Goal: Task Accomplishment & Management: Manage account settings

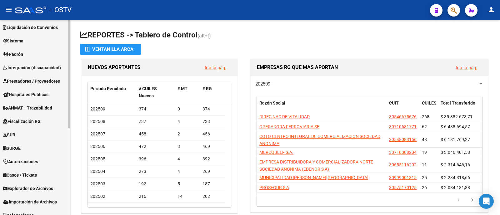
scroll to position [156, 0]
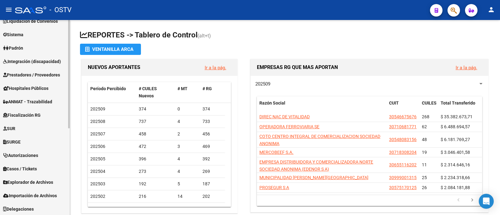
click at [55, 74] on span "Prestadores / Proveedores" at bounding box center [31, 75] width 57 height 7
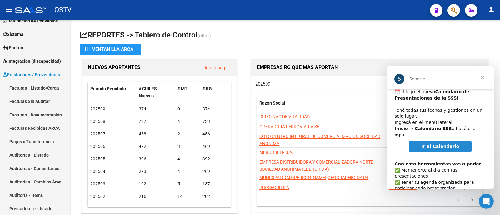
scroll to position [32, 0]
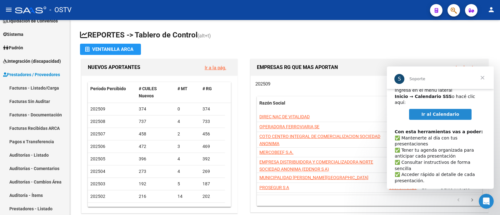
click at [445, 112] on span "Ir al Calendario" at bounding box center [441, 114] width 38 height 5
click at [47, 89] on link "Facturas - Listado/Carga" at bounding box center [35, 87] width 70 height 13
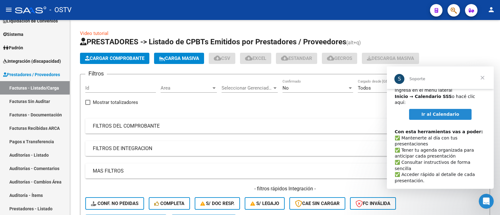
click at [483, 78] on span "Cerrar" at bounding box center [482, 78] width 23 height 23
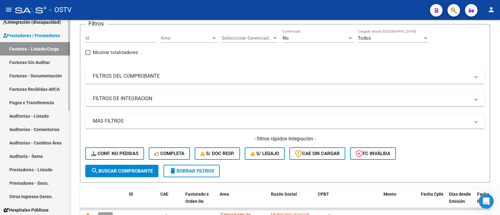
scroll to position [49, 0]
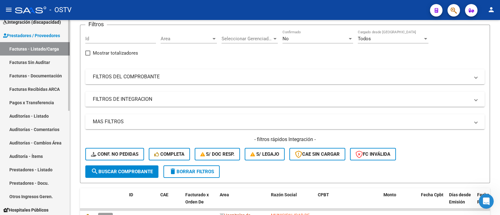
click at [54, 116] on link "Auditorías - Listado" at bounding box center [35, 115] width 70 height 13
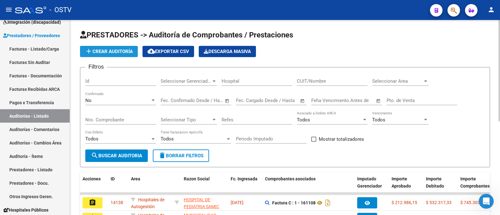
click at [117, 50] on span "add Crear Auditoría" at bounding box center [109, 52] width 48 height 6
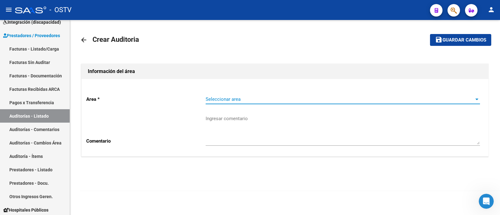
click at [248, 100] on span "Seleccionar area" at bounding box center [340, 100] width 269 height 6
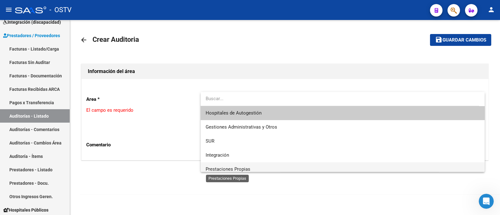
click at [244, 168] on span "Prestaciones Propias" at bounding box center [228, 170] width 45 height 6
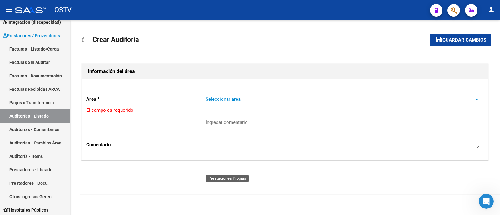
scroll to position [4, 0]
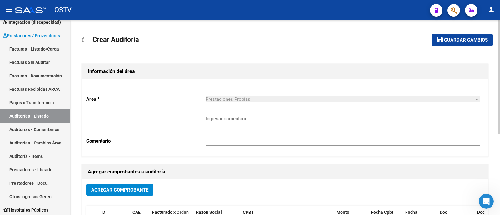
click at [256, 125] on textarea "Ingresar comentario" at bounding box center [343, 129] width 274 height 29
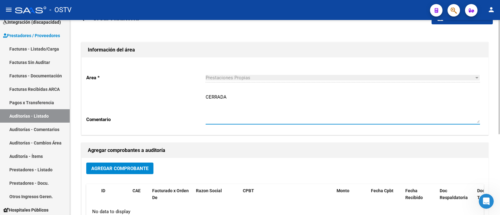
scroll to position [39, 0]
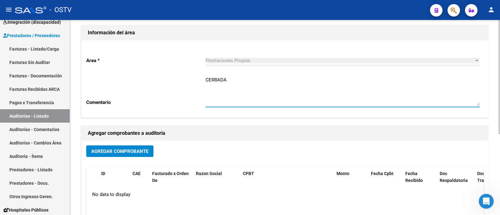
type textarea "CERRADA"
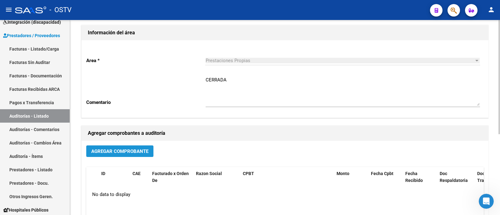
click at [127, 154] on button "Agregar Comprobante" at bounding box center [119, 152] width 67 height 12
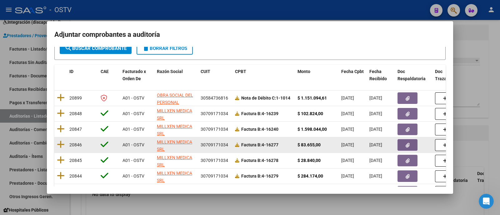
scroll to position [56, 0]
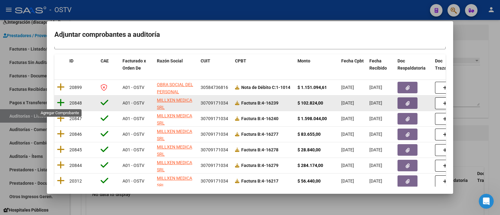
click at [60, 103] on icon at bounding box center [61, 102] width 8 height 9
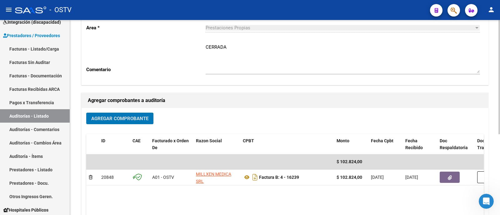
scroll to position [0, 0]
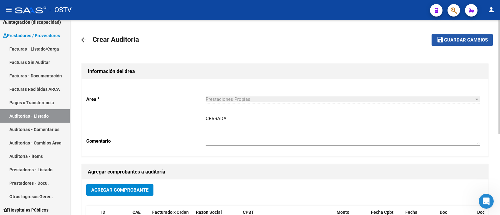
click at [451, 40] on span "Guardar cambios" at bounding box center [466, 41] width 44 height 6
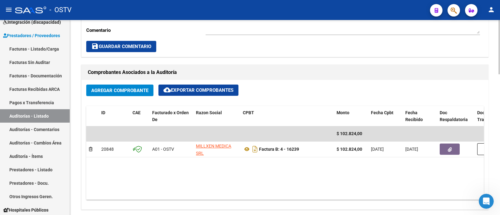
scroll to position [273, 0]
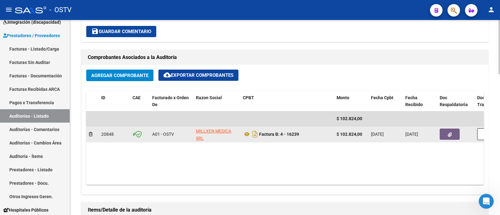
click at [448, 133] on icon "button" at bounding box center [450, 135] width 4 height 5
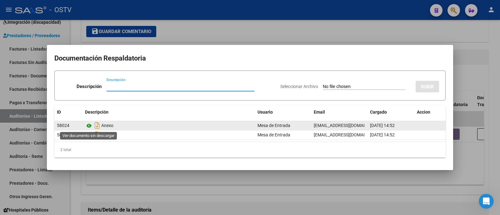
click at [91, 126] on icon at bounding box center [89, 126] width 8 height 8
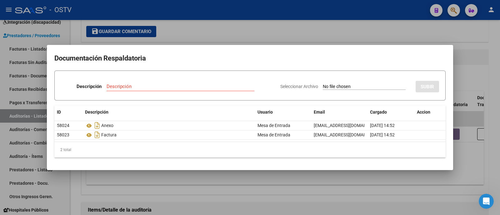
click at [204, 30] on div at bounding box center [250, 107] width 500 height 215
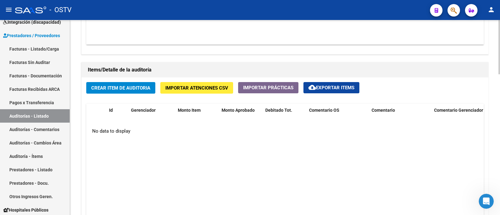
scroll to position [430, 0]
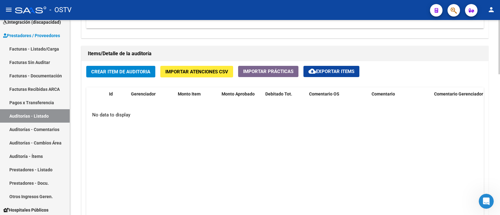
click at [126, 73] on span "Crear Item de Auditoria" at bounding box center [120, 72] width 59 height 6
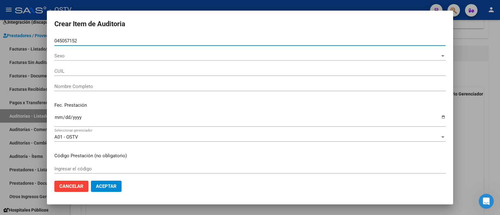
type input "04505715"
type input "20045057152"
type input "[PERSON_NAME]"
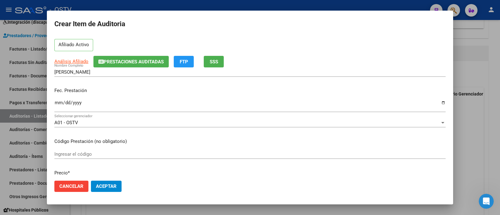
scroll to position [39, 0]
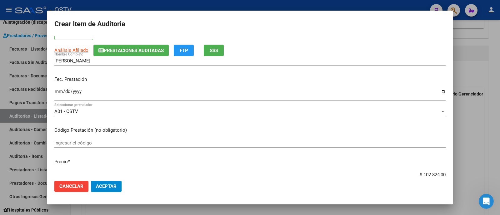
type input "04505715"
click at [55, 91] on input "Ingresar la fecha" at bounding box center [249, 94] width 391 height 10
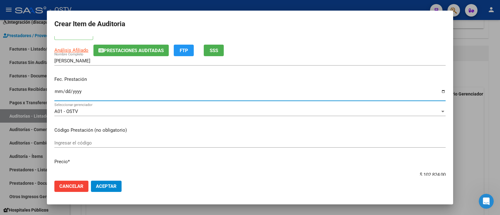
click at [78, 90] on input "Ingresar la fecha" at bounding box center [249, 94] width 391 height 10
type input "2025-07-01"
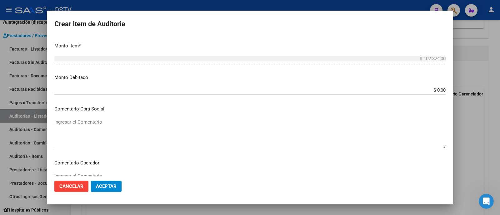
scroll to position [234, 0]
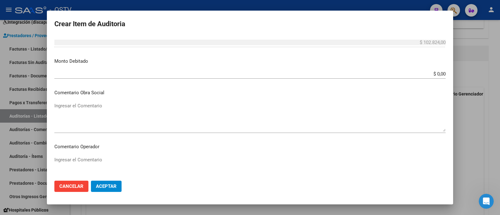
click at [122, 114] on textarea "Ingresar el Comentario" at bounding box center [249, 117] width 391 height 29
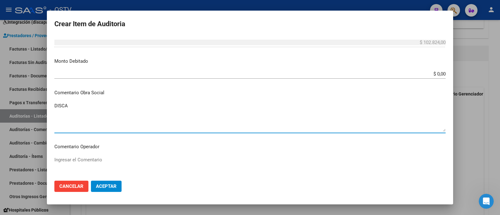
type textarea "DISCA"
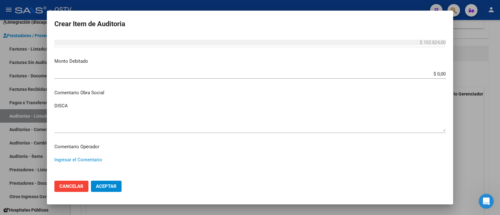
scroll to position [396, 0]
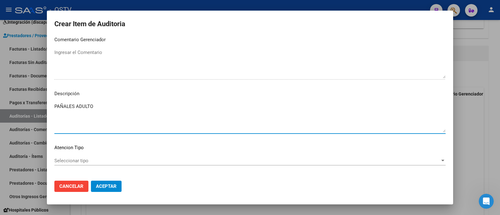
type textarea "PAÑALES ADULTO"
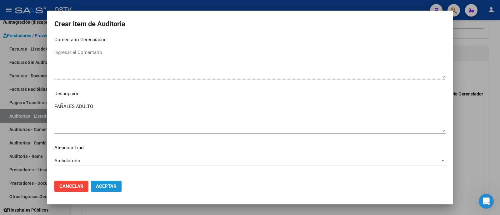
click at [111, 184] on span "Aceptar" at bounding box center [106, 187] width 21 height 6
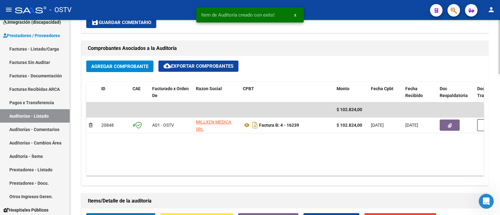
scroll to position [274, 0]
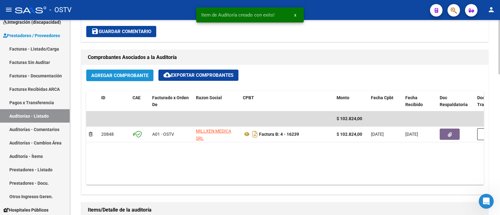
click at [114, 73] on span "Agregar Comprobante" at bounding box center [119, 76] width 57 height 6
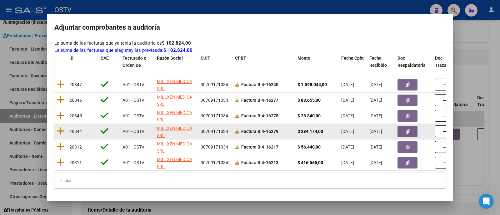
scroll to position [90, 0]
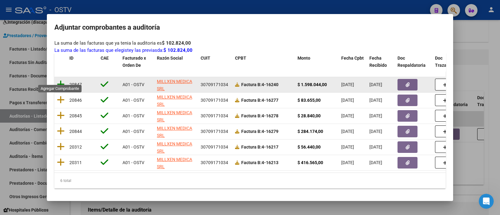
click at [62, 80] on icon at bounding box center [61, 84] width 8 height 9
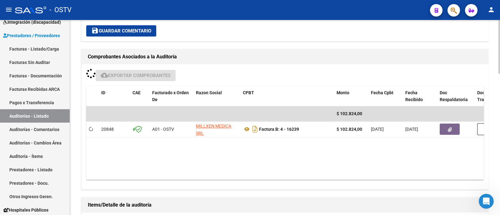
scroll to position [274, 0]
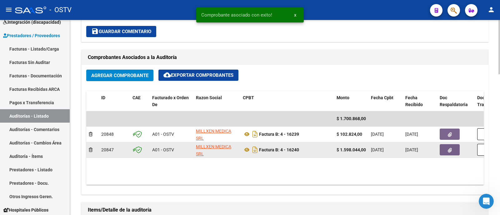
click at [451, 149] on icon "button" at bounding box center [450, 150] width 4 height 5
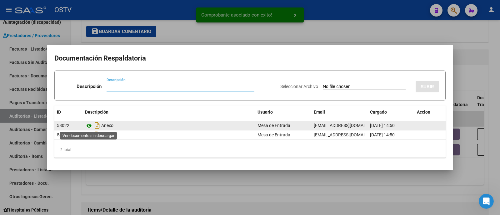
click at [89, 124] on icon at bounding box center [89, 126] width 8 height 8
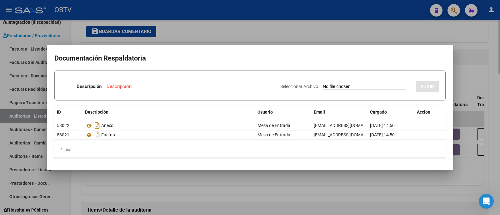
click at [199, 22] on div at bounding box center [250, 107] width 500 height 215
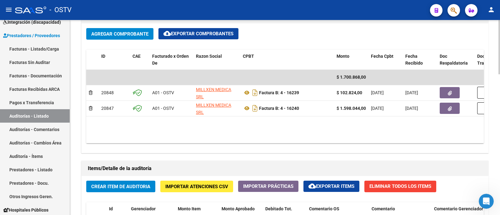
scroll to position [352, 0]
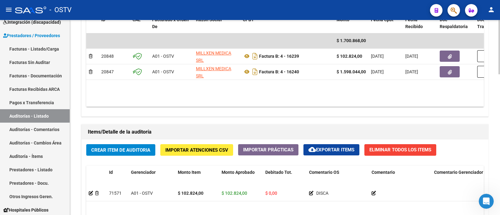
click at [131, 148] on span "Crear Item de Auditoria" at bounding box center [120, 151] width 59 height 6
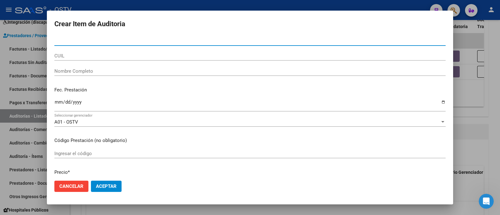
paste input "55394826"
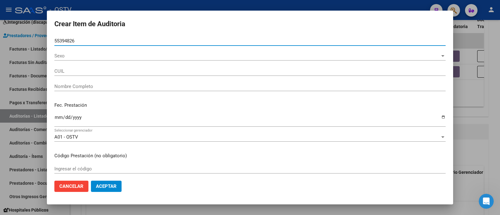
type input "55394826"
type input "20553948267"
type input "MARTINEZ IGNACIO"
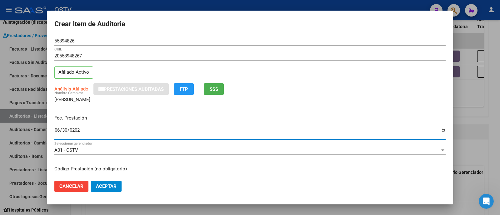
type input "2025-06-30"
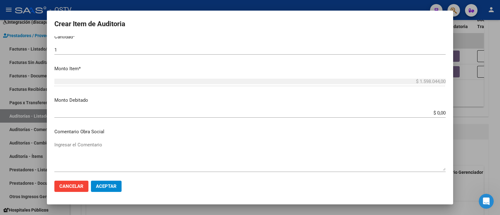
scroll to position [234, 0]
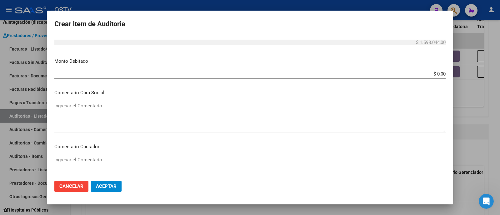
click at [109, 113] on textarea "Ingresar el Comentario" at bounding box center [249, 117] width 391 height 29
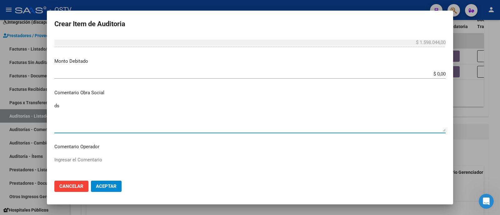
type textarea "d"
type textarea "DISCA"
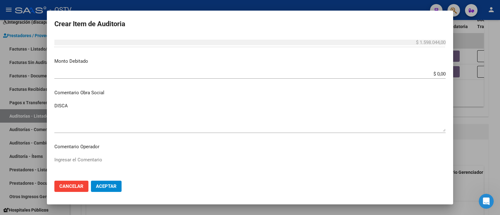
scroll to position [396, 0]
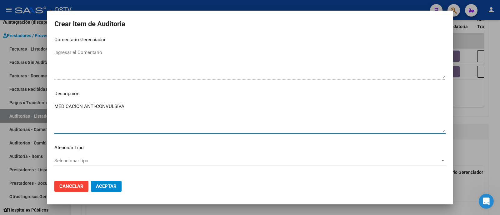
type textarea "MEDICACION ANTI-CONVULSIVA"
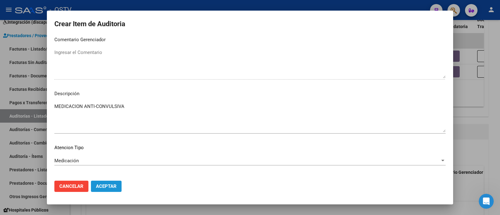
click at [99, 183] on button "Aceptar" at bounding box center [106, 186] width 31 height 11
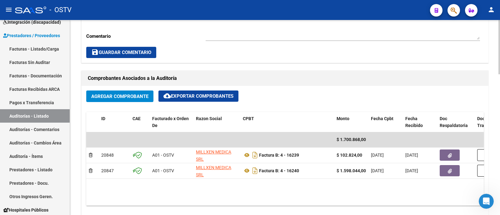
scroll to position [274, 0]
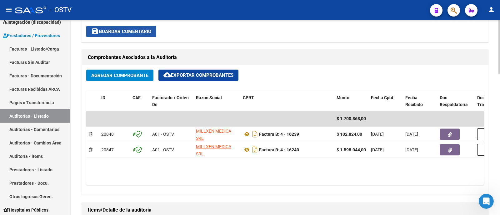
click at [136, 32] on span "save Guardar Comentario" at bounding box center [121, 32] width 60 height 6
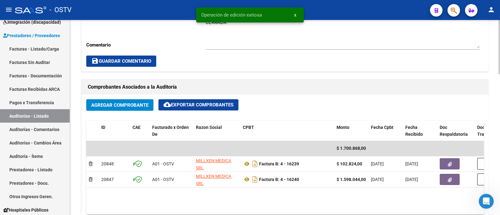
scroll to position [234, 0]
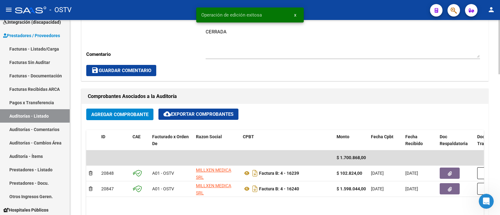
click at [136, 110] on button "Agregar Comprobante" at bounding box center [119, 115] width 67 height 12
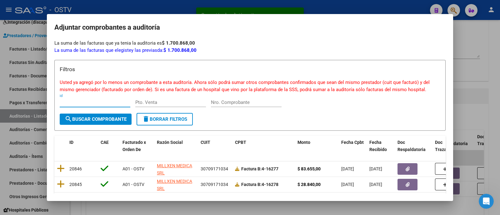
scroll to position [74, 0]
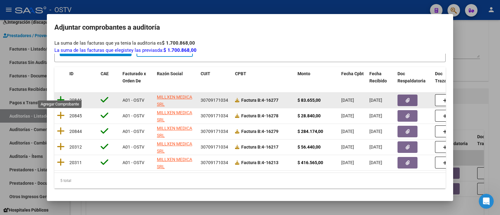
click at [58, 96] on icon at bounding box center [61, 100] width 8 height 9
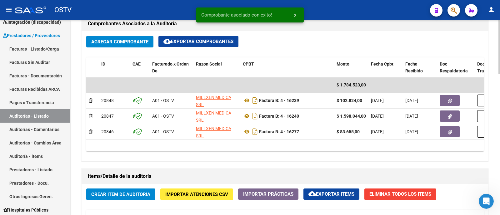
scroll to position [313, 0]
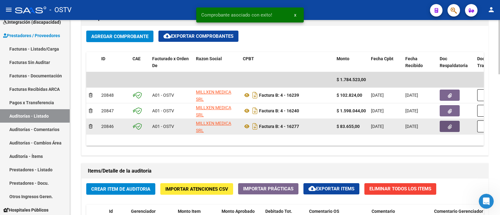
click at [453, 127] on button "button" at bounding box center [450, 126] width 20 height 11
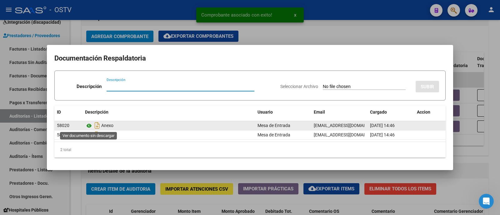
click at [90, 125] on icon at bounding box center [89, 126] width 8 height 8
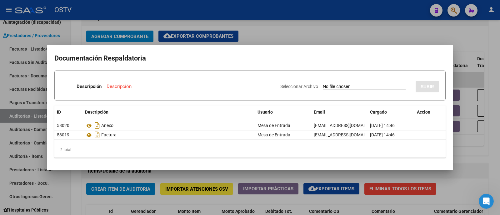
click at [277, 35] on div at bounding box center [250, 107] width 500 height 215
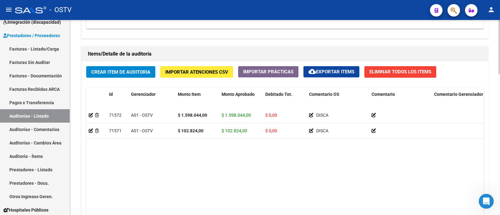
scroll to position [430, 0]
click at [135, 67] on button "Crear Item de Auditoria" at bounding box center [120, 72] width 69 height 12
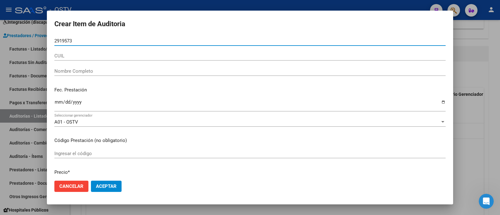
click at [54, 40] on input "2919573" at bounding box center [249, 41] width 391 height 6
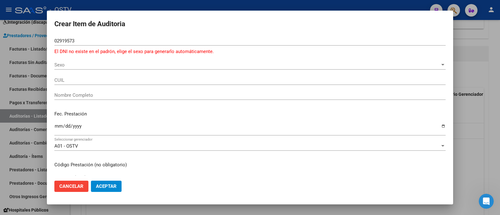
drag, startPoint x: 86, startPoint y: 37, endPoint x: 58, endPoint y: 45, distance: 29.0
click at [55, 45] on div "02919573 Nro Documento" at bounding box center [249, 40] width 391 height 9
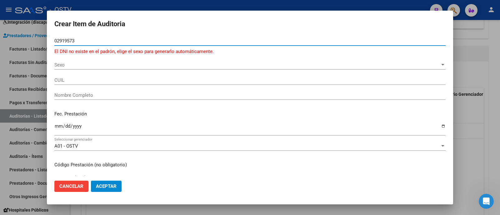
drag, startPoint x: 93, startPoint y: 40, endPoint x: 27, endPoint y: 48, distance: 66.4
click at [27, 48] on div "Crear Item de Auditoria 02919573 Nro Documento El DNI no existe en el padrón, e…" at bounding box center [250, 107] width 500 height 215
paste input "4"
type input "02919473"
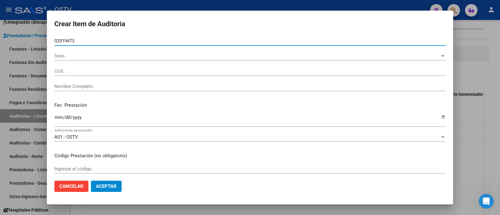
type input "23029194734"
type input "REYNOSO ELSA RENE"
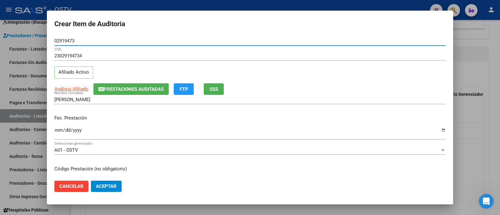
type input "02919473"
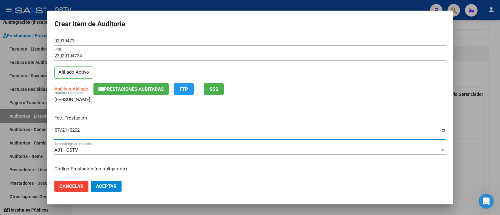
type input "2029-07-21"
type input "2025-07-21"
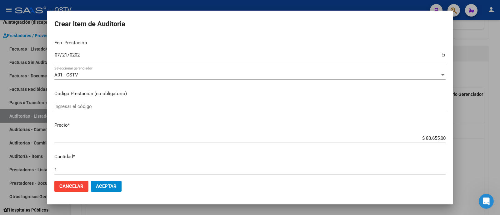
scroll to position [202, 0]
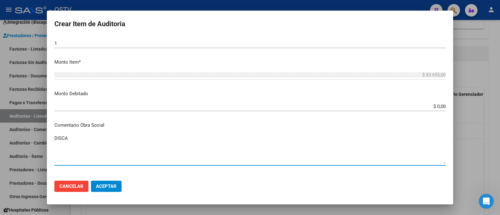
type textarea "DISCA"
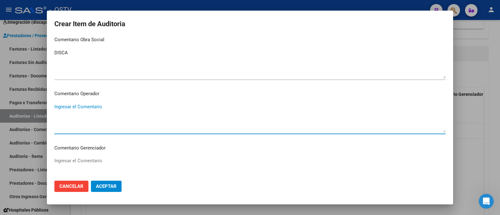
scroll to position [396, 0]
type textarea "PAÑALES ADULTO"
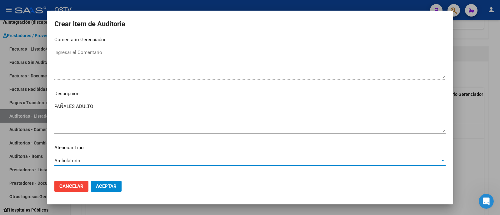
click at [109, 183] on mat-dialog-actions "Cancelar Aceptar" at bounding box center [249, 186] width 391 height 21
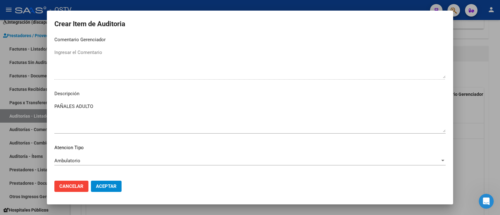
click at [109, 186] on span "Aceptar" at bounding box center [106, 187] width 21 height 6
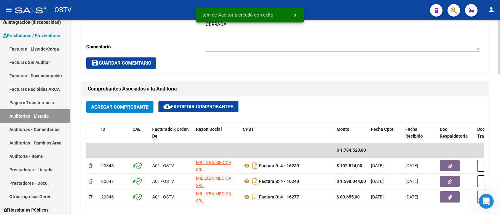
scroll to position [234, 0]
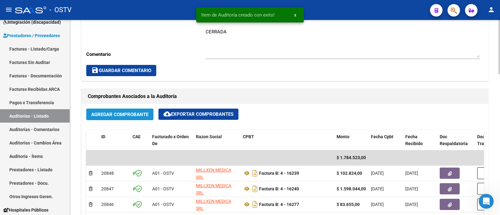
click at [129, 112] on span "Agregar Comprobante" at bounding box center [119, 115] width 57 height 6
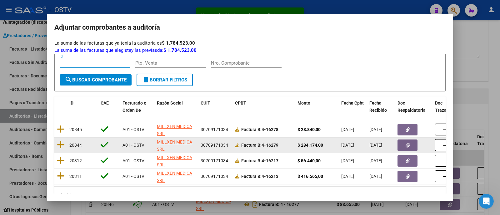
scroll to position [59, 0]
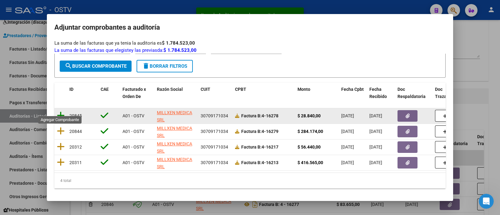
click at [58, 111] on icon at bounding box center [61, 115] width 8 height 9
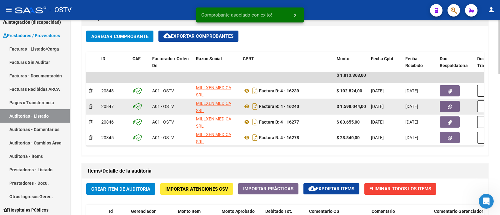
scroll to position [10, 0]
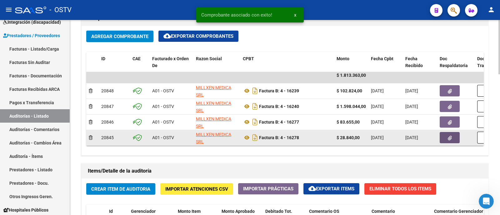
click at [457, 132] on button "button" at bounding box center [450, 137] width 20 height 11
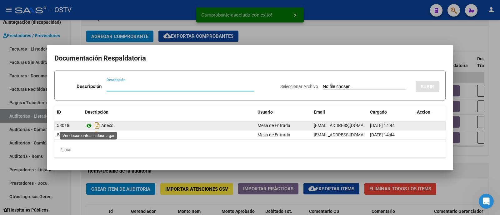
click at [89, 126] on icon at bounding box center [89, 126] width 8 height 8
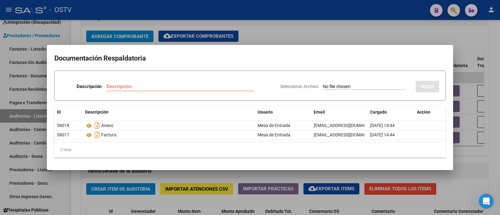
click at [264, 27] on div at bounding box center [250, 107] width 500 height 215
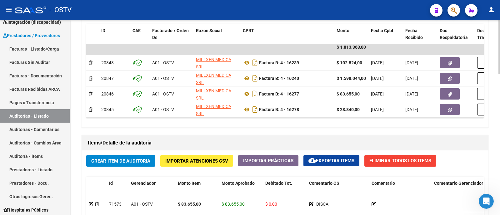
scroll to position [352, 0]
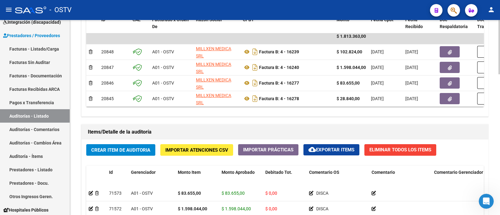
click at [140, 152] on button "Crear Item de Auditoria" at bounding box center [120, 150] width 69 height 12
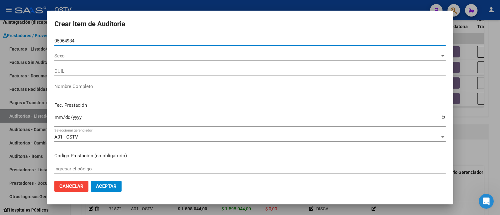
type input "05964934"
type input "27059649340"
type input "ROMERO ADELINA"
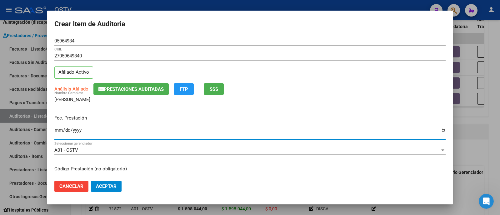
click at [56, 131] on input "Ingresar la fecha" at bounding box center [249, 133] width 391 height 10
type input "2025-07-22"
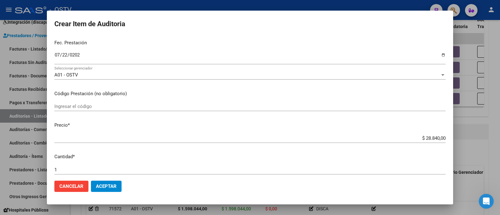
scroll to position [202, 0]
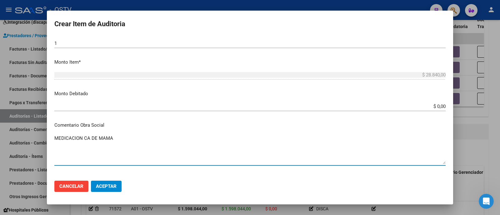
type textarea "MEDICACION CA DE MAMA"
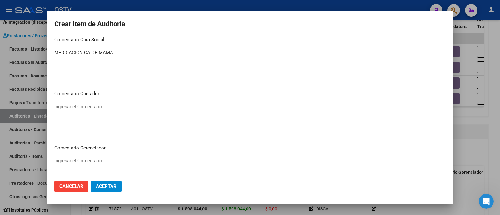
scroll to position [396, 0]
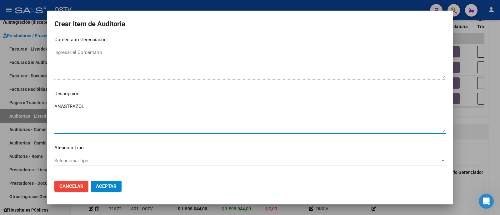
type textarea "ANASTRAZOL"
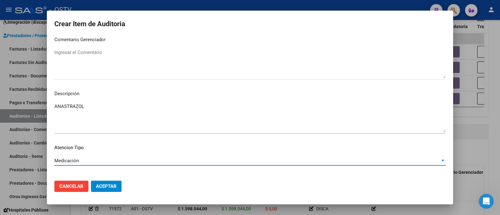
click at [108, 188] on span "Aceptar" at bounding box center [106, 187] width 21 height 6
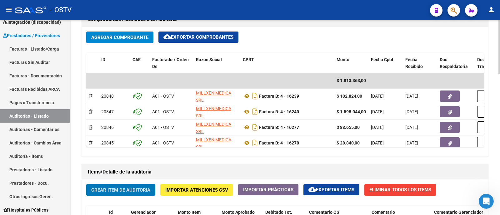
scroll to position [274, 0]
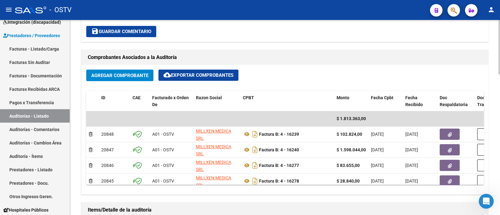
click at [133, 77] on span "Agregar Comprobante" at bounding box center [119, 76] width 57 height 6
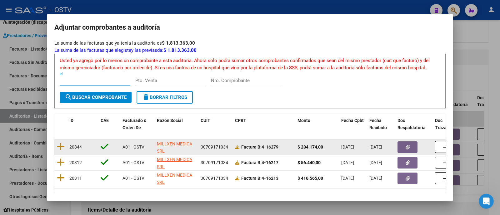
scroll to position [39, 0]
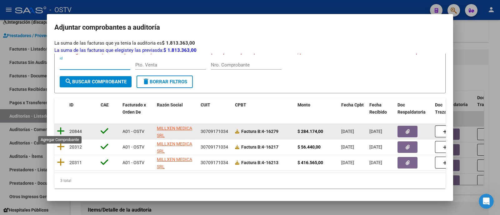
click at [60, 130] on icon at bounding box center [61, 131] width 8 height 9
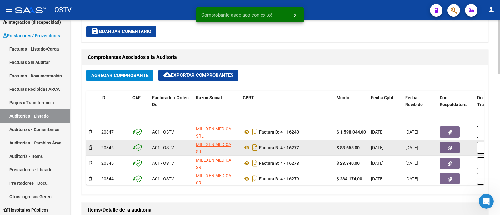
scroll to position [26, 0]
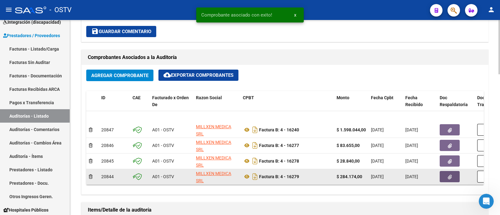
click at [455, 174] on button "button" at bounding box center [450, 176] width 20 height 11
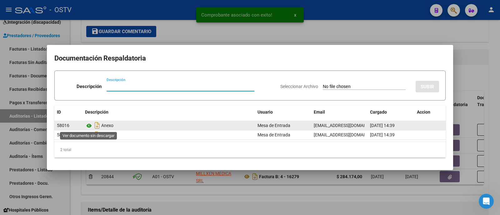
click at [89, 123] on icon at bounding box center [89, 126] width 8 height 8
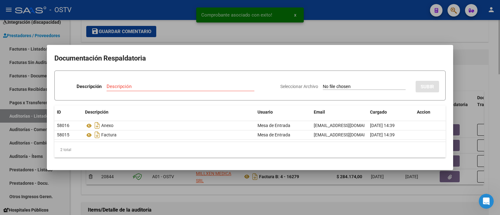
click at [197, 35] on div at bounding box center [250, 107] width 500 height 215
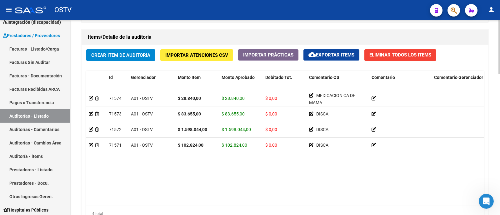
scroll to position [430, 0]
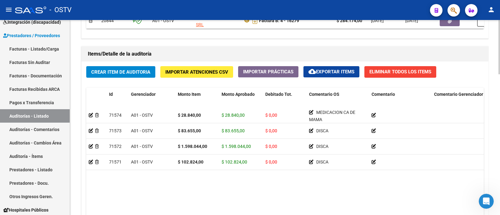
click at [125, 71] on span "Crear Item de Auditoria" at bounding box center [120, 72] width 59 height 6
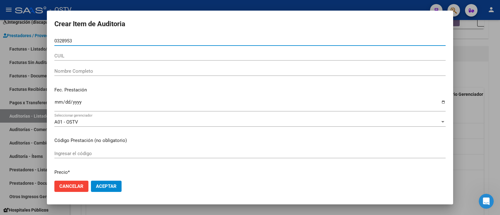
type input "03289538"
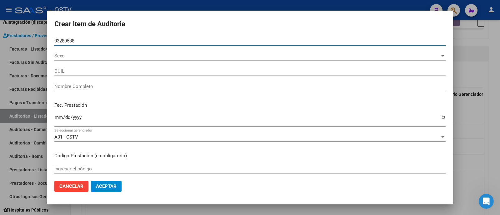
type input "27032895382"
type input "GONZALEZ CAMILA LUCIA"
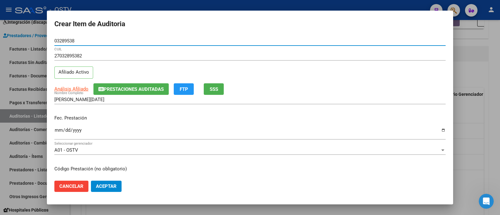
type input "03289538"
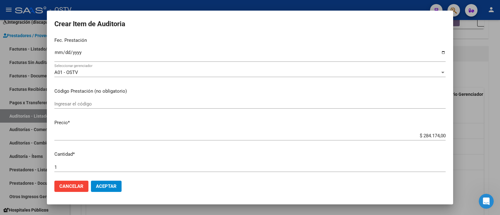
click at [59, 53] on input "Ingresar la fecha" at bounding box center [249, 55] width 391 height 10
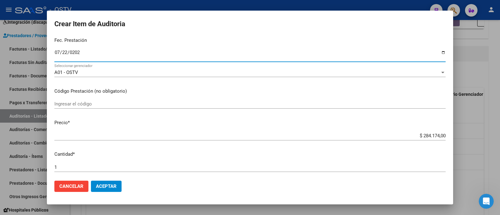
type input "2025-07-22"
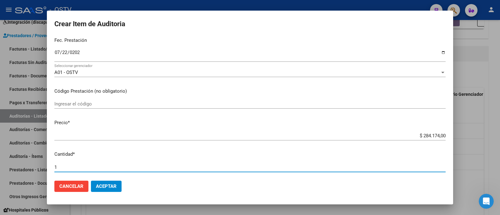
scroll to position [202, 0]
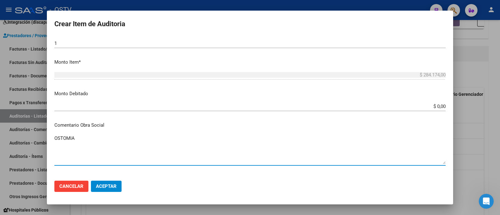
type textarea "OSTOMIA"
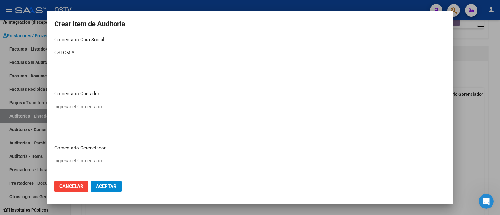
scroll to position [396, 0]
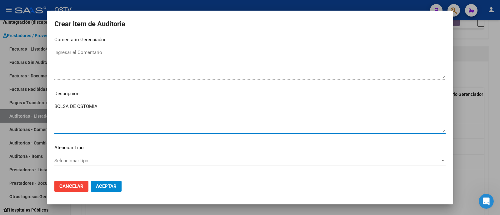
type textarea "BOLSA DE OSTOMIA"
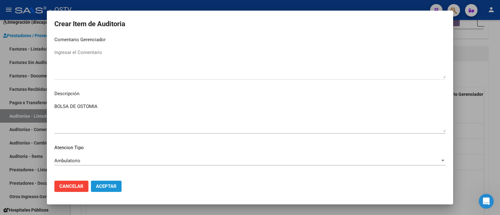
click at [110, 182] on button "Aceptar" at bounding box center [106, 186] width 31 height 11
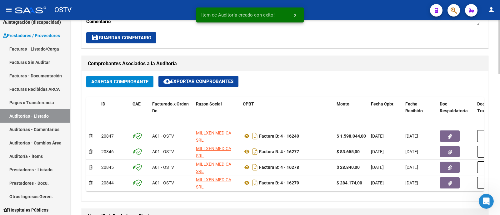
scroll to position [313, 0]
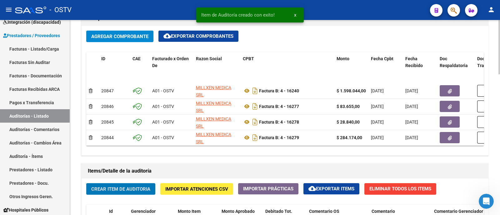
click at [123, 34] on span "Agregar Comprobante" at bounding box center [119, 37] width 57 height 6
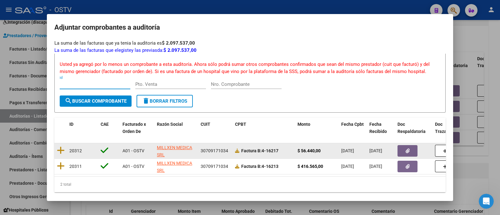
scroll to position [28, 0]
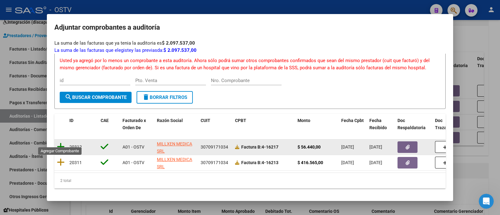
click at [61, 143] on icon at bounding box center [61, 147] width 8 height 9
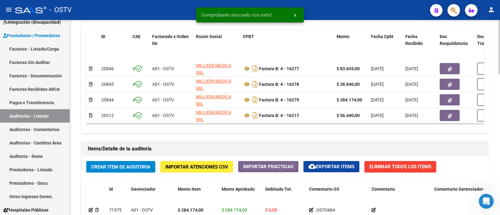
scroll to position [352, 0]
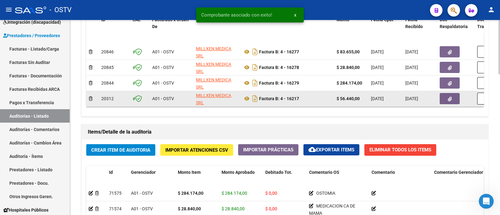
click at [453, 93] on button "button" at bounding box center [450, 98] width 20 height 11
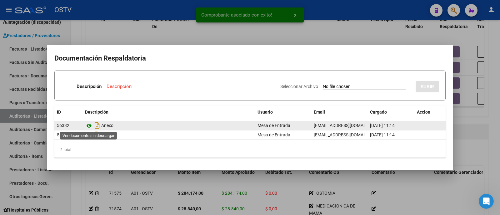
click at [88, 126] on icon at bounding box center [89, 126] width 8 height 8
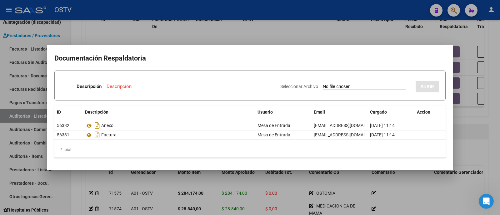
click at [195, 21] on div at bounding box center [250, 107] width 500 height 215
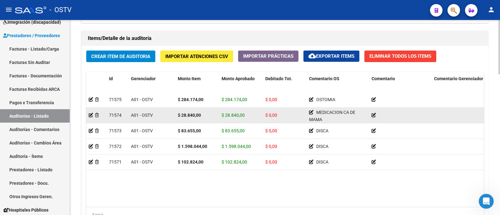
scroll to position [430, 0]
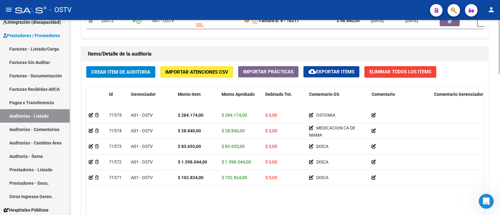
click at [112, 71] on span "Crear Item de Auditoria" at bounding box center [120, 72] width 59 height 6
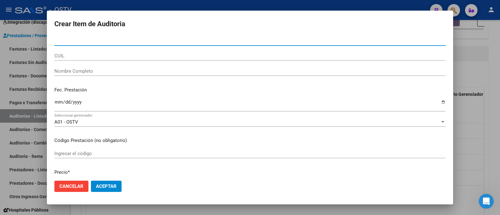
paste input "04547623"
type input "04547623"
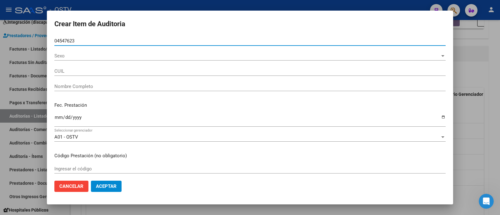
type input "20045476236"
type input "ALEÑA ROBERTO ALFONSO"
type input "04547623"
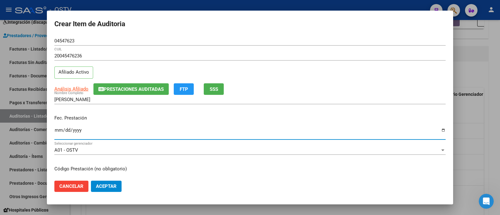
click at [58, 128] on input "Ingresar la fecha" at bounding box center [249, 133] width 391 height 10
type input "2025-06-13"
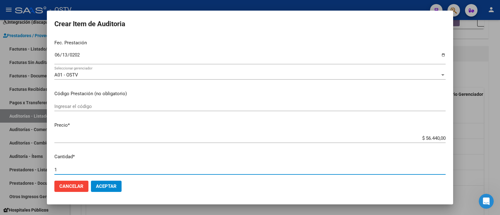
scroll to position [202, 0]
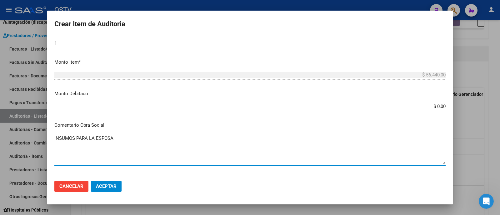
type textarea "INSUMOS PARA LA ESPOSA"
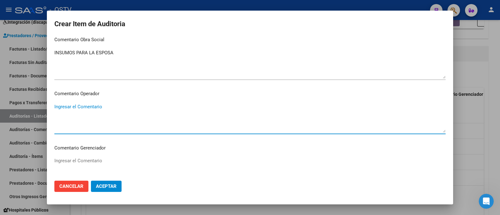
scroll to position [396, 0]
type textarea "INSUMOS PARA CURACION"
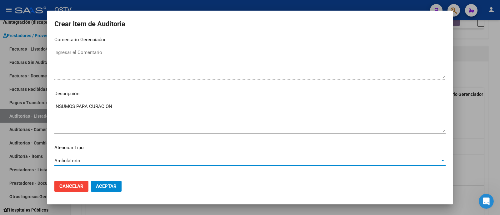
click at [115, 185] on span "Aceptar" at bounding box center [106, 187] width 21 height 6
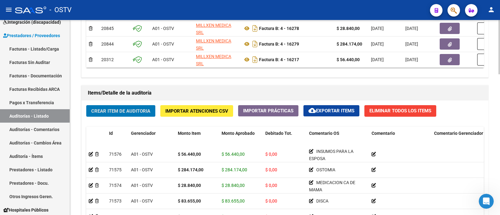
scroll to position [313, 0]
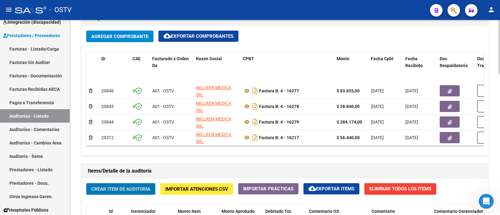
drag, startPoint x: 145, startPoint y: 27, endPoint x: 142, endPoint y: 32, distance: 5.0
click at [145, 27] on div "Agregar Comprobante cloud_download Exportar Comprobantes ID CAE Facturado x Ord…" at bounding box center [285, 91] width 407 height 130
click at [142, 32] on button "Agregar Comprobante" at bounding box center [119, 37] width 67 height 12
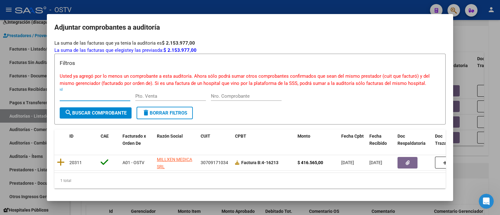
scroll to position [12, 0]
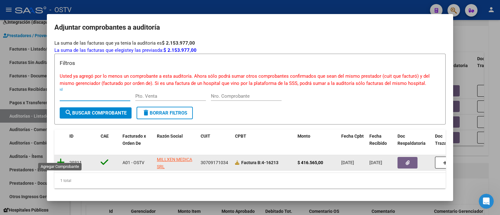
click at [61, 158] on icon at bounding box center [61, 162] width 8 height 9
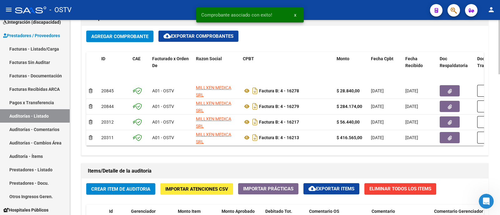
scroll to position [352, 0]
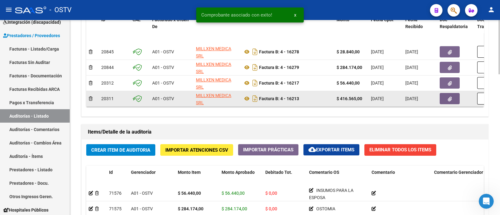
click at [449, 97] on icon "button" at bounding box center [450, 99] width 4 height 5
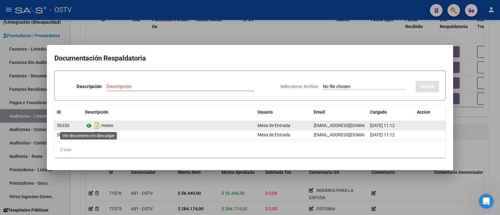
click at [89, 124] on icon at bounding box center [89, 126] width 8 height 8
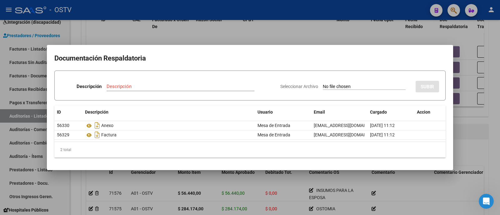
click at [174, 24] on div at bounding box center [250, 107] width 500 height 215
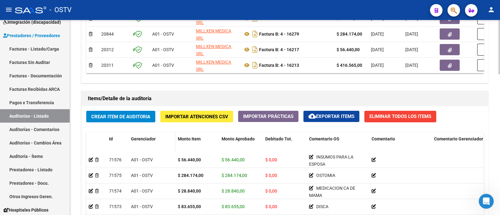
scroll to position [430, 0]
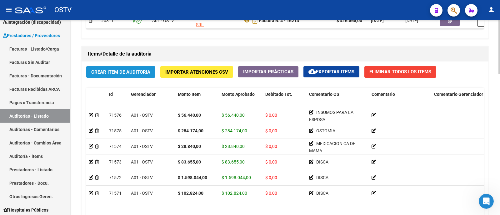
click at [136, 69] on span "Crear Item de Auditoria" at bounding box center [120, 72] width 59 height 6
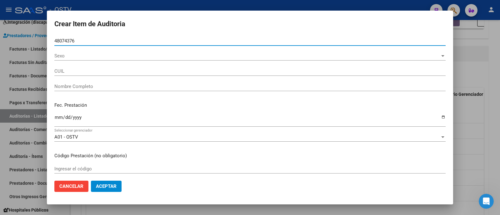
type input "48074376"
type input "20480743769"
type input "AVILA JUAN IGNACIO"
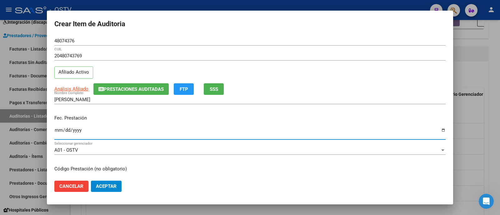
click at [57, 131] on input "Ingresar la fecha" at bounding box center [249, 133] width 391 height 10
type input "2025-05-23"
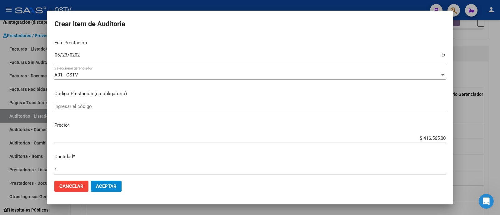
scroll to position [202, 0]
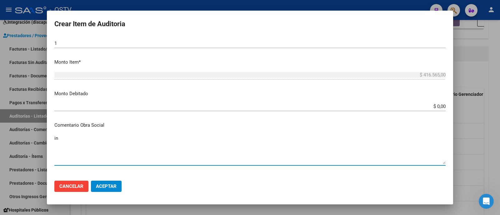
type textarea "i"
type textarea "INSUMOS DISCA"
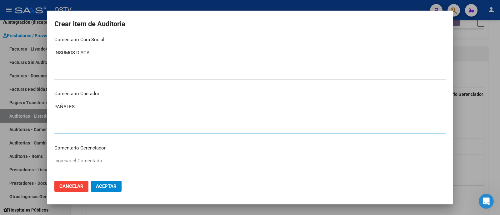
type textarea "PAÑALES"
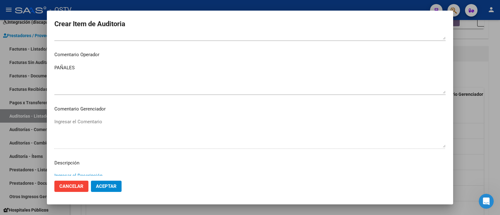
scroll to position [329, 0]
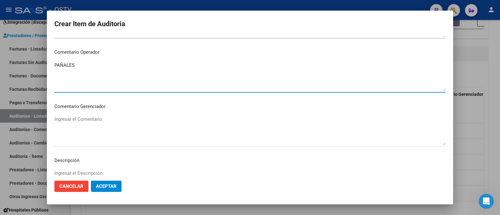
drag, startPoint x: 80, startPoint y: 63, endPoint x: 0, endPoint y: 55, distance: 80.7
click at [0, 55] on div "Crear Item de Auditoria 48074376 Nro Documento 20480743769 CUIL Afiliado Activo…" at bounding box center [250, 107] width 500 height 215
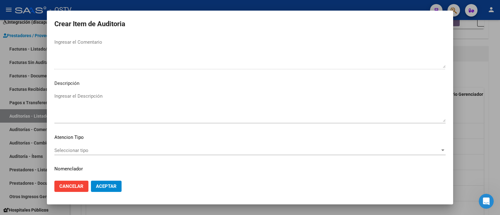
scroll to position [407, 0]
click at [94, 107] on textarea "Ingresar el Descripción" at bounding box center [249, 106] width 391 height 29
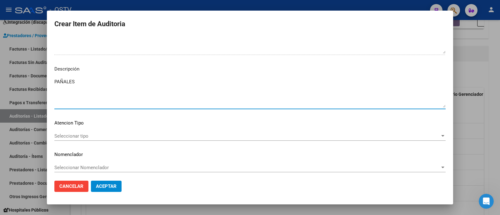
scroll to position [422, 0]
type textarea "PAÑALES"
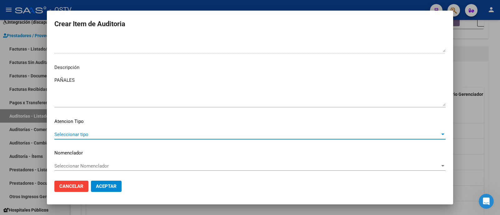
click at [99, 133] on span "Seleccionar tipo" at bounding box center [247, 135] width 386 height 6
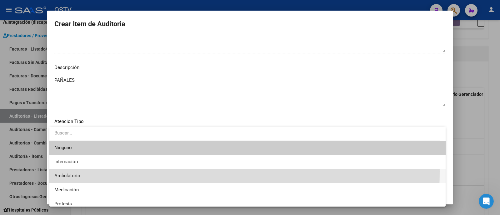
click at [93, 172] on span "Ambulatorio" at bounding box center [247, 176] width 386 height 14
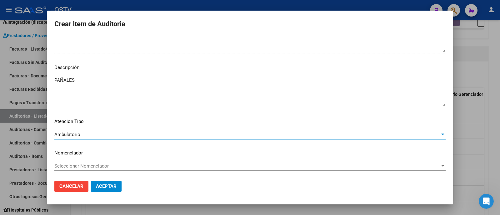
click at [113, 184] on span "Aceptar" at bounding box center [106, 187] width 21 height 6
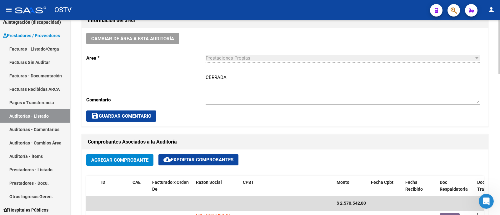
scroll to position [194, 0]
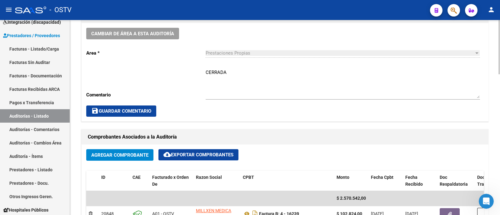
click at [139, 111] on span "save Guardar Comentario" at bounding box center [121, 111] width 60 height 6
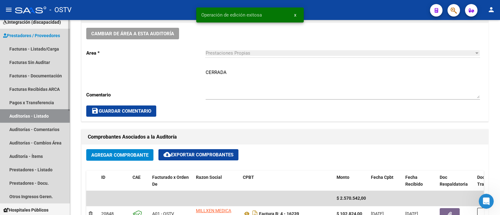
click at [36, 115] on link "Auditorías - Listado" at bounding box center [35, 115] width 70 height 13
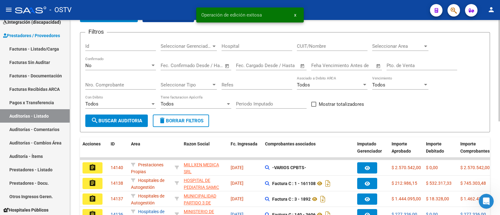
scroll to position [24, 0]
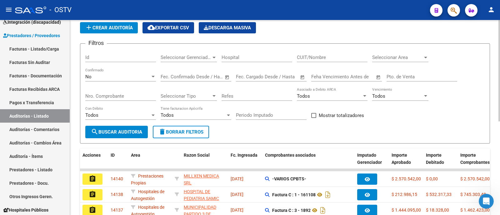
click at [122, 23] on button "add Crear Auditoría" at bounding box center [109, 27] width 58 height 11
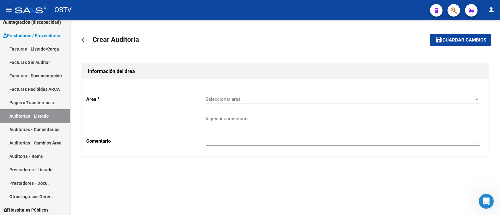
click at [257, 98] on span "Seleccionar area" at bounding box center [340, 100] width 269 height 6
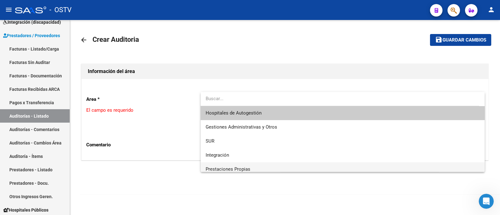
click at [251, 167] on span "Prestaciones Propias" at bounding box center [343, 170] width 274 height 14
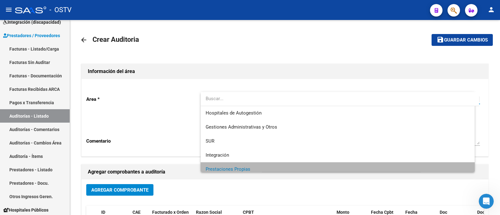
scroll to position [4, 0]
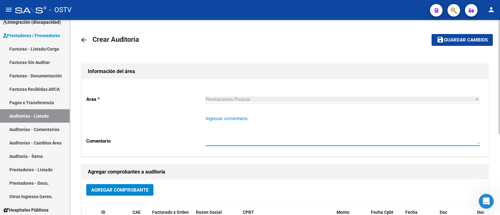
click at [253, 132] on textarea "Ingresar comentario" at bounding box center [343, 129] width 274 height 29
click at [131, 191] on span "Agregar Comprobante" at bounding box center [119, 191] width 57 height 6
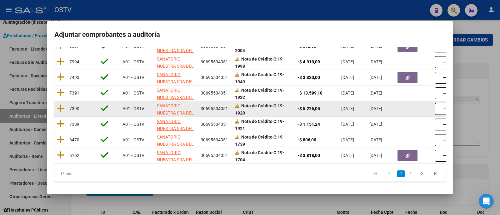
scroll to position [134, 0]
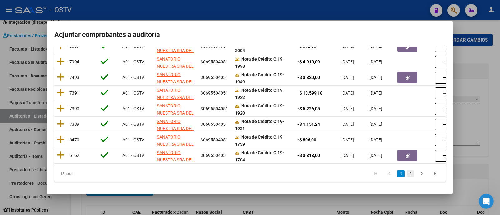
click at [407, 176] on link "2" at bounding box center [411, 174] width 8 height 7
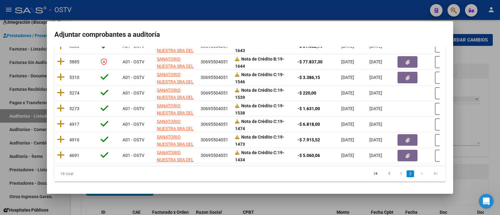
scroll to position [103, 0]
click at [397, 174] on link "1" at bounding box center [401, 174] width 8 height 7
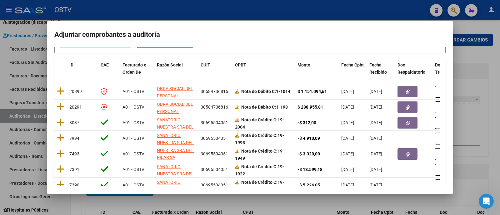
scroll to position [0, 0]
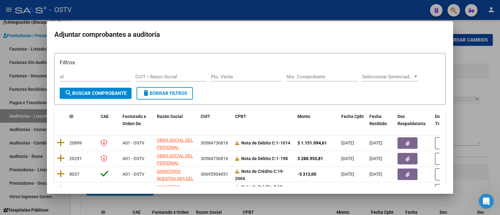
click at [243, 10] on div at bounding box center [250, 107] width 500 height 215
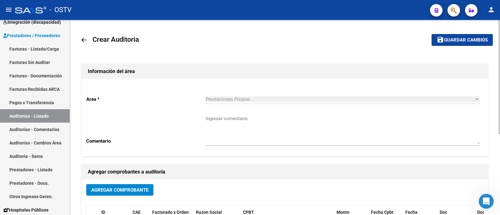
click at [84, 38] on mat-icon "arrow_back" at bounding box center [84, 40] width 8 height 8
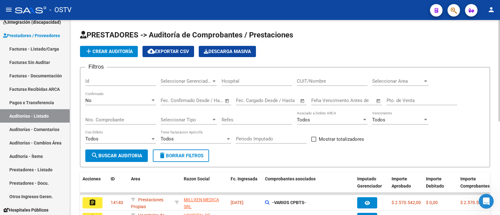
click at [117, 52] on span "add Crear Auditoría" at bounding box center [109, 52] width 48 height 6
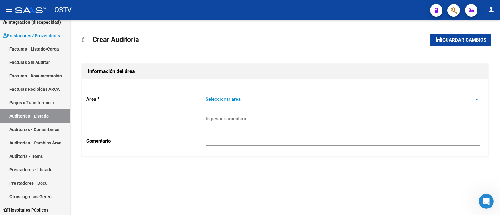
click at [261, 99] on span "Seleccionar area" at bounding box center [340, 100] width 269 height 6
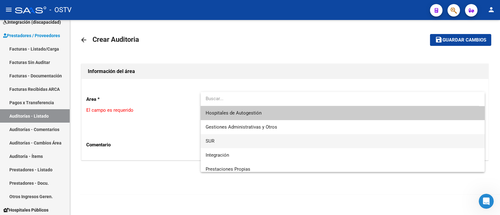
click at [230, 141] on span "SUR" at bounding box center [343, 141] width 274 height 14
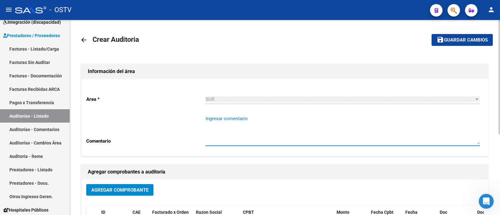
click at [233, 138] on textarea "Ingresar comentario" at bounding box center [343, 129] width 274 height 29
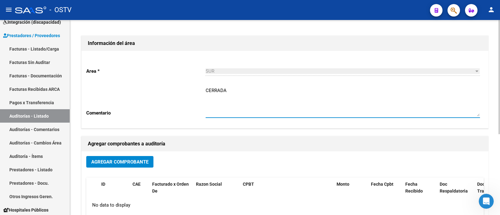
scroll to position [39, 0]
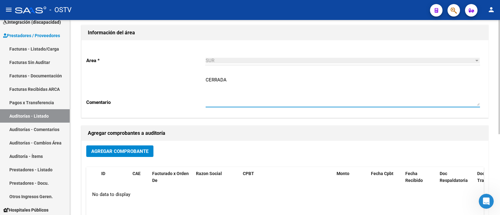
type textarea "CERRADA"
click at [145, 153] on span "Agregar Comprobante" at bounding box center [119, 152] width 57 height 6
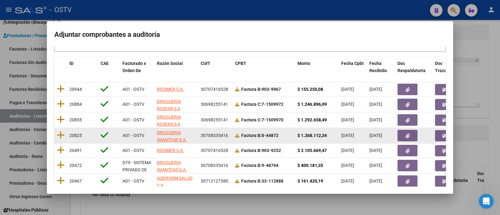
scroll to position [53, 0]
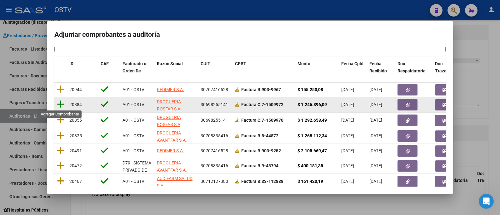
click at [61, 102] on icon at bounding box center [61, 104] width 8 height 9
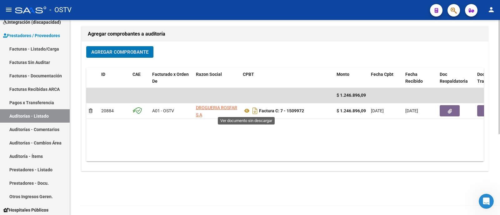
scroll to position [0, 0]
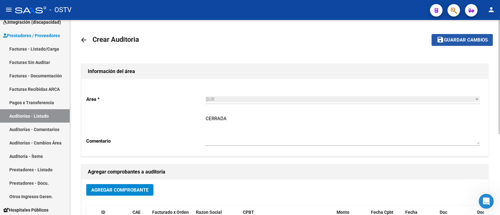
click at [467, 43] on span "Guardar cambios" at bounding box center [466, 41] width 44 height 6
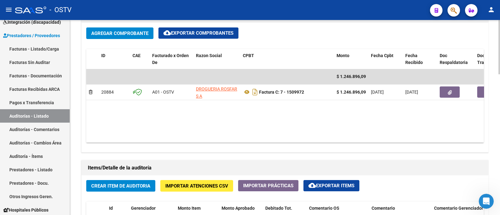
scroll to position [312, 0]
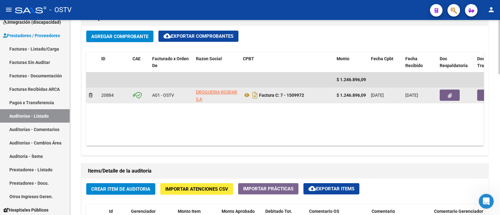
click at [454, 95] on button "button" at bounding box center [450, 95] width 20 height 11
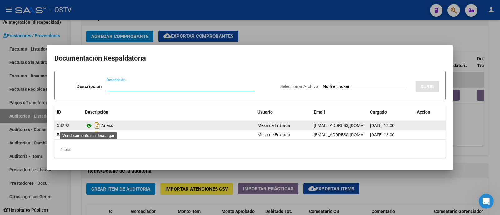
click at [88, 126] on icon at bounding box center [89, 126] width 8 height 8
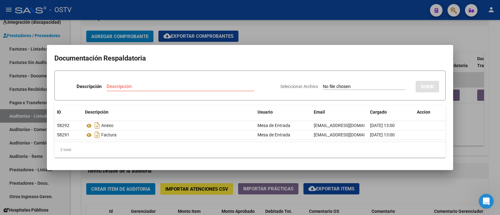
click at [293, 36] on div at bounding box center [250, 107] width 500 height 215
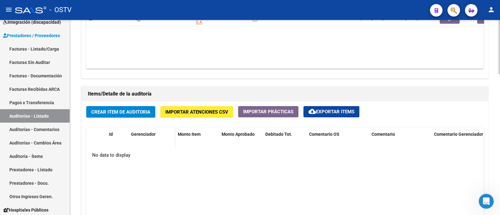
scroll to position [391, 0]
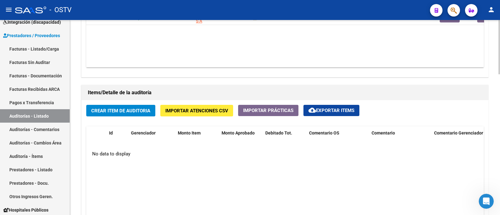
click at [145, 113] on button "Crear Item de Auditoria" at bounding box center [120, 111] width 69 height 12
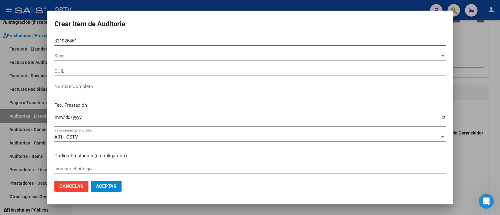
type input "32192646"
type input "20321926461"
type input "RAMIREZ GUSTAVO IVAN"
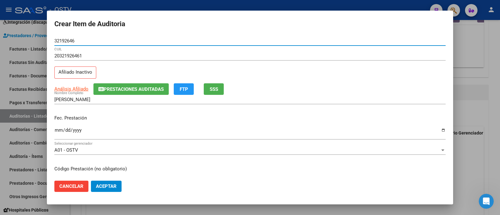
type input "32192646"
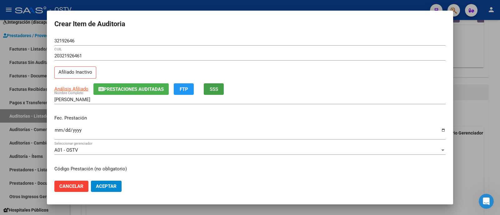
click at [213, 89] on span "SSS" at bounding box center [214, 90] width 8 height 6
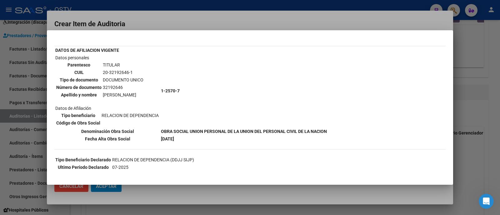
scroll to position [39, 0]
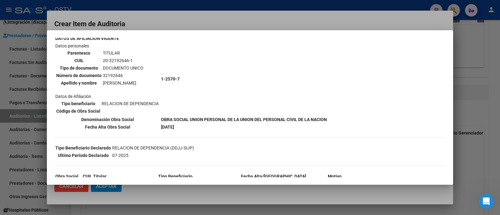
click at [202, 16] on div at bounding box center [250, 107] width 500 height 215
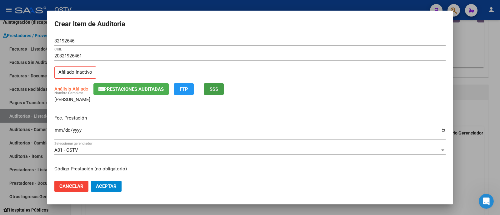
click at [208, 89] on button "SSS" at bounding box center [214, 89] width 20 height 12
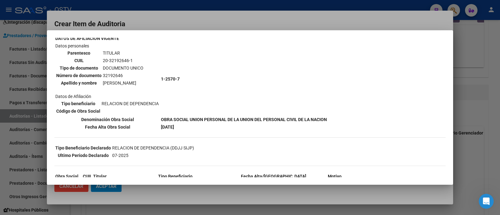
click at [192, 23] on div at bounding box center [250, 107] width 500 height 215
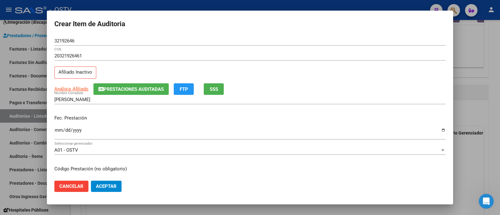
click at [58, 128] on input "Ingresar la fecha" at bounding box center [249, 133] width 391 height 10
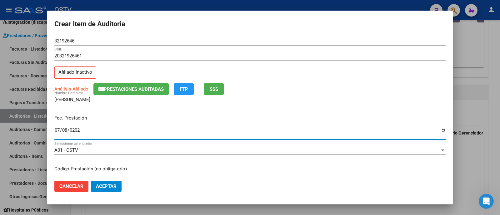
type input "2025-07-08"
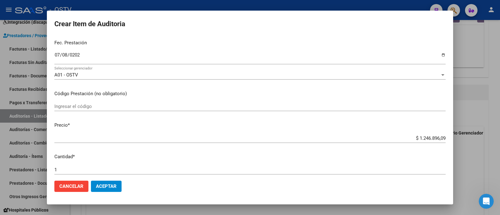
scroll to position [202, 0]
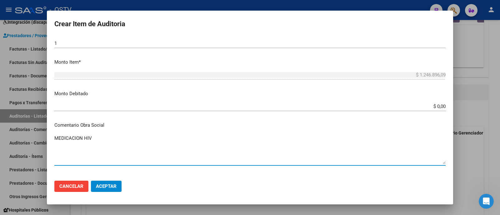
type textarea "MEDICACION HIV"
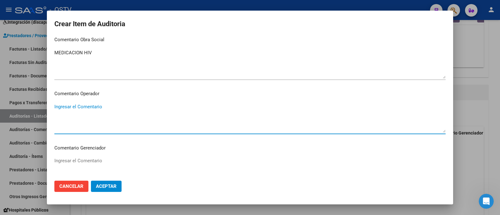
scroll to position [396, 0]
type textarea "TRIZEVUVIR"
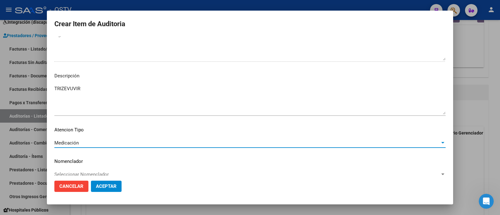
scroll to position [422, 0]
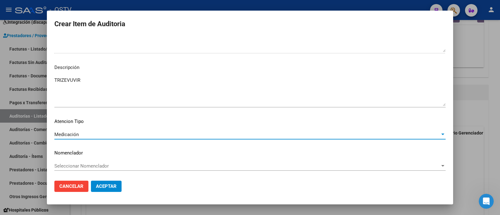
click at [114, 188] on span "Aceptar" at bounding box center [106, 187] width 21 height 6
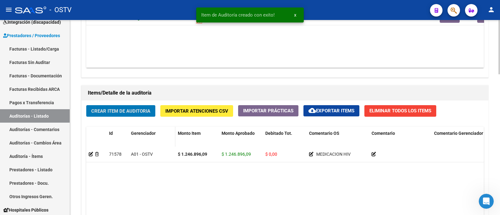
scroll to position [391, 0]
click at [122, 108] on span "Crear Item de Auditoria" at bounding box center [120, 111] width 59 height 6
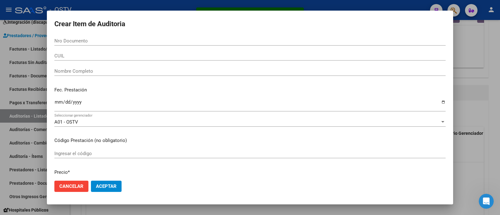
click at [167, 5] on div at bounding box center [250, 107] width 500 height 215
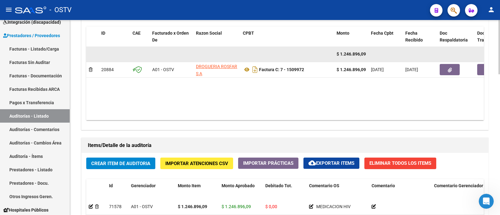
scroll to position [313, 0]
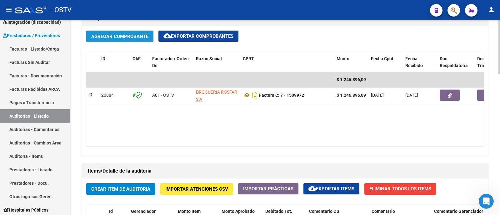
click at [118, 34] on span "Agregar Comprobante" at bounding box center [119, 37] width 57 height 6
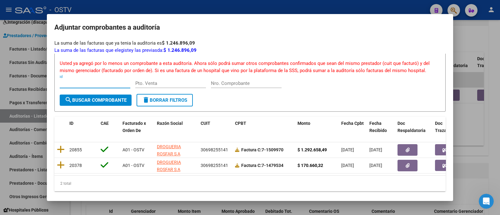
scroll to position [28, 0]
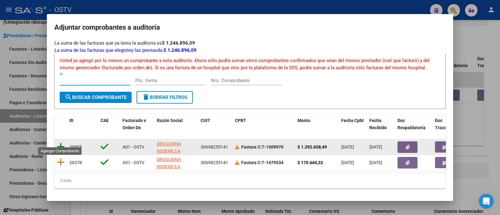
click at [63, 143] on icon at bounding box center [61, 147] width 8 height 9
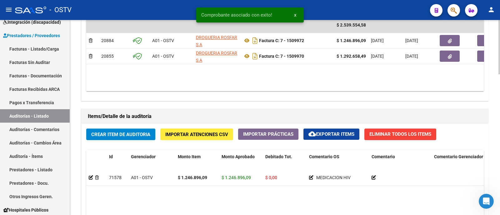
scroll to position [352, 0]
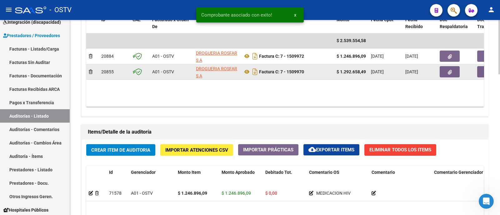
click at [454, 71] on button "button" at bounding box center [450, 71] width 20 height 11
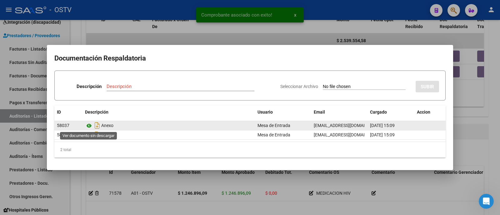
click at [88, 125] on icon at bounding box center [89, 126] width 8 height 8
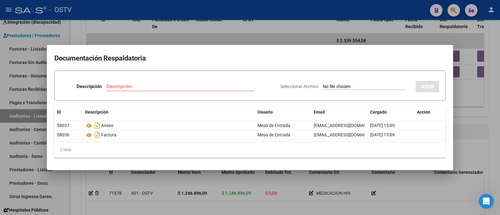
click at [179, 32] on div at bounding box center [250, 107] width 500 height 215
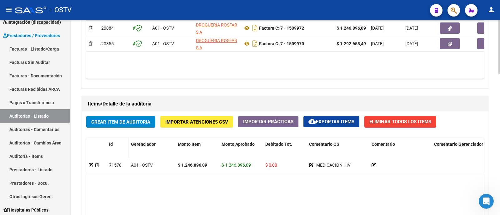
scroll to position [391, 0]
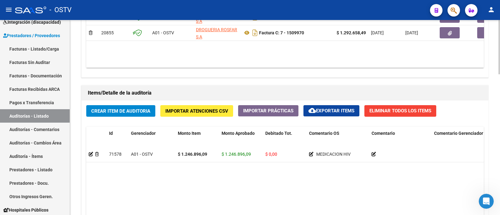
click at [127, 113] on button "Crear Item de Auditoria" at bounding box center [120, 111] width 69 height 12
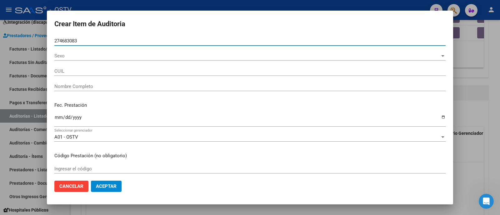
type input "27468308"
type input "20274683083"
type input "RECALDE RODRIGO ALBERTO"
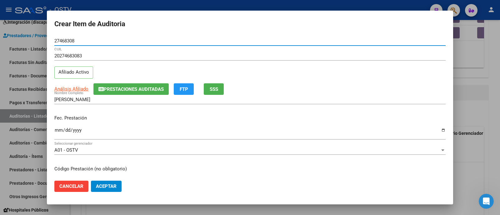
type input "27468308"
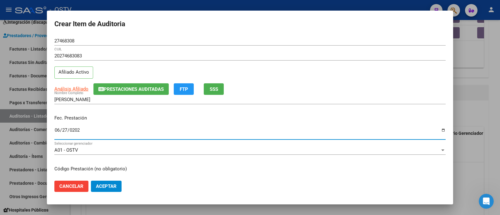
type input "2025-06-27"
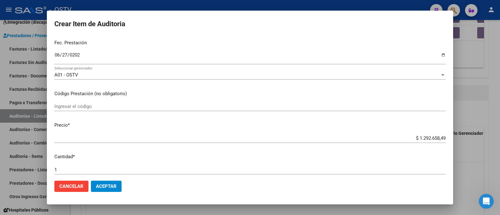
scroll to position [202, 0]
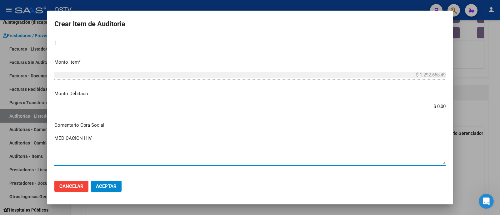
type textarea "MEDICACION HIV"
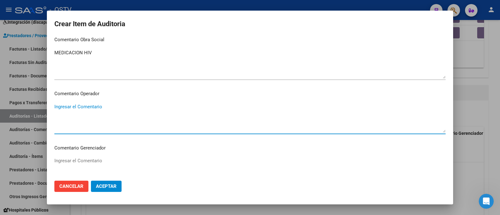
scroll to position [396, 0]
type textarea "BIKTARVY"
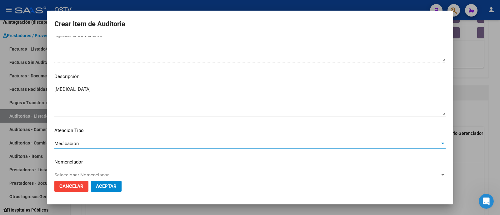
scroll to position [422, 0]
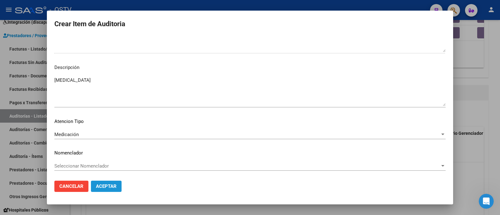
click at [116, 187] on span "Aceptar" at bounding box center [106, 187] width 21 height 6
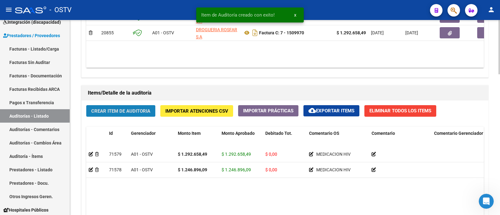
click at [134, 108] on span "Crear Item de Auditoria" at bounding box center [120, 111] width 59 height 6
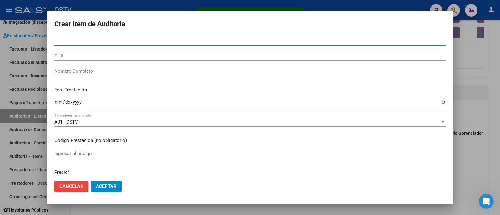
click at [136, 3] on div at bounding box center [250, 107] width 500 height 215
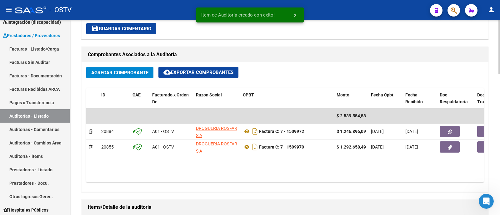
scroll to position [274, 0]
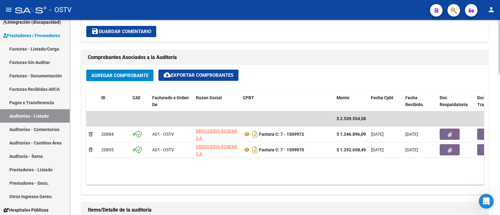
click at [119, 73] on span "Agregar Comprobante" at bounding box center [119, 76] width 57 height 6
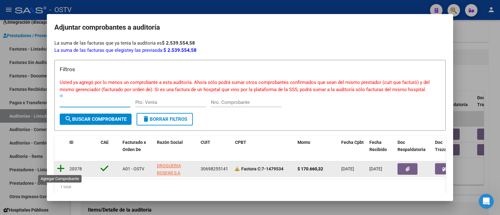
click at [63, 169] on icon at bounding box center [61, 168] width 8 height 9
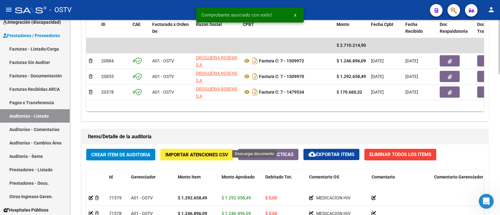
scroll to position [352, 0]
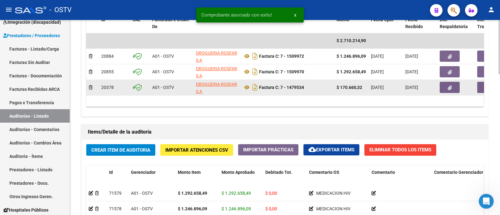
click at [452, 85] on span "button" at bounding box center [450, 88] width 4 height 6
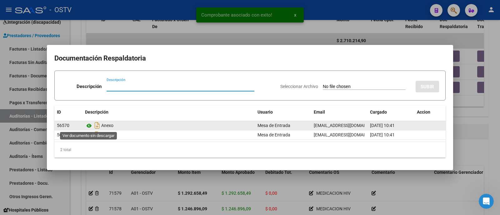
click at [88, 127] on icon at bounding box center [89, 126] width 8 height 8
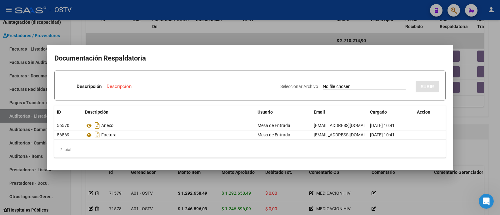
drag, startPoint x: 140, startPoint y: 31, endPoint x: 131, endPoint y: 40, distance: 12.6
click at [139, 31] on div at bounding box center [250, 107] width 500 height 215
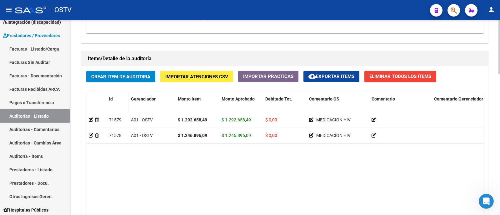
scroll to position [430, 0]
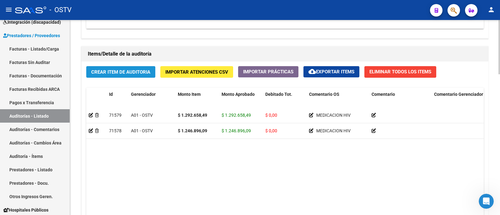
click at [136, 69] on span "Crear Item de Auditoria" at bounding box center [120, 72] width 59 height 6
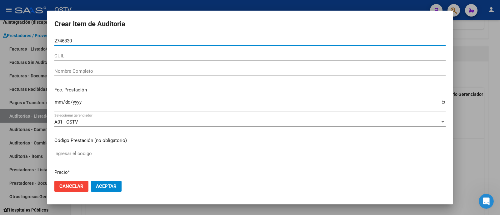
type input "27468308"
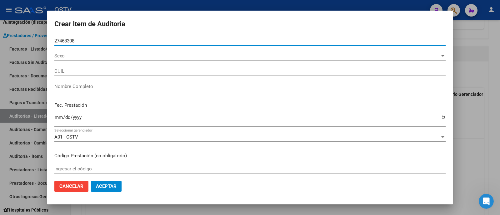
type input "20274683083"
type input "RECALDE RODRIGO ALBERTO"
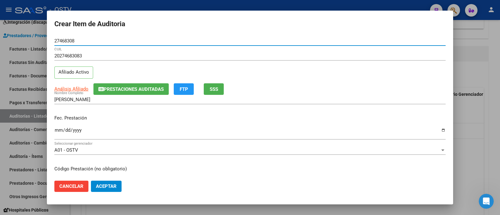
type input "27468308"
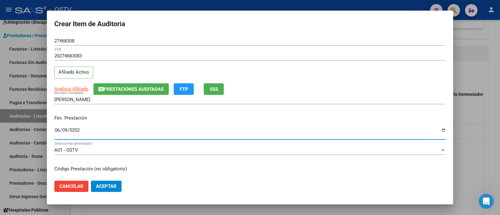
type input "2025-06-09"
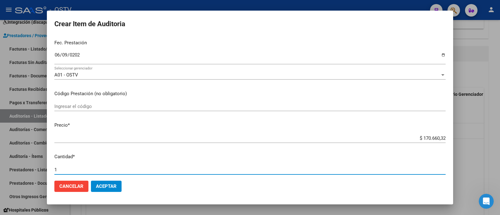
scroll to position [202, 0]
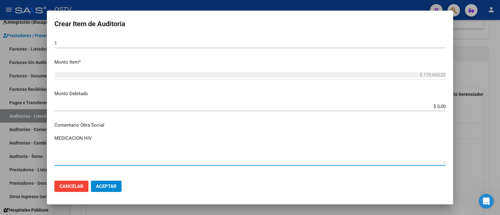
type textarea "MEDICACION HIV"
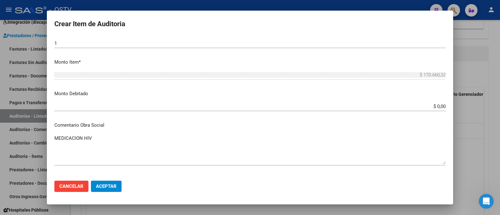
scroll to position [288, 0]
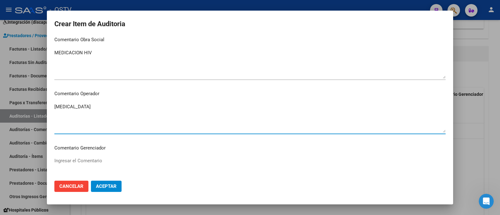
type textarea "BIKTARVY"
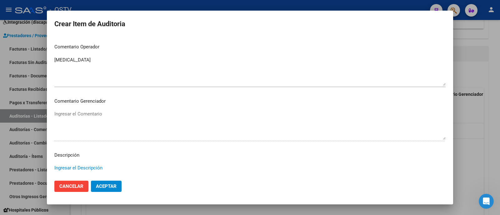
scroll to position [318, 0]
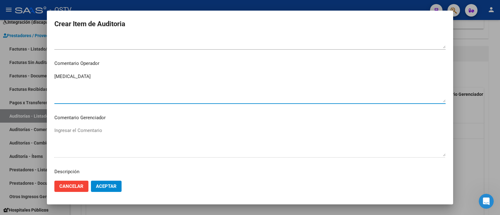
drag, startPoint x: 91, startPoint y: 79, endPoint x: 0, endPoint y: 79, distance: 90.7
click at [0, 79] on div "Crear Item de Auditoria 27468308 Nro Documento 20274683083 CUIL Afiliado Activo…" at bounding box center [250, 107] width 500 height 215
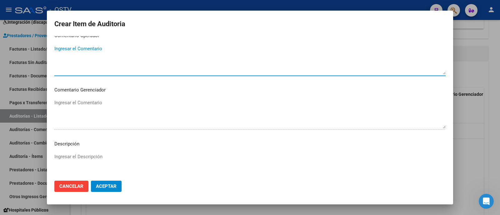
scroll to position [357, 0]
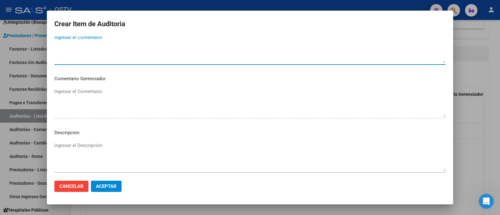
click at [87, 146] on textarea "Ingresar el Descripción" at bounding box center [249, 156] width 391 height 29
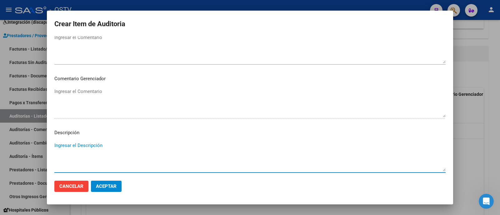
paste textarea "BIKTARVY"
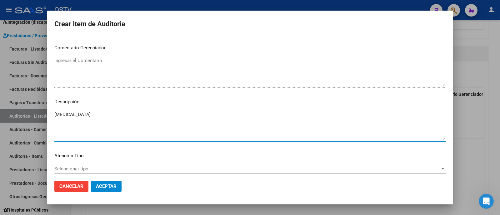
scroll to position [422, 0]
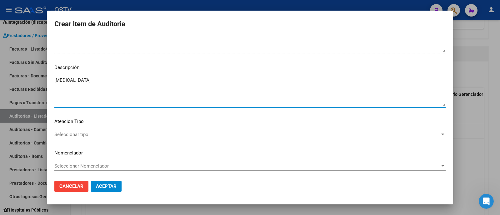
type textarea "BIKTARVY"
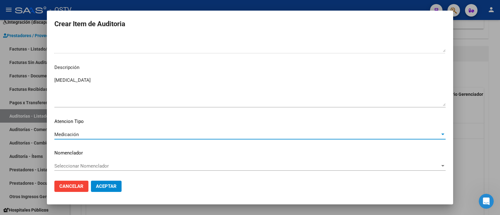
click at [111, 187] on span "Aceptar" at bounding box center [106, 187] width 21 height 6
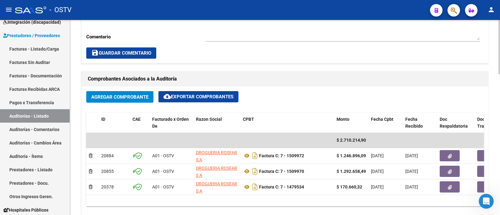
scroll to position [234, 0]
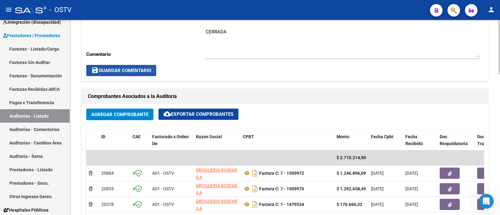
click at [132, 72] on span "save Guardar Comentario" at bounding box center [121, 71] width 60 height 6
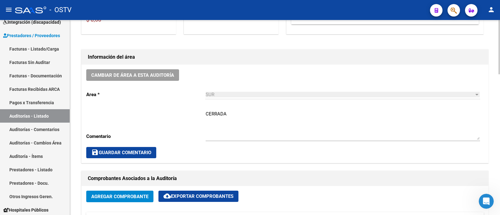
scroll to position [154, 0]
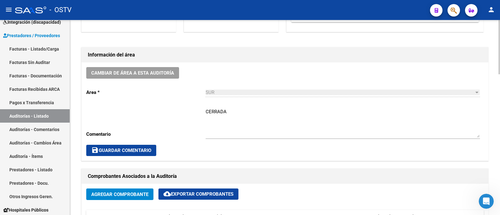
click at [136, 149] on span "save Guardar Comentario" at bounding box center [121, 151] width 60 height 6
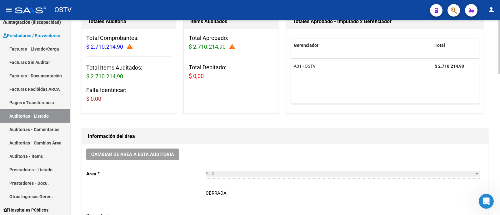
scroll to position [117, 0]
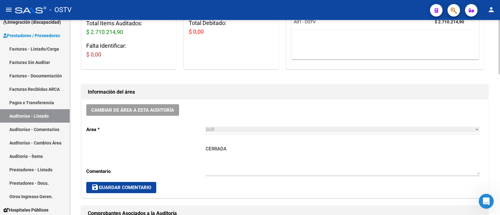
click at [153, 186] on button "save Guardar Comentario" at bounding box center [121, 187] width 70 height 11
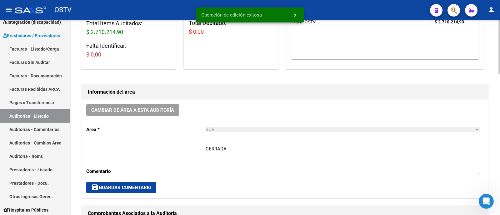
scroll to position [0, 0]
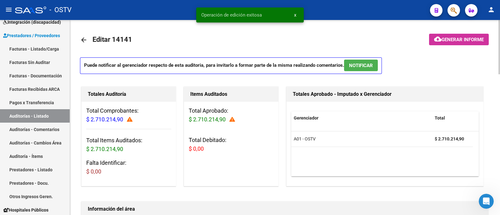
click at [86, 36] on link "arrow_back" at bounding box center [86, 40] width 13 height 15
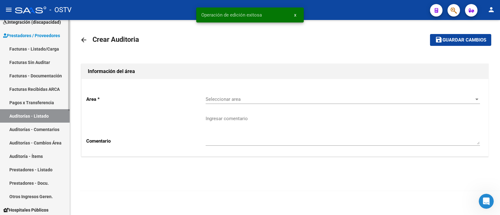
click at [52, 113] on link "Auditorías - Listado" at bounding box center [35, 115] width 70 height 13
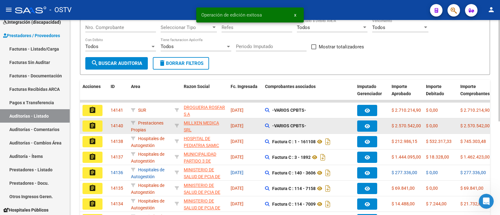
scroll to position [117, 0]
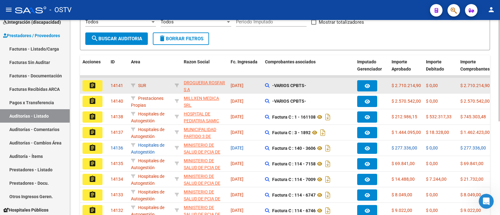
click at [97, 87] on button "assignment" at bounding box center [93, 85] width 20 height 11
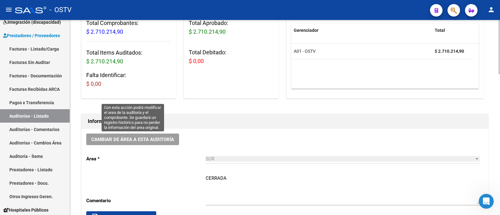
scroll to position [39, 0]
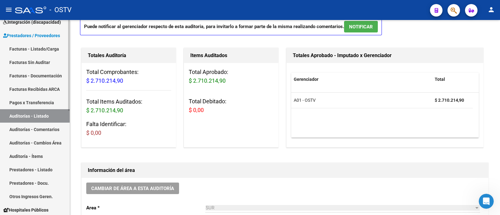
click at [40, 117] on link "Auditorías - Listado" at bounding box center [35, 115] width 70 height 13
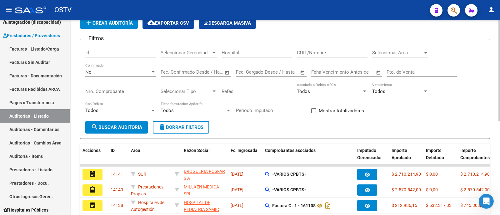
scroll to position [24, 0]
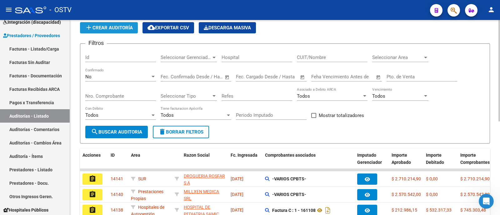
click at [113, 29] on span "add Crear Auditoría" at bounding box center [109, 28] width 48 height 6
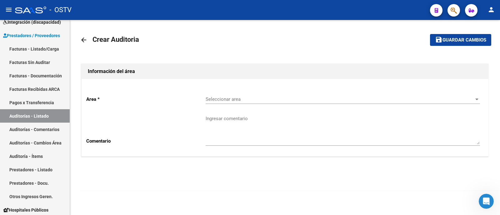
click at [229, 96] on div "Seleccionar area Seleccionar area" at bounding box center [343, 97] width 274 height 13
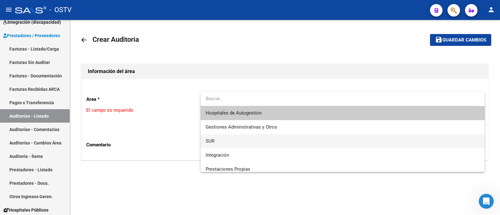
click at [224, 138] on span "SUR" at bounding box center [343, 141] width 274 height 14
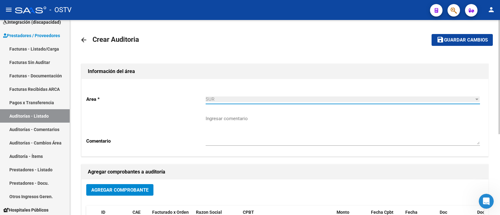
click at [252, 139] on textarea "Ingresar comentario" at bounding box center [343, 129] width 274 height 29
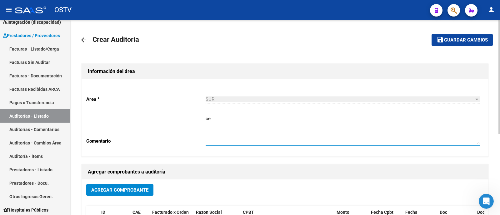
type textarea "c"
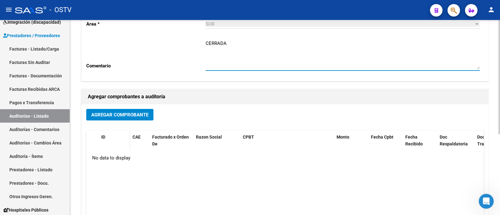
scroll to position [78, 0]
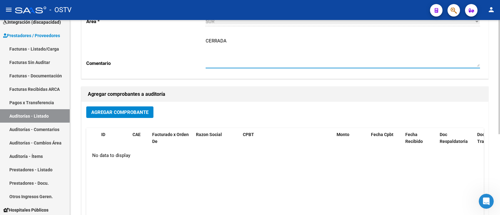
type textarea "CERRADA"
click at [126, 110] on span "Agregar Comprobante" at bounding box center [119, 113] width 57 height 6
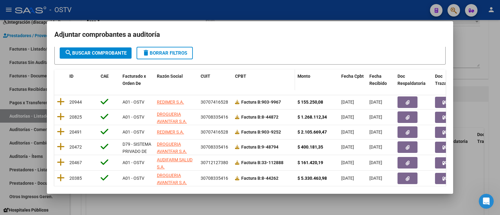
scroll to position [53, 0]
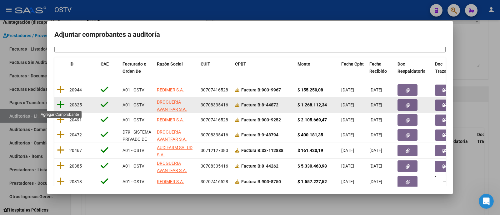
click at [61, 105] on icon at bounding box center [61, 104] width 8 height 9
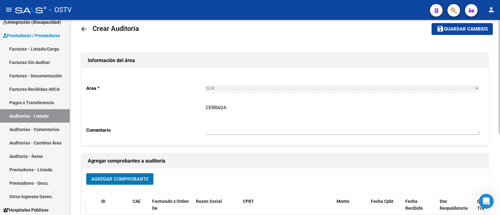
scroll to position [0, 0]
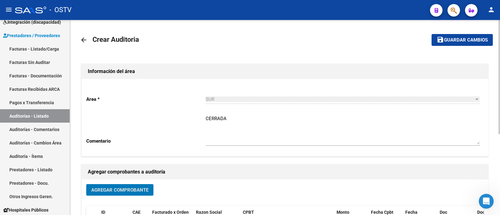
click at [449, 39] on span "Guardar cambios" at bounding box center [466, 41] width 44 height 6
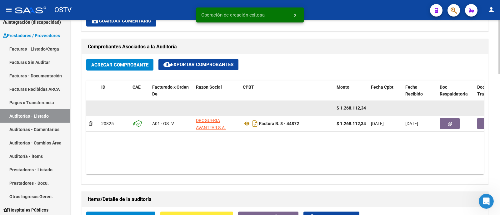
scroll to position [312, 0]
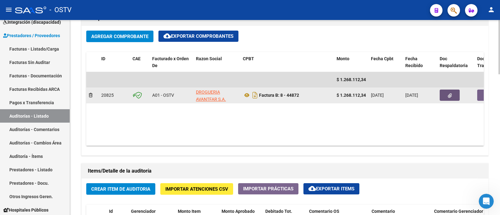
click at [450, 96] on icon "button" at bounding box center [450, 95] width 4 height 5
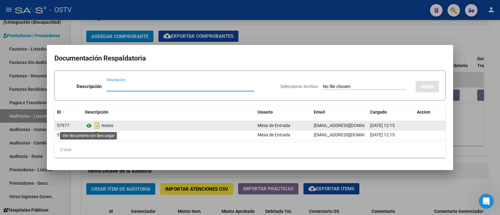
click at [90, 126] on icon at bounding box center [89, 126] width 8 height 8
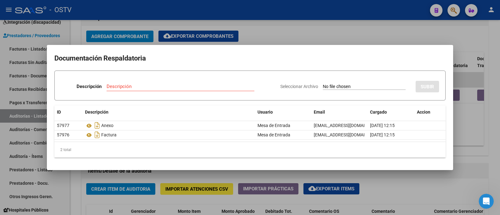
click at [143, 174] on div at bounding box center [250, 107] width 500 height 215
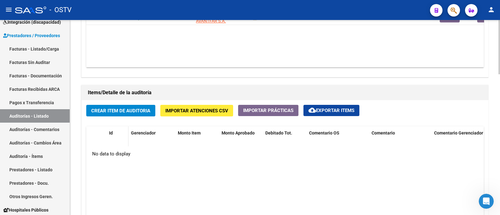
scroll to position [430, 0]
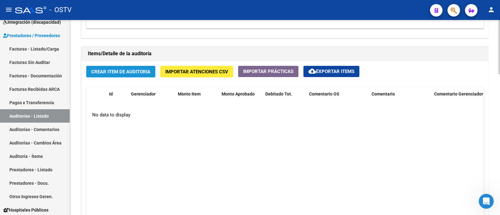
click at [139, 66] on button "Crear Item de Auditoria" at bounding box center [120, 72] width 69 height 12
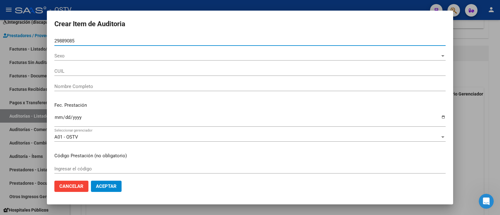
type input "29889085"
type input "20298890853"
type input "ZULETA LAURA SOLANGE"
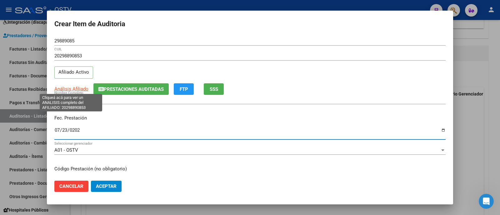
type input "2025-07-23"
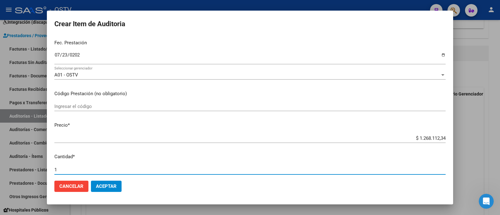
scroll to position [202, 0]
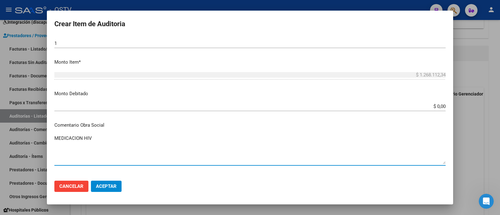
type textarea "MEDICACION HIV"
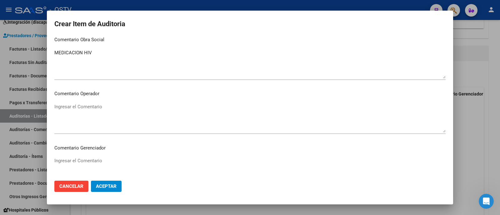
scroll to position [396, 0]
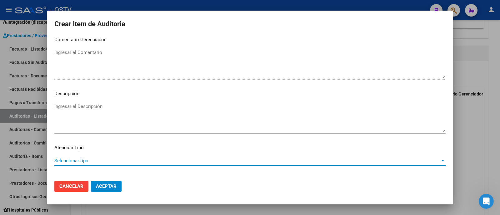
click at [97, 124] on textarea "Ingresar el Descripción" at bounding box center [249, 117] width 391 height 29
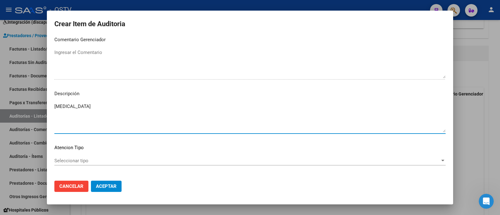
type textarea "DELSTRIGO"
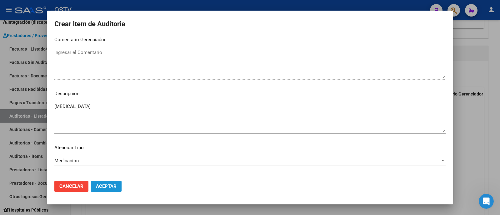
click at [104, 183] on button "Aceptar" at bounding box center [106, 186] width 31 height 11
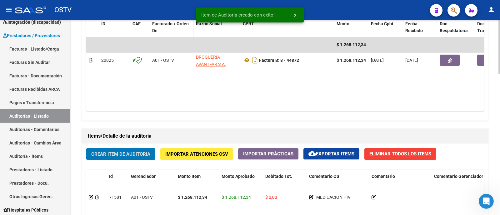
scroll to position [274, 0]
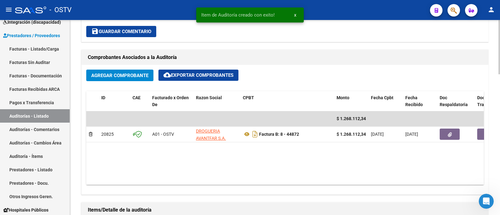
click at [137, 79] on button "Agregar Comprobante" at bounding box center [119, 76] width 67 height 12
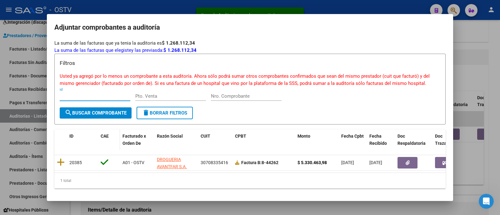
scroll to position [12, 0]
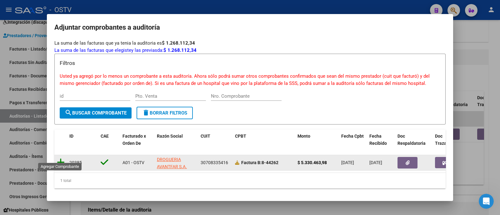
click at [61, 158] on icon at bounding box center [61, 162] width 8 height 9
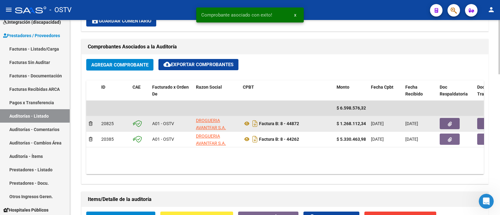
scroll to position [274, 0]
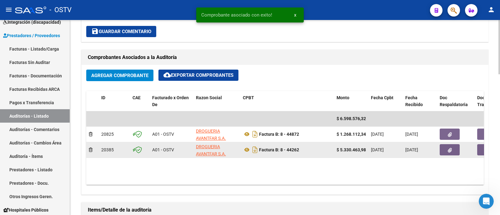
click at [454, 149] on button "button" at bounding box center [450, 149] width 20 height 11
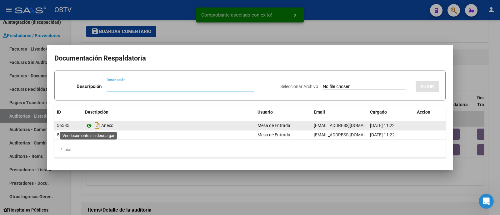
click at [88, 127] on icon at bounding box center [89, 126] width 8 height 8
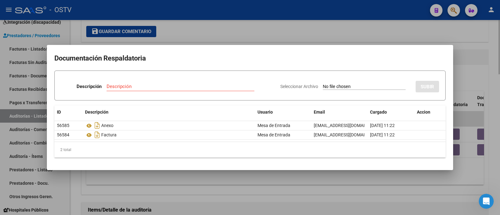
click at [174, 30] on div at bounding box center [250, 107] width 500 height 215
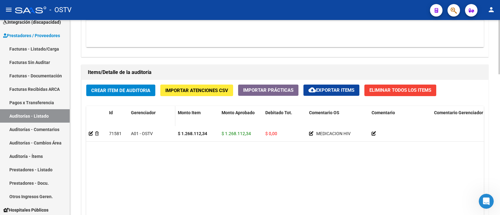
scroll to position [430, 0]
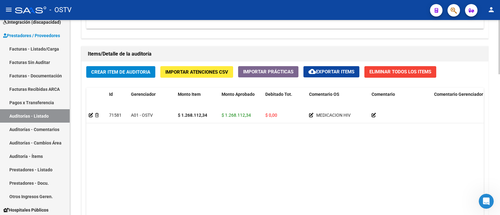
click at [133, 70] on span "Crear Item de Auditoria" at bounding box center [120, 72] width 59 height 6
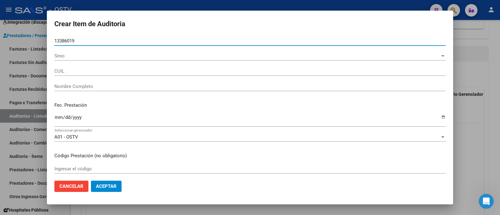
type input "13386019"
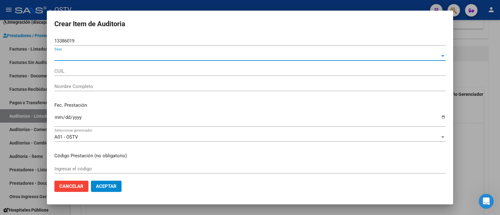
type input "27133860199"
type input "DE LA ROSA PATRICIA LILIANA"
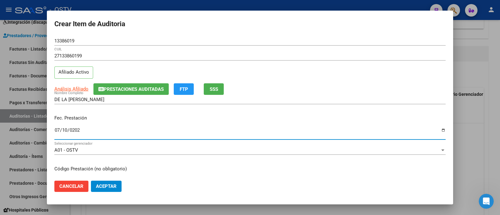
type input "2025-07-10"
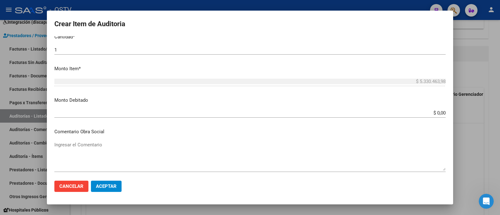
scroll to position [234, 0]
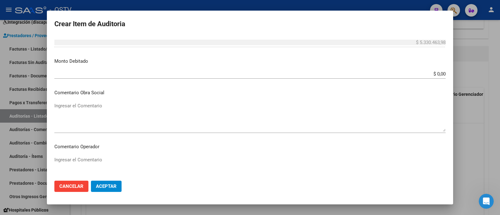
click at [108, 112] on textarea "Ingresar el Comentario" at bounding box center [249, 117] width 391 height 29
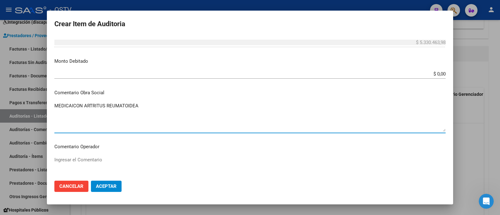
type textarea "MEDICAICON ARTRITUS REUMATOIDEA"
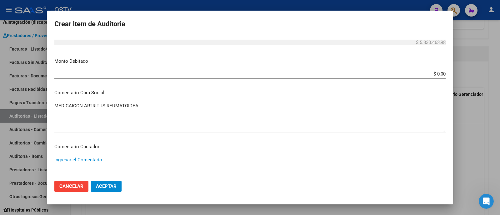
scroll to position [396, 0]
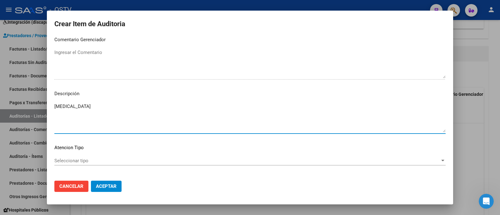
type textarea "RINVOQ"
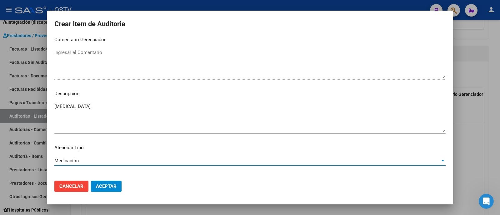
click at [104, 187] on span "Aceptar" at bounding box center [106, 187] width 21 height 6
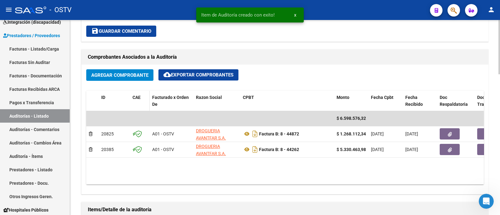
scroll to position [274, 0]
click at [141, 74] on span "Agregar Comprobante" at bounding box center [119, 76] width 57 height 6
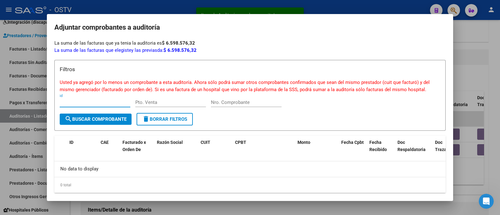
click at [138, 11] on div at bounding box center [250, 107] width 500 height 215
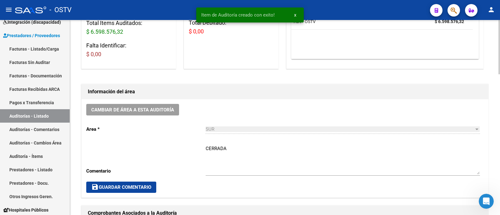
scroll to position [117, 0]
click at [145, 190] on span "save Guardar Comentario" at bounding box center [121, 188] width 60 height 6
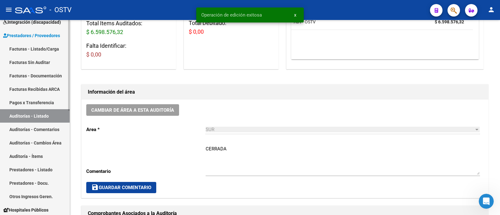
click at [45, 116] on link "Auditorías - Listado" at bounding box center [35, 115] width 70 height 13
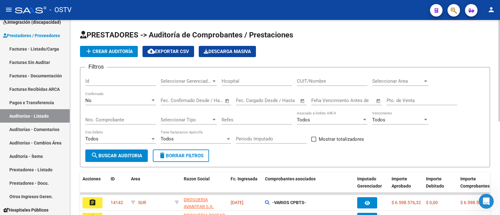
click at [126, 51] on span "add Crear Auditoría" at bounding box center [109, 52] width 48 height 6
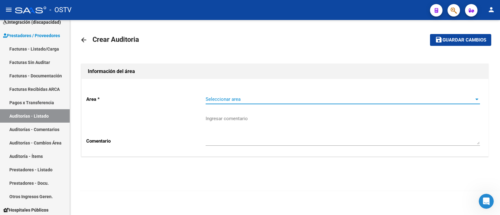
click at [220, 99] on span "Seleccionar area" at bounding box center [340, 100] width 269 height 6
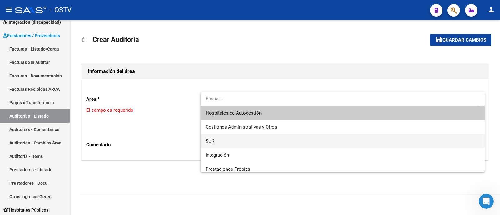
click at [236, 139] on span "SUR" at bounding box center [343, 141] width 274 height 14
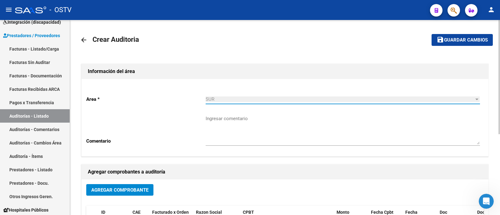
click at [231, 140] on textarea "Ingresar comentario" at bounding box center [343, 129] width 274 height 29
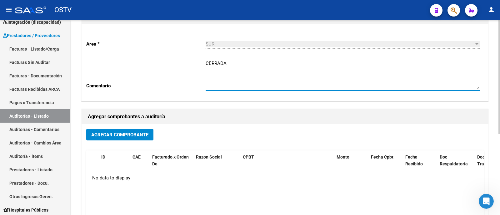
scroll to position [78, 0]
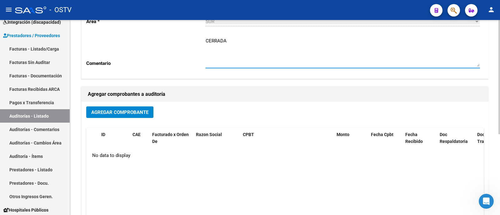
type textarea "CERRADA"
click at [137, 112] on span "Agregar Comprobante" at bounding box center [119, 113] width 57 height 6
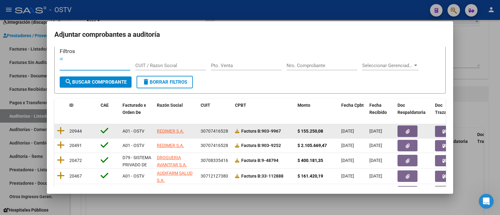
scroll to position [50, 0]
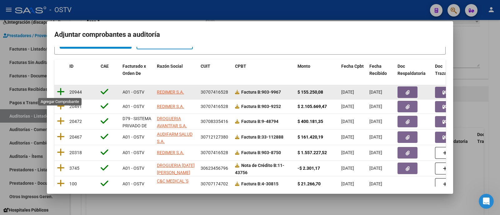
click at [63, 91] on icon at bounding box center [61, 92] width 8 height 9
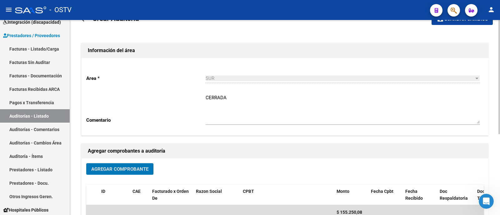
scroll to position [0, 0]
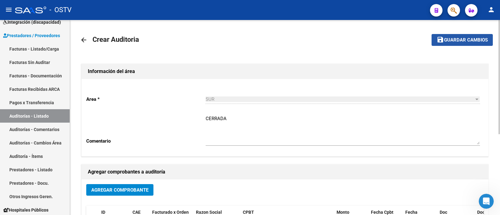
click at [445, 40] on span "Guardar cambios" at bounding box center [466, 41] width 44 height 6
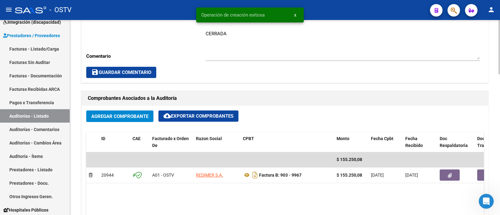
scroll to position [273, 0]
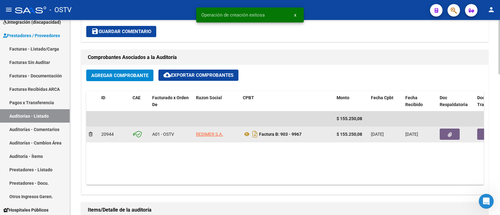
click at [453, 135] on button "button" at bounding box center [450, 134] width 20 height 11
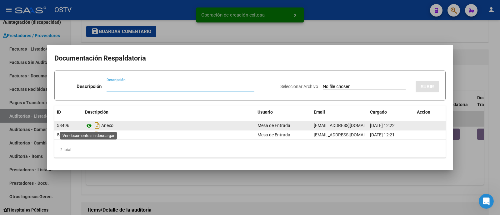
click at [88, 127] on icon at bounding box center [89, 126] width 8 height 8
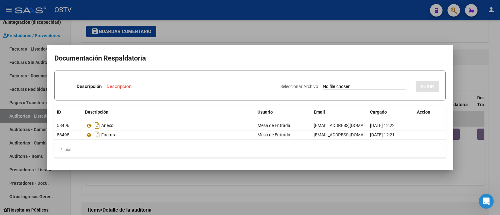
click at [187, 30] on div at bounding box center [250, 107] width 500 height 215
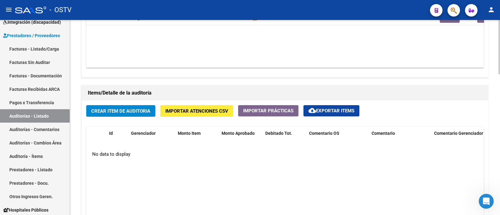
scroll to position [391, 0]
click at [133, 108] on span "Crear Item de Auditoria" at bounding box center [120, 111] width 59 height 6
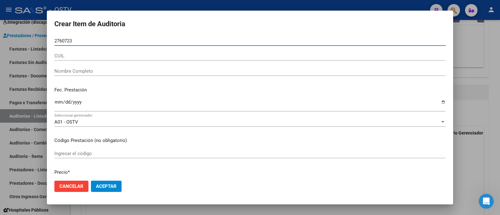
type input "27607239"
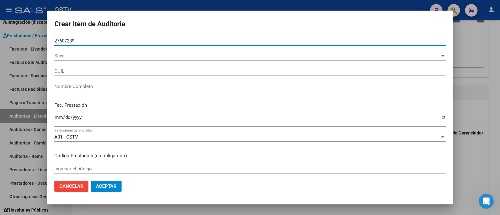
type input "20276072391"
type input "PONCE MARIANO ALEJANDRO"
type input "27607239"
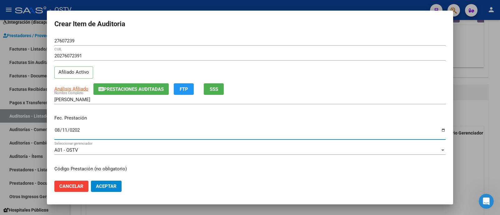
type input "2025-08-11"
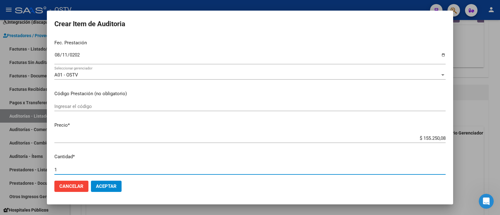
scroll to position [202, 0]
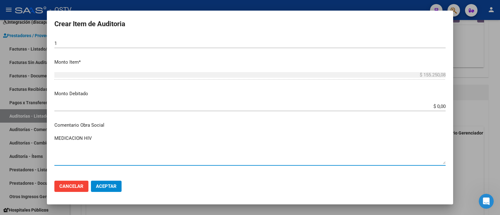
type textarea "MEDICACION HIV"
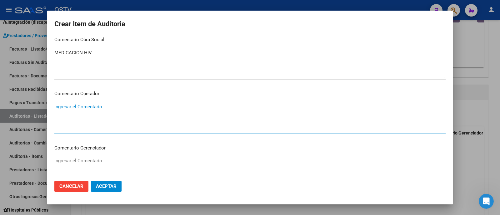
scroll to position [396, 0]
type textarea "SIMPLIR"
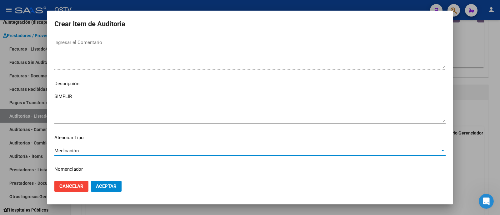
scroll to position [422, 0]
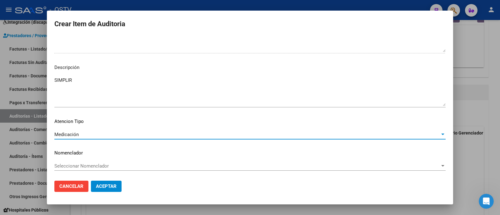
click at [112, 188] on span "Aceptar" at bounding box center [106, 187] width 21 height 6
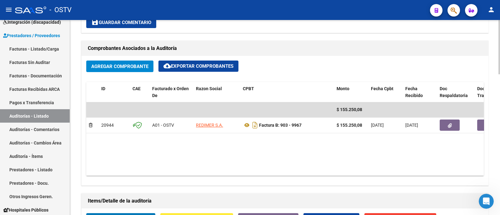
scroll to position [274, 0]
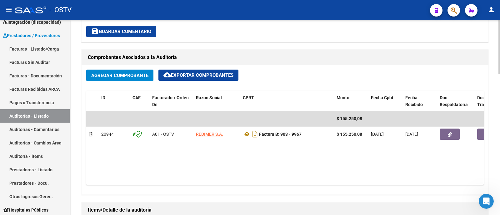
click at [118, 75] on span "Agregar Comprobante" at bounding box center [119, 76] width 57 height 6
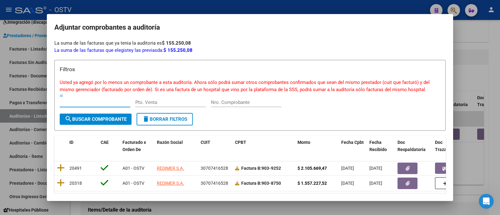
scroll to position [26, 0]
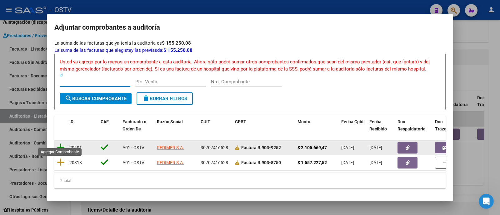
click at [60, 143] on icon at bounding box center [61, 147] width 8 height 9
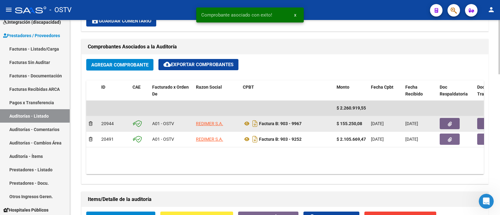
scroll to position [274, 0]
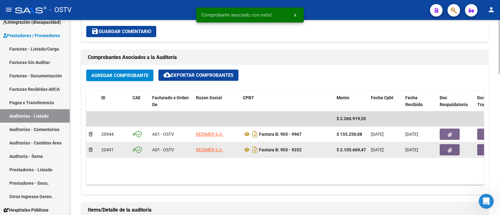
click at [455, 152] on button "button" at bounding box center [450, 149] width 20 height 11
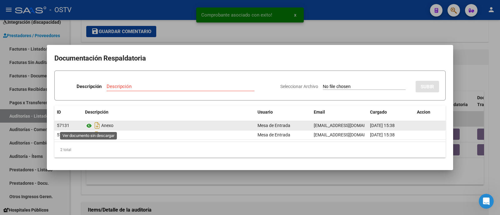
click at [89, 126] on icon at bounding box center [89, 126] width 8 height 8
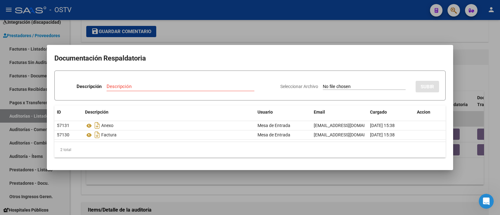
click at [185, 24] on div at bounding box center [250, 107] width 500 height 215
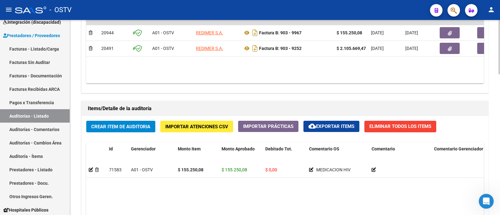
scroll to position [391, 0]
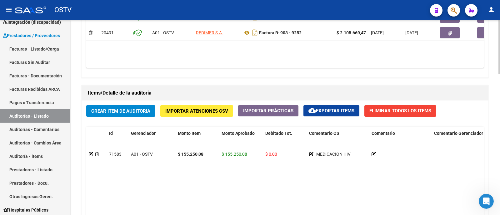
click at [144, 108] on span "Crear Item de Auditoria" at bounding box center [120, 111] width 59 height 6
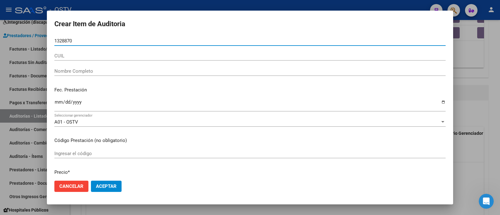
type input "13288706"
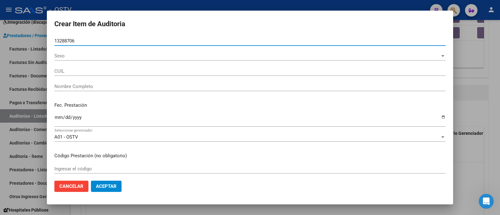
type input "27132887069"
type input "FERNANDEZ LIDIA NOELIA"
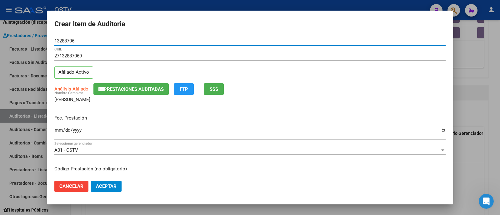
type input "13288706"
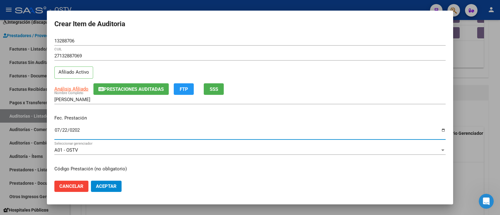
type input "2025-07-22"
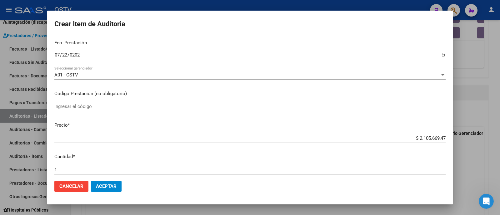
scroll to position [202, 0]
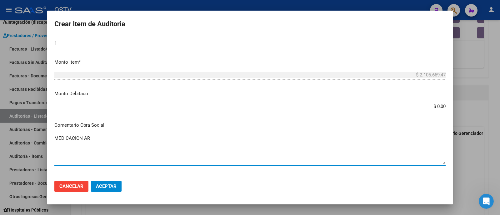
type textarea "MEDICACION AR"
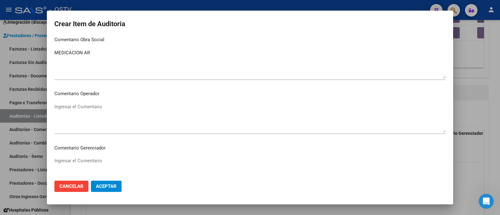
scroll to position [396, 0]
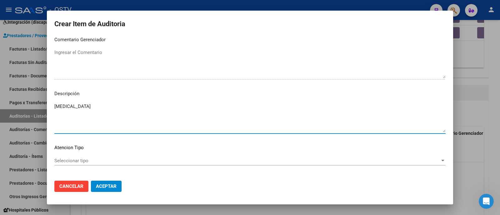
type textarea "ORENCIA"
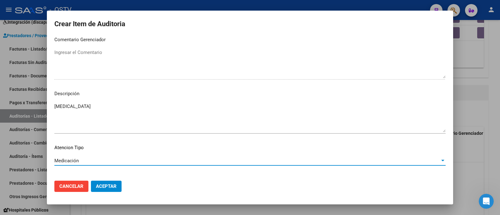
click at [104, 183] on button "Aceptar" at bounding box center [106, 186] width 31 height 11
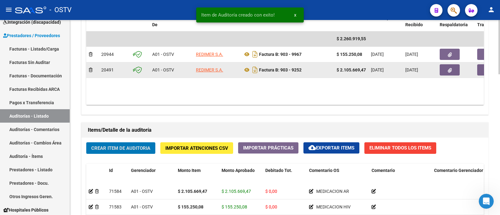
scroll to position [313, 0]
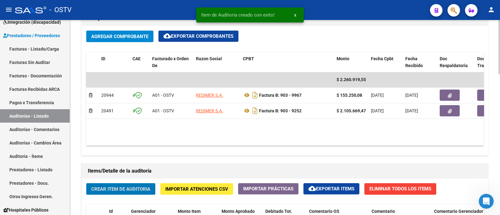
click at [117, 39] on button "Agregar Comprobante" at bounding box center [119, 37] width 67 height 12
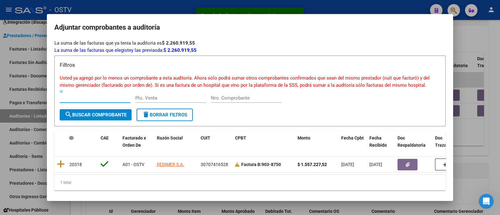
scroll to position [12, 0]
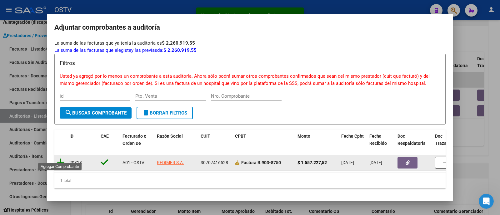
click at [61, 158] on icon at bounding box center [61, 162] width 8 height 9
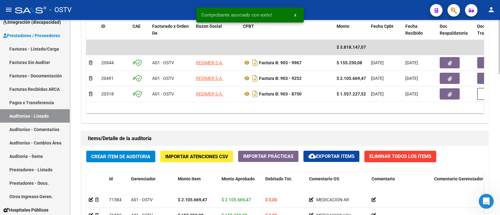
scroll to position [352, 0]
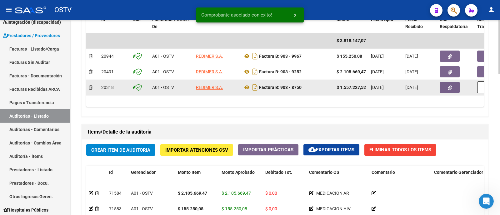
click at [446, 86] on button "button" at bounding box center [450, 87] width 20 height 11
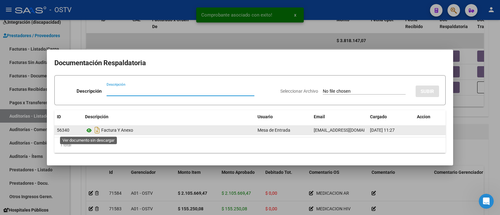
click at [91, 130] on icon at bounding box center [89, 131] width 8 height 8
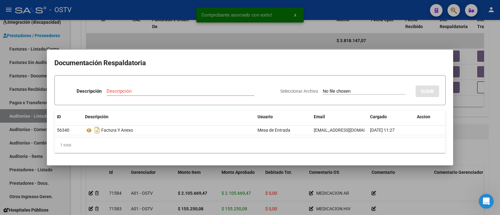
click at [118, 31] on div at bounding box center [250, 107] width 500 height 215
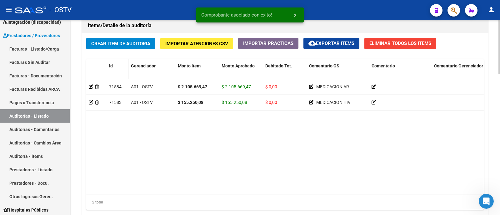
scroll to position [469, 0]
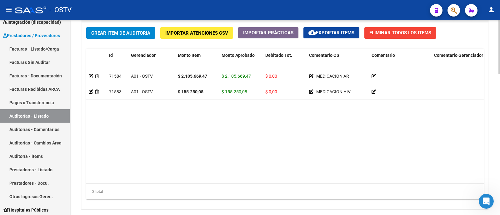
click at [133, 33] on span "Crear Item de Auditoria" at bounding box center [120, 33] width 59 height 6
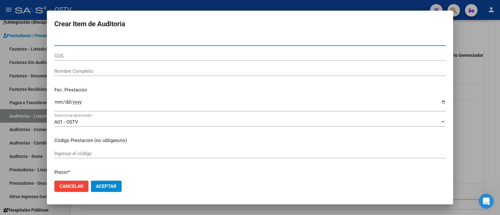
paste input "43685948"
type input "43685948"
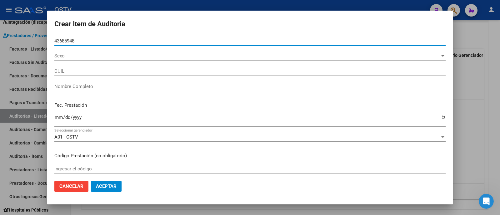
type input "20436859482"
type input "MARTINEZ NAHUEL AGUSTIN"
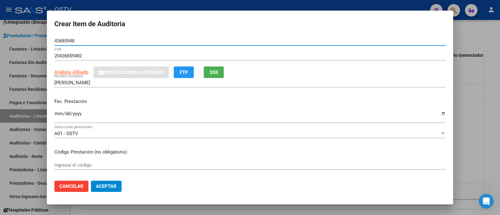
type input "43685948"
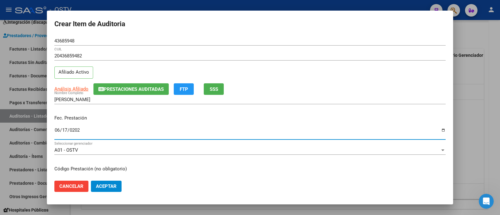
type input "2025-06-17"
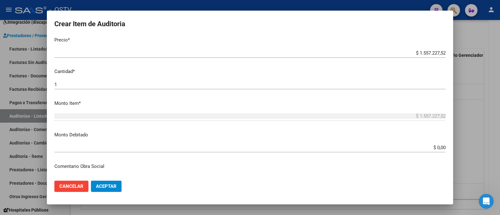
scroll to position [232, 0]
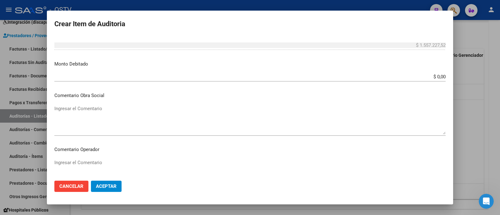
click at [120, 110] on textarea "Ingresar el Comentario" at bounding box center [249, 119] width 391 height 29
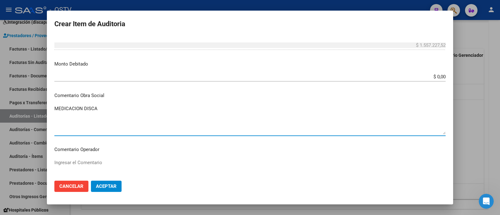
type textarea "MEDICACION DISCA"
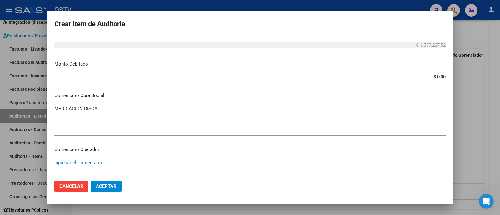
scroll to position [396, 0]
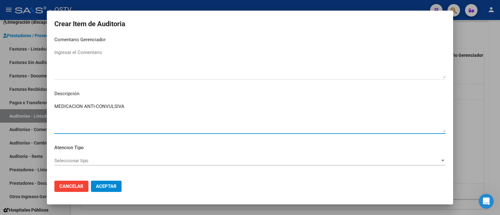
type textarea "MEDICACION ANTI-CONVULSIVA"
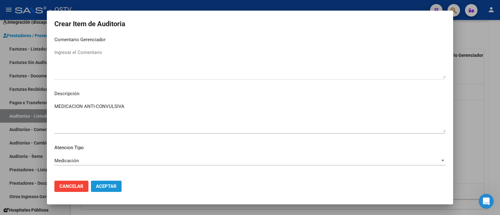
click at [104, 184] on span "Aceptar" at bounding box center [106, 187] width 21 height 6
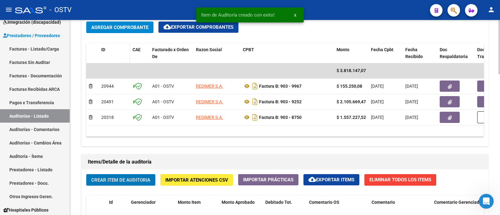
scroll to position [313, 0]
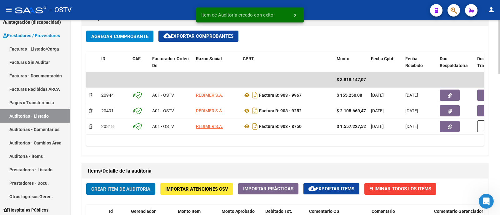
click at [134, 35] on span "Agregar Comprobante" at bounding box center [119, 37] width 57 height 6
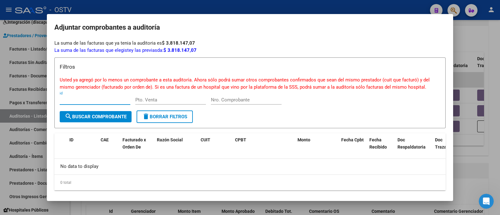
scroll to position [4, 0]
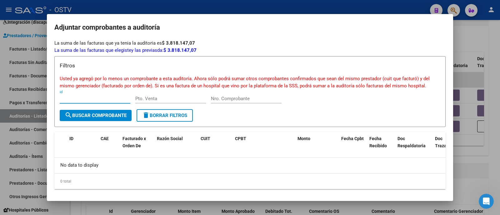
click at [125, 6] on div at bounding box center [250, 107] width 500 height 215
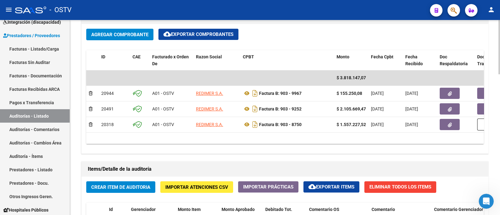
scroll to position [195, 0]
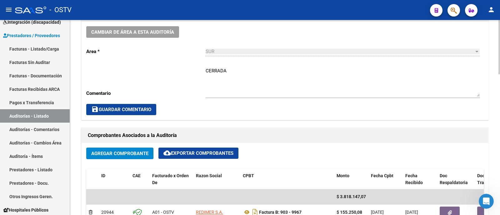
click at [138, 113] on button "save Guardar Comentario" at bounding box center [121, 109] width 70 height 11
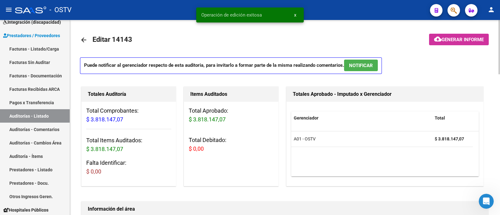
scroll to position [0, 0]
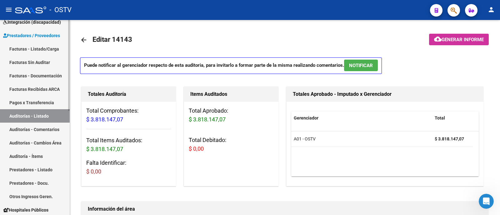
click at [41, 114] on link "Auditorías - Listado" at bounding box center [35, 115] width 70 height 13
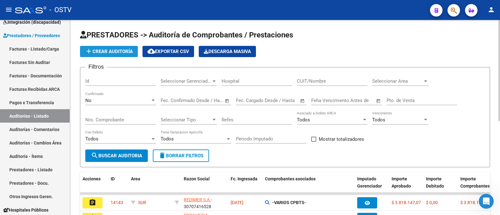
click at [108, 51] on span "add Crear Auditoría" at bounding box center [109, 52] width 48 height 6
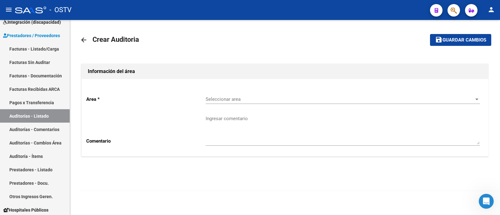
click at [238, 99] on span "Seleccionar area" at bounding box center [340, 100] width 269 height 6
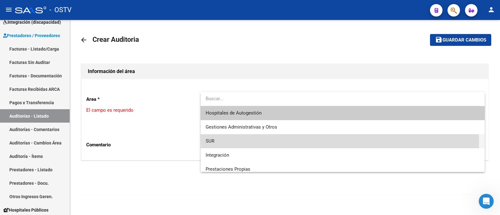
click at [238, 142] on span "SUR" at bounding box center [343, 141] width 274 height 14
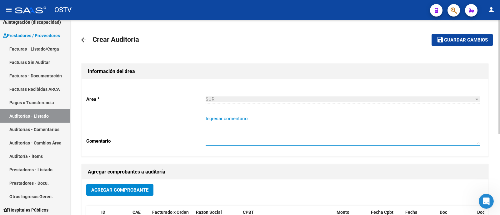
click at [224, 142] on textarea "Ingresar comentario" at bounding box center [343, 129] width 274 height 29
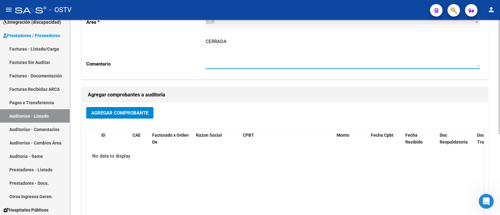
scroll to position [78, 0]
type textarea "CERRADA"
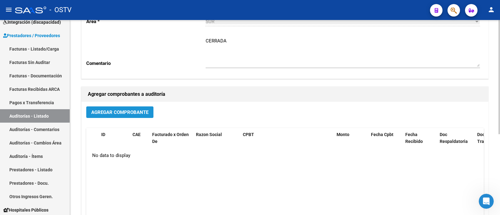
click at [119, 114] on span "Agregar Comprobante" at bounding box center [119, 113] width 57 height 6
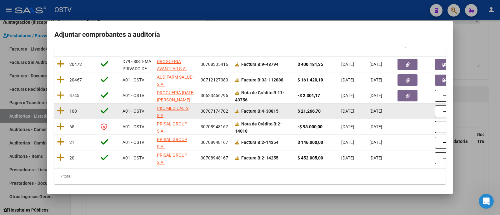
scroll to position [84, 0]
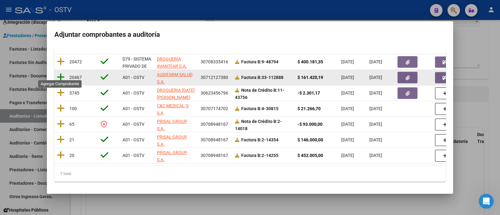
click at [60, 76] on icon at bounding box center [61, 77] width 8 height 9
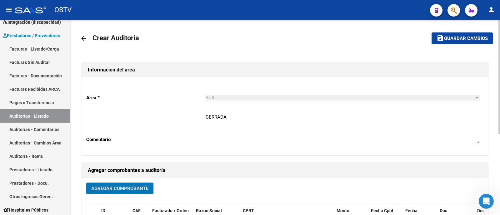
scroll to position [0, 0]
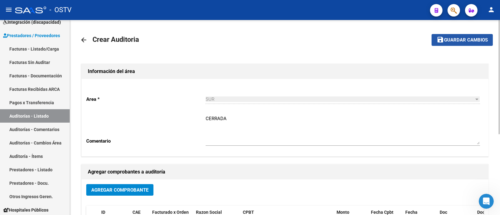
click at [455, 38] on span "Guardar cambios" at bounding box center [466, 41] width 44 height 6
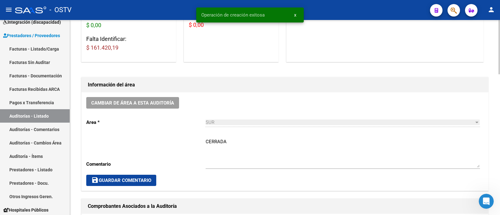
scroll to position [234, 0]
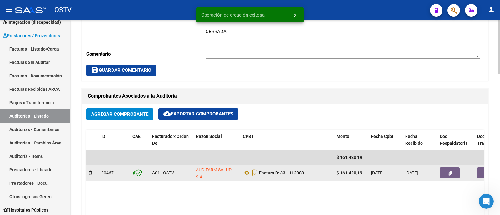
click at [450, 169] on button "button" at bounding box center [450, 173] width 20 height 11
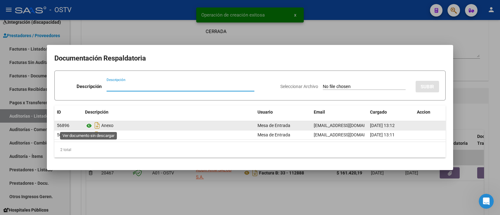
click at [91, 124] on icon at bounding box center [89, 126] width 8 height 8
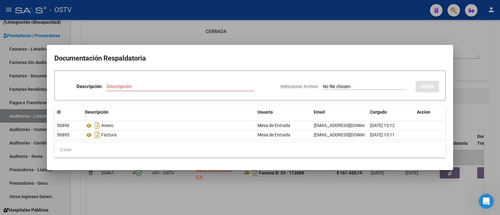
click at [168, 37] on div at bounding box center [250, 107] width 500 height 215
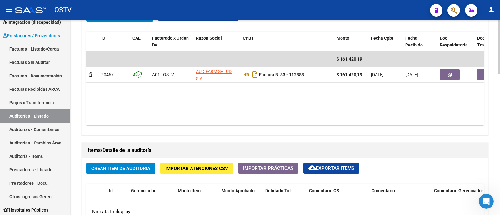
scroll to position [352, 0]
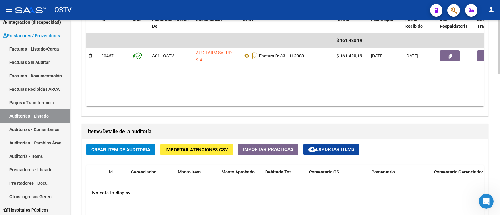
click at [126, 147] on span "Crear Item de Auditoria" at bounding box center [120, 150] width 59 height 6
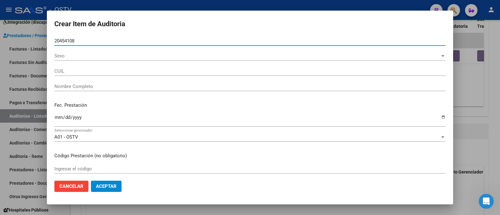
type input "20454108"
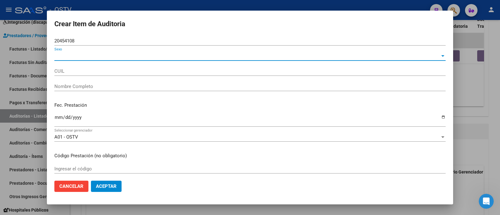
type input "27204541081"
type input "LUJAN MARIA INES"
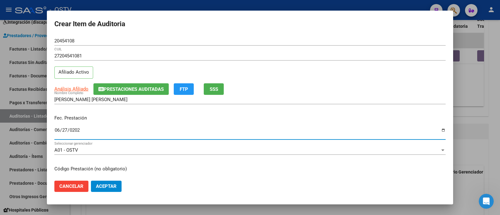
type input "2025-06-27"
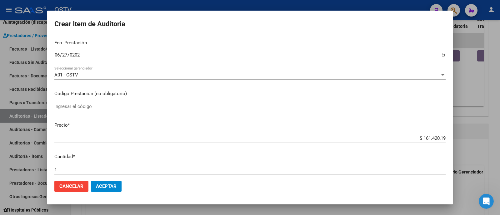
scroll to position [202, 0]
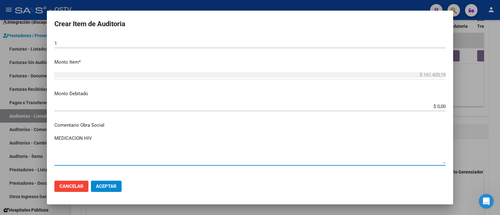
type textarea "MEDICACION HIV"
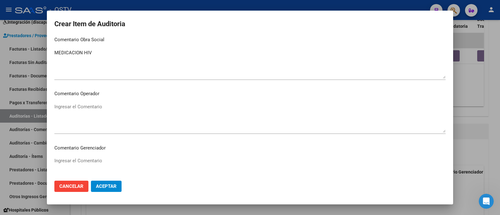
scroll to position [396, 0]
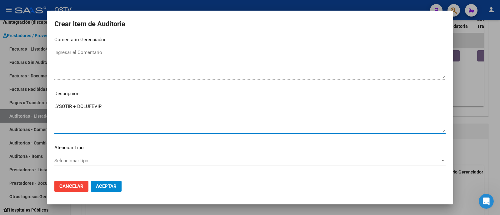
type textarea "LYSOTIR + DOLUFEVIR"
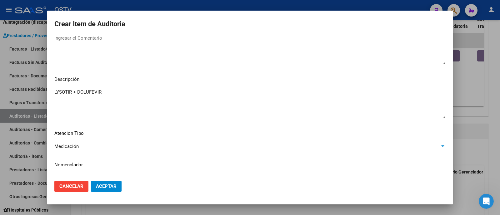
scroll to position [422, 0]
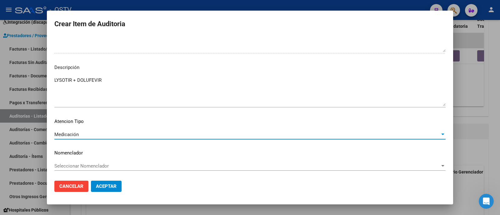
click at [115, 188] on span "Aceptar" at bounding box center [106, 187] width 21 height 6
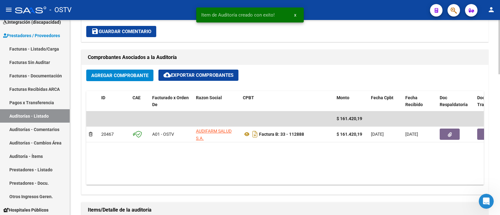
scroll to position [195, 0]
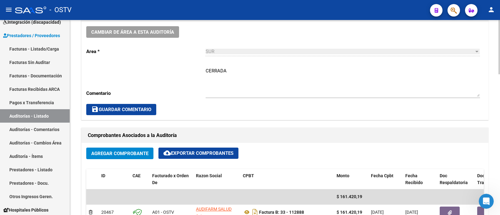
click at [129, 108] on span "save Guardar Comentario" at bounding box center [121, 110] width 60 height 6
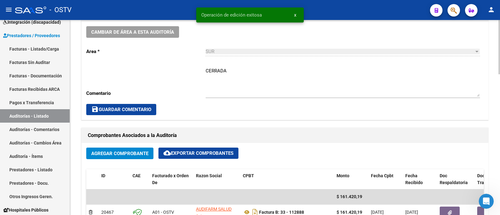
click at [120, 152] on span "Agregar Comprobante" at bounding box center [119, 154] width 57 height 6
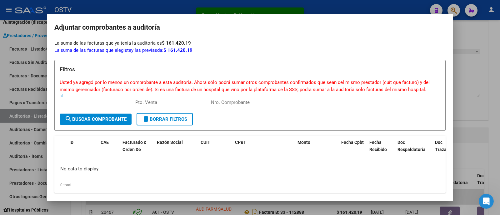
click at [143, 5] on div at bounding box center [250, 107] width 500 height 215
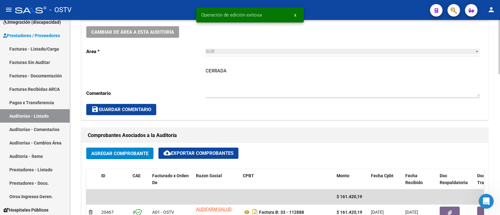
click at [133, 114] on button "save Guardar Comentario" at bounding box center [121, 109] width 70 height 11
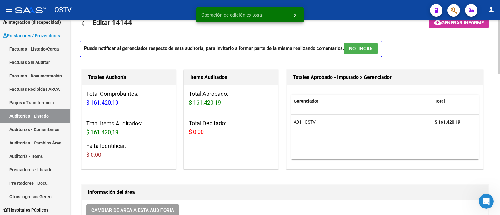
scroll to position [0, 0]
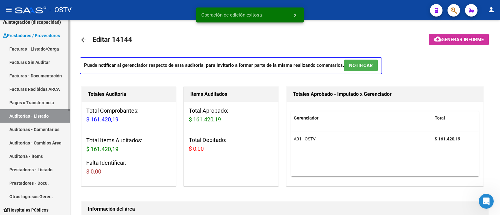
click at [58, 115] on link "Auditorías - Listado" at bounding box center [35, 115] width 70 height 13
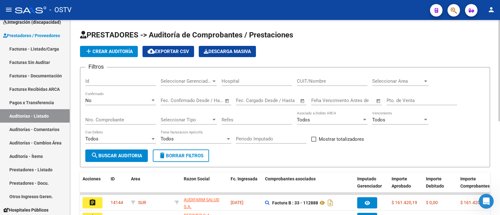
click at [123, 50] on span "add Crear Auditoría" at bounding box center [109, 52] width 48 height 6
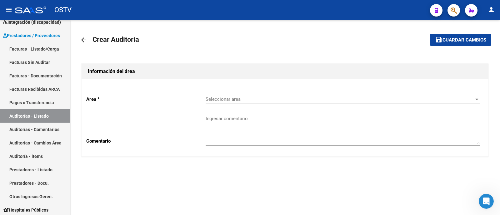
click at [223, 100] on span "Seleccionar area" at bounding box center [340, 100] width 269 height 6
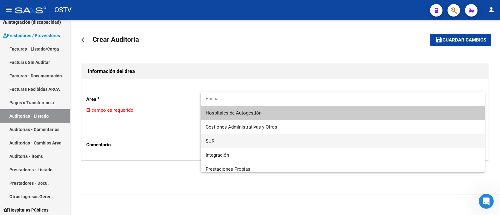
click at [231, 138] on span "SUR" at bounding box center [343, 141] width 274 height 14
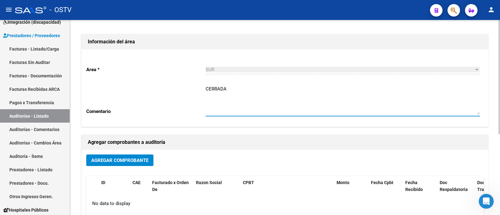
scroll to position [39, 0]
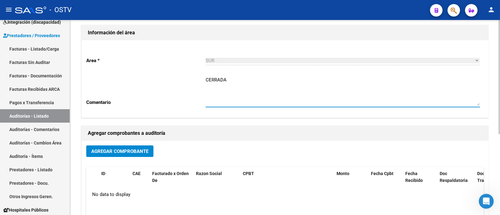
type textarea "CERRADA"
click at [138, 149] on span "Agregar Comprobante" at bounding box center [119, 152] width 57 height 6
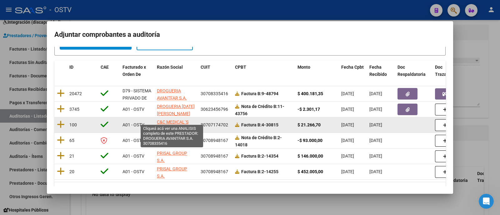
scroll to position [69, 0]
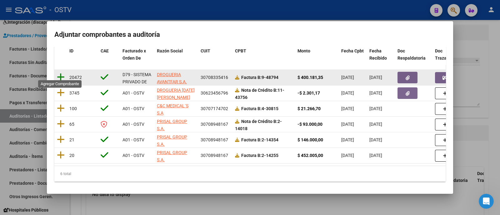
click at [61, 73] on icon at bounding box center [61, 77] width 8 height 9
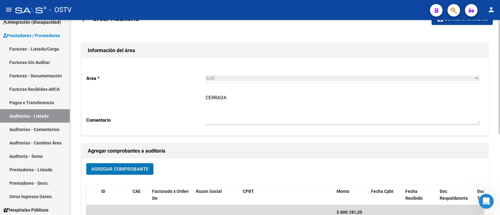
scroll to position [0, 0]
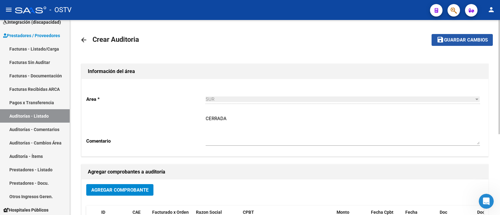
click at [456, 37] on span "save Guardar cambios" at bounding box center [462, 40] width 51 height 6
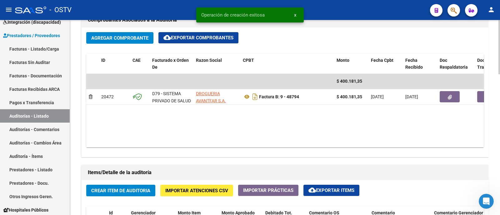
scroll to position [312, 0]
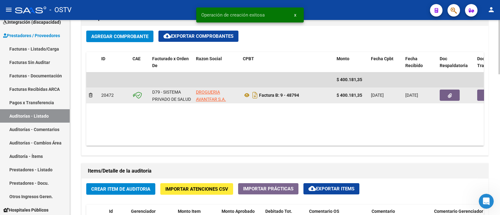
click at [441, 93] on button "button" at bounding box center [450, 95] width 20 height 11
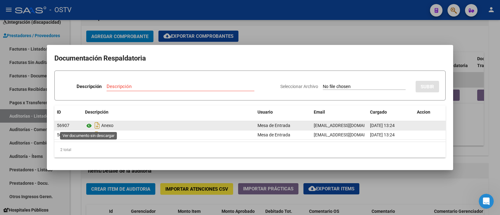
click at [90, 126] on icon at bounding box center [89, 126] width 8 height 8
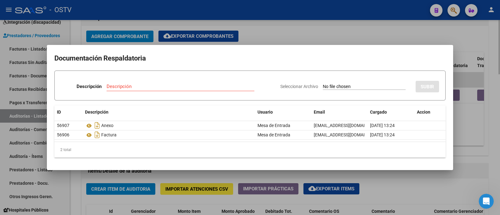
drag, startPoint x: 264, startPoint y: 34, endPoint x: 253, endPoint y: 25, distance: 14.1
click at [264, 33] on div at bounding box center [250, 107] width 500 height 215
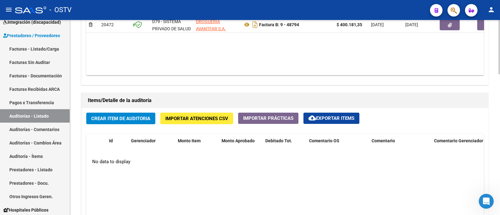
scroll to position [430, 0]
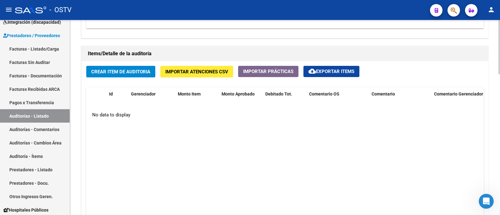
click at [139, 69] on span "Crear Item de Auditoria" at bounding box center [120, 72] width 59 height 6
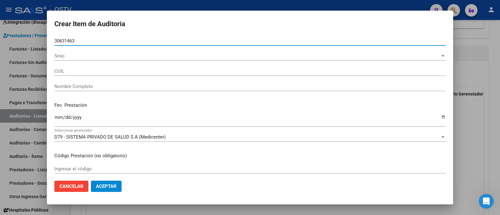
type input "30631463"
type input "20306314638"
type input "FLORES OSACAR MAXIMILIANO -"
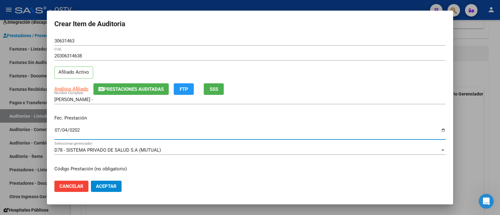
type input "2025-07-04"
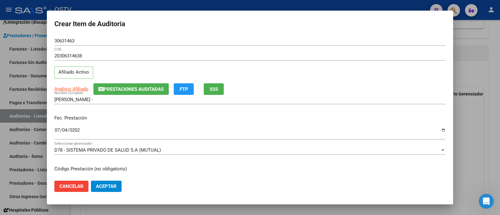
scroll to position [75, 0]
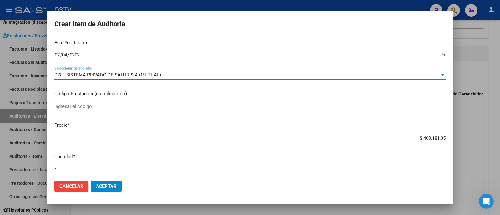
drag, startPoint x: 163, startPoint y: 76, endPoint x: 51, endPoint y: 79, distance: 111.7
click at [51, 79] on mat-dialog-content "30631463 Nro Documento 20306314638 CUIL Afiliado Activo Análisis Afiliado Prest…" at bounding box center [250, 106] width 406 height 140
copy span "D78 - SISTEMA PRIVADO DE SALUD S.A (MUTUAL)"
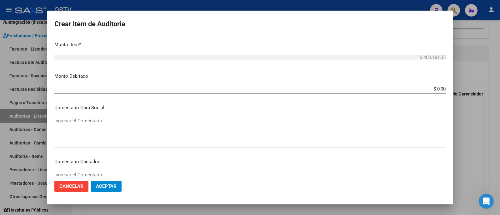
scroll to position [232, 0]
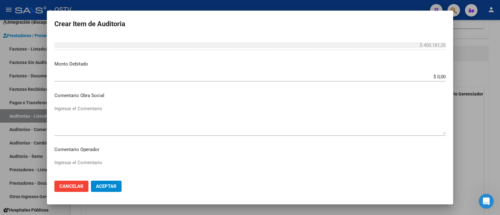
click at [148, 110] on textarea "Ingresar el Comentario" at bounding box center [249, 119] width 391 height 29
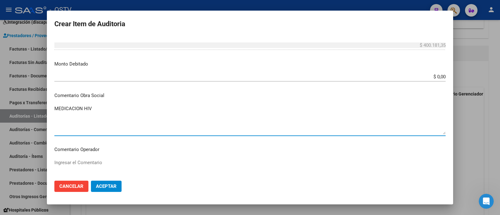
type textarea "MEDICACION HIV"
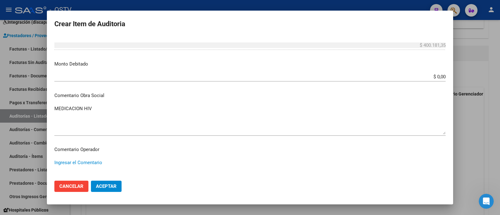
scroll to position [396, 0]
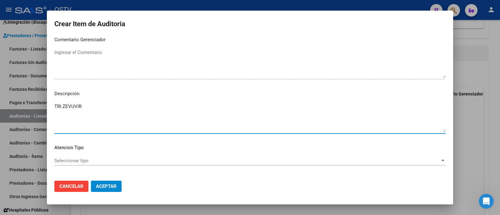
type textarea "TRI.ZEVUVIR"
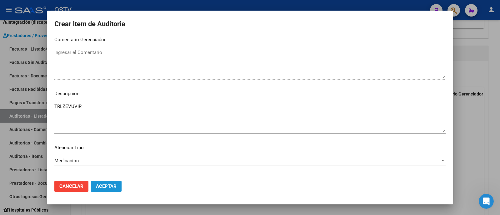
click at [106, 187] on span "Aceptar" at bounding box center [106, 187] width 21 height 6
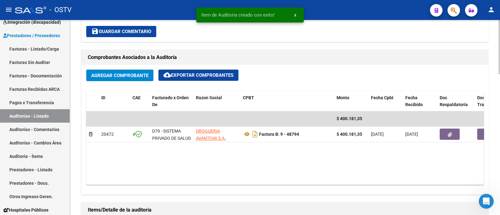
scroll to position [195, 0]
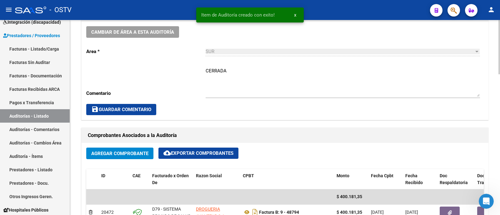
click at [268, 80] on textarea "CERRADA" at bounding box center [343, 82] width 274 height 29
paste textarea "D78 - SISTEMA PRIVADO DE SALUD S.A (MUTUAL)"
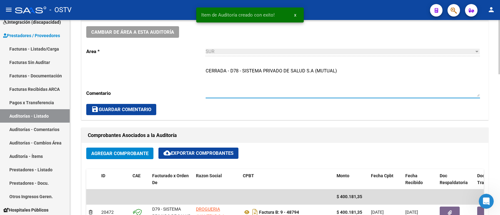
type textarea "CERRADA - D78 - SISTEMA PRIVADO DE SALUD S.A (MUTUAL)"
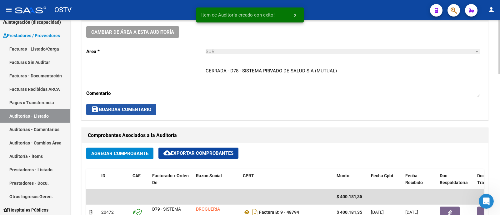
click at [148, 105] on button "save Guardar Comentario" at bounding box center [121, 109] width 70 height 11
click at [123, 149] on button "Agregar Comprobante" at bounding box center [119, 154] width 67 height 12
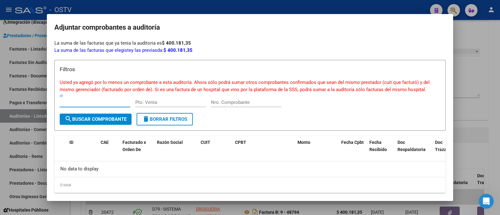
click at [180, 5] on div at bounding box center [250, 107] width 500 height 215
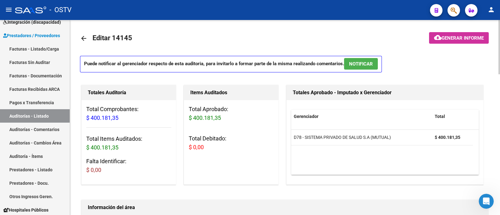
scroll to position [0, 0]
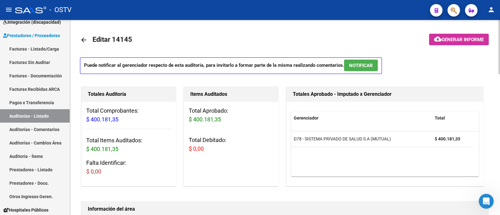
click at [84, 43] on mat-icon "arrow_back" at bounding box center [84, 40] width 8 height 8
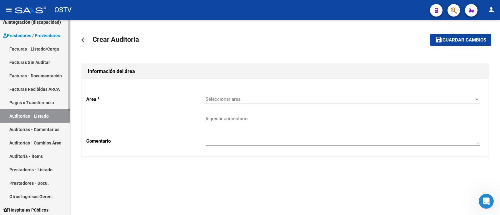
click at [23, 113] on link "Auditorías - Listado" at bounding box center [35, 115] width 70 height 13
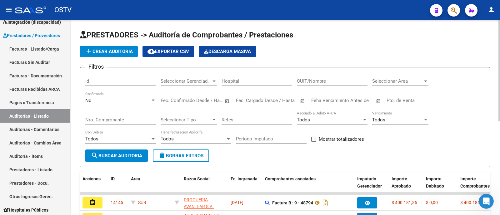
click at [111, 50] on span "add Crear Auditoría" at bounding box center [109, 52] width 48 height 6
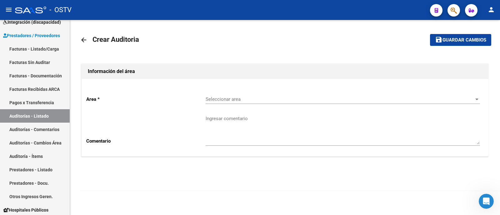
click at [238, 98] on span "Seleccionar area" at bounding box center [340, 100] width 269 height 6
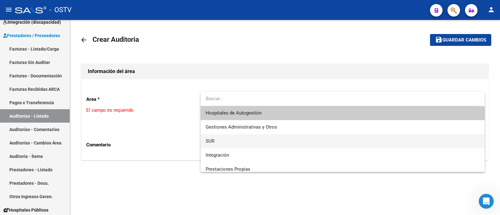
click at [235, 140] on span "SUR" at bounding box center [343, 141] width 274 height 14
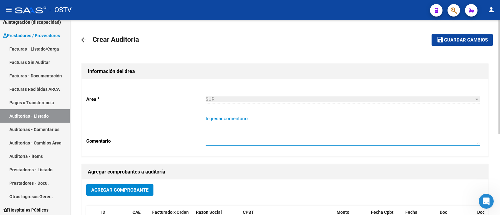
drag, startPoint x: 235, startPoint y: 139, endPoint x: 246, endPoint y: 127, distance: 15.5
click at [236, 138] on textarea "Ingresar comentario" at bounding box center [343, 129] width 274 height 29
type textarea "CERRADA"
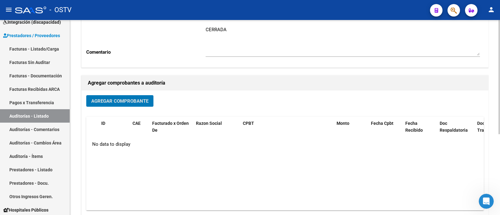
scroll to position [117, 0]
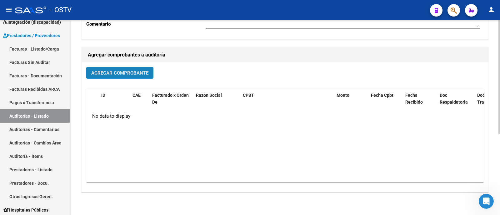
click at [132, 74] on span "Agregar Comprobante" at bounding box center [119, 73] width 57 height 6
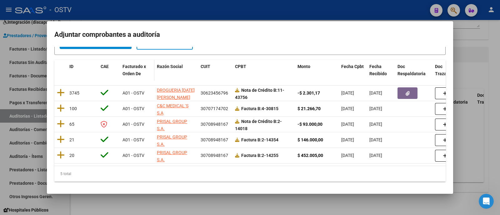
scroll to position [53, 0]
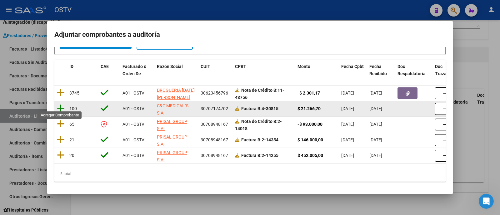
click at [61, 105] on icon at bounding box center [61, 108] width 8 height 9
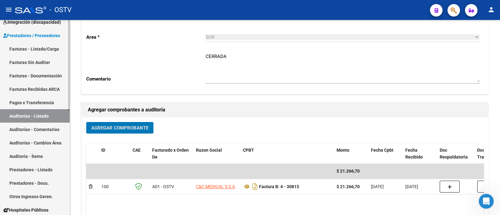
scroll to position [60, 0]
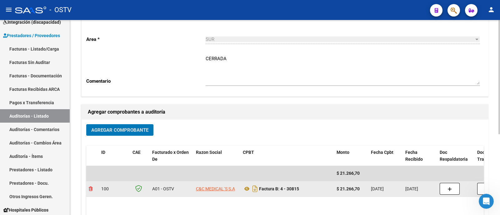
click at [90, 190] on icon at bounding box center [91, 189] width 4 height 4
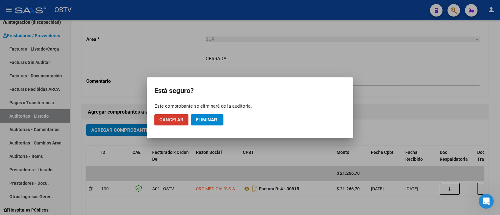
click at [205, 121] on span "Eliminar." at bounding box center [207, 120] width 23 height 6
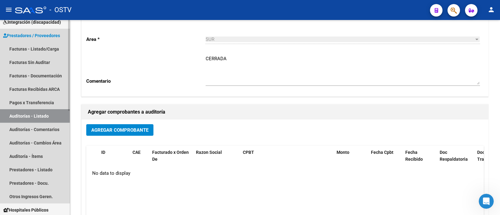
click at [46, 119] on link "Auditorías - Listado" at bounding box center [35, 115] width 70 height 13
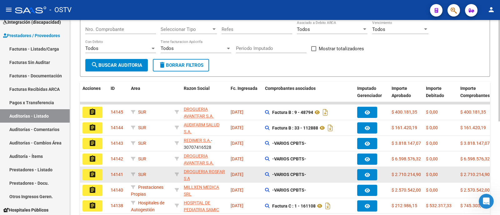
scroll to position [138, 0]
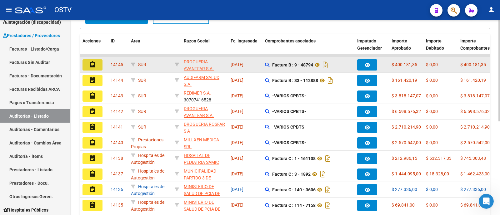
click at [96, 63] on button "assignment" at bounding box center [93, 64] width 20 height 11
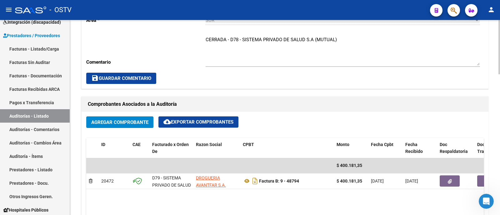
scroll to position [273, 0]
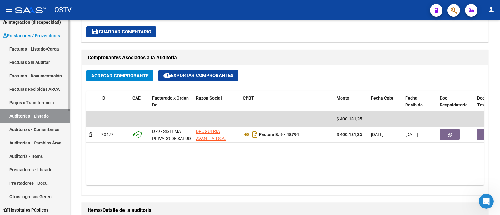
click at [53, 114] on link "Auditorías - Listado" at bounding box center [35, 115] width 70 height 13
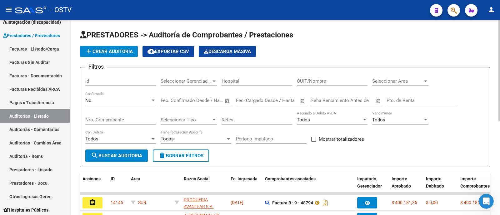
click at [123, 52] on span "add Crear Auditoría" at bounding box center [109, 52] width 48 height 6
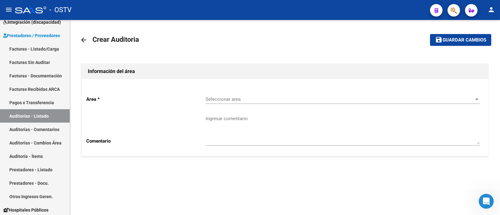
click at [254, 97] on span "Seleccionar area" at bounding box center [340, 100] width 269 height 6
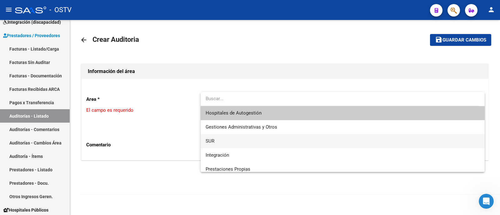
click at [250, 143] on span "SUR" at bounding box center [343, 141] width 274 height 14
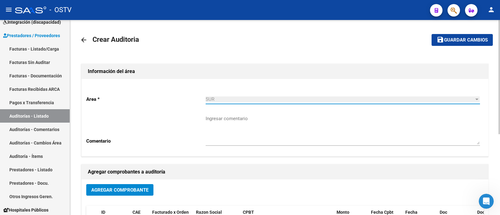
click at [249, 142] on textarea "Ingresar comentario" at bounding box center [343, 129] width 274 height 29
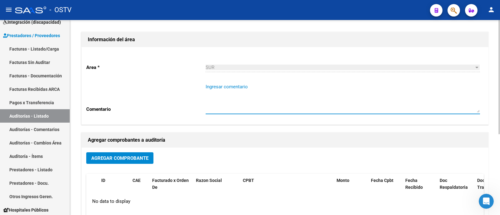
scroll to position [78, 0]
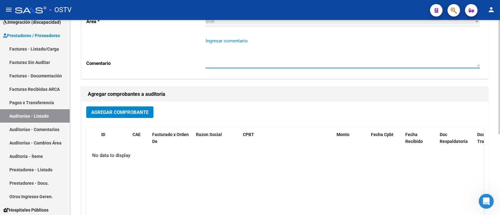
click at [133, 108] on button "Agregar Comprobante" at bounding box center [119, 113] width 67 height 12
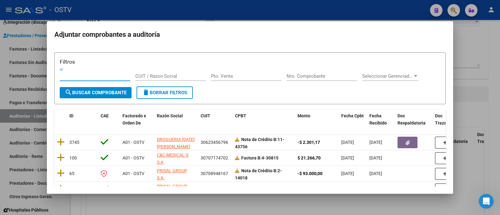
scroll to position [0, 0]
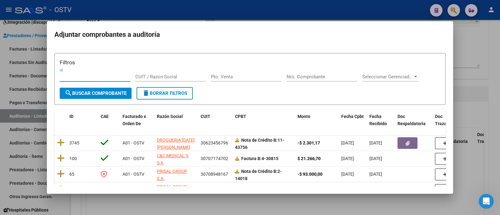
click at [212, 14] on div at bounding box center [250, 107] width 500 height 215
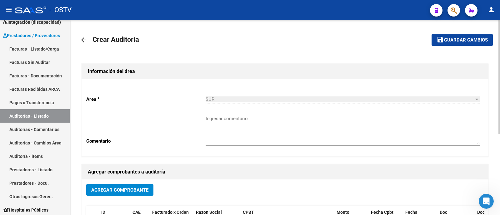
click at [83, 36] on mat-icon "arrow_back" at bounding box center [84, 40] width 8 height 8
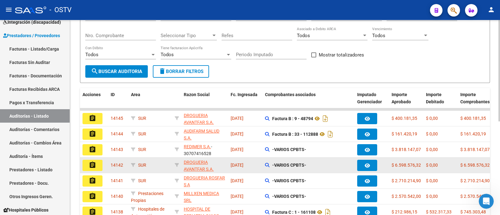
scroll to position [117, 0]
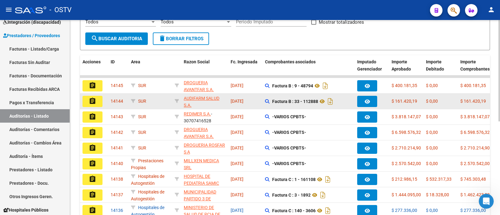
click at [92, 99] on mat-icon "assignment" at bounding box center [93, 102] width 8 height 8
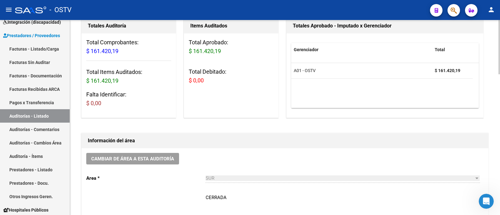
scroll to position [156, 0]
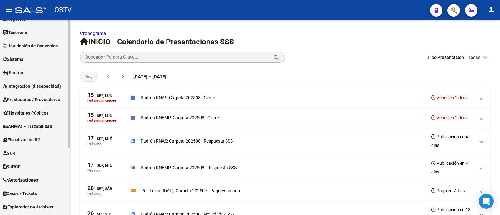
scroll to position [78, 0]
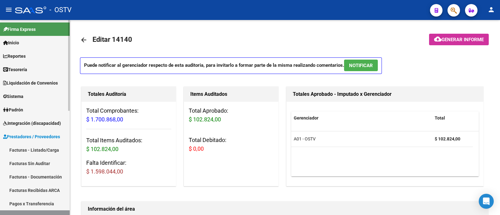
click at [41, 119] on link "Integración (discapacidad)" at bounding box center [35, 123] width 70 height 13
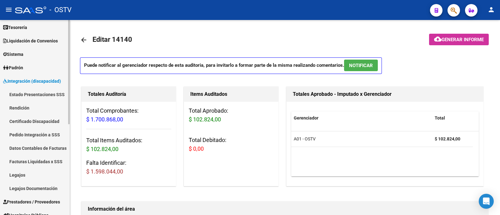
scroll to position [78, 0]
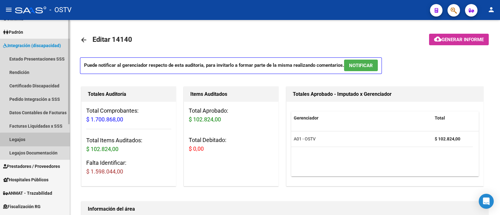
click at [36, 140] on link "Legajos" at bounding box center [35, 139] width 70 height 13
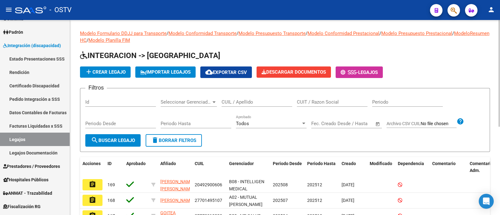
click at [241, 101] on input "CUIL / Apellido" at bounding box center [257, 102] width 71 height 6
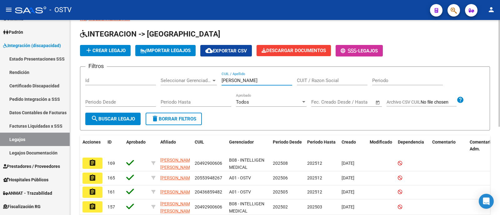
scroll to position [78, 0]
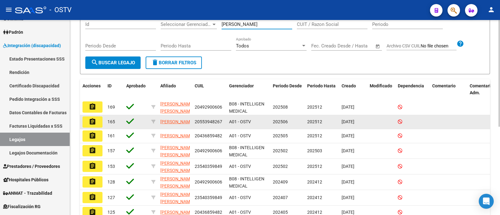
type input "martinez"
click at [97, 127] on button "assignment" at bounding box center [93, 122] width 20 height 11
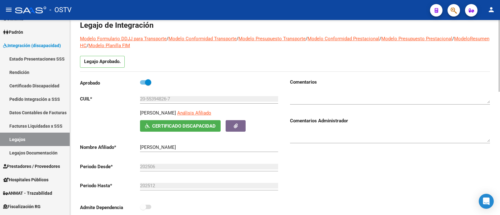
scroll to position [39, 0]
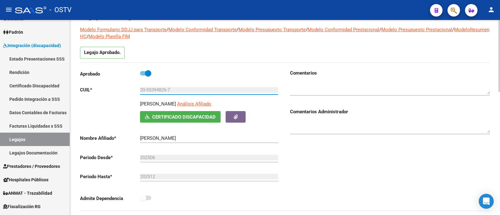
drag, startPoint x: 146, startPoint y: 89, endPoint x: 167, endPoint y: 92, distance: 21.1
click at [167, 92] on input "20-55394826-7" at bounding box center [209, 90] width 138 height 6
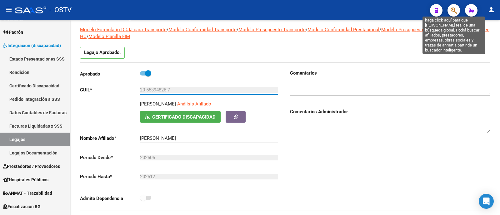
click at [455, 10] on icon "button" at bounding box center [454, 10] width 6 height 7
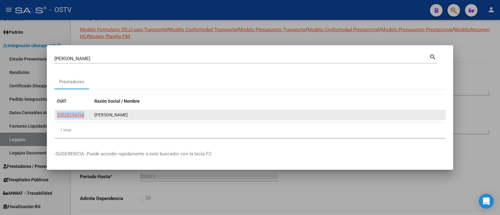
drag, startPoint x: 84, startPoint y: 117, endPoint x: 55, endPoint y: 117, distance: 29.7
click at [55, 117] on datatable-body-cell "23029194734" at bounding box center [73, 115] width 38 height 10
click at [89, 119] on datatable-body-cell "23029194734" at bounding box center [73, 115] width 38 height 10
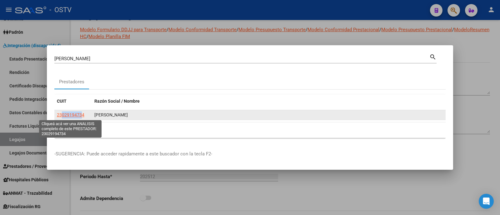
drag, startPoint x: 81, startPoint y: 116, endPoint x: 61, endPoint y: 117, distance: 19.7
click at [61, 117] on span "23029194734" at bounding box center [71, 115] width 28 height 5
copy span "02919473"
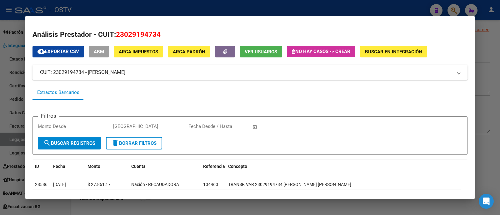
drag, startPoint x: 123, startPoint y: 34, endPoint x: 154, endPoint y: 32, distance: 31.0
click at [156, 32] on span "23029194734" at bounding box center [138, 34] width 45 height 8
copy span "02919473"
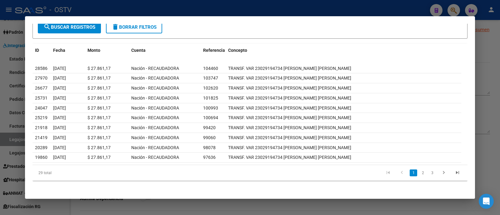
click at [231, 9] on div at bounding box center [250, 107] width 500 height 215
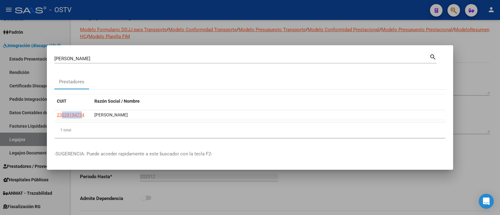
drag, startPoint x: 77, startPoint y: 54, endPoint x: 33, endPoint y: 59, distance: 44.1
click at [34, 59] on div "REYNOSO ELSA Buscar (apellido, dni, cuil, nro traspaso, cuit, obra social) sear…" at bounding box center [250, 107] width 500 height 215
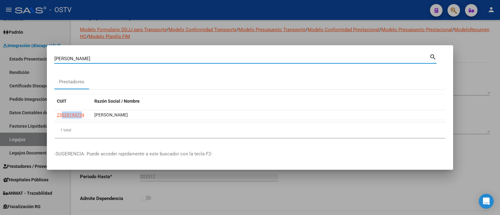
drag, startPoint x: 89, startPoint y: 57, endPoint x: 6, endPoint y: 60, distance: 83.5
click at [13, 55] on div "REYNOSO ELSA Buscar (apellido, dni, cuil, nro traspaso, cuit, obra social) sear…" at bounding box center [250, 107] width 500 height 215
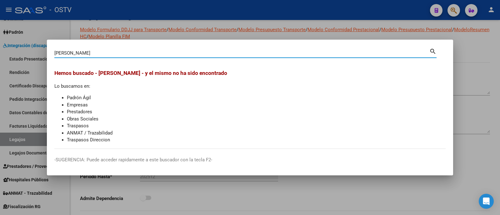
drag, startPoint x: 122, startPoint y: 49, endPoint x: 34, endPoint y: 53, distance: 88.2
click at [34, 53] on div "CARRERA SUSANA Buscar (apellido, dni, cuil, nro traspaso, cuit, obra social) se…" at bounding box center [250, 107] width 500 height 215
drag, startPoint x: 88, startPoint y: 52, endPoint x: 4, endPoint y: 51, distance: 83.8
click at [0, 51] on div "CARRERA SUSANA Buscar (apellido, dni, cuil, nro traspaso, cuit, obra social) se…" at bounding box center [250, 107] width 500 height 215
type input "4547623"
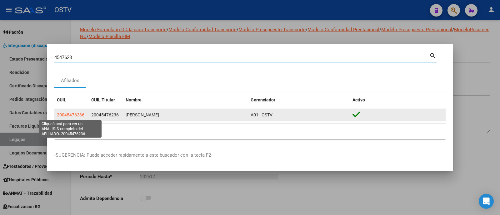
click at [70, 115] on span "20045476236" at bounding box center [71, 115] width 28 height 5
type textarea "20045476236"
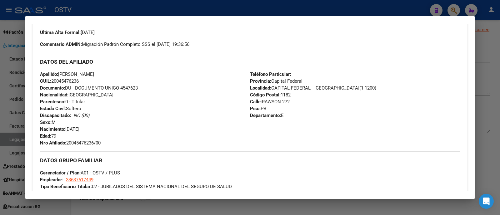
scroll to position [149, 0]
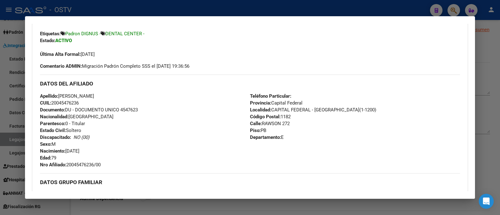
drag, startPoint x: 61, startPoint y: 103, endPoint x: 78, endPoint y: 103, distance: 17.5
click at [78, 103] on span "CUIL: 20045476236" at bounding box center [59, 103] width 39 height 6
click at [94, 98] on span "Apellido: ROBERTO ALFONSO ALEÑA" at bounding box center [67, 96] width 54 height 6
drag, startPoint x: 78, startPoint y: 103, endPoint x: 59, endPoint y: 104, distance: 19.7
click at [59, 104] on span "CUIL: 20045476236" at bounding box center [59, 103] width 39 height 6
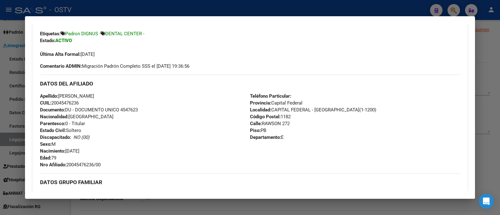
copy span "04547623"
click at [134, 3] on div at bounding box center [250, 107] width 500 height 215
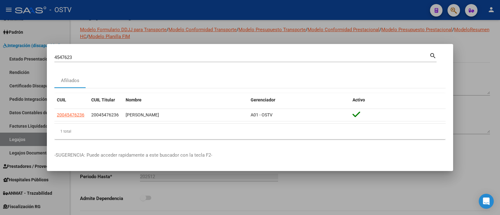
click at [138, 13] on div at bounding box center [250, 107] width 500 height 215
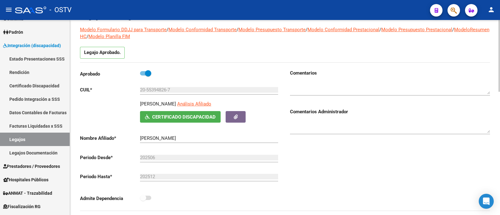
scroll to position [0, 0]
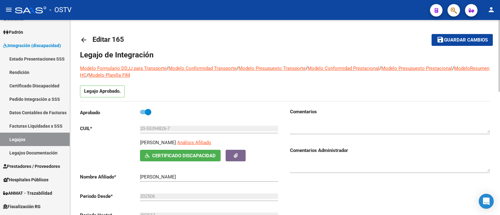
click at [85, 38] on mat-icon "arrow_back" at bounding box center [84, 40] width 8 height 8
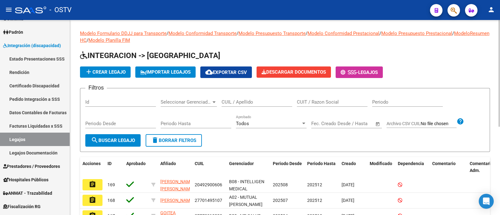
click at [246, 103] on input "CUIL / Apellido" at bounding box center [257, 102] width 71 height 6
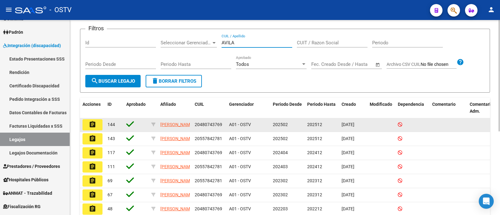
scroll to position [78, 0]
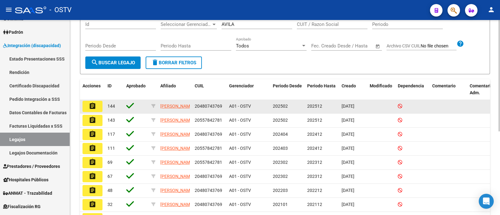
drag, startPoint x: 200, startPoint y: 106, endPoint x: 218, endPoint y: 107, distance: 18.4
click at [219, 107] on span "20480743769" at bounding box center [209, 106] width 28 height 5
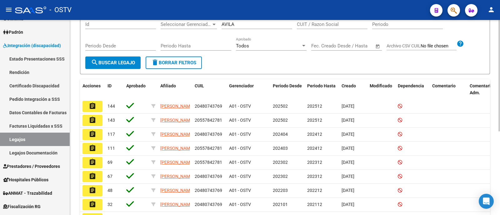
copy span "48074376"
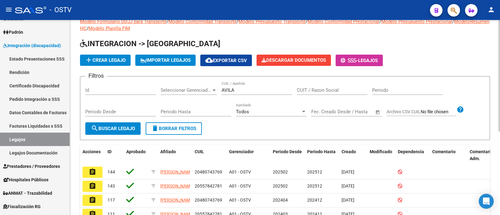
scroll to position [0, 0]
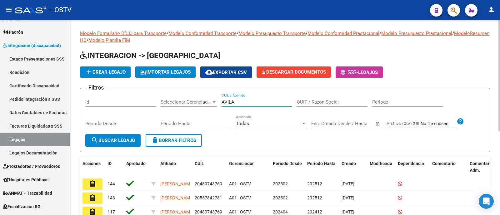
drag, startPoint x: 241, startPoint y: 101, endPoint x: 129, endPoint y: 83, distance: 113.3
click at [136, 80] on app-list-header "INTEGRACION -> Legajos add Crear Legajo IMPORTAR LEGAJOS cloud_download Exporta…" at bounding box center [285, 102] width 410 height 102
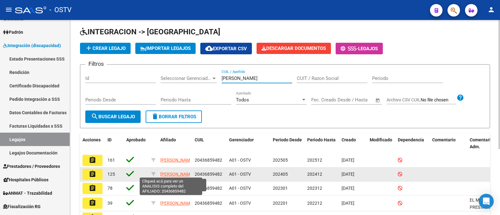
scroll to position [39, 0]
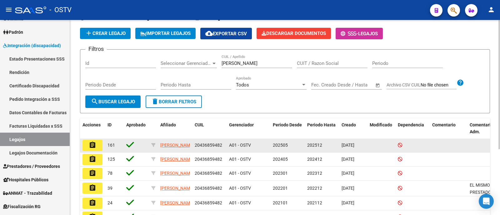
drag, startPoint x: 200, startPoint y: 146, endPoint x: 219, endPoint y: 148, distance: 18.8
click at [219, 148] on span "20436859482" at bounding box center [209, 145] width 28 height 5
copy span "43685948"
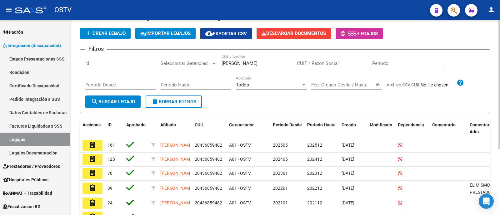
drag, startPoint x: 259, startPoint y: 63, endPoint x: 253, endPoint y: 64, distance: 5.6
click at [253, 64] on div "MARTINEZ NAHUEL CUIL / Apellido" at bounding box center [257, 61] width 71 height 13
drag, startPoint x: 266, startPoint y: 62, endPoint x: 190, endPoint y: 59, distance: 76.0
click at [186, 56] on div "Filtros Id Seleccionar Gerenciador Seleccionar Gerenciador MARTINEZ NAHUEL CUIL…" at bounding box center [285, 75] width 400 height 41
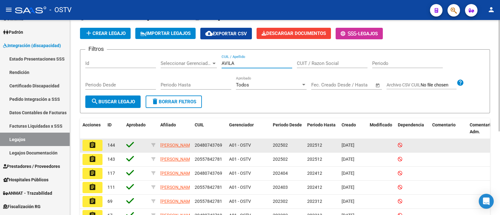
type input "AVILA"
drag, startPoint x: 200, startPoint y: 147, endPoint x: 219, endPoint y: 146, distance: 18.8
click at [219, 146] on span "20480743769" at bounding box center [209, 145] width 28 height 5
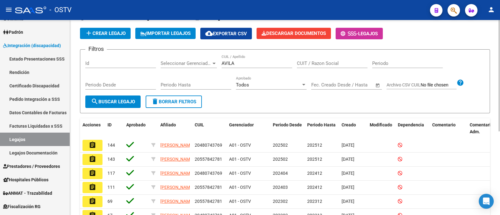
copy span "48074376"
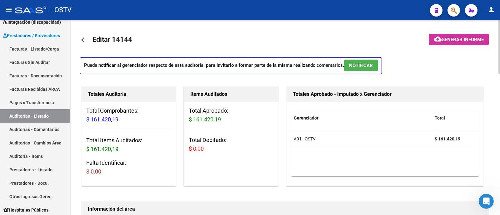
click at [81, 40] on mat-icon "arrow_back" at bounding box center [84, 40] width 8 height 8
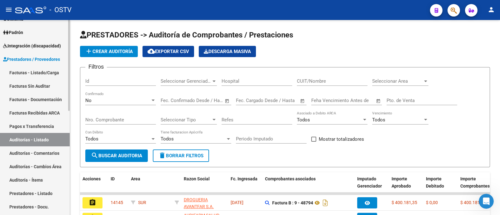
scroll to position [62, 0]
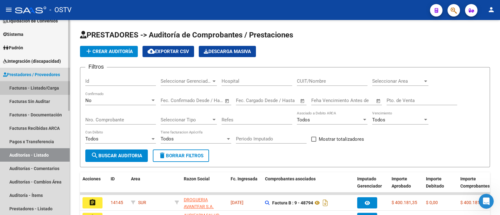
click at [46, 91] on link "Facturas - Listado/Carga" at bounding box center [35, 87] width 70 height 13
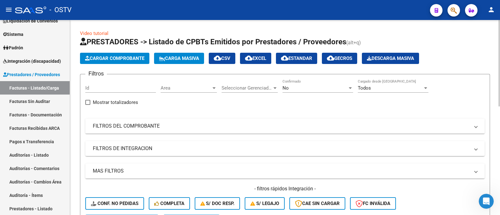
click at [193, 83] on div "Area Area" at bounding box center [189, 85] width 56 height 13
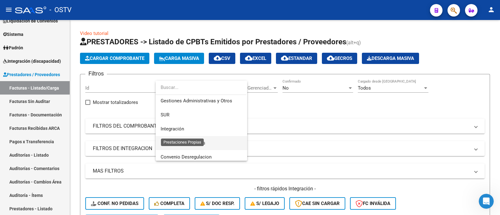
scroll to position [39, 0]
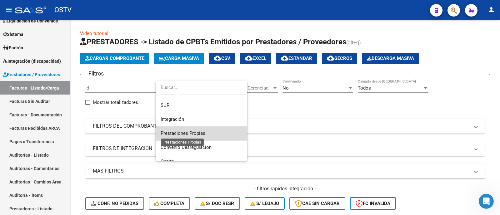
click at [202, 132] on span "Prestaciones Propias" at bounding box center [183, 134] width 45 height 6
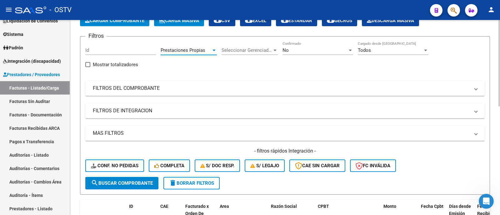
scroll to position [78, 0]
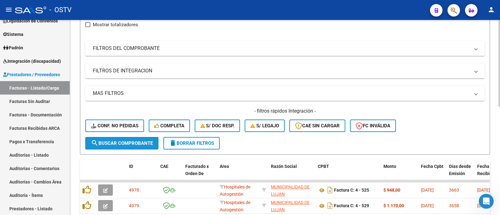
click at [126, 141] on span "search Buscar Comprobante" at bounding box center [122, 144] width 62 height 6
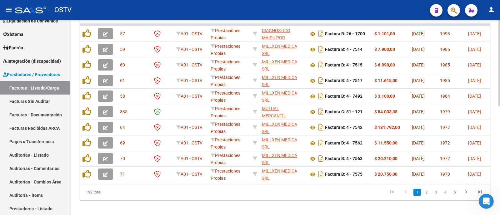
scroll to position [195, 0]
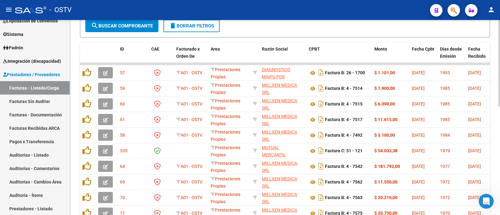
click at [472, 54] on span "Fecha Recibido" at bounding box center [477, 53] width 18 height 12
click at [472, 54] on span "Fecha Recibido" at bounding box center [477, 52] width 18 height 12
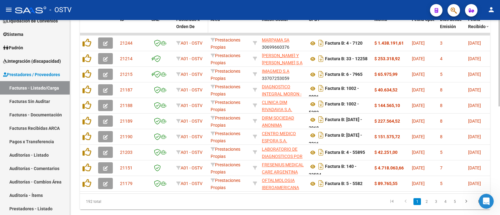
scroll to position [235, 0]
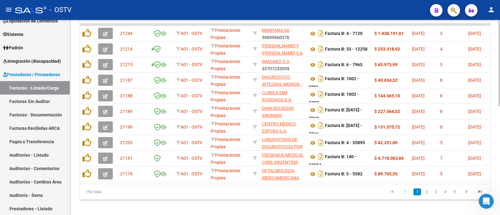
click at [426, 196] on link "2" at bounding box center [427, 192] width 8 height 7
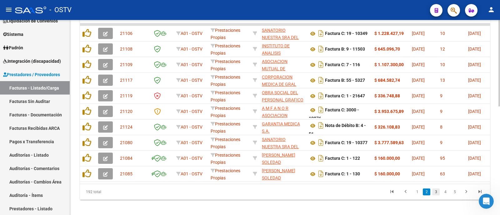
click at [435, 196] on link "3" at bounding box center [436, 192] width 8 height 7
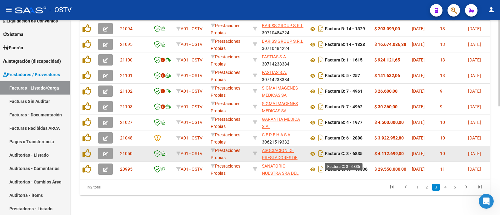
scroll to position [245, 0]
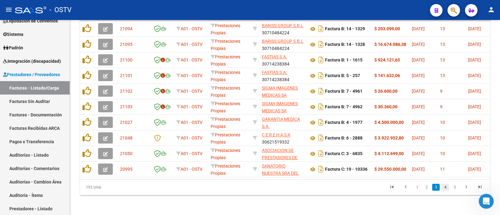
click at [444, 189] on link "4" at bounding box center [446, 187] width 8 height 7
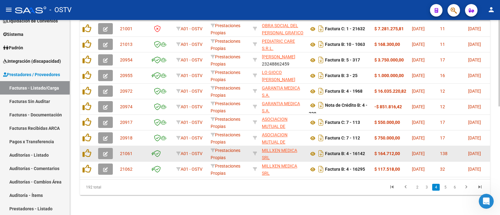
click at [106, 152] on icon "button" at bounding box center [105, 154] width 5 height 5
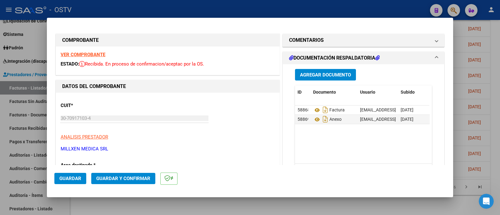
scroll to position [0, 0]
click at [314, 119] on icon at bounding box center [317, 120] width 8 height 8
click at [314, 118] on icon at bounding box center [317, 120] width 8 height 8
click at [134, 182] on button "Guardar y Confirmar" at bounding box center [123, 178] width 64 height 11
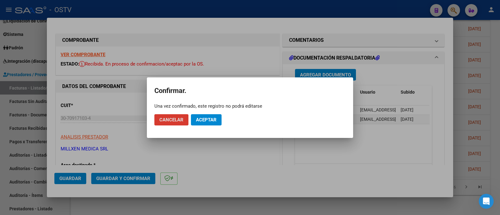
click at [218, 118] on button "Aceptar" at bounding box center [206, 119] width 31 height 11
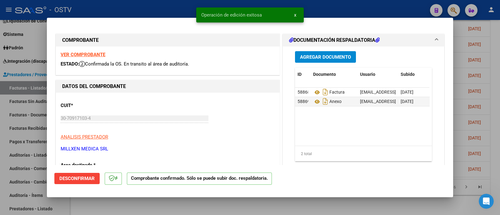
click at [157, 12] on div at bounding box center [250, 107] width 500 height 215
type input "$ 0,00"
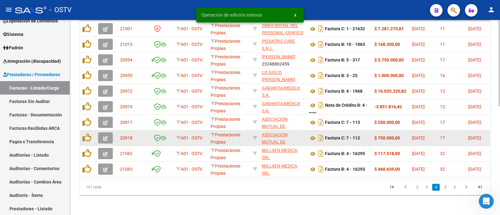
scroll to position [245, 0]
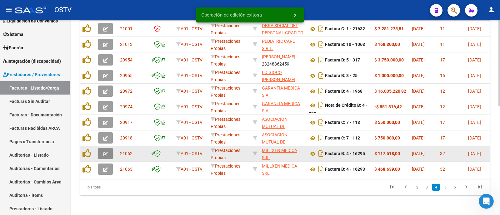
click at [107, 152] on icon "button" at bounding box center [105, 154] width 5 height 5
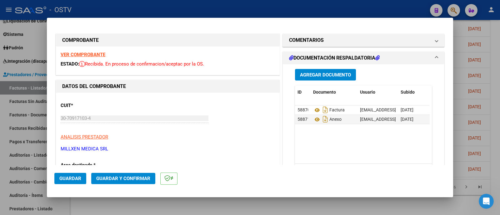
scroll to position [39, 0]
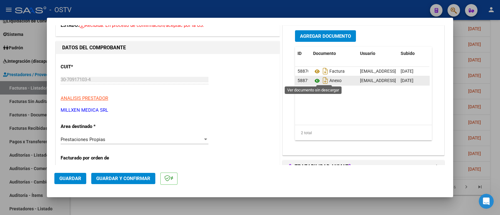
click at [314, 81] on icon at bounding box center [317, 81] width 8 height 8
click at [114, 10] on div at bounding box center [250, 107] width 500 height 215
type input "$ 0,00"
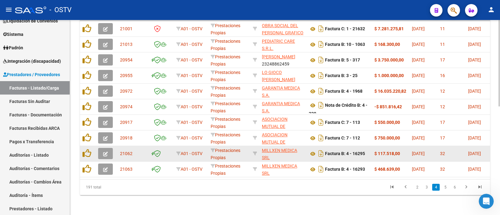
click at [106, 152] on icon "button" at bounding box center [105, 154] width 5 height 5
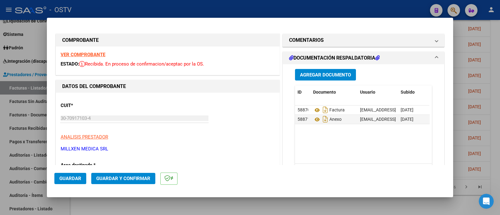
click at [139, 180] on span "Guardar y Confirmar" at bounding box center [123, 179] width 54 height 6
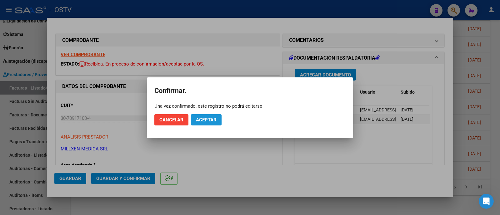
click at [200, 124] on button "Aceptar" at bounding box center [206, 119] width 31 height 11
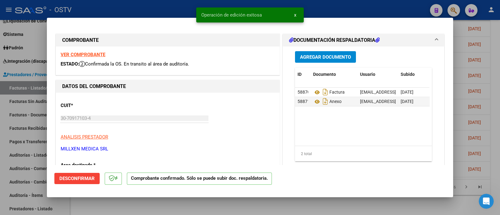
click at [158, 10] on div at bounding box center [250, 107] width 500 height 215
type input "$ 0,00"
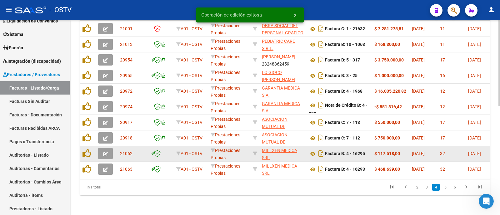
scroll to position [245, 0]
click at [110, 149] on button "button" at bounding box center [105, 153] width 15 height 11
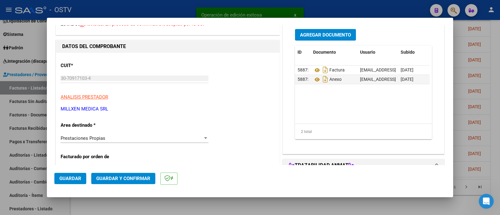
scroll to position [39, 0]
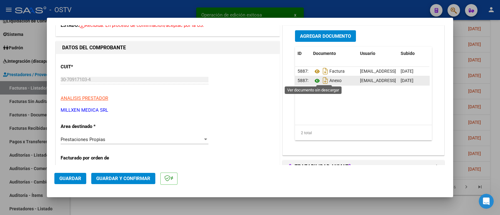
click at [313, 79] on icon at bounding box center [317, 81] width 8 height 8
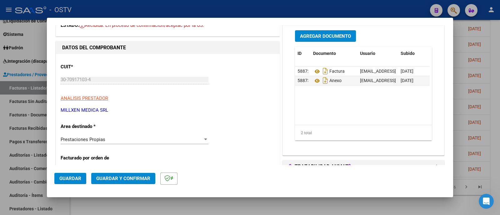
click at [142, 181] on span "Guardar y Confirmar" at bounding box center [123, 179] width 54 height 6
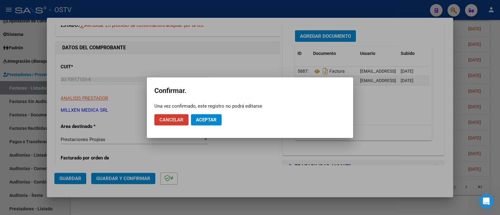
click at [206, 121] on span "Aceptar" at bounding box center [206, 120] width 21 height 6
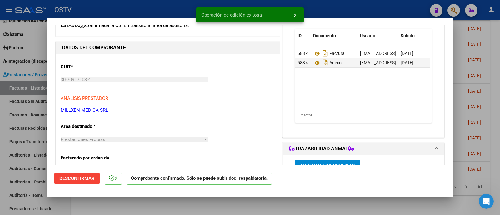
click at [134, 5] on div at bounding box center [250, 107] width 500 height 215
type input "$ 0,00"
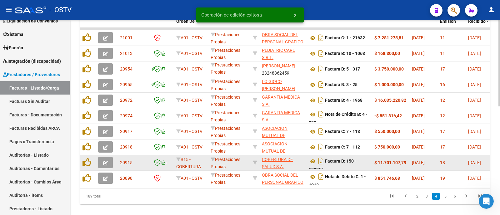
scroll to position [245, 0]
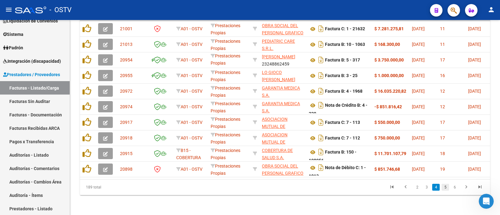
click at [444, 190] on link "5" at bounding box center [446, 187] width 8 height 7
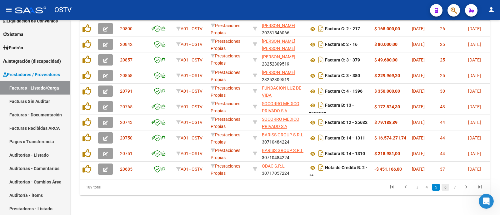
click at [443, 188] on link "6" at bounding box center [446, 187] width 8 height 7
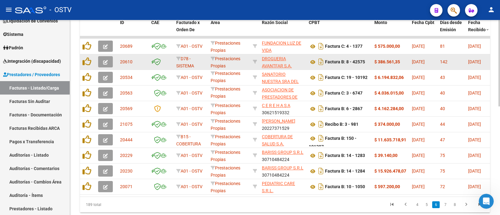
scroll to position [206, 0]
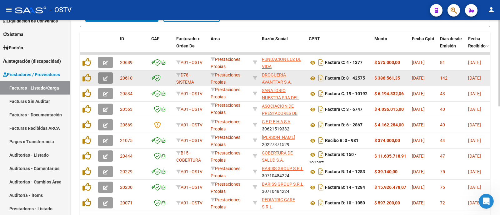
click at [108, 79] on button "button" at bounding box center [105, 78] width 15 height 11
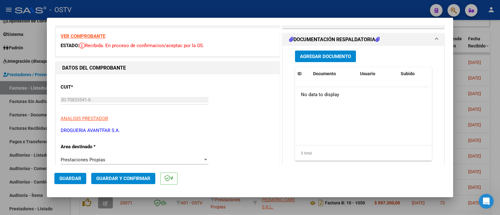
scroll to position [0, 0]
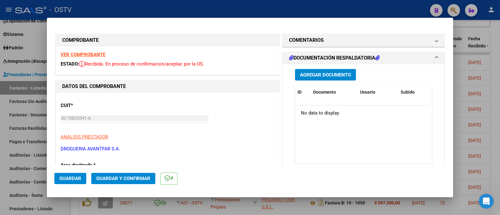
click at [97, 52] on strong "VER COMPROBANTE" at bounding box center [83, 55] width 45 height 6
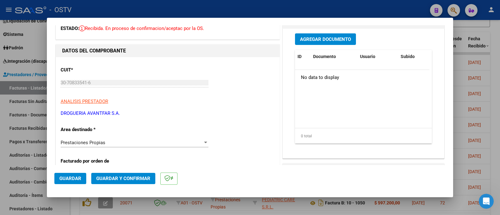
scroll to position [39, 0]
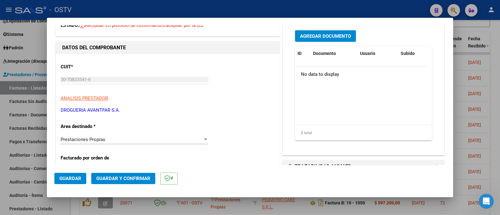
click at [123, 137] on div "Prestaciones Propias" at bounding box center [132, 140] width 142 height 6
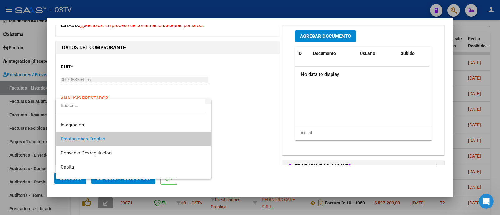
scroll to position [0, 0]
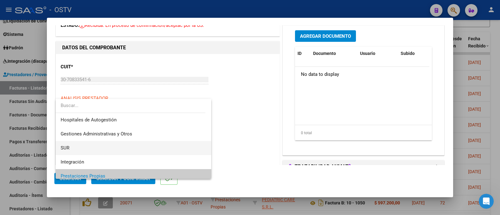
click at [93, 143] on span "SUR" at bounding box center [134, 148] width 146 height 14
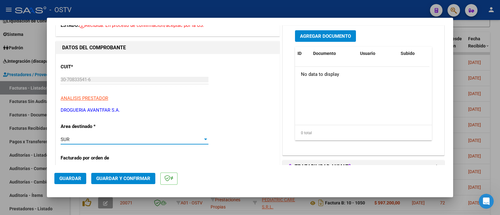
click at [69, 179] on span "Guardar" at bounding box center [70, 179] width 22 height 6
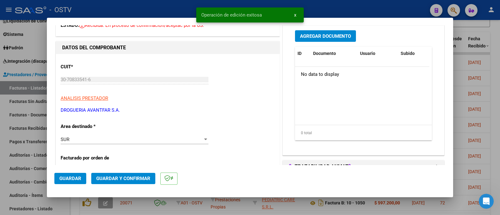
click at [103, 7] on div at bounding box center [250, 107] width 500 height 215
type input "$ 0,00"
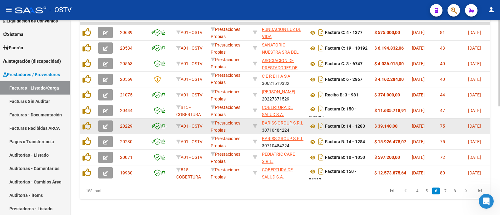
scroll to position [245, 0]
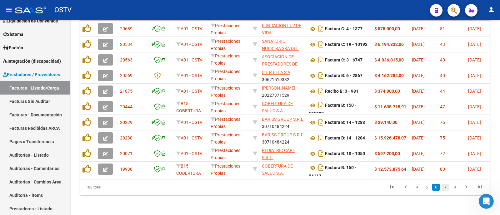
click at [445, 188] on link "7" at bounding box center [446, 187] width 8 height 7
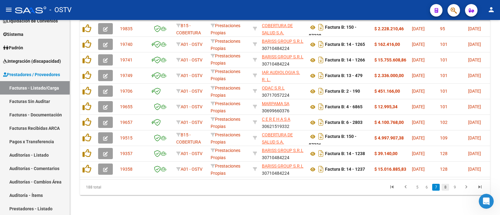
click at [446, 188] on link "8" at bounding box center [446, 187] width 8 height 7
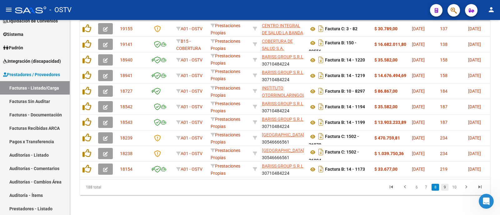
click at [443, 188] on link "9" at bounding box center [445, 187] width 8 height 7
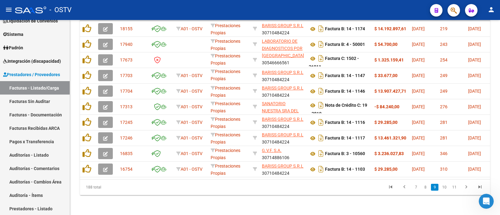
click at [392, 188] on icon "go to first page" at bounding box center [391, 188] width 8 height 8
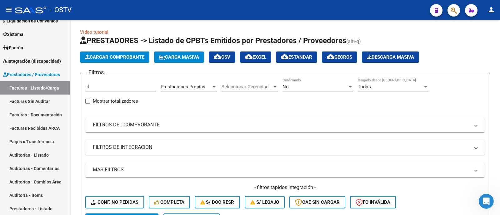
scroll to position [0, 0]
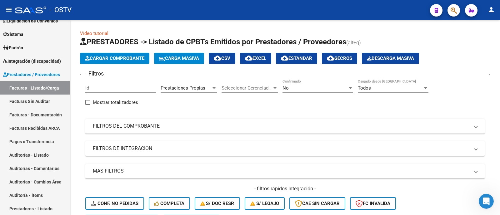
click at [198, 84] on div "Prestaciones Propias Area" at bounding box center [189, 85] width 56 height 13
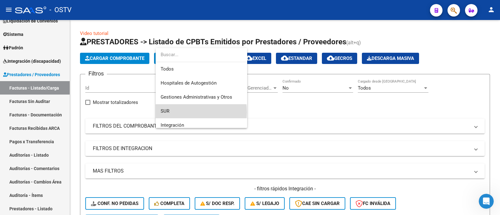
click at [195, 112] on span "SUR" at bounding box center [202, 111] width 82 height 14
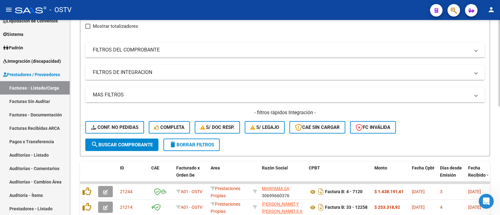
scroll to position [78, 0]
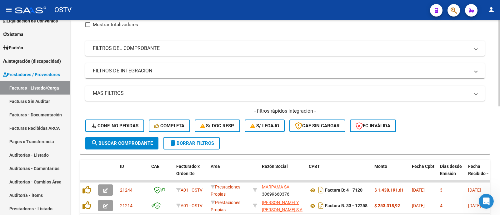
click at [136, 141] on span "search Buscar Comprobante" at bounding box center [122, 144] width 62 height 6
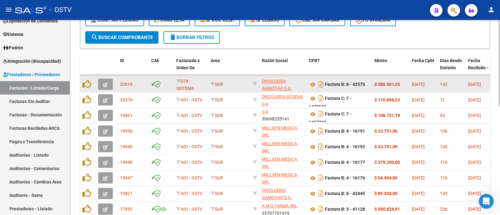
scroll to position [195, 0]
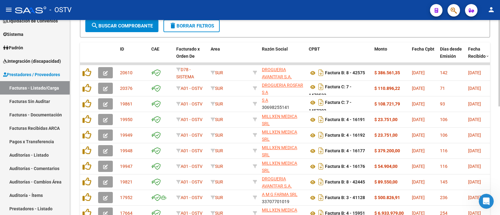
click at [477, 53] on span "Fecha Recibido" at bounding box center [477, 53] width 18 height 12
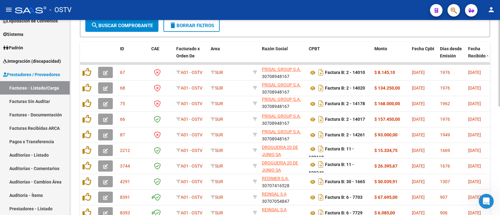
click at [477, 53] on span "Fecha Recibido" at bounding box center [477, 52] width 18 height 12
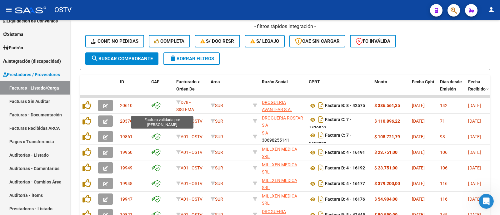
scroll to position [157, 0]
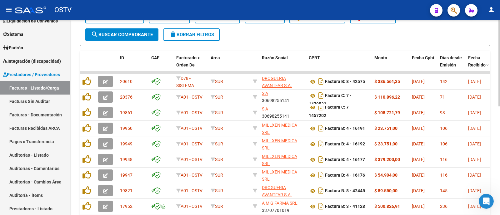
scroll to position [196, 0]
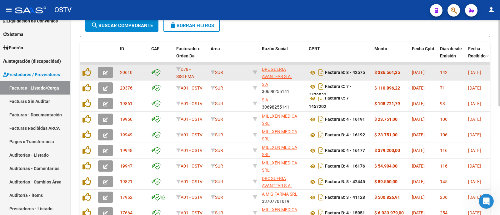
click at [103, 71] on icon "button" at bounding box center [105, 73] width 5 height 5
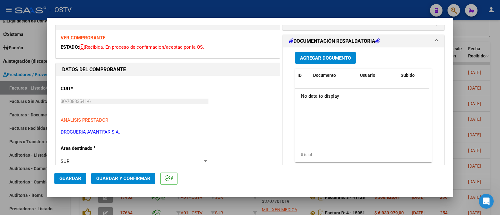
scroll to position [0, 0]
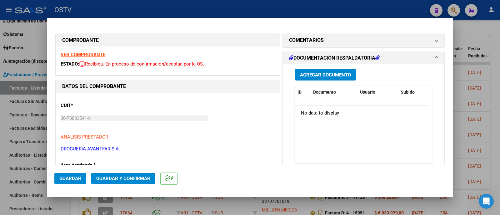
click at [93, 55] on strong "VER COMPROBANTE" at bounding box center [83, 55] width 45 height 6
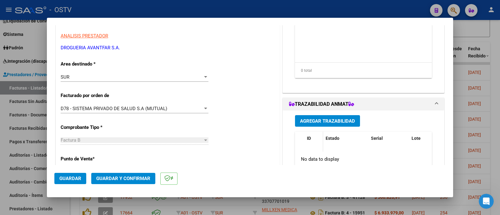
scroll to position [117, 0]
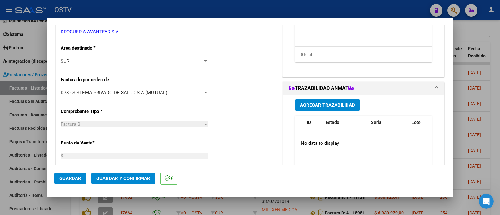
click at [319, 99] on button "Agregar Trazabilidad" at bounding box center [327, 105] width 65 height 12
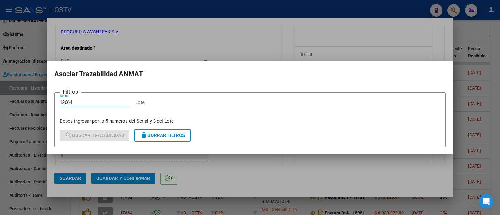
type input "12664"
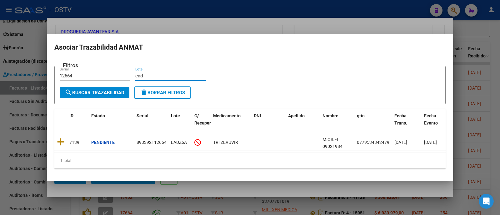
type input "ead"
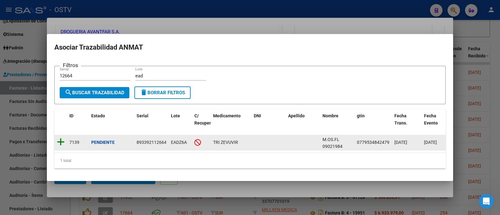
click at [60, 138] on icon at bounding box center [61, 142] width 8 height 9
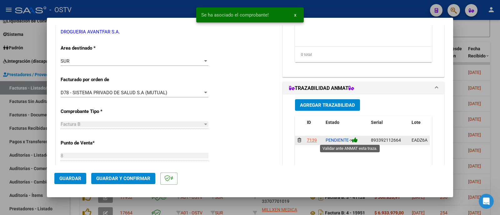
click at [353, 139] on icon at bounding box center [355, 140] width 6 height 6
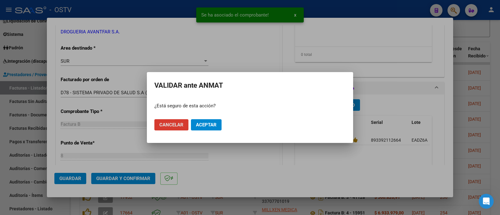
click at [210, 126] on span "Aceptar" at bounding box center [206, 125] width 21 height 6
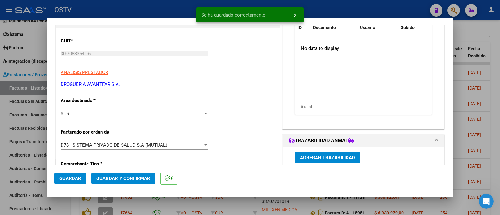
scroll to position [195, 0]
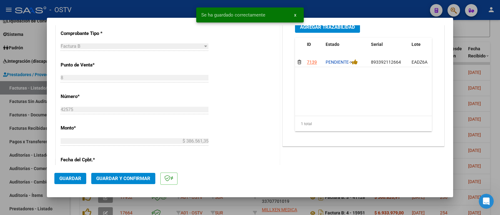
click at [139, 180] on span "Guardar y Confirmar" at bounding box center [123, 179] width 54 height 6
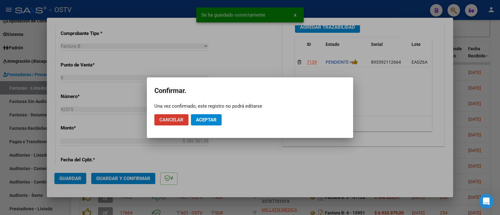
click at [213, 117] on span "Aceptar" at bounding box center [206, 120] width 21 height 6
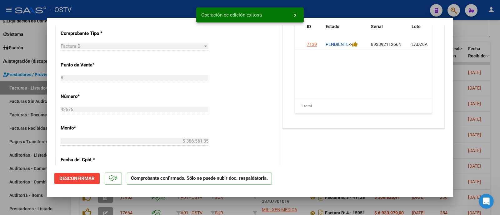
click at [161, 9] on div at bounding box center [250, 107] width 500 height 215
type input "$ 0,00"
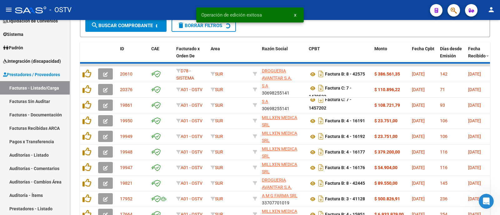
scroll to position [0, 0]
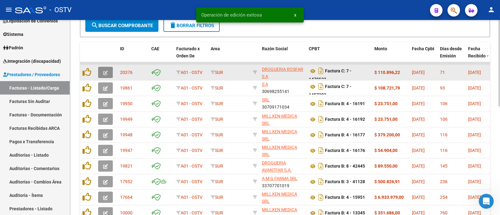
click at [107, 71] on icon "button" at bounding box center [105, 73] width 5 height 5
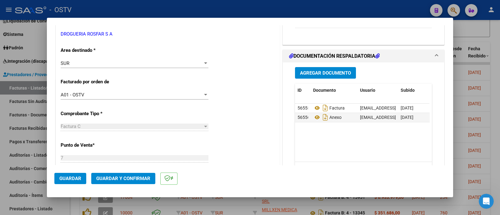
scroll to position [117, 0]
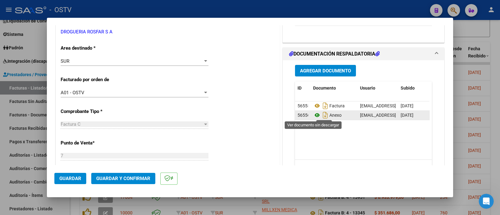
click at [313, 116] on icon at bounding box center [317, 116] width 8 height 8
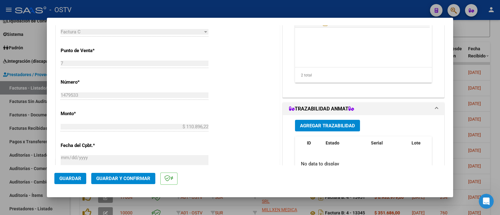
scroll to position [234, 0]
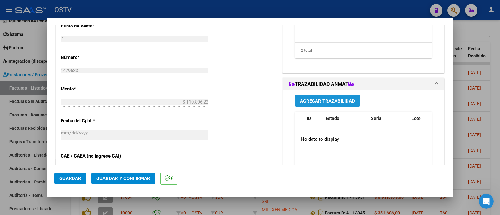
click at [328, 103] on button "Agregar Trazabilidad" at bounding box center [327, 101] width 65 height 12
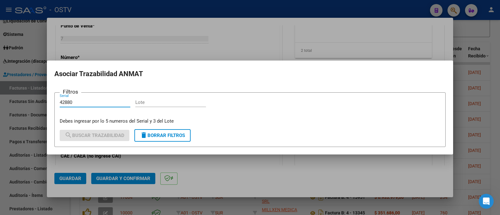
type input "42880"
type input "9"
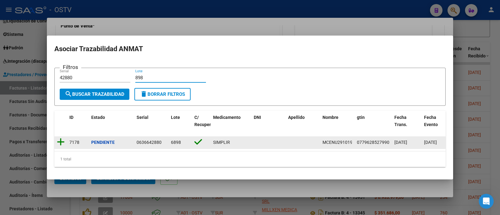
type input "898"
click at [60, 140] on icon at bounding box center [61, 142] width 8 height 9
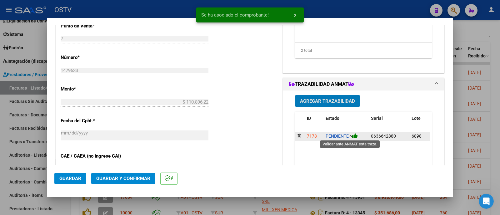
click at [355, 137] on icon at bounding box center [355, 136] width 6 height 6
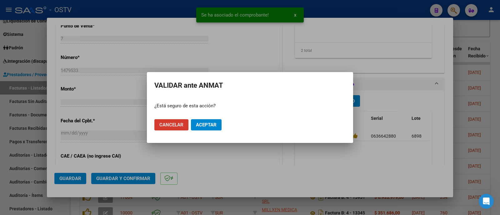
click at [209, 126] on span "Aceptar" at bounding box center [206, 125] width 21 height 6
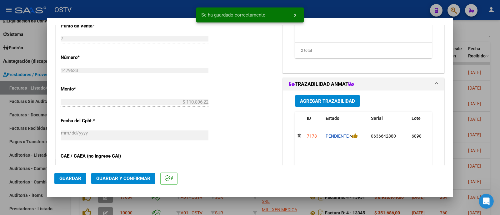
click at [331, 101] on span "Agregar Trazabilidad" at bounding box center [327, 101] width 55 height 6
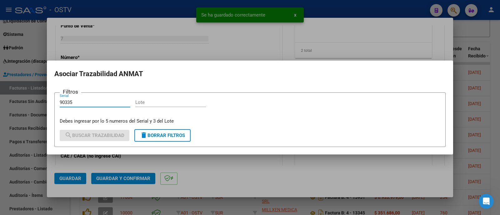
type input "90335"
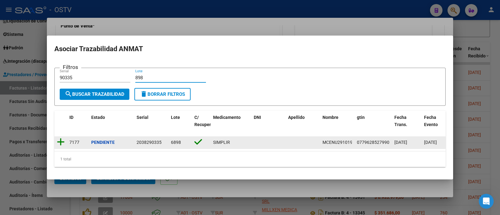
type input "898"
click at [61, 138] on icon at bounding box center [61, 142] width 8 height 9
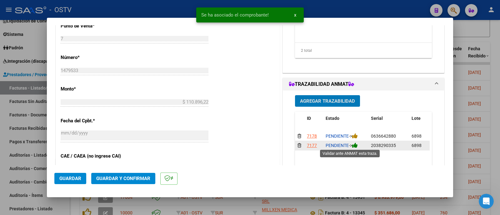
click at [355, 146] on icon at bounding box center [355, 146] width 6 height 6
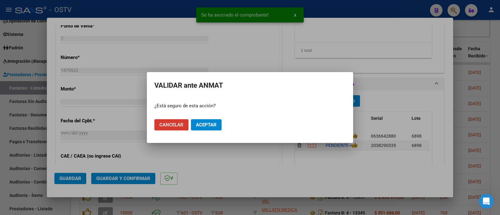
click at [213, 124] on span "Aceptar" at bounding box center [206, 125] width 21 height 6
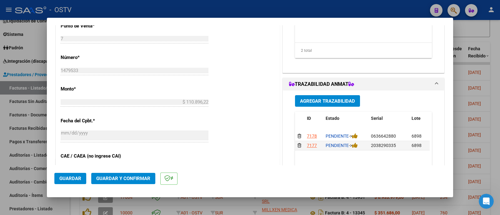
click at [330, 104] on button "Agregar Trazabilidad" at bounding box center [327, 101] width 65 height 12
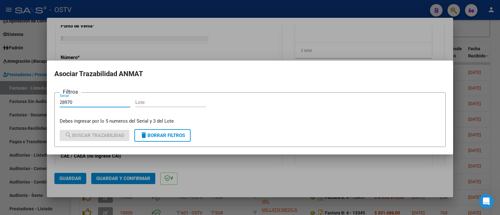
type input "28970"
type input "9"
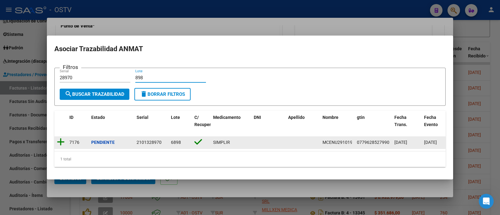
type input "898"
click at [62, 138] on icon at bounding box center [61, 142] width 8 height 9
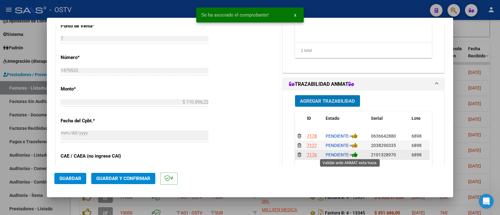
click at [354, 153] on icon at bounding box center [355, 155] width 6 height 6
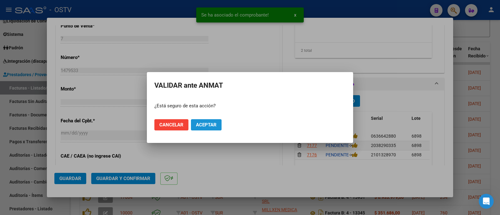
click at [217, 124] on button "Aceptar" at bounding box center [206, 124] width 31 height 11
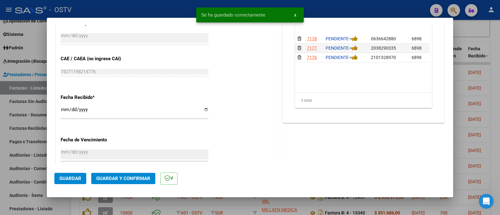
scroll to position [352, 0]
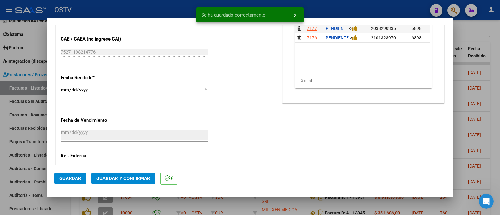
click at [130, 176] on span "Guardar y Confirmar" at bounding box center [123, 179] width 54 height 6
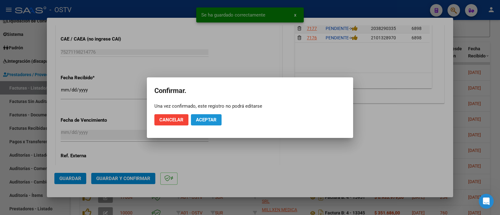
click at [203, 119] on span "Aceptar" at bounding box center [206, 120] width 21 height 6
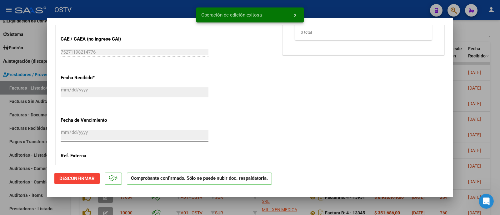
click at [152, 10] on div at bounding box center [250, 107] width 500 height 215
type input "$ 0,00"
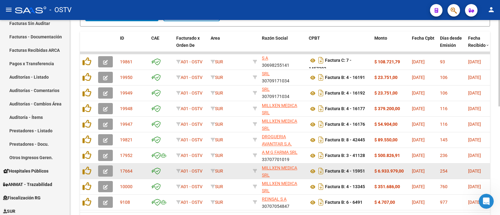
scroll to position [196, 0]
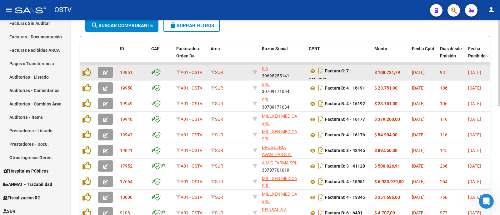
click at [106, 71] on icon "button" at bounding box center [105, 73] width 5 height 5
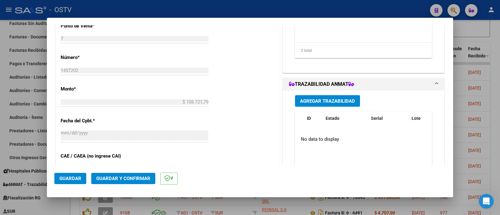
scroll to position [156, 0]
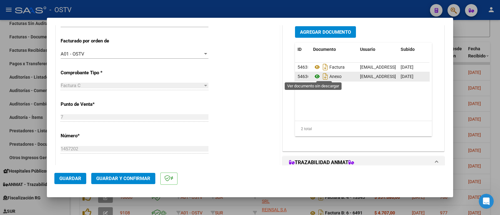
click at [313, 77] on icon at bounding box center [317, 77] width 8 height 8
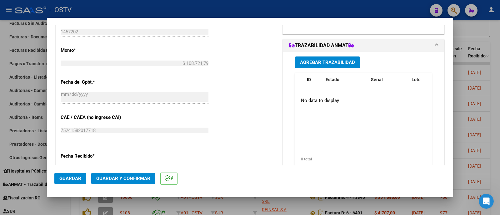
scroll to position [273, 0]
click at [319, 60] on span "Agregar Trazabilidad" at bounding box center [327, 63] width 55 height 6
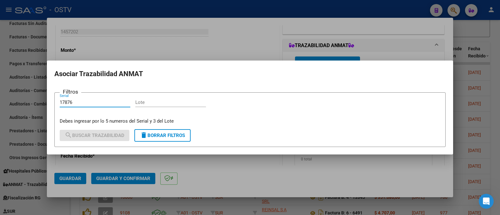
type input "17876"
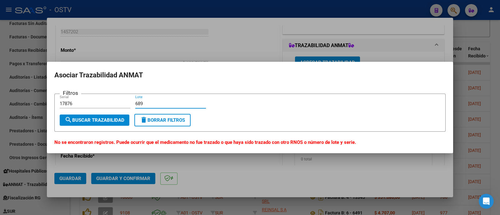
type input "689"
drag, startPoint x: 99, startPoint y: 105, endPoint x: 0, endPoint y: 104, distance: 99.4
click at [3, 107] on div "COMPROBANTE VER COMPROBANTE ESTADO: Recibida. En proceso de confirmacion/acepta…" at bounding box center [250, 107] width 500 height 215
click at [103, 118] on span "search Buscar Trazabilidad" at bounding box center [95, 121] width 60 height 6
drag, startPoint x: 96, startPoint y: 105, endPoint x: 86, endPoint y: 18, distance: 87.5
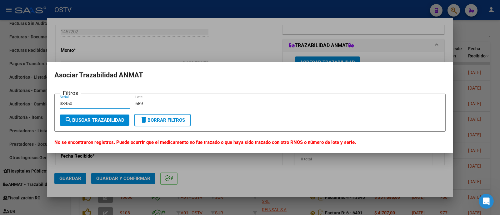
click at [20, 105] on div "COMPROBANTE VER COMPROBANTE ESTADO: Recibida. En proceso de confirmacion/acepta…" at bounding box center [250, 107] width 500 height 215
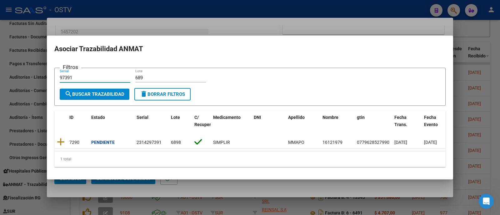
type input "97391"
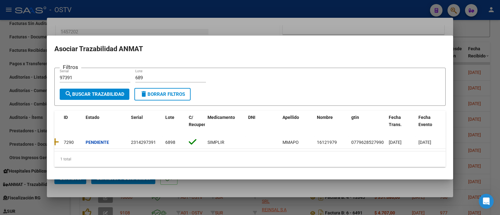
scroll to position [0, 0]
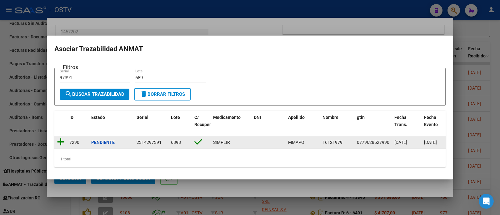
click at [61, 140] on icon at bounding box center [61, 142] width 8 height 9
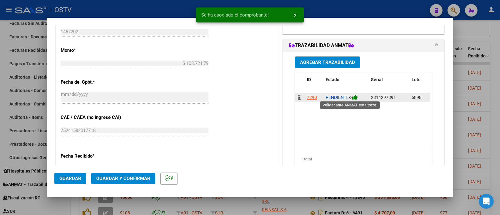
click at [352, 96] on icon at bounding box center [355, 97] width 6 height 6
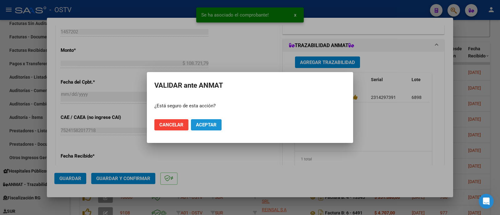
click at [203, 124] on span "Aceptar" at bounding box center [206, 125] width 21 height 6
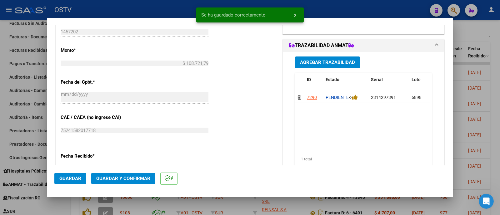
click at [330, 67] on div "Agregar Trazabilidad ID Estado Serial Lote C/ Rec Apellido Nombre DNI Medicamen…" at bounding box center [363, 114] width 146 height 125
click at [328, 62] on span "Agregar Trazabilidad" at bounding box center [327, 63] width 55 height 6
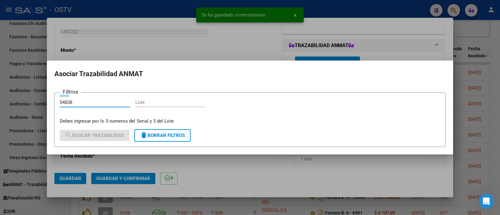
type input "54838"
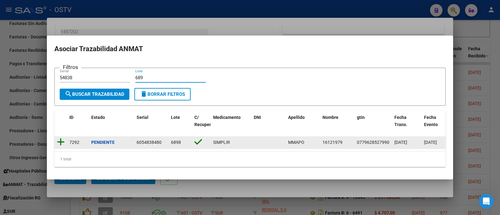
type input "689"
click at [62, 140] on icon at bounding box center [61, 142] width 8 height 9
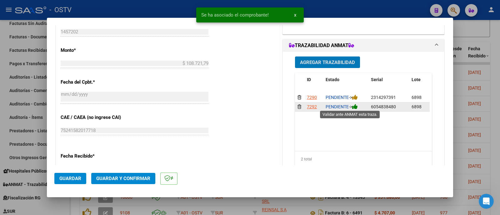
click at [355, 105] on icon at bounding box center [355, 107] width 6 height 6
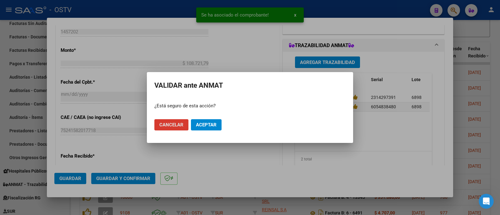
click at [208, 127] on span "Aceptar" at bounding box center [206, 125] width 21 height 6
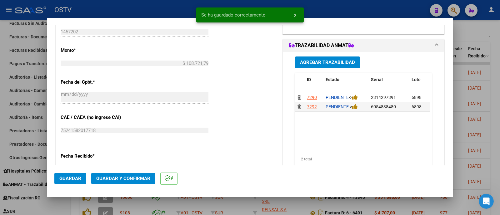
click at [319, 60] on span "Agregar Trazabilidad" at bounding box center [327, 63] width 55 height 6
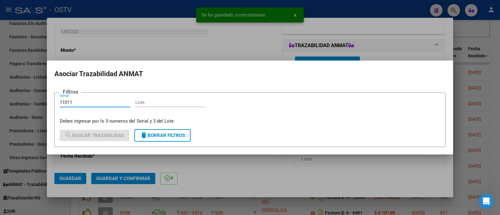
type input "11011"
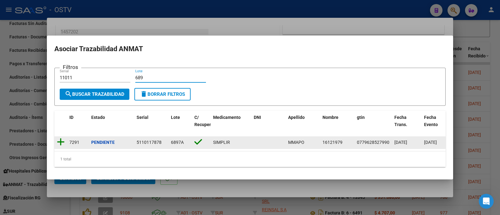
type input "689"
click at [61, 138] on icon at bounding box center [61, 142] width 8 height 9
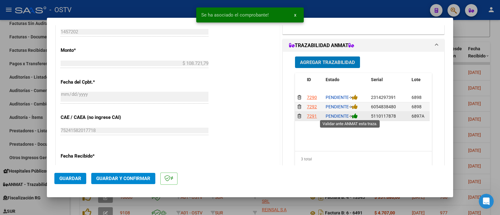
click at [354, 116] on icon at bounding box center [355, 116] width 6 height 6
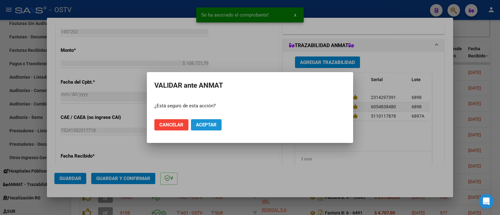
click at [200, 125] on span "Aceptar" at bounding box center [206, 125] width 21 height 6
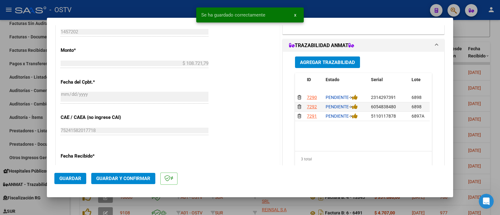
click at [132, 181] on span "Guardar y Confirmar" at bounding box center [123, 179] width 54 height 6
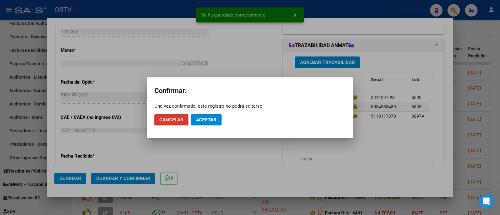
click at [209, 118] on span "Aceptar" at bounding box center [206, 120] width 21 height 6
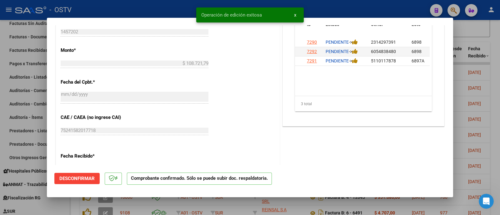
click at [145, 9] on div at bounding box center [250, 107] width 500 height 215
type input "$ 0,00"
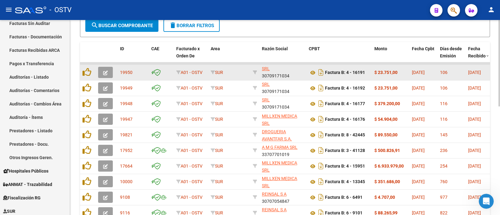
click at [106, 72] on icon "button" at bounding box center [105, 73] width 5 height 5
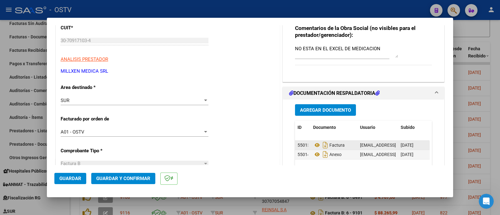
scroll to position [117, 0]
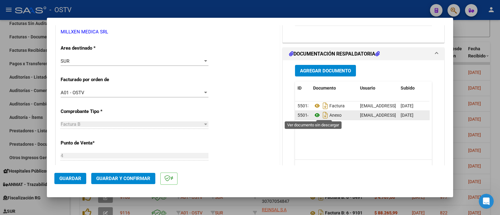
click at [314, 115] on icon at bounding box center [317, 116] width 8 height 8
click at [102, 59] on div "SUR" at bounding box center [132, 61] width 142 height 6
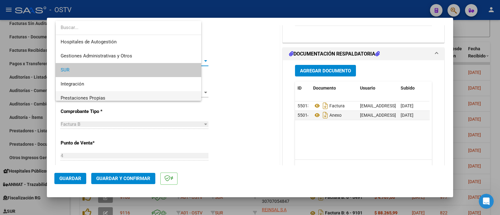
scroll to position [9, 0]
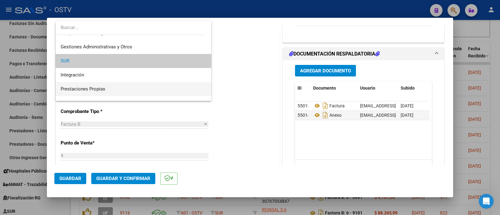
click at [92, 86] on span "Prestaciones Propias" at bounding box center [134, 89] width 146 height 14
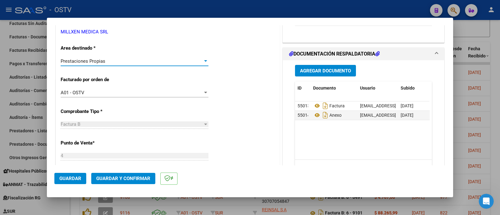
click at [124, 179] on span "Guardar y Confirmar" at bounding box center [123, 179] width 54 height 6
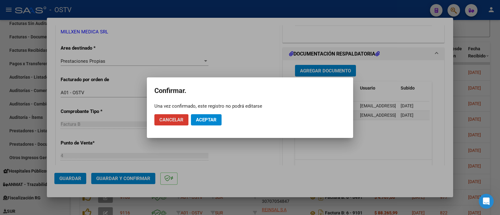
click at [210, 119] on span "Aceptar" at bounding box center [206, 120] width 21 height 6
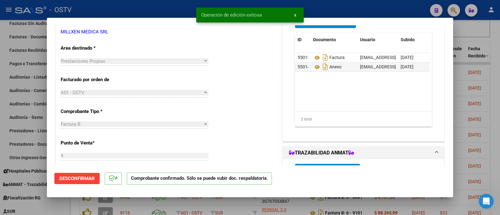
click at [127, 9] on div at bounding box center [250, 107] width 500 height 215
type input "$ 0,00"
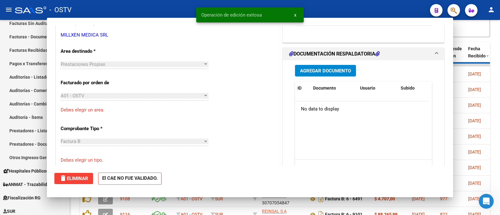
scroll to position [0, 0]
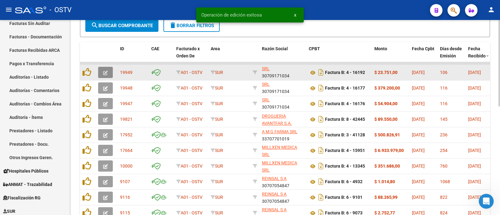
click at [104, 73] on icon "button" at bounding box center [105, 73] width 5 height 5
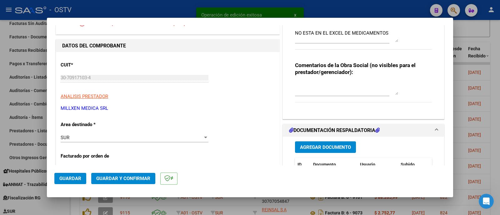
scroll to position [117, 0]
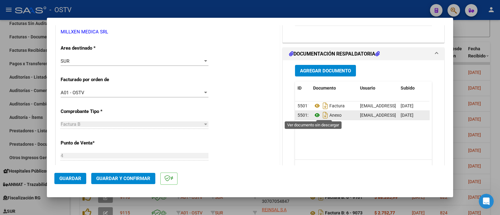
click at [314, 113] on icon at bounding box center [317, 116] width 8 height 8
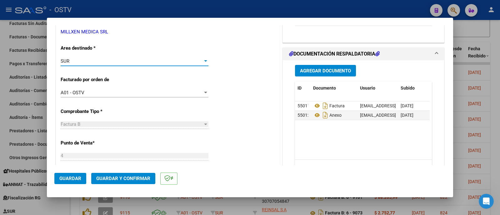
click at [94, 62] on div "SUR" at bounding box center [132, 61] width 142 height 6
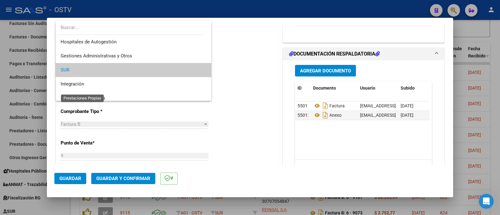
scroll to position [9, 0]
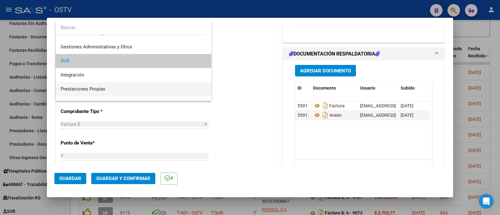
click at [102, 83] on span "Prestaciones Propias" at bounding box center [134, 89] width 146 height 14
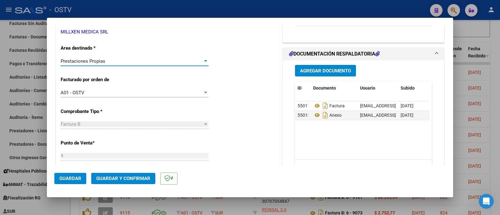
click at [132, 180] on span "Guardar y Confirmar" at bounding box center [123, 179] width 54 height 6
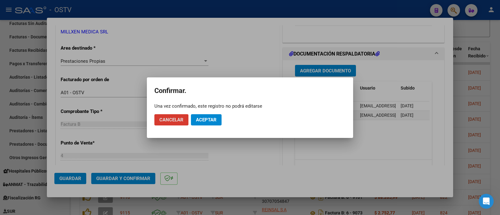
click at [216, 118] on span "Aceptar" at bounding box center [206, 120] width 21 height 6
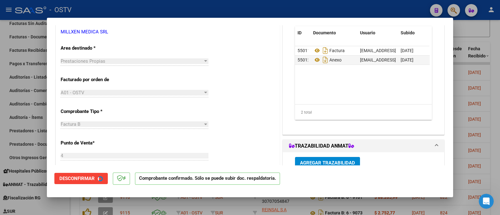
click at [135, 12] on div at bounding box center [250, 107] width 500 height 215
type input "$ 0,00"
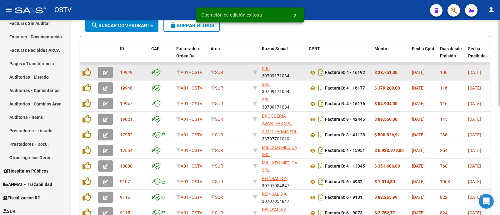
click at [109, 74] on button "button" at bounding box center [105, 72] width 15 height 11
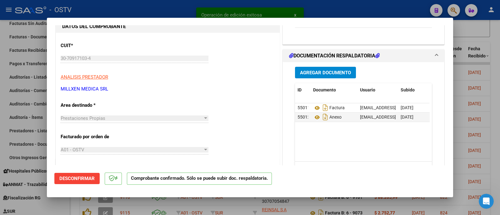
scroll to position [78, 0]
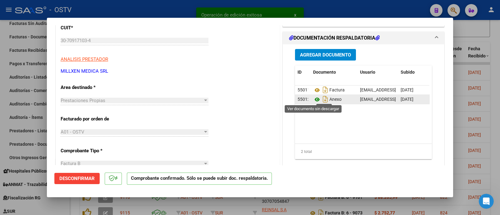
click at [313, 98] on icon at bounding box center [317, 100] width 8 height 8
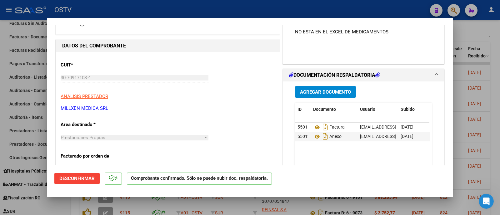
scroll to position [0, 0]
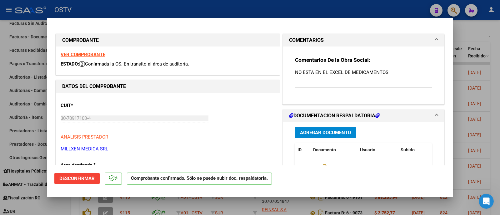
click at [117, 2] on div at bounding box center [250, 107] width 500 height 215
type input "$ 0,00"
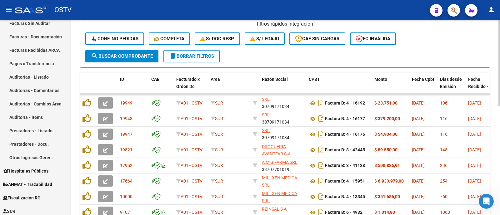
scroll to position [118, 0]
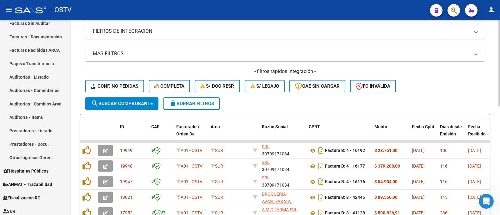
click at [137, 106] on span "search Buscar Comprobante" at bounding box center [122, 104] width 62 height 6
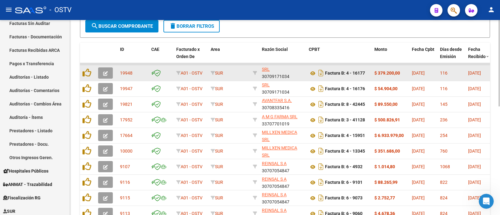
scroll to position [196, 0]
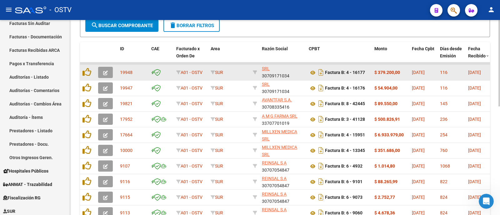
click at [107, 73] on icon "button" at bounding box center [105, 73] width 5 height 5
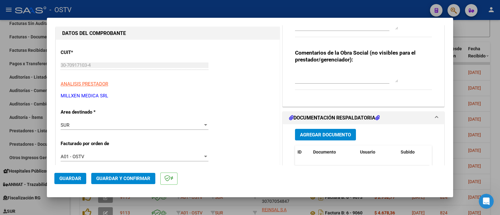
scroll to position [117, 0]
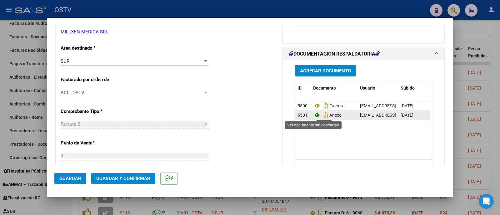
click at [313, 116] on icon at bounding box center [317, 116] width 8 height 8
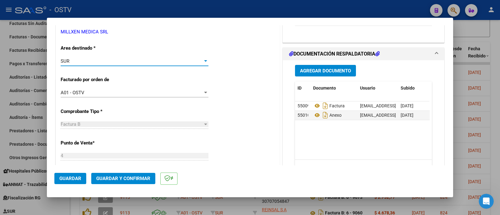
click at [91, 59] on div "SUR" at bounding box center [132, 61] width 142 height 6
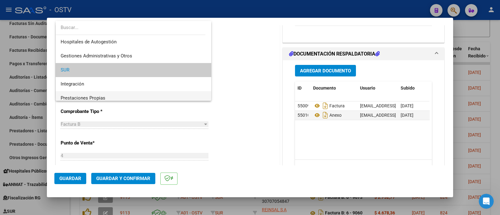
scroll to position [9, 0]
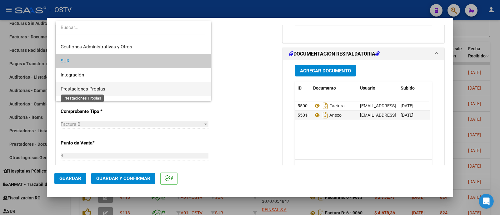
click at [99, 89] on span "Prestaciones Propias" at bounding box center [83, 89] width 45 height 6
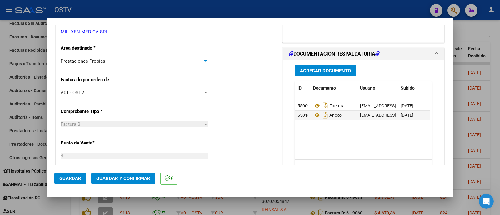
click at [139, 178] on span "Guardar y Confirmar" at bounding box center [123, 179] width 54 height 6
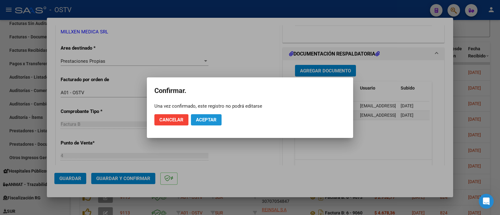
click at [204, 121] on span "Aceptar" at bounding box center [206, 120] width 21 height 6
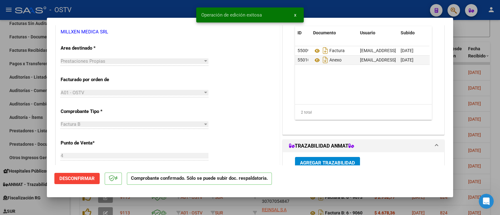
click at [99, 6] on div at bounding box center [250, 107] width 500 height 215
type input "$ 0,00"
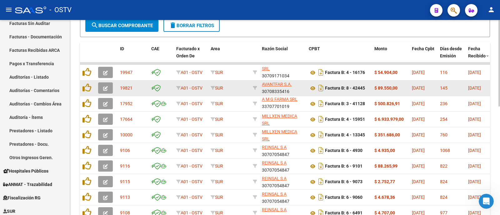
scroll to position [1, 0]
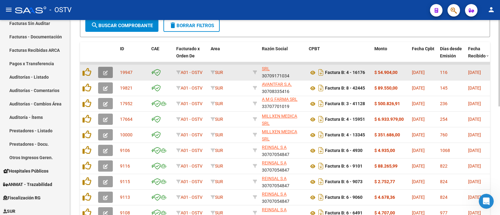
click at [105, 71] on icon "button" at bounding box center [105, 73] width 5 height 5
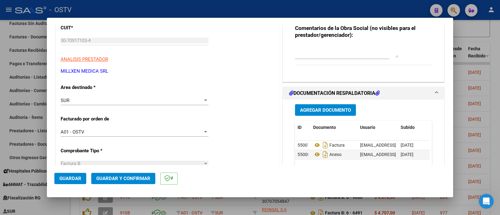
scroll to position [117, 0]
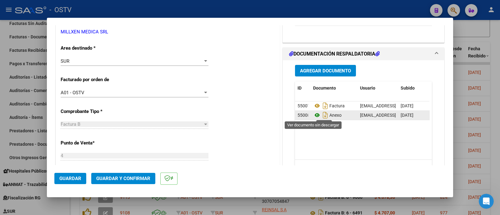
click at [315, 113] on icon at bounding box center [317, 116] width 8 height 8
click at [108, 7] on div at bounding box center [250, 107] width 500 height 215
type input "$ 0,00"
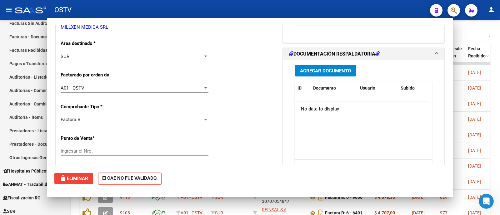
scroll to position [0, 0]
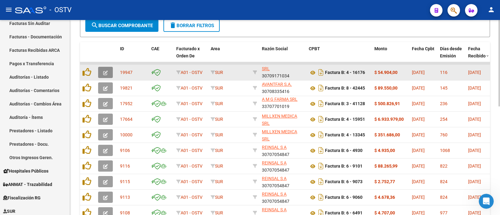
click at [103, 71] on button "button" at bounding box center [105, 72] width 15 height 11
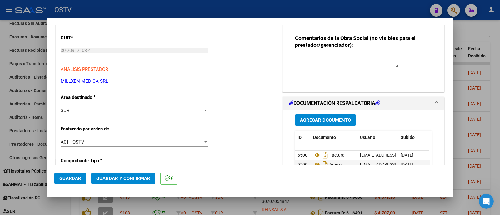
scroll to position [78, 0]
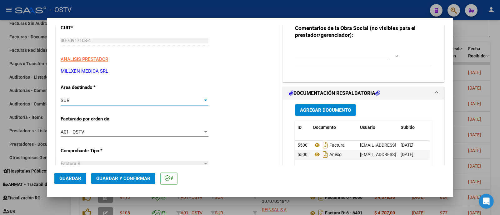
click at [118, 100] on div "SUR" at bounding box center [132, 101] width 142 height 6
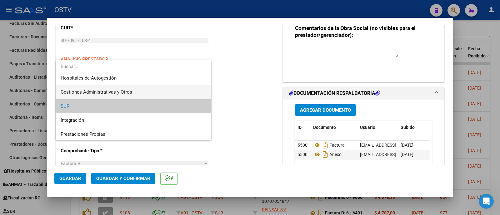
scroll to position [0, 0]
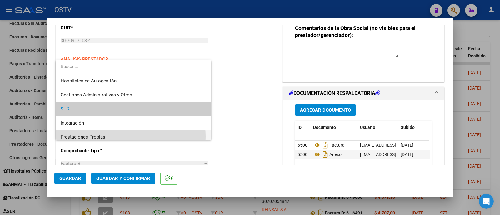
click at [115, 137] on span "Prestaciones Propias" at bounding box center [134, 137] width 146 height 14
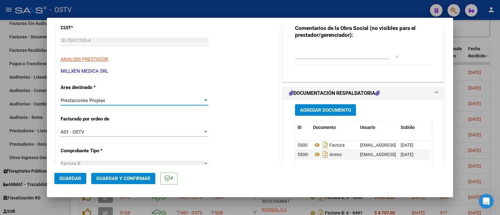
click at [129, 176] on span "Guardar y Confirmar" at bounding box center [123, 179] width 54 height 6
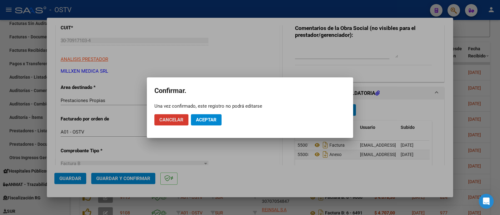
click at [202, 120] on span "Aceptar" at bounding box center [206, 120] width 21 height 6
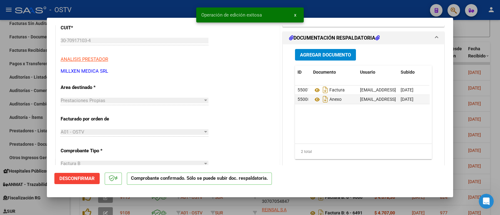
click at [130, 11] on div at bounding box center [250, 107] width 500 height 215
type input "$ 0,00"
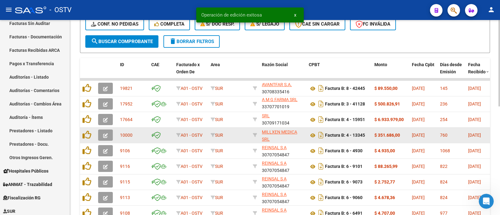
scroll to position [167, 0]
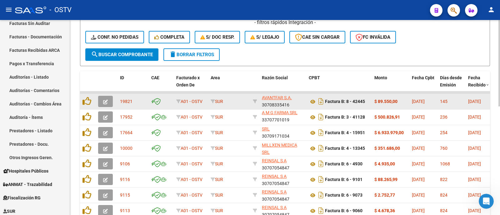
click at [105, 98] on button "button" at bounding box center [105, 101] width 15 height 11
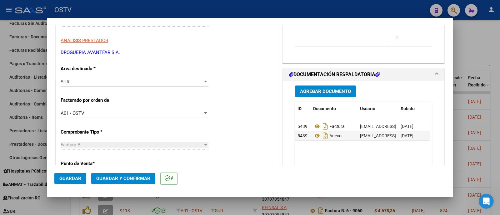
scroll to position [78, 0]
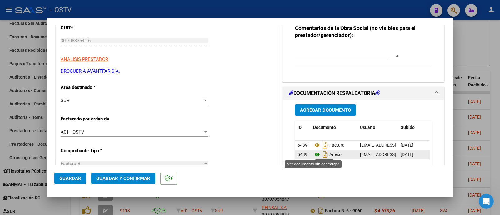
click at [313, 154] on icon at bounding box center [317, 155] width 8 height 8
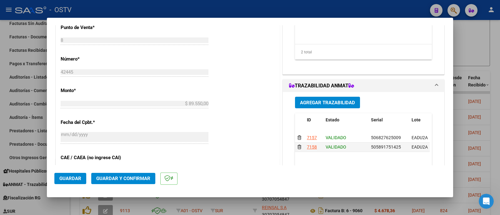
scroll to position [234, 0]
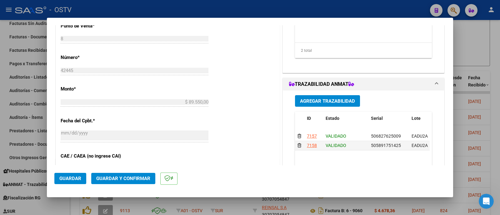
click at [320, 98] on span "Agregar Trazabilidad" at bounding box center [327, 101] width 55 height 6
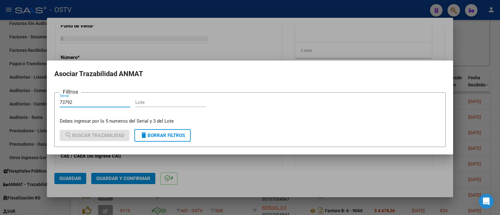
type input "73792"
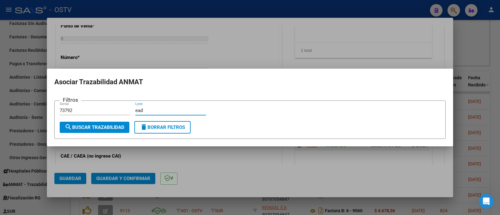
type input "ead"
click at [107, 130] on span "search Buscar Trazabilidad" at bounding box center [95, 128] width 60 height 6
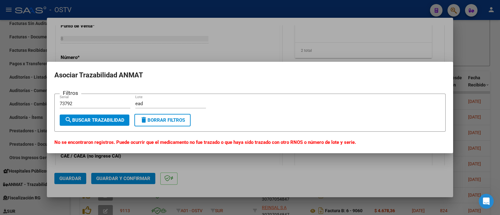
click at [191, 41] on div at bounding box center [250, 107] width 500 height 215
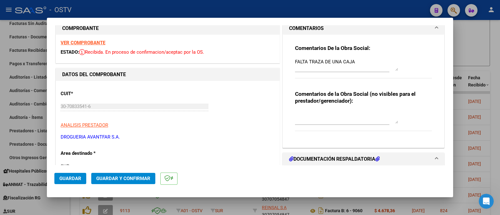
scroll to position [0, 0]
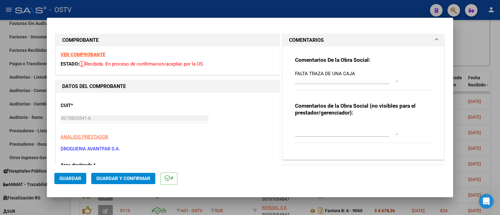
click at [365, 73] on textarea "FALTA TRAZA DE UNA CAJA" at bounding box center [346, 76] width 103 height 13
click at [291, 74] on div "Comentarios De la Obra Social: FALTA TRAZA DE UNA CAJA Comentarios de la Obra S…" at bounding box center [363, 101] width 146 height 108
click at [365, 77] on textarea "FALTA TRAZA DE UNA CAJA" at bounding box center [346, 76] width 103 height 13
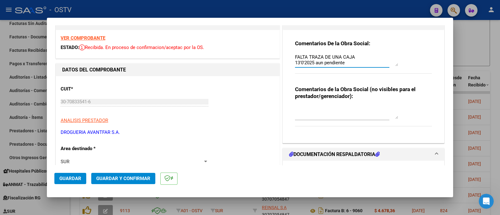
scroll to position [39, 0]
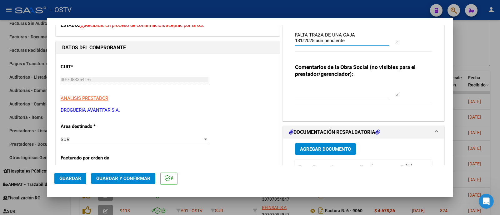
type textarea "FALTA TRAZA DE UNA CAJA 13'0'2025 aun pendiente"
click at [76, 181] on span "Guardar" at bounding box center [70, 179] width 22 height 6
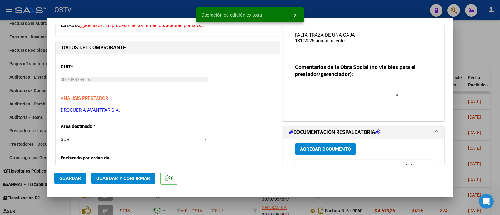
click at [148, 7] on div at bounding box center [250, 107] width 500 height 215
type input "$ 0,00"
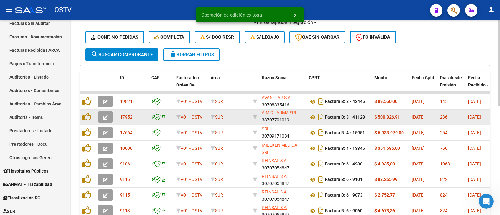
scroll to position [206, 0]
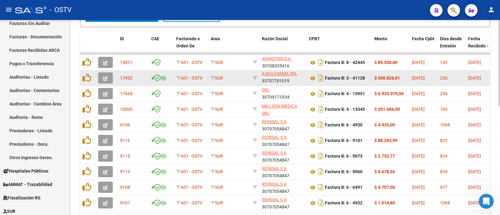
click at [104, 79] on icon "button" at bounding box center [105, 78] width 5 height 5
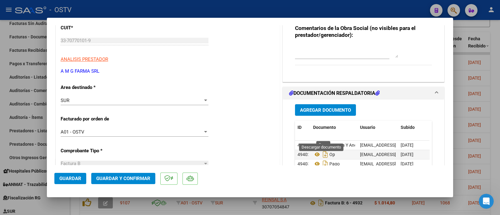
scroll to position [117, 0]
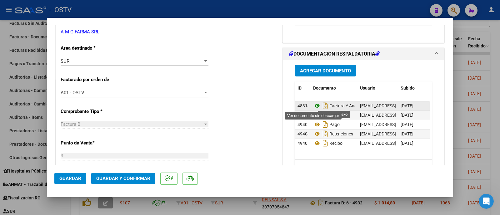
click at [313, 105] on icon at bounding box center [317, 106] width 8 height 8
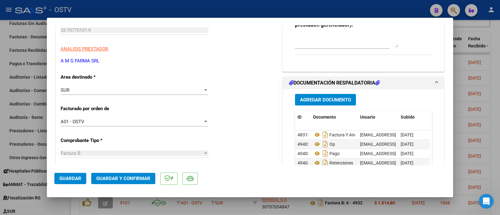
scroll to position [39, 0]
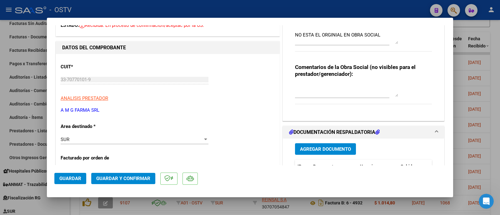
click at [106, 137] on div "SUR" at bounding box center [132, 140] width 142 height 6
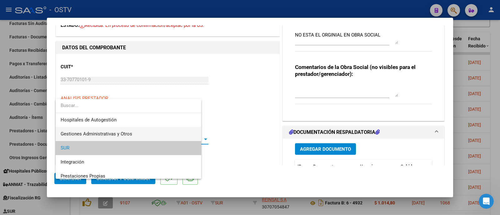
scroll to position [9, 0]
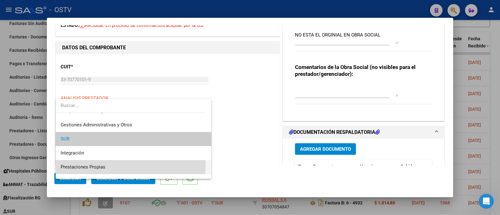
click at [110, 164] on span "Prestaciones Propias" at bounding box center [134, 167] width 146 height 14
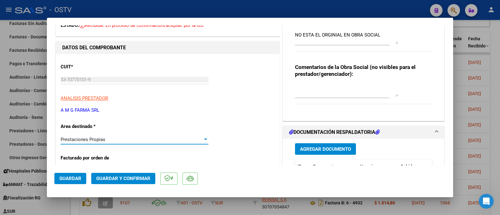
click at [127, 180] on span "Guardar y Confirmar" at bounding box center [123, 179] width 54 height 6
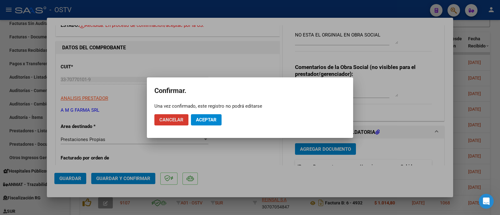
click at [200, 122] on span "Aceptar" at bounding box center [206, 120] width 21 height 6
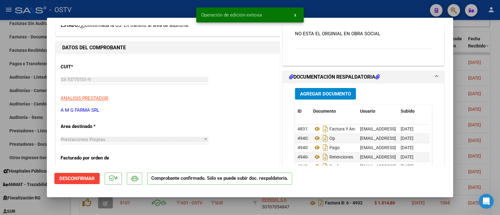
click at [161, 11] on div at bounding box center [250, 107] width 500 height 215
type input "$ 0,00"
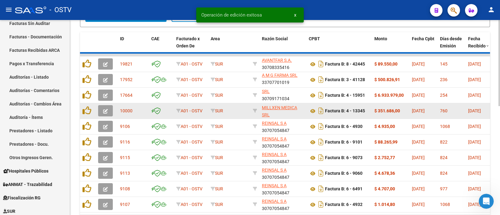
scroll to position [8, 0]
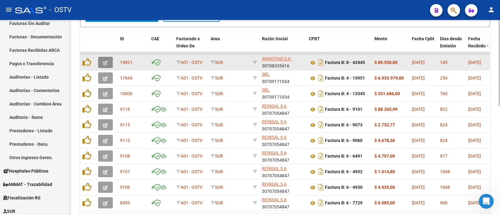
click at [108, 61] on button "button" at bounding box center [105, 62] width 15 height 11
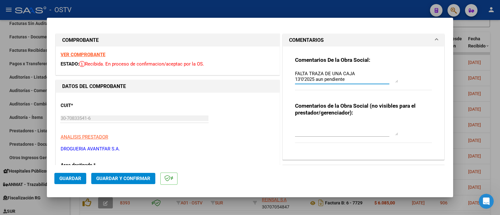
click at [302, 79] on textarea "FALTA TRAZA DE UNA CAJA 13'0'2025 aun pendiente" at bounding box center [346, 76] width 103 height 13
type textarea "FALTA TRAZA DE UNA CAJA 13-09-2025 aun pendiente"
click at [77, 182] on button "Guardar" at bounding box center [70, 178] width 32 height 11
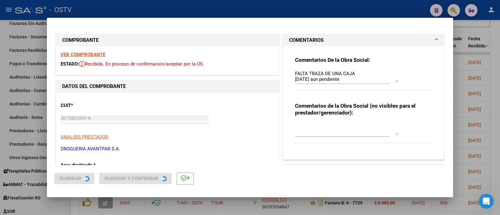
click at [173, 10] on div at bounding box center [250, 107] width 500 height 215
type input "$ 0,00"
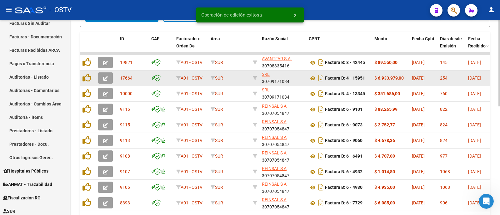
click at [105, 79] on icon "button" at bounding box center [105, 78] width 5 height 5
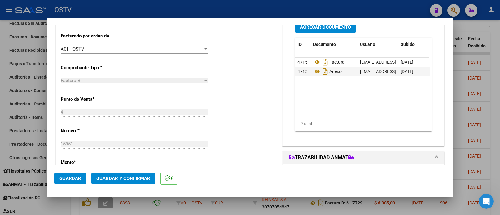
scroll to position [156, 0]
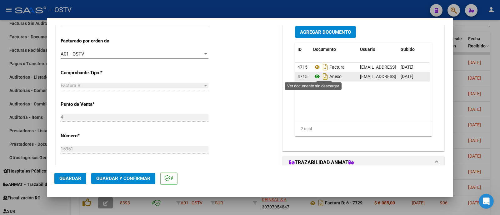
click at [313, 76] on icon at bounding box center [317, 77] width 8 height 8
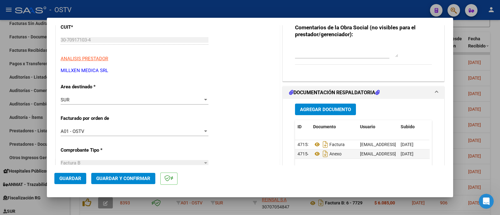
scroll to position [78, 0]
click at [120, 101] on div "SUR" at bounding box center [132, 101] width 142 height 6
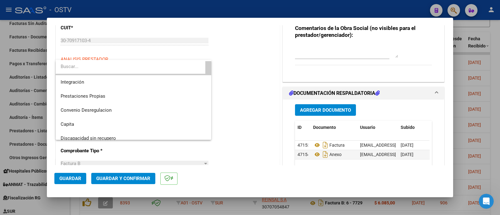
scroll to position [0, 0]
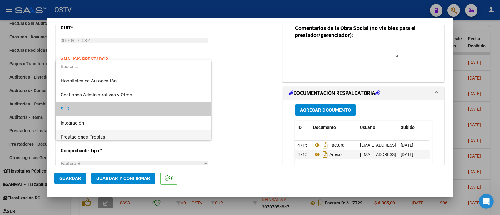
click at [111, 133] on span "Prestaciones Propias" at bounding box center [134, 137] width 146 height 14
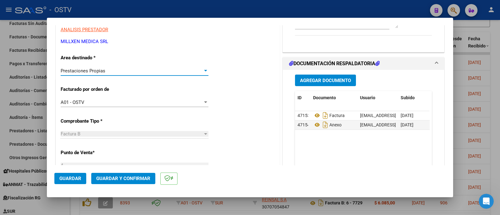
scroll to position [156, 0]
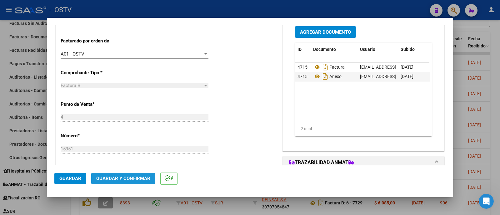
click at [134, 180] on span "Guardar y Confirmar" at bounding box center [123, 179] width 54 height 6
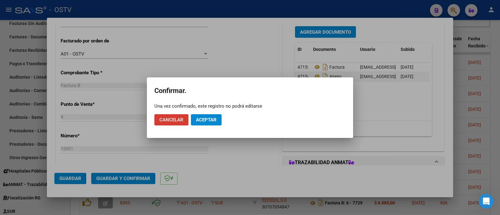
click at [215, 119] on span "Aceptar" at bounding box center [206, 120] width 21 height 6
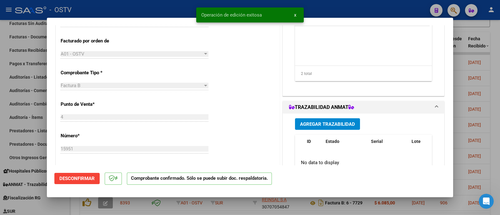
click at [153, 10] on div at bounding box center [250, 107] width 500 height 215
type input "$ 0,00"
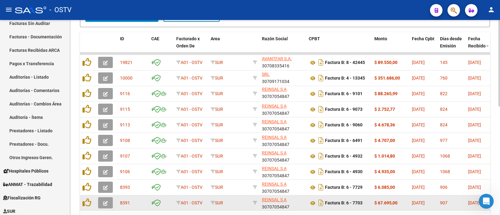
scroll to position [245, 0]
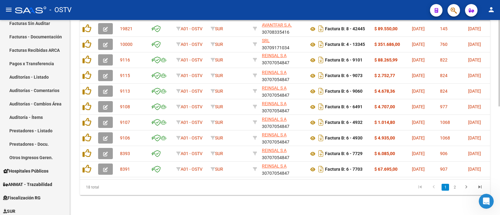
drag, startPoint x: 200, startPoint y: 177, endPoint x: 403, endPoint y: 186, distance: 202.5
click at [405, 186] on div "ID CAE Facturado x Orden De Area Razón Social CPBT Monto Fecha Cpbt Días desde …" at bounding box center [285, 96] width 410 height 197
click at [203, 190] on datatable-pager "1 2" at bounding box center [325, 187] width 323 height 11
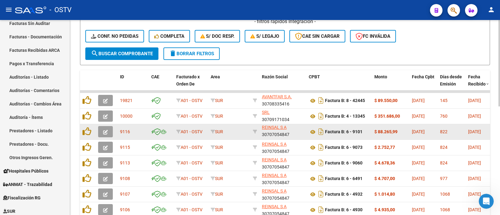
scroll to position [167, 0]
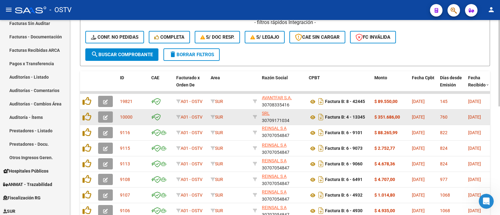
click at [104, 118] on icon "button" at bounding box center [105, 117] width 5 height 5
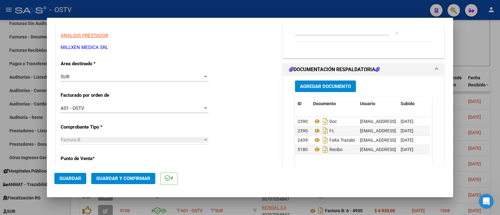
scroll to position [78, 0]
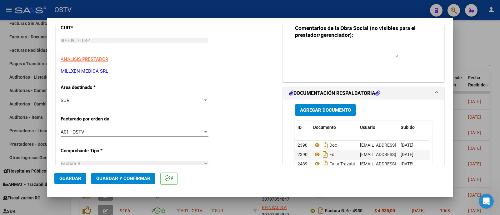
click at [119, 99] on div "SUR" at bounding box center [132, 101] width 142 height 6
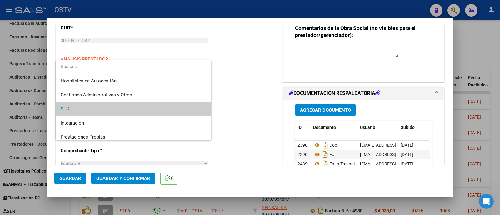
scroll to position [74, 0]
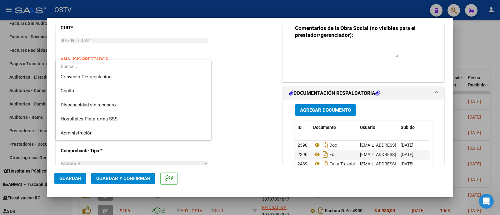
click at [249, 83] on div at bounding box center [250, 107] width 500 height 215
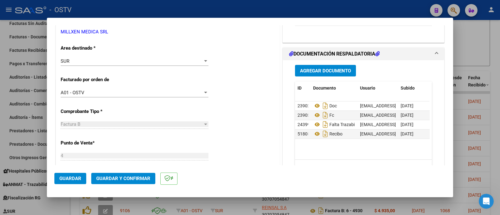
scroll to position [78, 0]
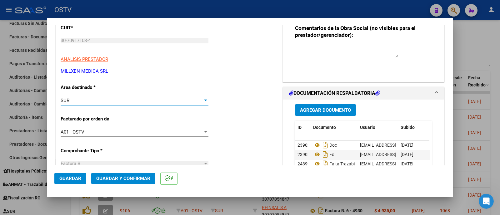
click at [136, 99] on div "SUR" at bounding box center [132, 101] width 142 height 6
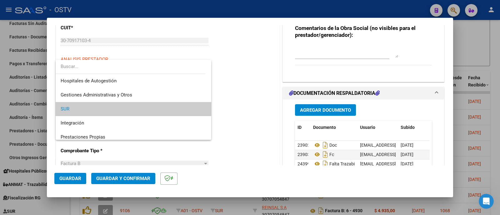
scroll to position [0, 0]
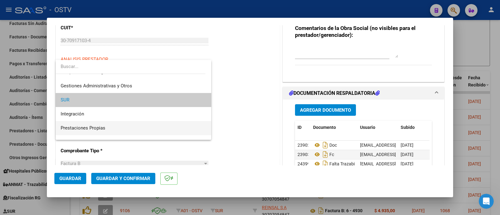
click at [123, 130] on span "Prestaciones Propias" at bounding box center [134, 128] width 146 height 14
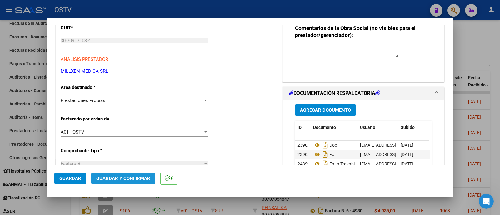
click at [102, 180] on span "Guardar y Confirmar" at bounding box center [123, 179] width 54 height 6
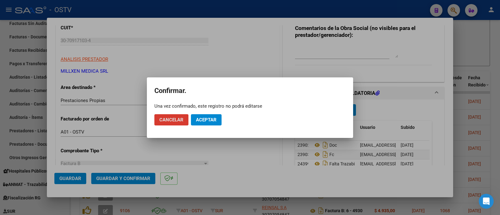
click at [216, 122] on button "Aceptar" at bounding box center [206, 119] width 31 height 11
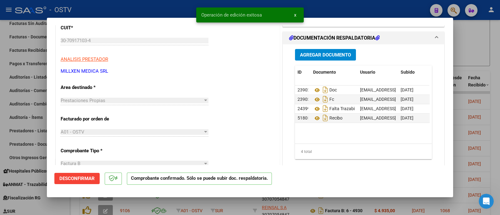
click at [138, 9] on div at bounding box center [250, 107] width 500 height 215
type input "$ 0,00"
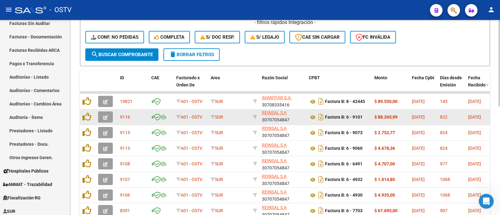
click at [103, 118] on icon "button" at bounding box center [105, 117] width 5 height 5
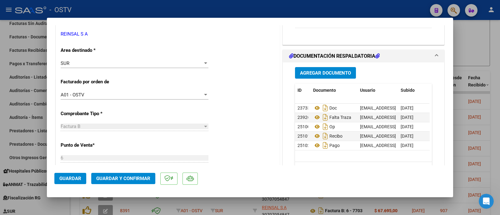
scroll to position [117, 0]
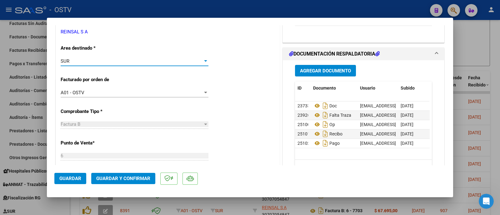
click at [119, 61] on div "SUR" at bounding box center [132, 61] width 142 height 6
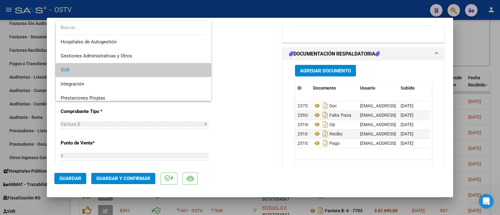
scroll to position [9, 0]
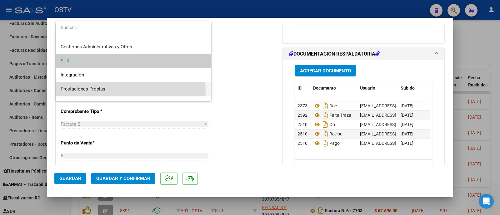
drag, startPoint x: 107, startPoint y: 91, endPoint x: 105, endPoint y: 97, distance: 6.0
click at [108, 91] on span "Prestaciones Propias" at bounding box center [134, 89] width 146 height 14
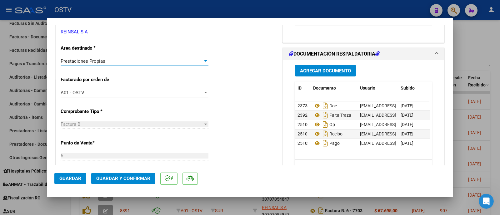
click at [136, 180] on span "Guardar y Confirmar" at bounding box center [123, 179] width 54 height 6
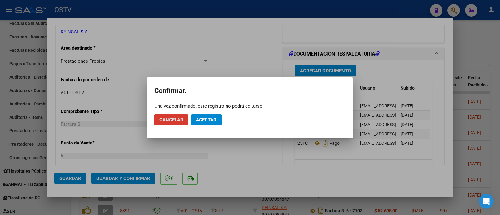
click at [206, 116] on button "Aceptar" at bounding box center [206, 119] width 31 height 11
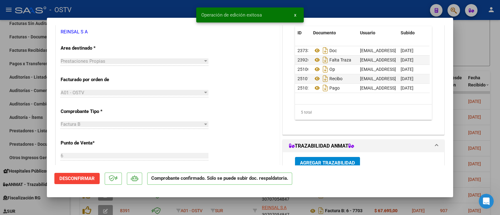
click at [127, 12] on div at bounding box center [250, 107] width 500 height 215
type input "$ 0,00"
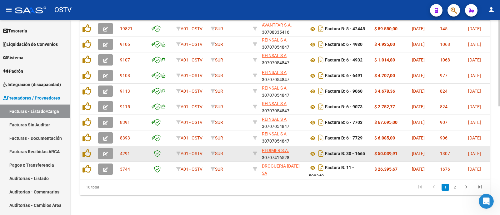
scroll to position [206, 0]
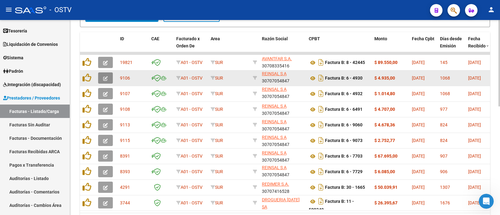
click at [107, 80] on button "button" at bounding box center [105, 78] width 15 height 11
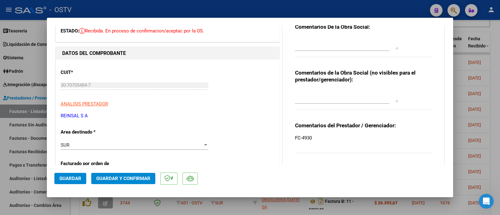
scroll to position [0, 0]
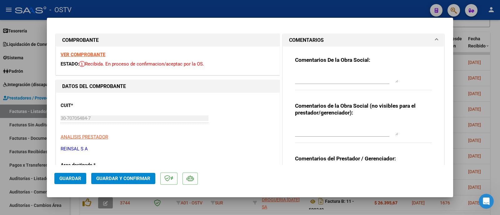
click at [84, 53] on strong "VER COMPROBANTE" at bounding box center [83, 55] width 45 height 6
click at [329, 74] on textarea at bounding box center [346, 76] width 103 height 13
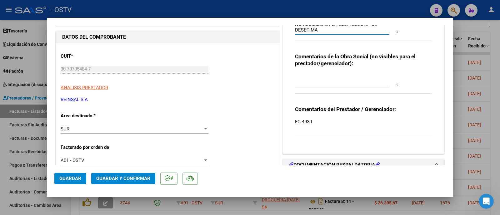
scroll to position [78, 0]
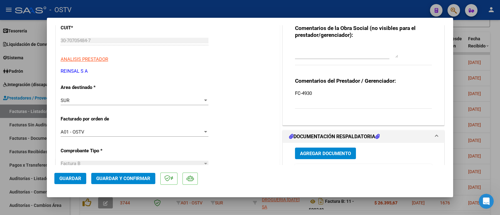
type textarea "NO RECIBIDO EN LA OBRA SOCIAL - SE DESETIMA"
click at [121, 100] on div "SUR" at bounding box center [132, 101] width 142 height 6
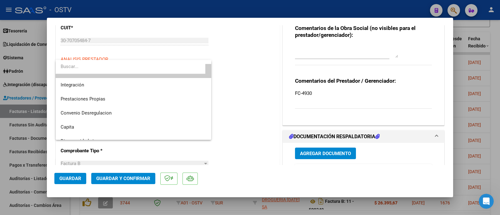
scroll to position [74, 0]
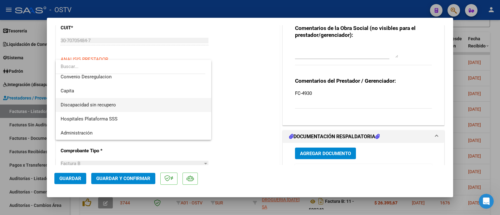
click at [123, 105] on span "Discapacidad sin recupero" at bounding box center [134, 105] width 146 height 14
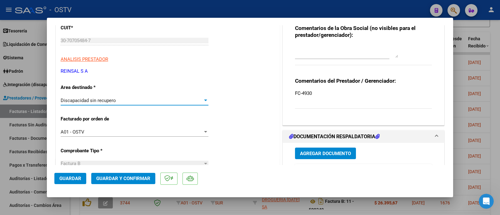
click at [131, 178] on span "Guardar y Confirmar" at bounding box center [123, 179] width 54 height 6
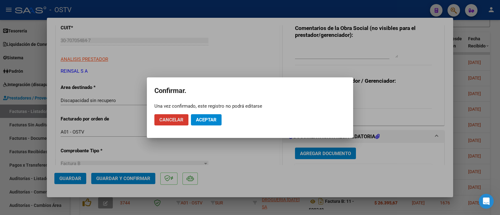
click at [202, 121] on span "Aceptar" at bounding box center [206, 120] width 21 height 6
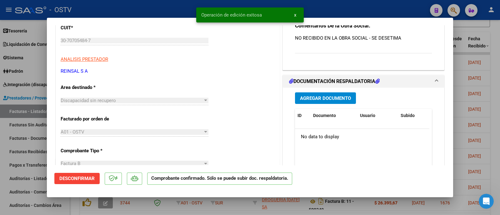
click at [144, 13] on div at bounding box center [250, 107] width 500 height 215
type input "$ 0,00"
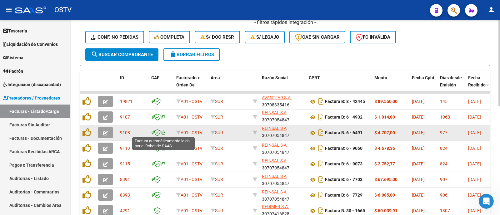
scroll to position [206, 0]
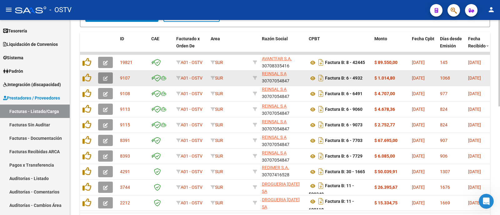
click at [108, 80] on button "button" at bounding box center [105, 78] width 15 height 11
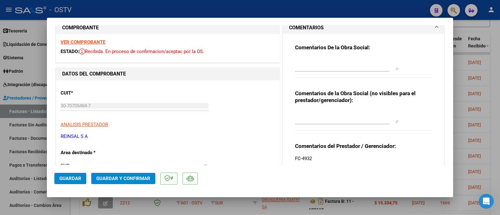
scroll to position [0, 0]
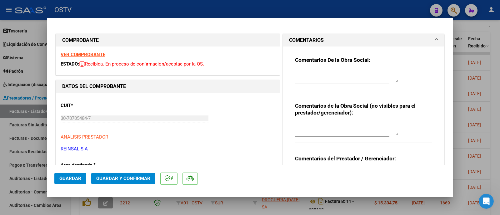
click at [340, 73] on textarea at bounding box center [346, 76] width 103 height 13
paste textarea "NO RECIBIDO EN LA OBRA SOCIAL - SE DESETIMA"
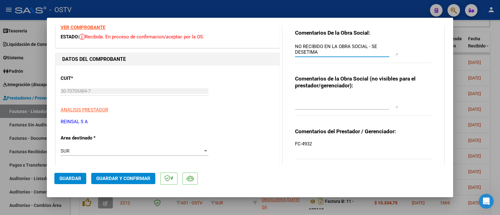
scroll to position [39, 0]
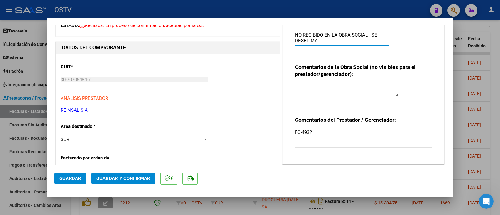
type textarea "NO RECIBIDO EN LA OBRA SOCIAL - SE DESETIMA"
click at [106, 142] on div "SUR" at bounding box center [132, 140] width 142 height 6
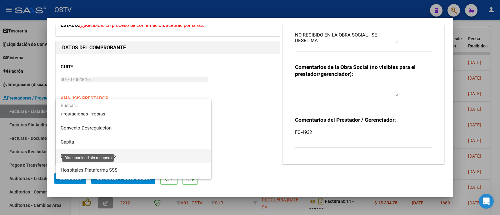
scroll to position [74, 0]
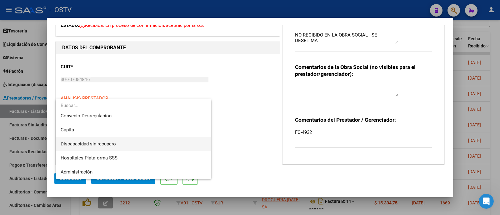
click at [134, 144] on span "Discapacidad sin recupero" at bounding box center [134, 144] width 146 height 14
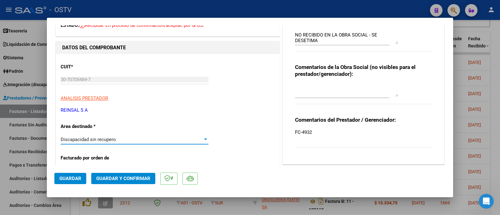
click at [132, 178] on span "Guardar y Confirmar" at bounding box center [123, 179] width 54 height 6
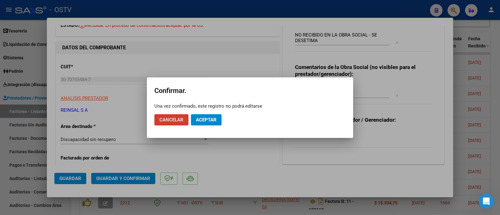
click at [210, 117] on span "Aceptar" at bounding box center [206, 120] width 21 height 6
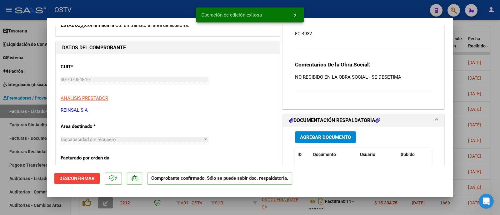
click at [176, 7] on div at bounding box center [250, 107] width 500 height 215
type input "$ 0,00"
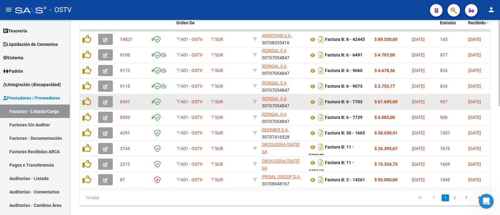
scroll to position [206, 0]
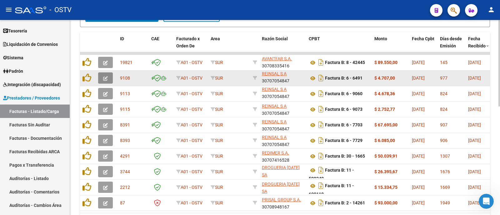
click at [105, 80] on button "button" at bounding box center [105, 78] width 15 height 11
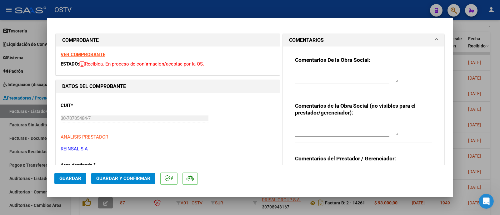
click at [372, 80] on textarea at bounding box center [346, 76] width 103 height 13
paste textarea "NO RECIBIDO EN LA OBRA SOCIAL - SE DESETIMA"
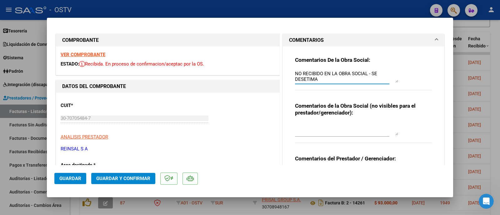
type textarea "NO RECIBIDO EN LA OBRA SOCIAL - SE DESETIMA"
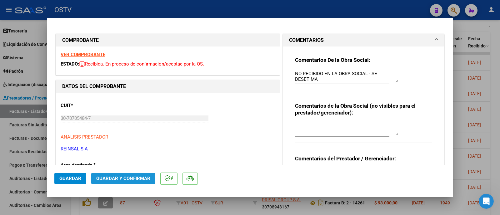
click at [132, 177] on span "Guardar y Confirmar" at bounding box center [123, 179] width 54 height 6
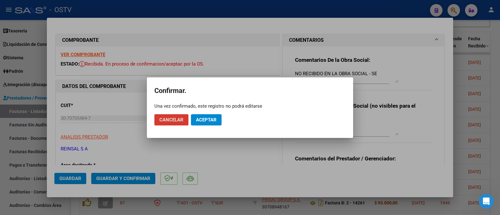
click at [218, 115] on button "Aceptar" at bounding box center [206, 119] width 31 height 11
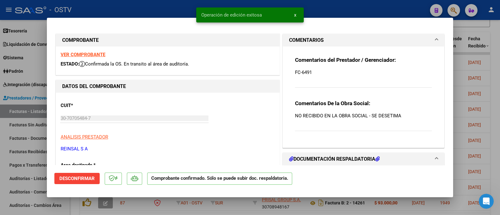
click at [138, 11] on div at bounding box center [250, 107] width 500 height 215
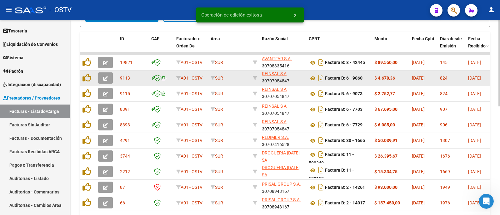
click at [106, 79] on icon "button" at bounding box center [105, 78] width 5 height 5
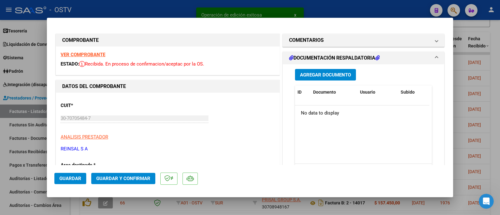
drag, startPoint x: 339, startPoint y: 40, endPoint x: 336, endPoint y: 61, distance: 20.8
click at [339, 40] on mat-panel-title "COMENTARIOS" at bounding box center [359, 41] width 141 height 8
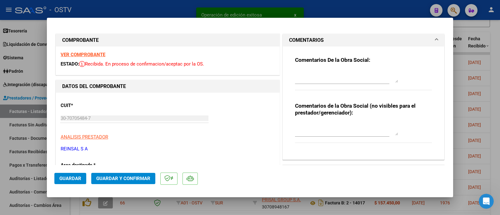
click at [337, 64] on div "Comentarios De la Obra Social:" at bounding box center [363, 77] width 137 height 40
click at [337, 77] on textarea at bounding box center [346, 76] width 103 height 13
paste textarea "NO RECIBIDO EN LA OBRA SOCIAL - SE DESETIMA"
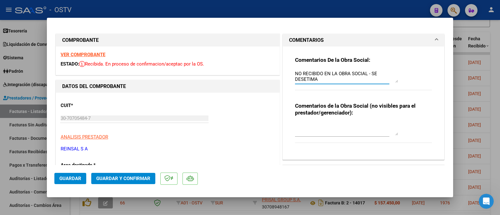
click at [113, 177] on span "Guardar y Confirmar" at bounding box center [123, 179] width 54 height 6
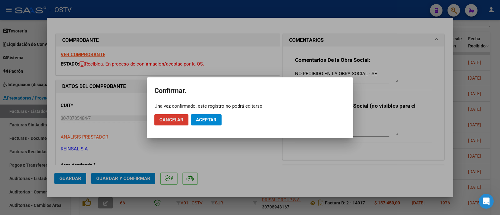
click at [184, 121] on button "Cancelar" at bounding box center [171, 119] width 34 height 11
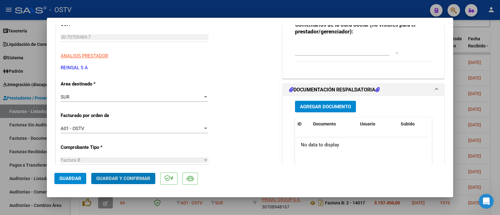
scroll to position [117, 0]
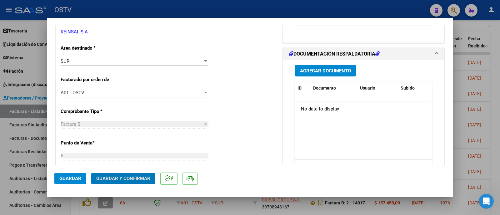
click at [116, 60] on div "SUR" at bounding box center [132, 61] width 142 height 6
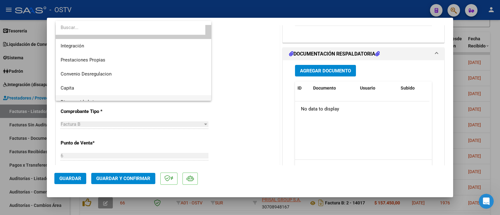
scroll to position [74, 0]
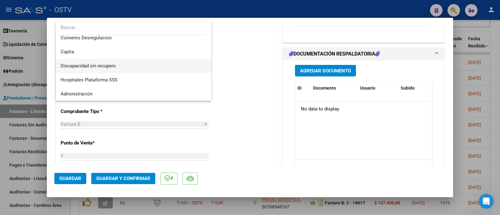
click at [130, 68] on span "Discapacidad sin recupero" at bounding box center [134, 66] width 146 height 14
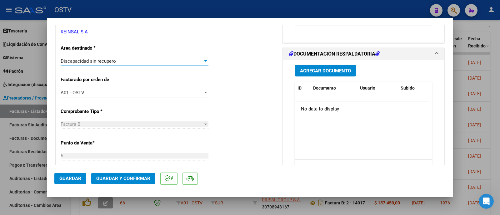
click at [135, 175] on button "Guardar y Confirmar" at bounding box center [123, 178] width 64 height 11
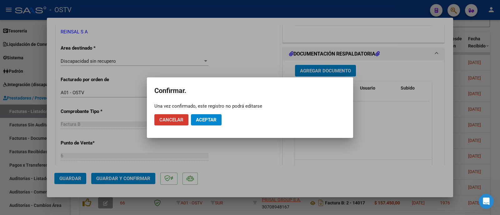
click at [213, 119] on span "Aceptar" at bounding box center [206, 120] width 21 height 6
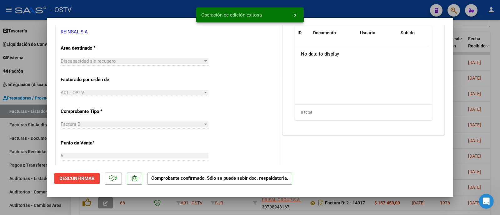
click at [158, 8] on div at bounding box center [250, 107] width 500 height 215
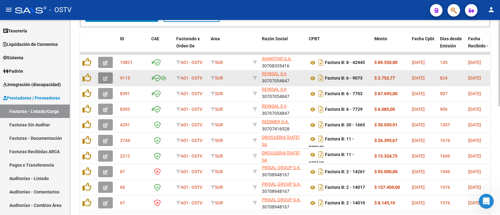
click at [109, 77] on button "button" at bounding box center [105, 78] width 15 height 11
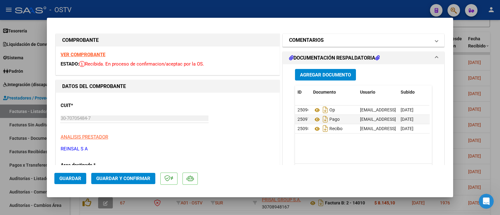
click at [381, 40] on mat-panel-title "COMENTARIOS" at bounding box center [359, 41] width 141 height 8
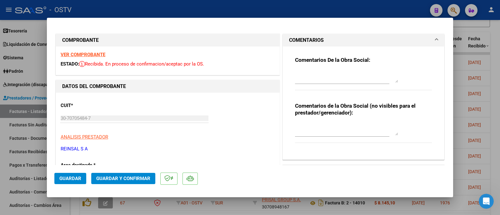
click at [336, 79] on textarea at bounding box center [346, 76] width 103 height 13
paste textarea "NO RECIBIDO EN LA OBRA SOCIAL - SE DESETIMA"
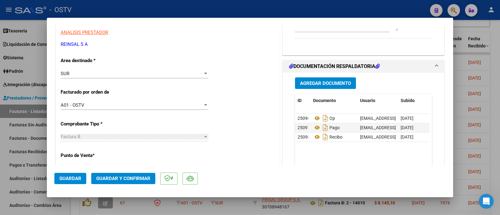
scroll to position [117, 0]
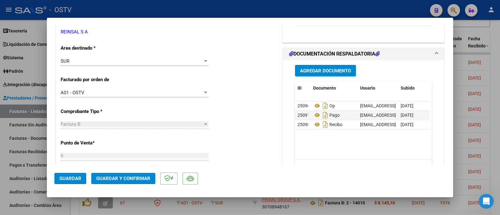
click at [143, 60] on div "SUR" at bounding box center [132, 61] width 142 height 6
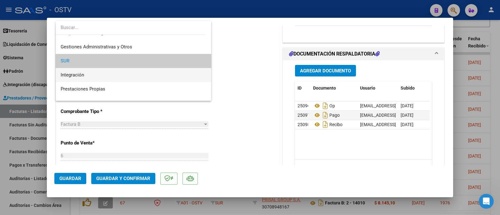
scroll to position [48, 0]
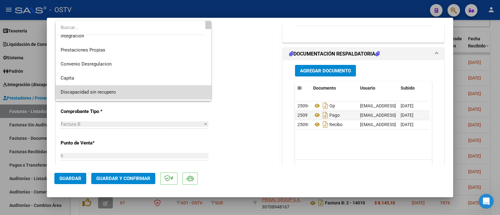
click at [135, 91] on span "Discapacidad sin recupero" at bounding box center [134, 92] width 146 height 14
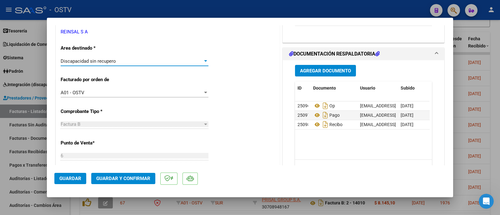
click at [144, 179] on span "Guardar y Confirmar" at bounding box center [123, 179] width 54 height 6
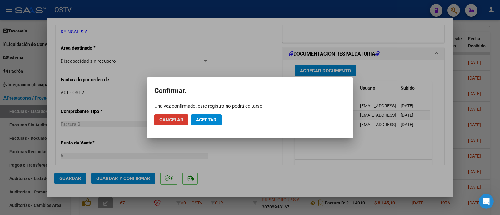
click at [254, 51] on div at bounding box center [250, 107] width 500 height 215
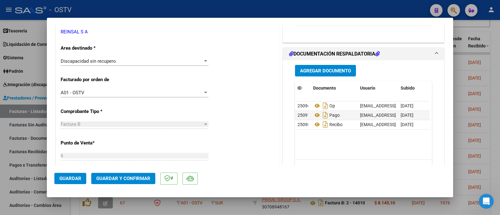
click at [145, 177] on span "Guardar y Confirmar" at bounding box center [123, 179] width 54 height 6
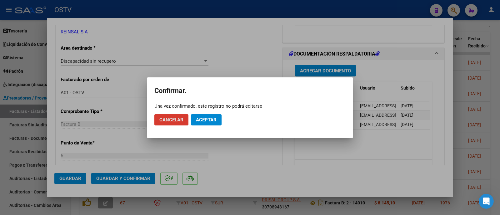
click at [213, 120] on span "Aceptar" at bounding box center [206, 120] width 21 height 6
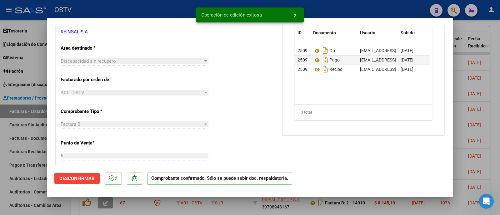
click at [179, 6] on div at bounding box center [250, 107] width 500 height 215
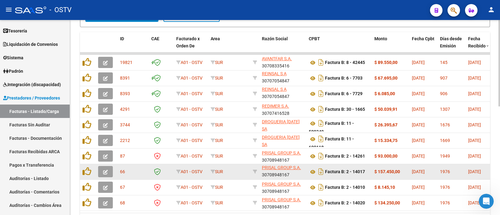
scroll to position [245, 0]
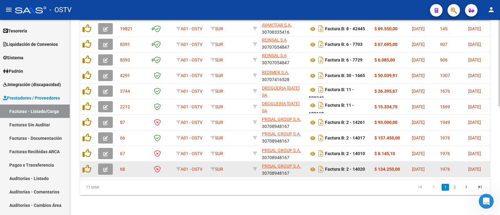
click at [106, 168] on icon "button" at bounding box center [105, 170] width 5 height 5
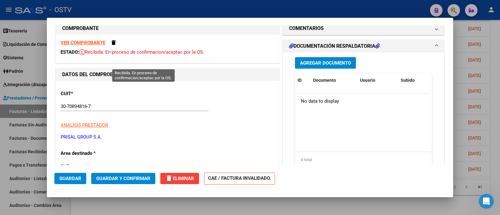
scroll to position [0, 0]
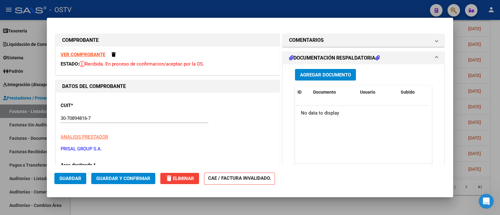
click at [84, 54] on strong "VER COMPROBANTE" at bounding box center [83, 55] width 45 height 6
drag, startPoint x: 325, startPoint y: 30, endPoint x: 327, endPoint y: 34, distance: 4.4
click at [327, 35] on mat-expansion-panel-header "COMENTARIOS" at bounding box center [363, 40] width 161 height 13
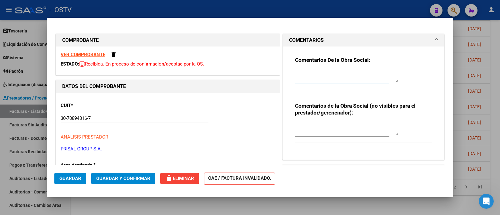
click at [332, 76] on textarea at bounding box center [346, 76] width 103 height 13
paste textarea "NO RECIBIDO EN LA OBRA SOCIAL - SE DESETIMA"
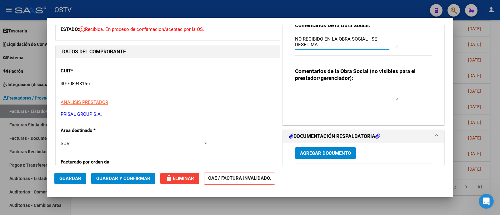
scroll to position [78, 0]
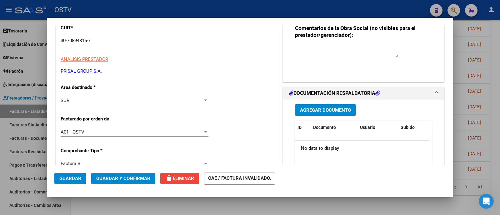
click at [118, 128] on div "A01 - OSTV Seleccionar Gerenciador" at bounding box center [135, 132] width 148 height 9
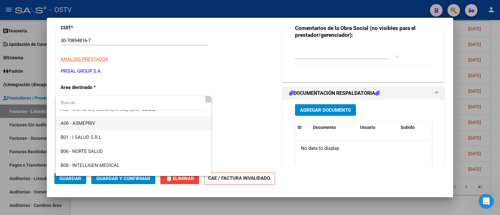
scroll to position [0, 0]
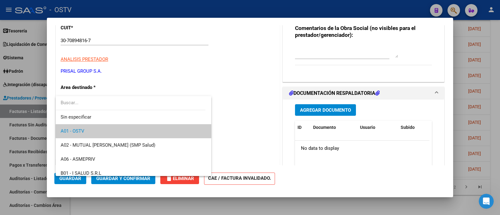
click at [144, 79] on div at bounding box center [250, 107] width 500 height 215
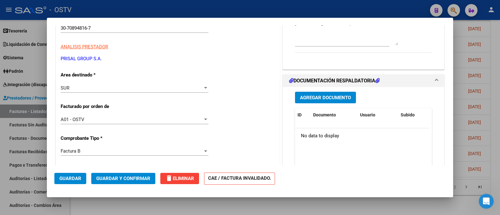
scroll to position [78, 0]
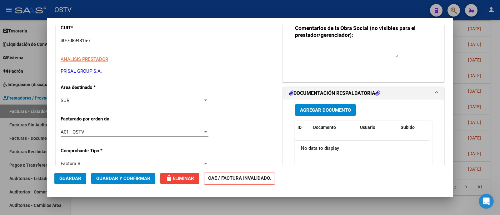
click at [131, 98] on div "SUR" at bounding box center [132, 101] width 142 height 6
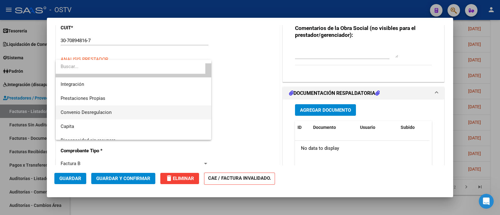
scroll to position [74, 0]
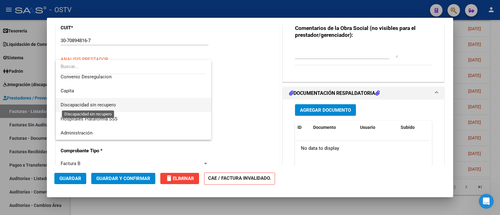
click at [110, 106] on span "Discapacidad sin recupero" at bounding box center [88, 105] width 55 height 6
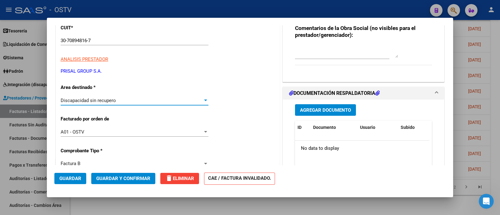
click at [134, 180] on span "Guardar y Confirmar" at bounding box center [123, 179] width 54 height 6
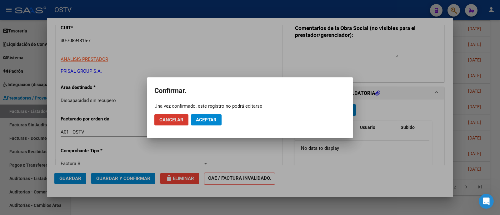
click at [211, 120] on span "Aceptar" at bounding box center [206, 120] width 21 height 6
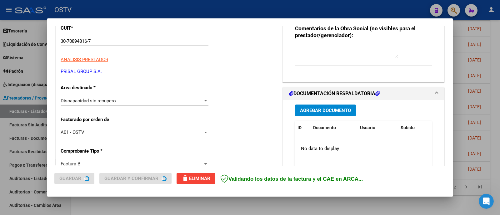
click at [186, 8] on div at bounding box center [250, 107] width 500 height 215
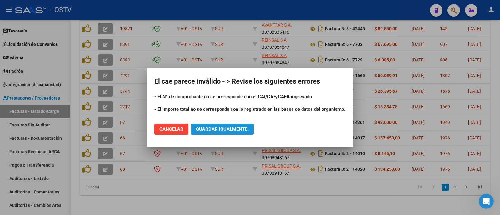
click at [222, 128] on span "Guardar igualmente." at bounding box center [222, 130] width 53 height 6
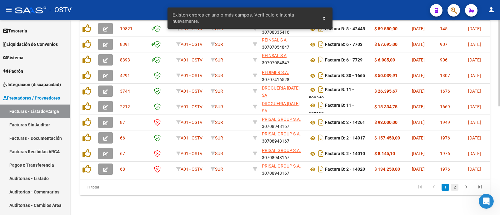
click at [455, 188] on link "2" at bounding box center [455, 187] width 8 height 7
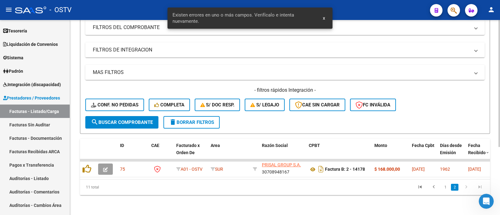
scroll to position [104, 0]
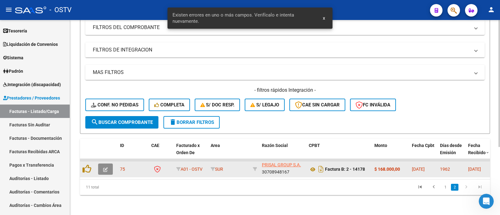
click at [103, 168] on icon "button" at bounding box center [105, 170] width 5 height 5
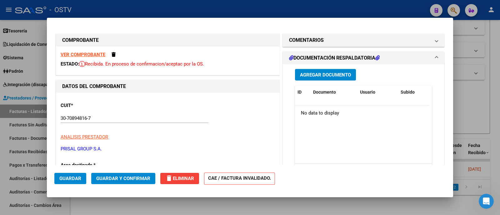
click at [330, 39] on mat-panel-title "COMENTARIOS" at bounding box center [359, 41] width 141 height 8
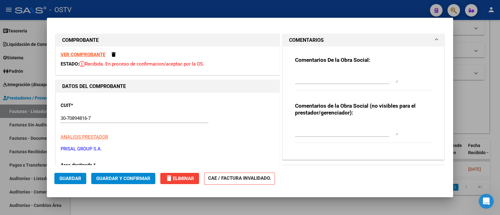
click at [336, 76] on textarea at bounding box center [346, 76] width 103 height 13
paste textarea "NO RECIBIDO EN LA OBRA SOCIAL - SE DESETIMA"
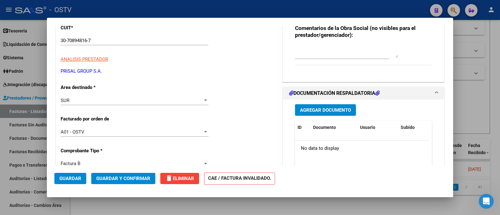
scroll to position [117, 0]
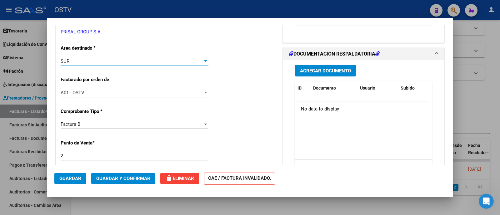
click at [111, 60] on div "SUR" at bounding box center [132, 61] width 142 height 6
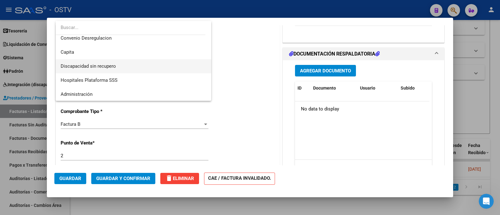
scroll to position [74, 0]
click at [105, 71] on span "Discapacidad sin recupero" at bounding box center [134, 66] width 146 height 14
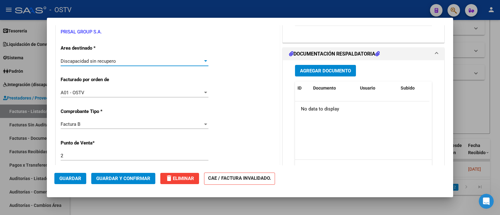
click at [133, 173] on button "Guardar y Confirmar" at bounding box center [123, 178] width 64 height 11
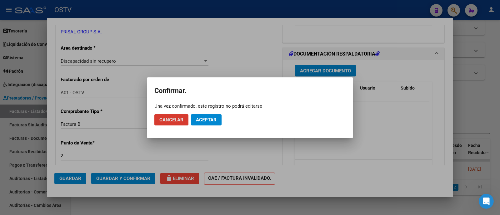
click at [215, 120] on span "Aceptar" at bounding box center [206, 120] width 21 height 6
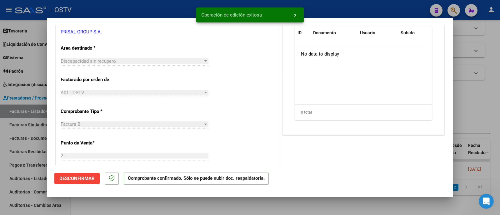
click at [226, 11] on snack-bar-container "Operación de edición exitosa x" at bounding box center [250, 15] width 108 height 15
click at [182, 10] on div at bounding box center [250, 107] width 500 height 215
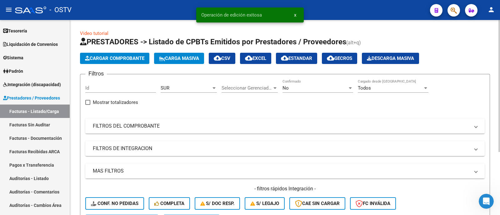
scroll to position [78, 0]
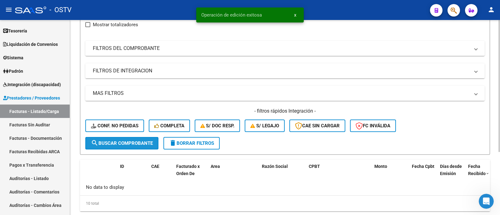
click at [140, 143] on span "search Buscar Comprobante" at bounding box center [122, 144] width 62 height 6
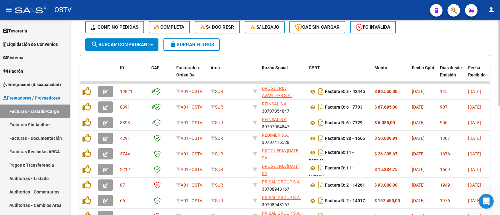
scroll to position [245, 0]
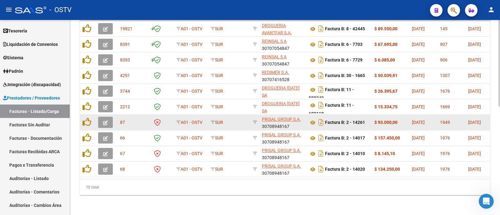
click at [108, 121] on icon "button" at bounding box center [105, 123] width 5 height 5
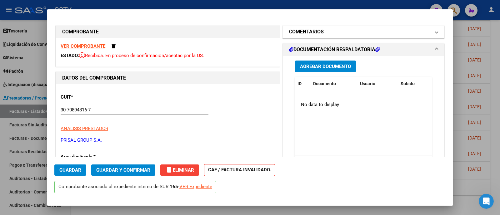
click at [330, 34] on mat-panel-title "COMENTARIOS" at bounding box center [359, 32] width 141 height 8
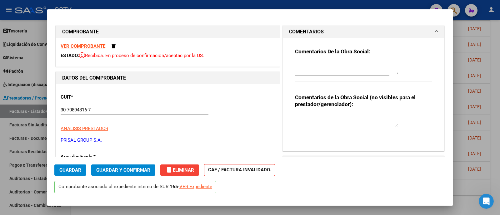
click at [338, 63] on textarea at bounding box center [346, 68] width 103 height 13
paste textarea "NO RECIBIDO EN LA OBRA SOCIAL - SE DESETIMA"
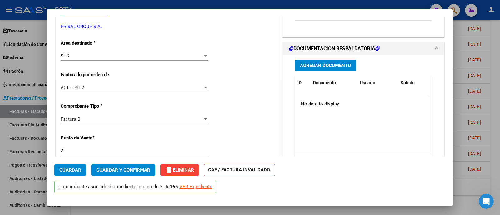
scroll to position [117, 0]
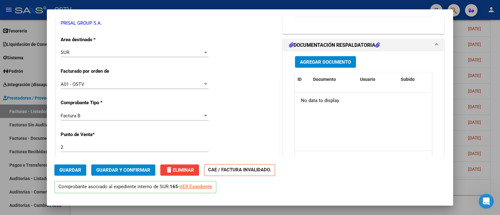
click at [126, 56] on div "SUR Seleccionar Area" at bounding box center [135, 52] width 148 height 9
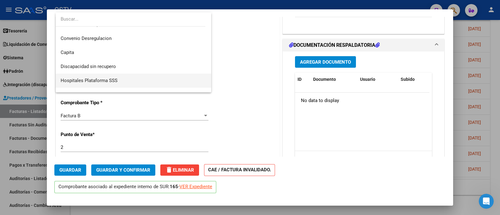
scroll to position [75, 0]
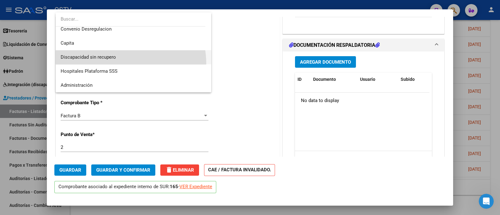
click at [117, 63] on span "Discapacidad sin recupero" at bounding box center [134, 57] width 146 height 14
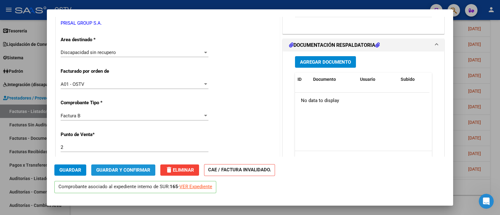
click at [139, 170] on span "Guardar y Confirmar" at bounding box center [123, 171] width 54 height 6
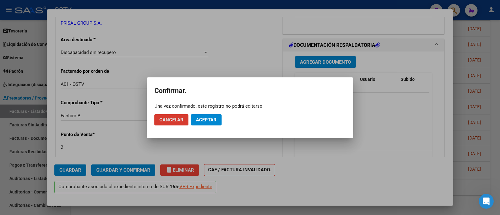
click at [211, 122] on span "Aceptar" at bounding box center [206, 120] width 21 height 6
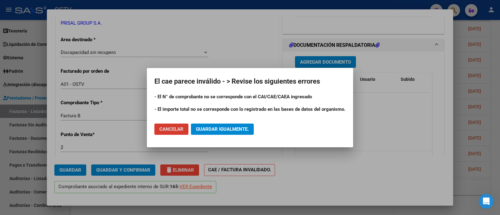
click at [238, 129] on span "Guardar igualmente." at bounding box center [222, 130] width 53 height 6
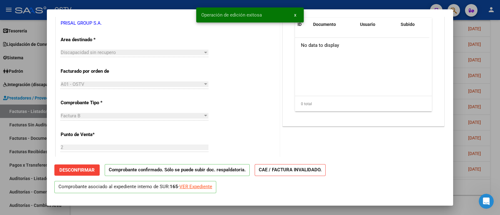
click at [120, 3] on div at bounding box center [250, 107] width 500 height 215
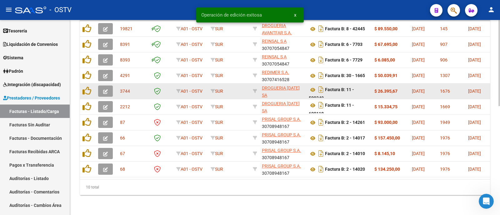
scroll to position [229, 0]
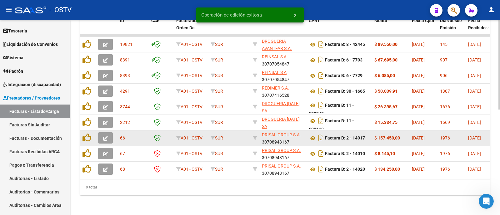
click at [108, 133] on button "button" at bounding box center [105, 138] width 15 height 11
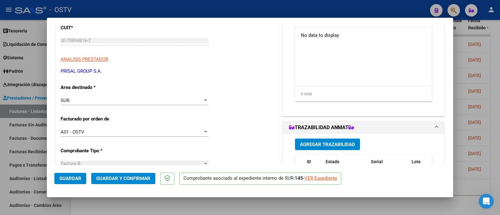
scroll to position [37, 0]
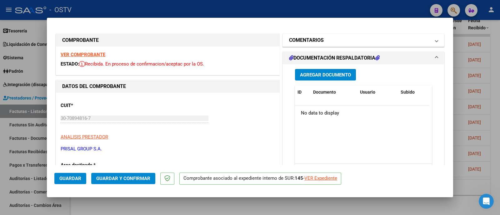
click at [327, 38] on mat-panel-title "COMENTARIOS" at bounding box center [359, 41] width 141 height 8
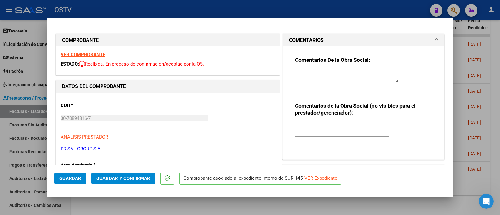
click at [325, 81] on textarea at bounding box center [346, 76] width 103 height 13
paste textarea "NO RECIBIDO EN LA OBRA SOCIAL - SE DESETIMA"
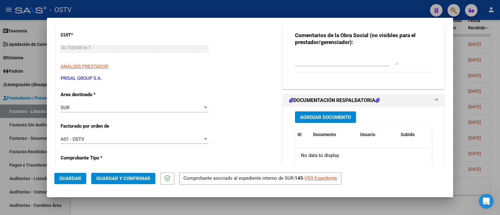
scroll to position [78, 0]
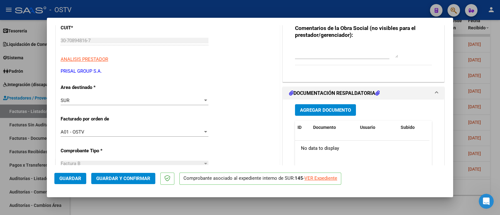
click at [119, 103] on div "SUR Seleccionar Area" at bounding box center [135, 100] width 148 height 9
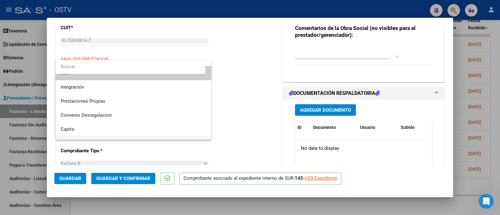
scroll to position [48, 0]
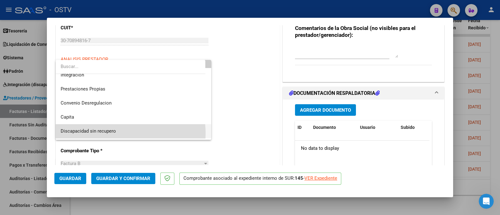
click at [116, 133] on span "Discapacidad sin recupero" at bounding box center [134, 131] width 146 height 14
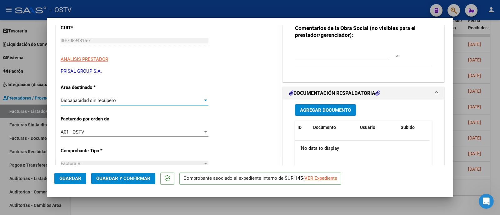
click at [136, 178] on span "Guardar y Confirmar" at bounding box center [123, 179] width 54 height 6
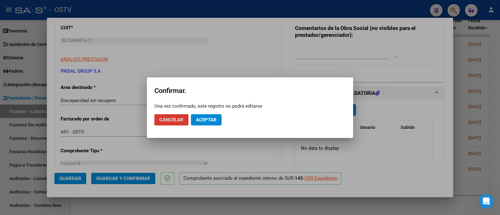
click at [210, 120] on span "Aceptar" at bounding box center [206, 120] width 21 height 6
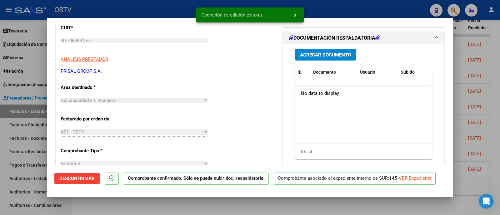
click at [142, 4] on div at bounding box center [250, 107] width 500 height 215
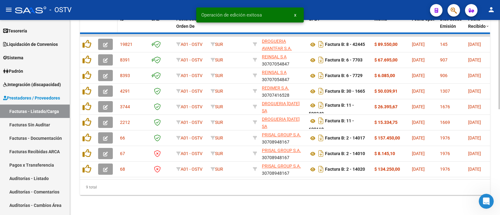
scroll to position [214, 0]
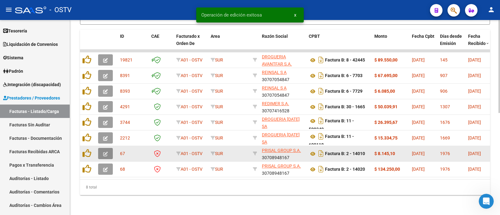
click at [106, 152] on icon "button" at bounding box center [105, 154] width 5 height 5
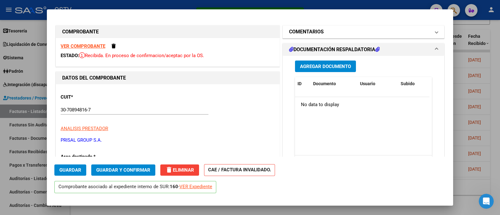
click at [346, 28] on mat-panel-title "COMENTARIOS" at bounding box center [359, 32] width 141 height 8
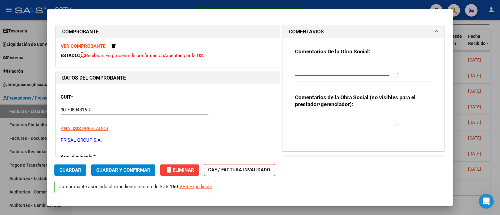
click at [343, 68] on textarea at bounding box center [346, 68] width 103 height 13
paste textarea "NO RECIBIDO EN LA OBRA SOCIAL - SE DESETIMA"
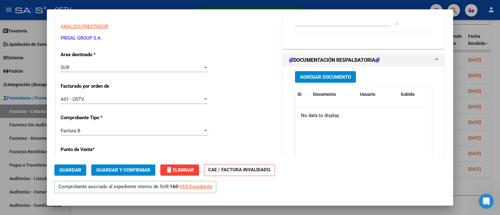
scroll to position [117, 0]
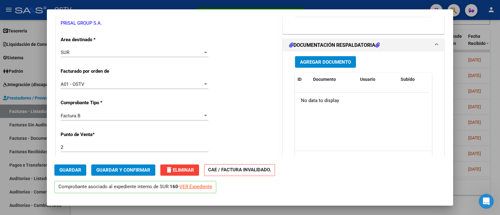
click at [127, 54] on div "SUR" at bounding box center [132, 53] width 142 height 6
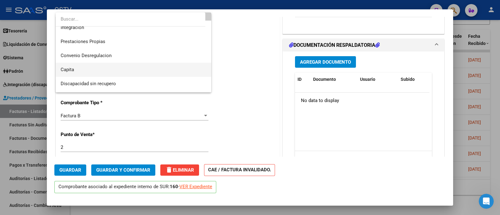
scroll to position [75, 0]
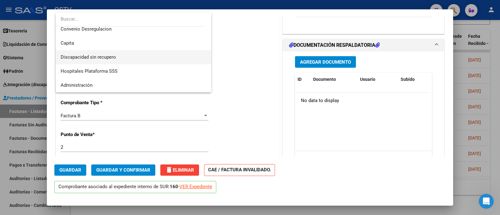
click at [121, 59] on span "Discapacidad sin recupero" at bounding box center [134, 57] width 146 height 14
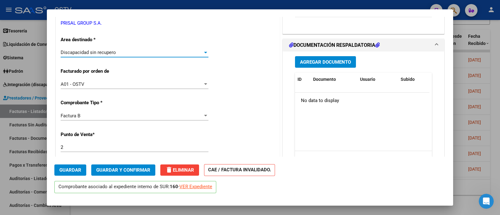
click at [145, 165] on button "Guardar y Confirmar" at bounding box center [123, 170] width 64 height 11
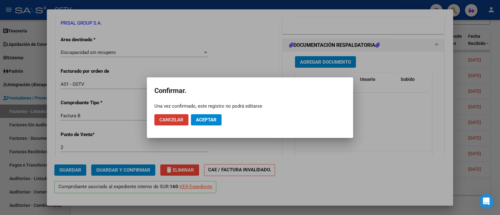
click at [209, 117] on span "Aceptar" at bounding box center [206, 120] width 21 height 6
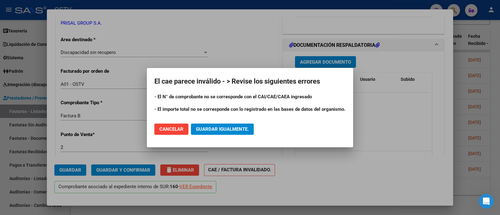
click at [145, 4] on div at bounding box center [250, 107] width 500 height 215
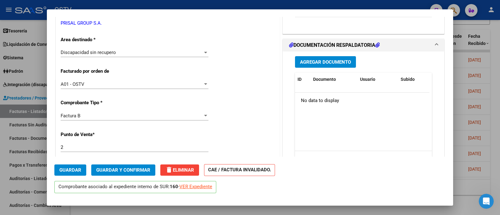
click at [141, 169] on span "Guardar y Confirmar" at bounding box center [123, 171] width 54 height 6
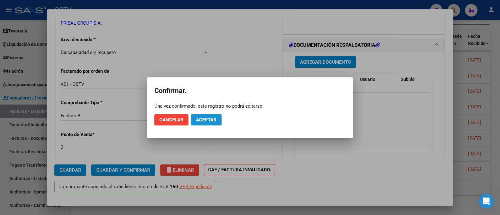
click at [214, 117] on span "Aceptar" at bounding box center [206, 120] width 21 height 6
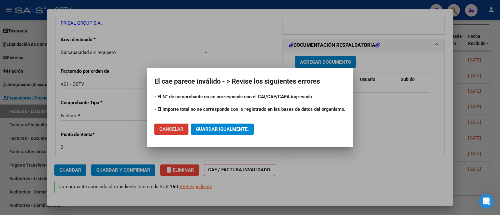
click at [239, 130] on span "Guardar igualmente." at bounding box center [222, 130] width 53 height 6
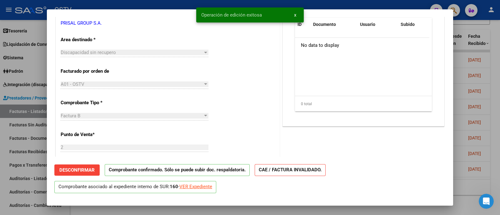
click at [149, 4] on div at bounding box center [250, 107] width 500 height 215
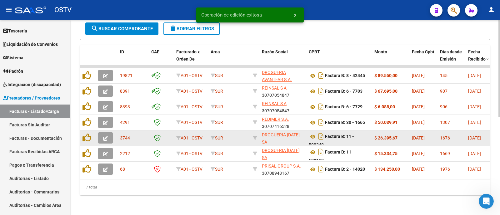
scroll to position [198, 0]
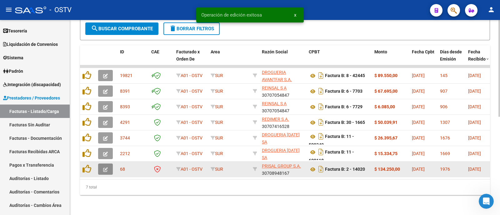
click at [108, 164] on button "button" at bounding box center [105, 169] width 15 height 11
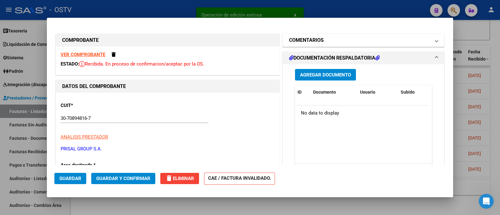
click at [344, 44] on mat-expansion-panel-header "COMENTARIOS" at bounding box center [363, 40] width 161 height 13
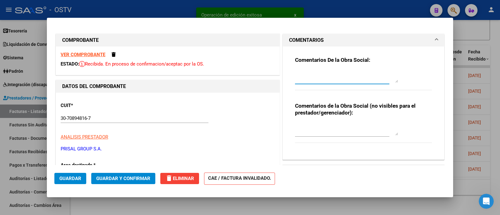
click at [352, 73] on textarea at bounding box center [346, 76] width 103 height 13
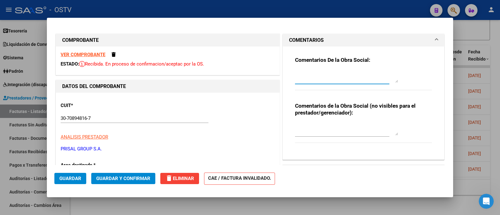
paste textarea "NO RECIBIDO EN LA OBRA SOCIAL - SE DESETIMA"
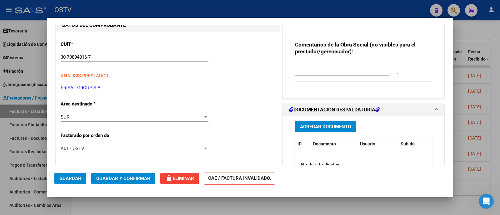
scroll to position [78, 0]
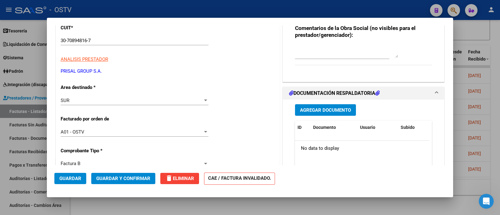
click at [103, 101] on div "SUR" at bounding box center [132, 101] width 142 height 6
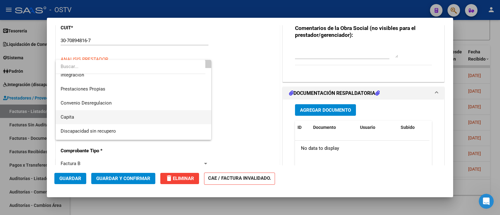
scroll to position [74, 0]
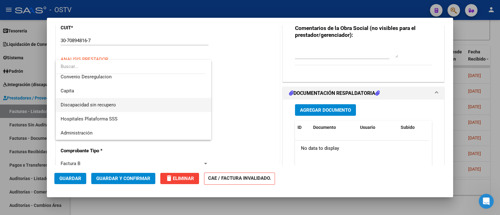
click at [106, 107] on span "Discapacidad sin recupero" at bounding box center [88, 105] width 55 height 6
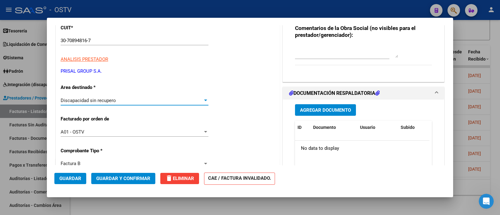
click at [140, 179] on span "Guardar y Confirmar" at bounding box center [123, 179] width 54 height 6
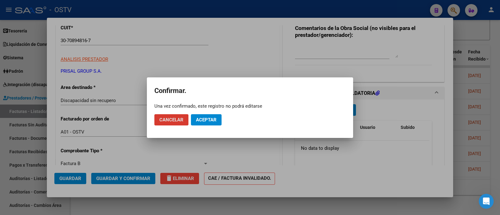
click at [208, 121] on span "Aceptar" at bounding box center [206, 120] width 21 height 6
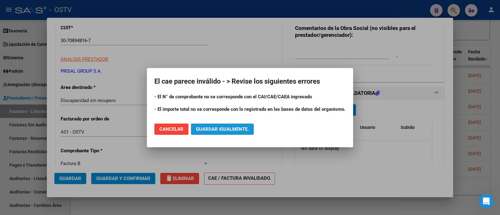
click at [249, 132] on button "Guardar igualmente." at bounding box center [222, 129] width 63 height 11
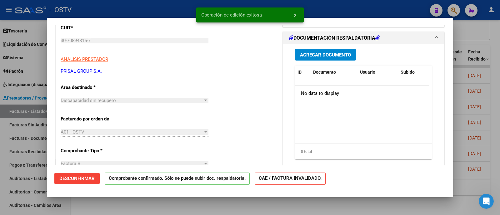
click at [184, 5] on div at bounding box center [250, 107] width 500 height 215
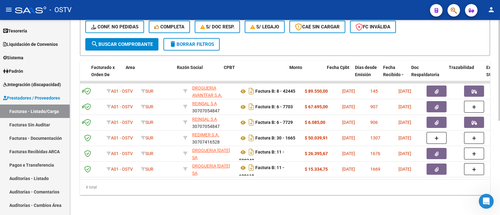
scroll to position [0, 0]
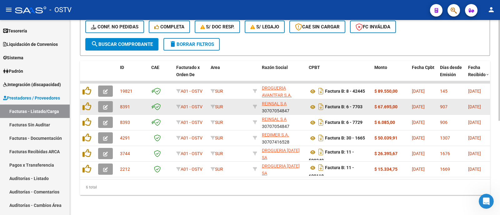
click at [108, 101] on button "button" at bounding box center [105, 106] width 15 height 11
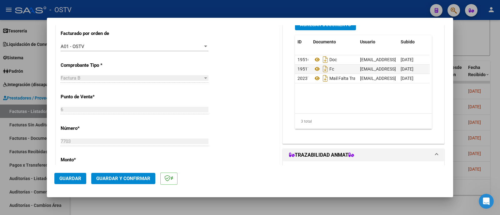
scroll to position [156, 0]
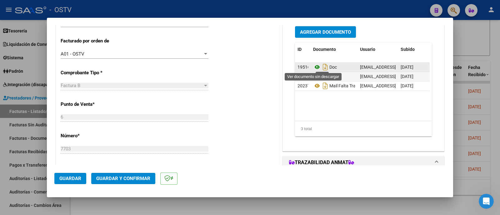
click at [313, 67] on icon at bounding box center [317, 67] width 8 height 8
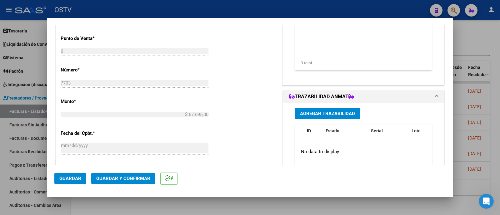
scroll to position [234, 0]
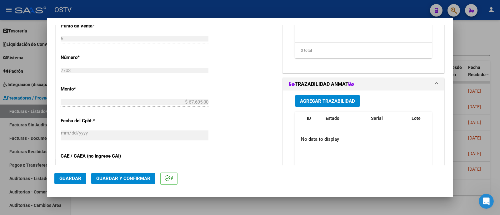
click at [324, 100] on span "Agregar Trazabilidad" at bounding box center [327, 101] width 55 height 6
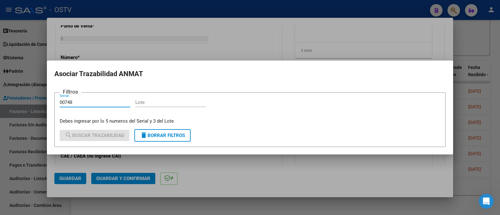
type input "00748"
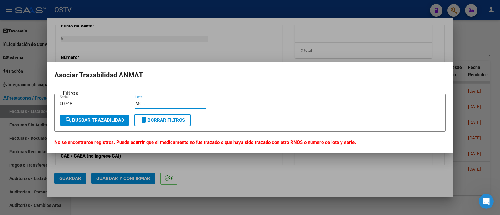
type input "MQU"
click at [215, 32] on div at bounding box center [250, 107] width 500 height 215
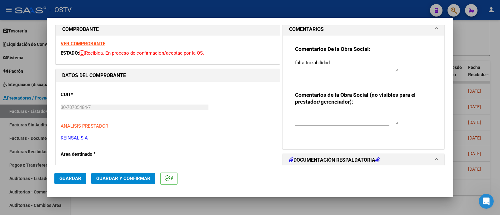
scroll to position [0, 0]
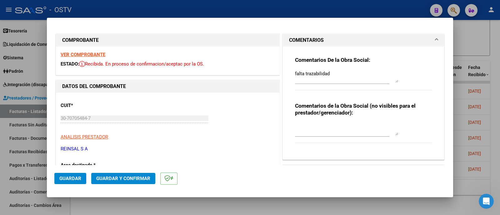
click at [356, 77] on textarea "falta trazabilidad" at bounding box center [346, 76] width 103 height 13
click at [330, 78] on textarea "falta trazabilidad [DATE]" at bounding box center [346, 76] width 103 height 13
type textarea "falta trazabilidad [DATE] AUN PENDIENTE DE TRAZA"
click at [63, 182] on button "Guardar" at bounding box center [70, 178] width 32 height 11
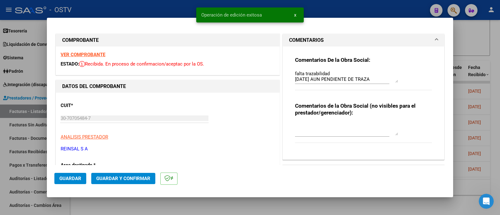
click at [172, 7] on div at bounding box center [250, 107] width 500 height 215
type input "$ 0,00"
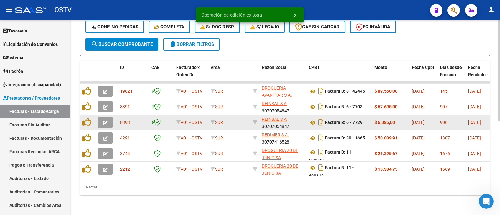
click at [107, 119] on button "button" at bounding box center [105, 122] width 15 height 11
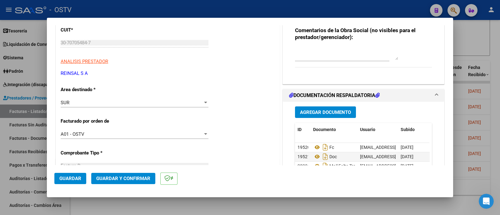
scroll to position [78, 0]
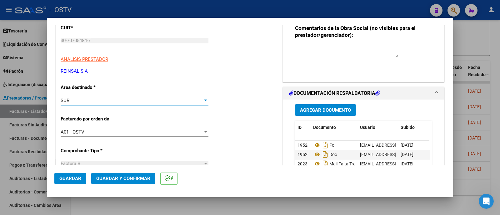
click at [94, 100] on div "SUR" at bounding box center [132, 101] width 142 height 6
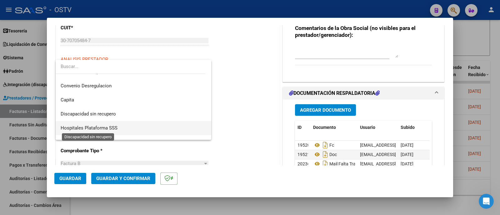
scroll to position [74, 0]
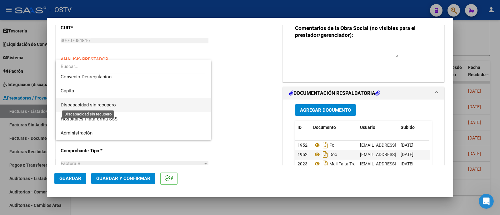
click at [104, 106] on span "Discapacidad sin recupero" at bounding box center [88, 105] width 55 height 6
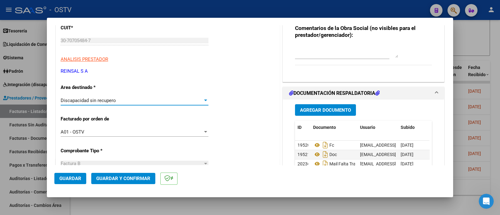
click at [132, 179] on span "Guardar y Confirmar" at bounding box center [123, 179] width 54 height 6
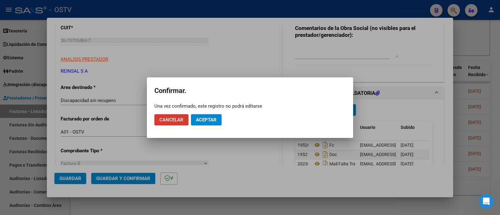
click at [200, 120] on span "Aceptar" at bounding box center [206, 120] width 21 height 6
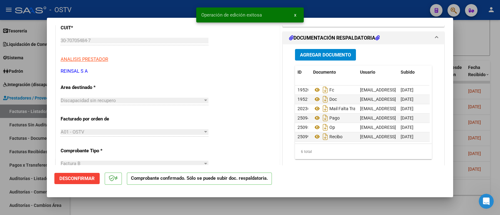
click at [142, 5] on div at bounding box center [250, 107] width 500 height 215
type input "$ 0,00"
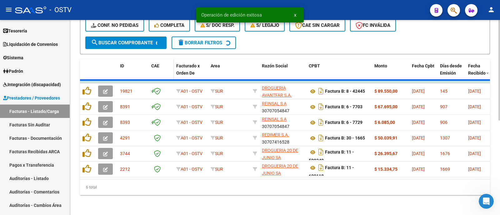
scroll to position [167, 0]
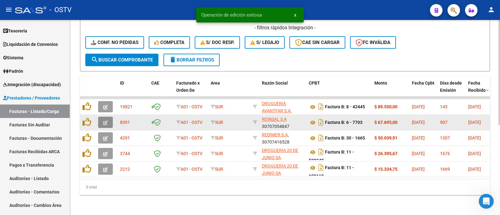
click at [105, 121] on icon "button" at bounding box center [105, 123] width 5 height 5
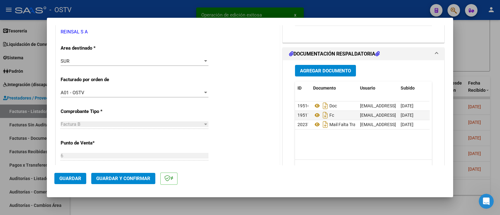
scroll to position [117, 0]
click at [158, 8] on div at bounding box center [250, 107] width 500 height 215
type input "$ 0,00"
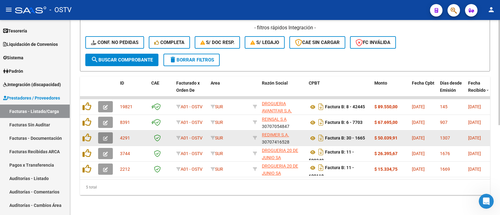
click at [108, 133] on button "button" at bounding box center [105, 138] width 15 height 11
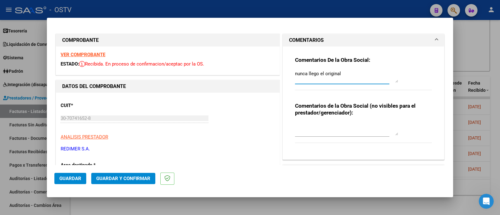
drag, startPoint x: 352, startPoint y: 77, endPoint x: 233, endPoint y: 77, distance: 119.1
paste textarea "NO RECIBIDO EN LA OBRA SOCIAL - SE DESETIMA"
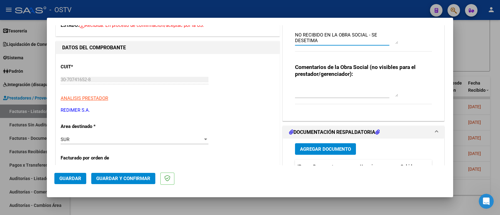
type textarea "NO RECIBIDO EN LA OBRA SOCIAL - SE DESETIMA"
click at [90, 140] on div "SUR" at bounding box center [132, 140] width 142 height 6
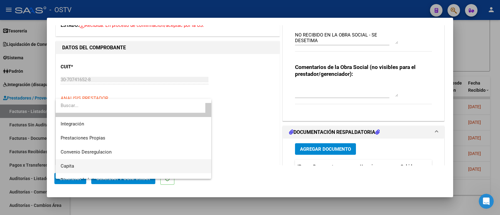
scroll to position [48, 0]
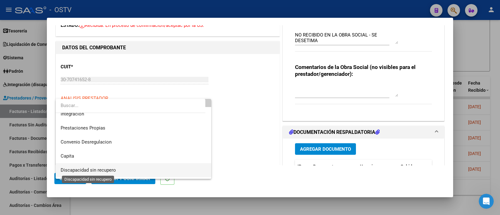
click at [111, 171] on span "Discapacidad sin recupero" at bounding box center [88, 171] width 55 height 6
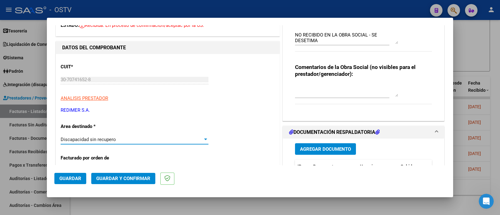
click at [140, 180] on span "Guardar y Confirmar" at bounding box center [123, 179] width 54 height 6
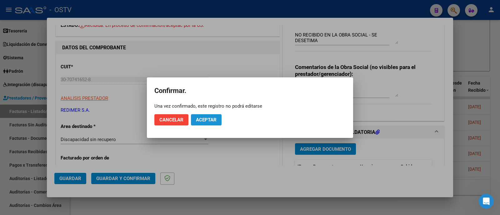
click at [211, 119] on span "Aceptar" at bounding box center [206, 120] width 21 height 6
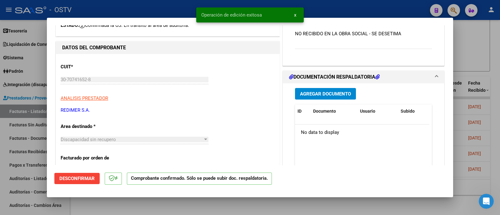
scroll to position [0, 0]
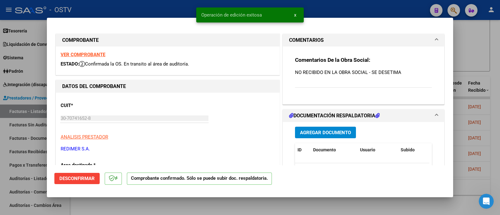
click at [92, 54] on strong "VER COMPROBANTE" at bounding box center [83, 55] width 45 height 6
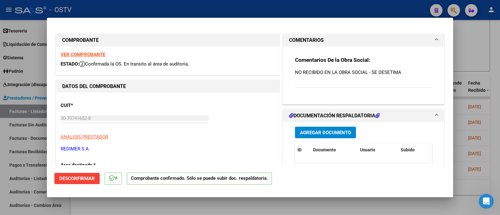
click at [133, 11] on div at bounding box center [250, 107] width 500 height 215
type input "$ 0,00"
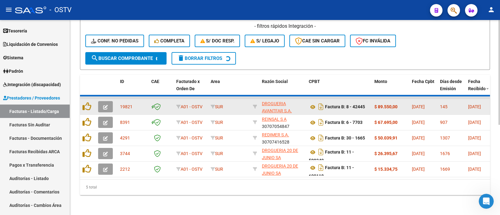
scroll to position [151, 0]
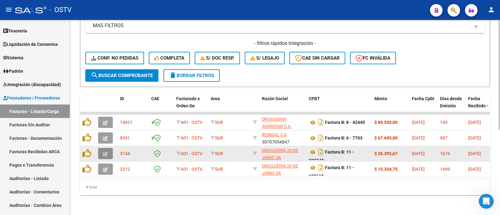
click at [106, 152] on icon "button" at bounding box center [105, 154] width 5 height 5
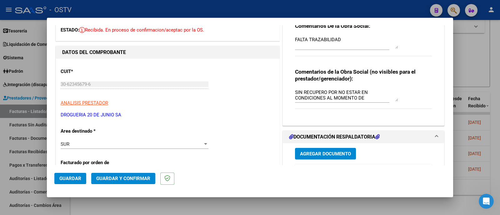
scroll to position [78, 0]
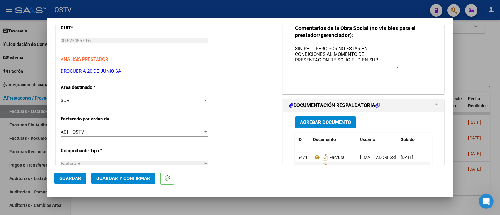
drag, startPoint x: 392, startPoint y: 54, endPoint x: 395, endPoint y: 66, distance: 12.3
click at [395, 66] on div "Comentarios de la Obra Social (no visibles para el prestador/gerenciador): SIN …" at bounding box center [363, 54] width 137 height 59
click at [95, 99] on div "SUR" at bounding box center [132, 101] width 142 height 6
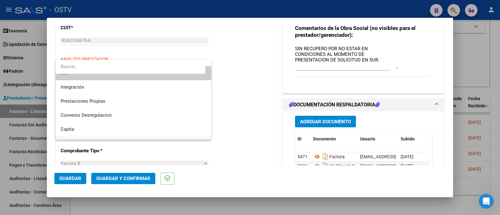
scroll to position [48, 0]
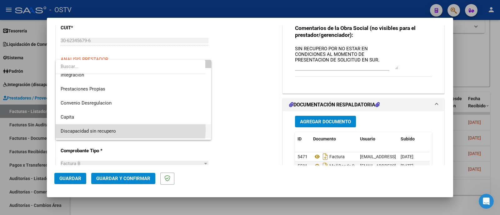
click at [125, 129] on span "Discapacidad sin recupero" at bounding box center [134, 131] width 146 height 14
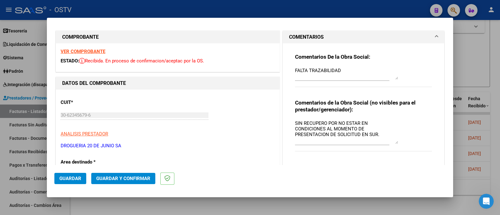
scroll to position [0, 0]
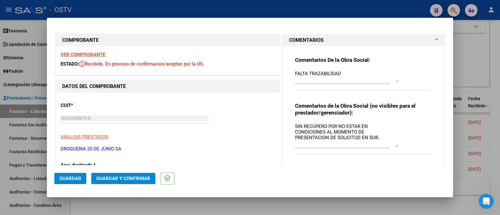
click at [91, 52] on strong "VER COMPROBANTE" at bounding box center [83, 55] width 45 height 6
click at [132, 176] on span "Guardar y Confirmar" at bounding box center [123, 179] width 54 height 6
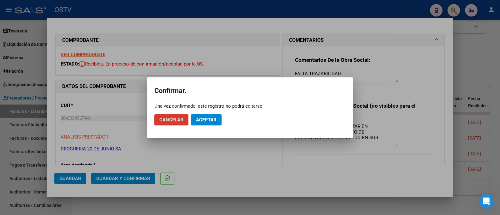
click at [202, 118] on span "Aceptar" at bounding box center [206, 120] width 21 height 6
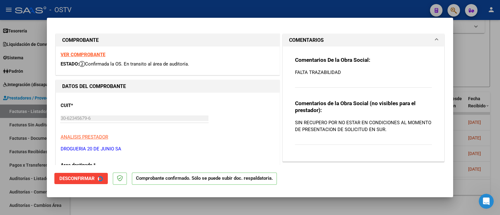
click at [133, 8] on div at bounding box center [250, 107] width 500 height 215
type input "$ 0,00"
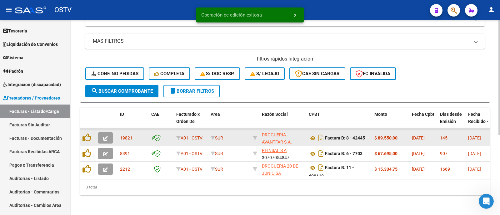
scroll to position [135, 0]
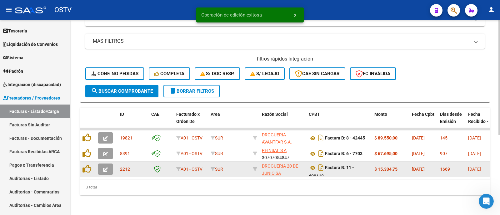
click at [103, 164] on button "button" at bounding box center [105, 169] width 15 height 11
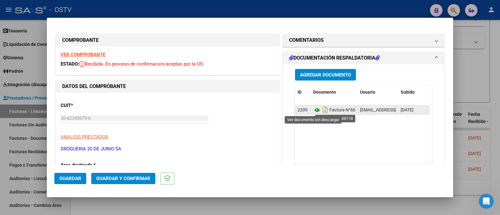
click at [314, 111] on icon at bounding box center [317, 111] width 8 height 8
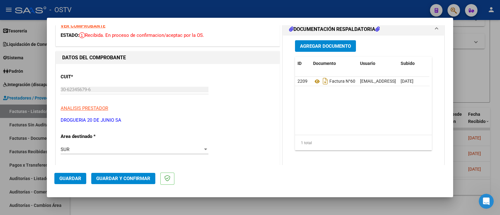
scroll to position [39, 0]
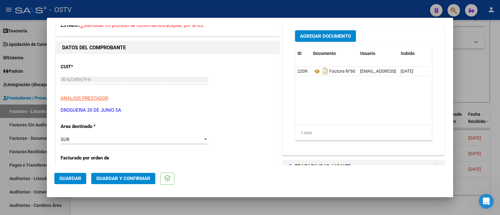
click at [97, 143] on div "SUR Seleccionar Area" at bounding box center [135, 139] width 148 height 9
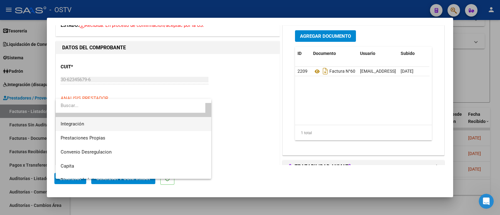
scroll to position [48, 0]
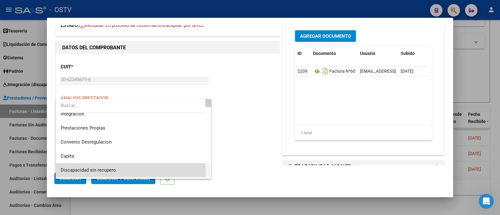
click at [124, 170] on span "Discapacidad sin recupero" at bounding box center [134, 171] width 146 height 14
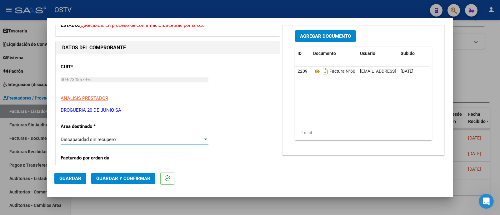
click at [133, 179] on span "Guardar y Confirmar" at bounding box center [123, 179] width 54 height 6
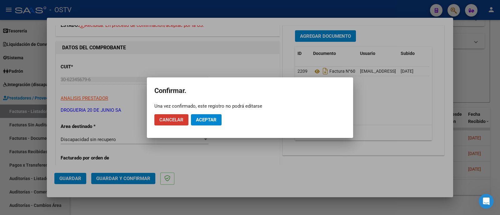
click at [215, 119] on span "Aceptar" at bounding box center [206, 120] width 21 height 6
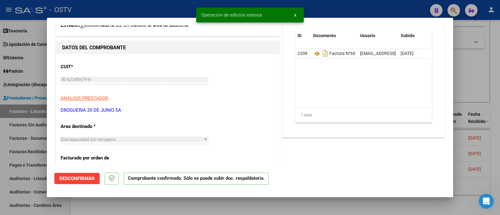
click at [165, 8] on div at bounding box center [250, 107] width 500 height 215
type input "$ 0,00"
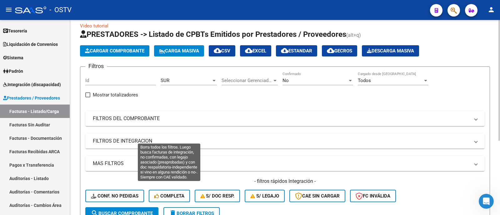
scroll to position [3, 0]
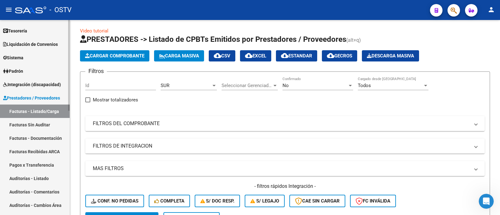
click at [52, 176] on link "Auditorías - Listado" at bounding box center [35, 178] width 70 height 13
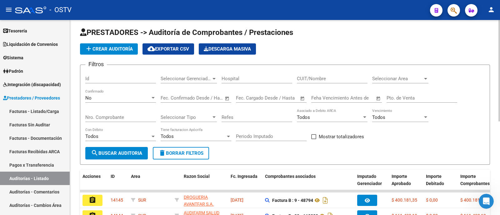
click at [113, 50] on span "add Crear Auditoría" at bounding box center [109, 49] width 48 height 6
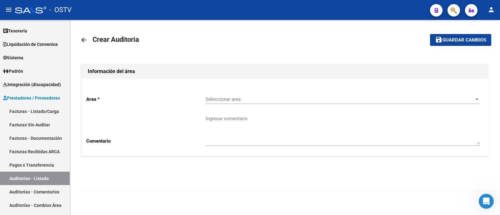
click at [266, 100] on span "Seleccionar area" at bounding box center [340, 100] width 269 height 6
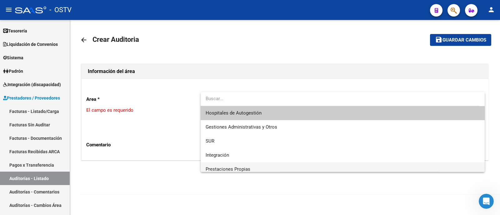
click at [254, 165] on span "Prestaciones Propias" at bounding box center [343, 170] width 274 height 14
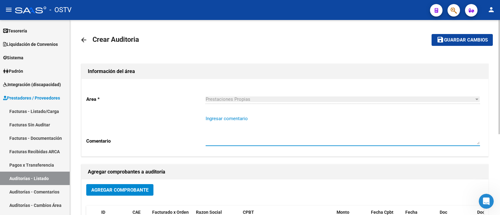
click at [242, 137] on textarea "Ingresar comentario" at bounding box center [343, 129] width 274 height 29
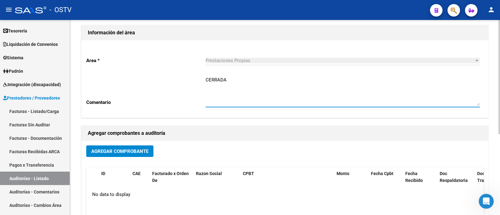
scroll to position [78, 0]
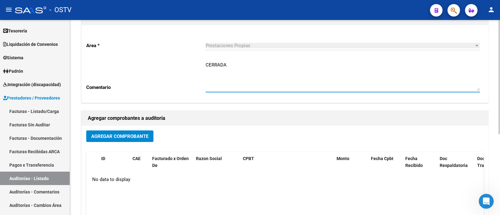
type textarea "CERRADA"
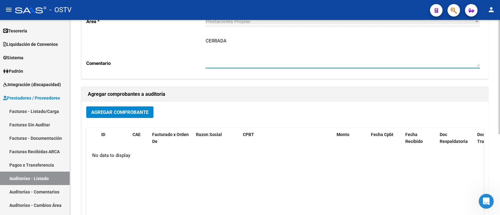
click at [140, 149] on div "Agregar Comprobante ID CAE Facturado x Orden De Razon Social CPBT Monto Fecha C…" at bounding box center [285, 167] width 407 height 130
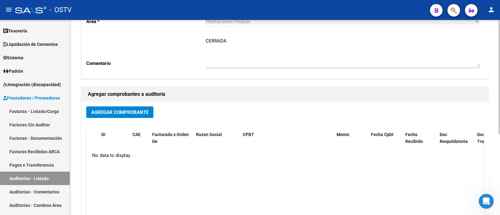
click at [134, 111] on span "Agregar Comprobante" at bounding box center [119, 113] width 57 height 6
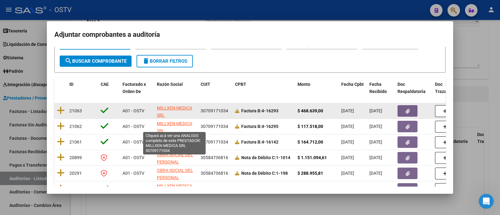
scroll to position [39, 0]
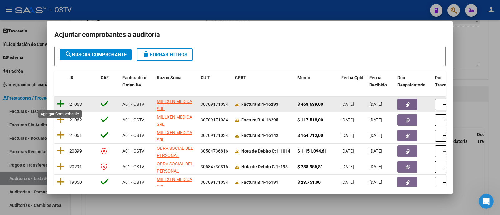
click at [60, 104] on icon at bounding box center [61, 104] width 8 height 9
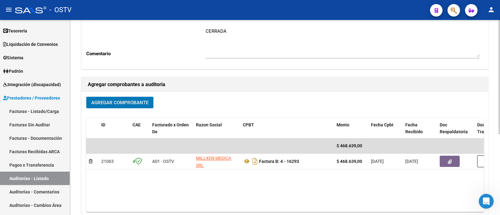
scroll to position [138, 0]
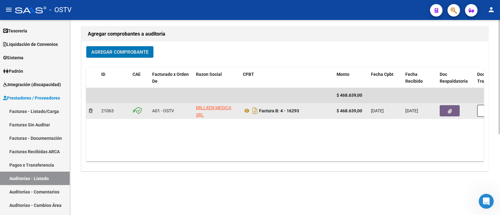
click at [454, 109] on button "button" at bounding box center [450, 110] width 20 height 11
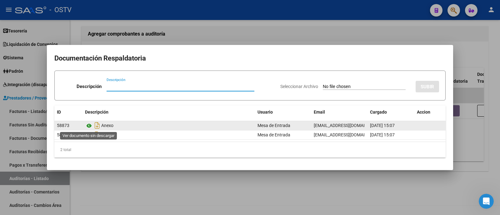
click at [89, 124] on icon at bounding box center [89, 126] width 8 height 8
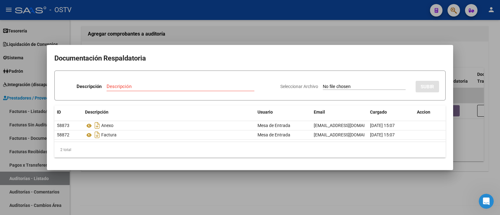
click at [209, 31] on div at bounding box center [250, 107] width 500 height 215
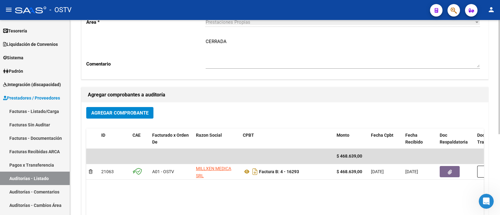
scroll to position [0, 0]
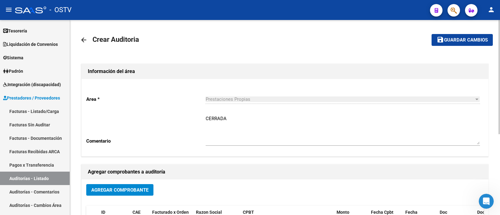
click at [445, 38] on span "Guardar cambios" at bounding box center [466, 41] width 44 height 6
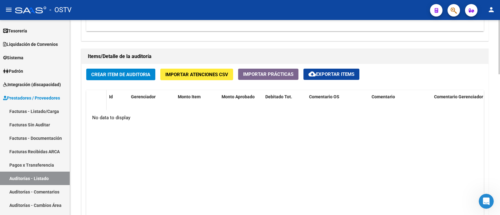
scroll to position [430, 0]
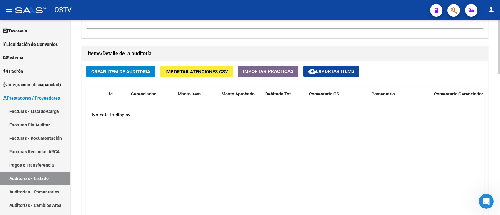
click at [113, 66] on button "Crear Item de Auditoria" at bounding box center [120, 72] width 69 height 12
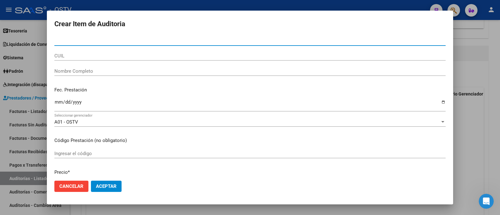
paste input "48074376"
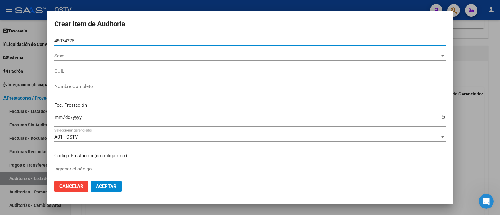
type input "48074376"
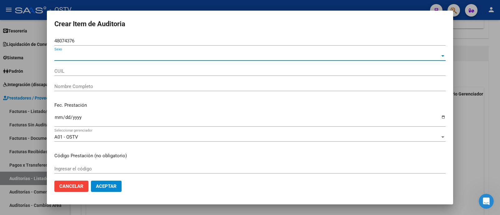
type input "20480743769"
type input "AVILA JUAN IGNACIO"
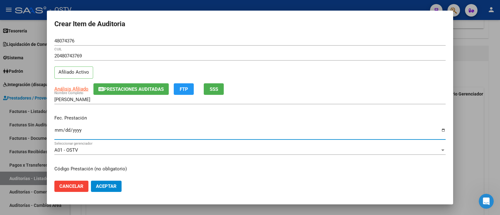
click at [76, 131] on input "Ingresar la fecha" at bounding box center [249, 133] width 391 height 10
type input "2025-08-05"
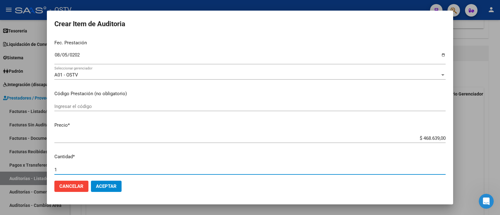
scroll to position [202, 0]
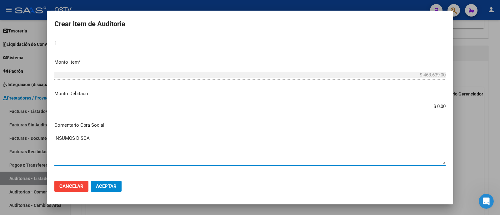
type textarea "INSUMOS DISCA"
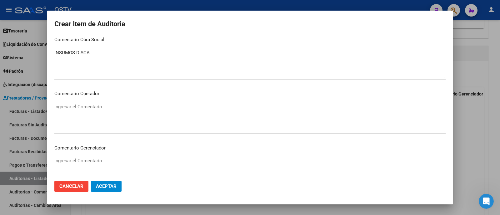
scroll to position [396, 0]
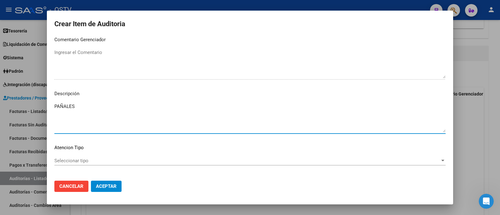
type textarea "PAÑALES"
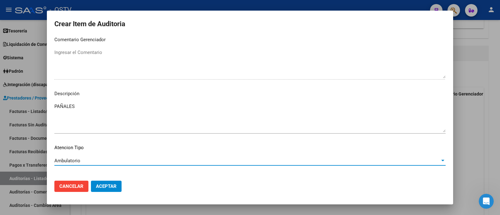
click at [103, 185] on span "Aceptar" at bounding box center [106, 187] width 21 height 6
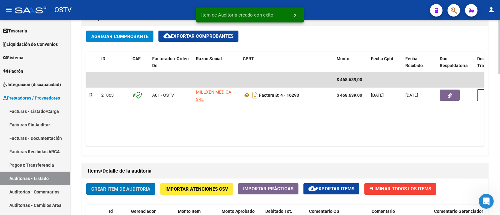
scroll to position [274, 0]
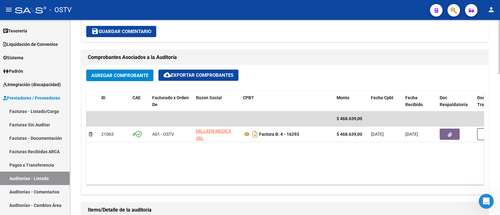
click at [146, 73] on span "Agregar Comprobante" at bounding box center [119, 76] width 57 height 6
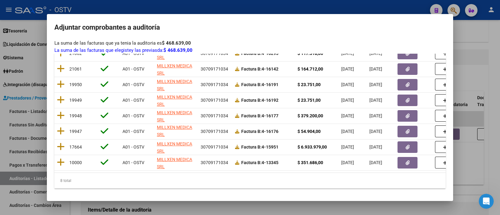
scroll to position [1, 0]
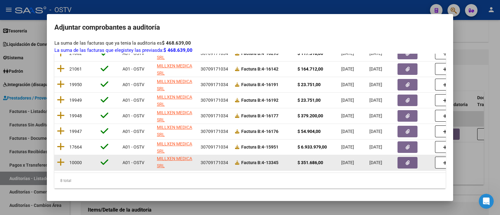
drag, startPoint x: 268, startPoint y: 159, endPoint x: 283, endPoint y: 159, distance: 15.3
click at [283, 159] on div "Factura B: 4-13345" at bounding box center [264, 162] width 58 height 7
copy strong "13345"
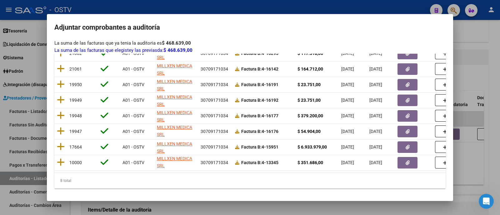
click at [205, 11] on div at bounding box center [250, 107] width 500 height 215
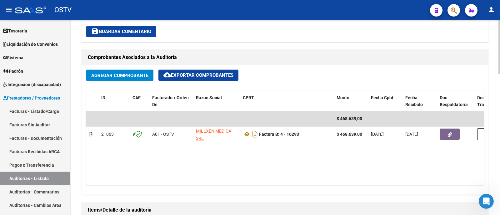
click at [123, 77] on span "Agregar Comprobante" at bounding box center [119, 76] width 57 height 6
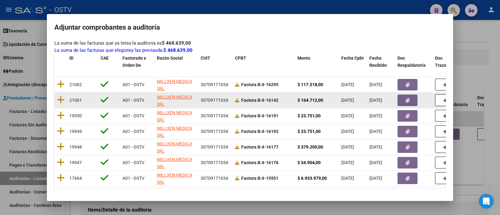
scroll to position [106, 0]
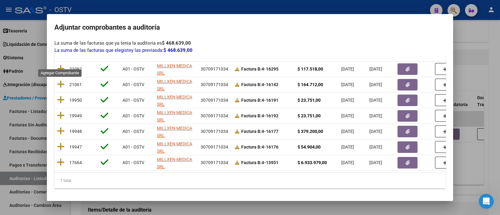
click at [61, 64] on icon at bounding box center [61, 68] width 8 height 9
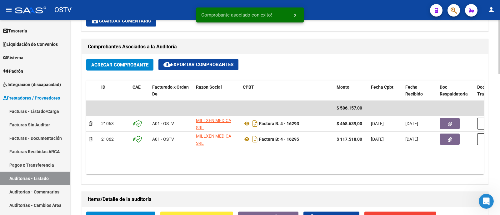
scroll to position [274, 0]
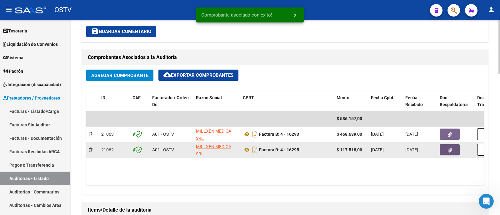
click at [450, 148] on icon "button" at bounding box center [450, 150] width 4 height 5
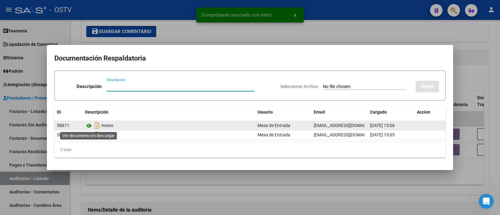
click at [90, 125] on icon at bounding box center [89, 126] width 8 height 8
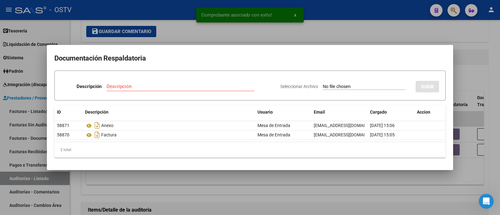
drag, startPoint x: 205, startPoint y: 29, endPoint x: 194, endPoint y: 59, distance: 32.1
click at [205, 28] on div at bounding box center [250, 107] width 500 height 215
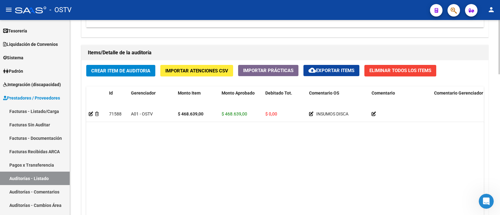
scroll to position [428, 0]
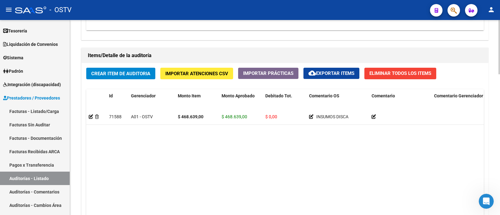
click at [125, 68] on button "Crear Item de Auditoria" at bounding box center [120, 74] width 69 height 12
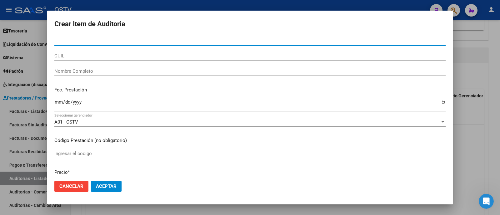
paste input "04547623"
type input "04547623"
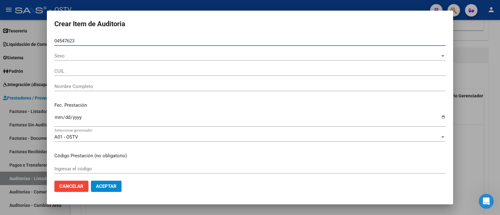
type input "20045476236"
type input "ALEÑA ROBERTO ALFONSO"
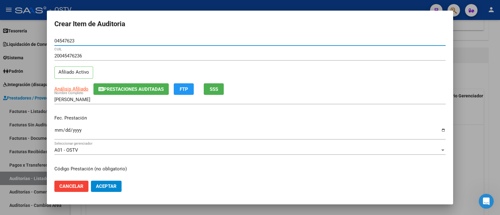
type input "04547623"
click at [133, 6] on div at bounding box center [250, 107] width 500 height 215
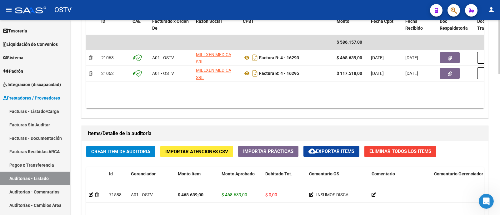
scroll to position [311, 0]
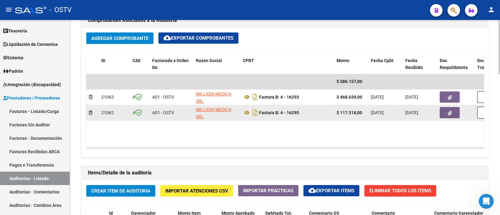
click at [456, 115] on button "button" at bounding box center [450, 112] width 20 height 11
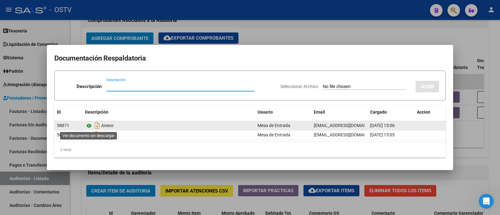
click at [90, 124] on icon at bounding box center [89, 126] width 8 height 8
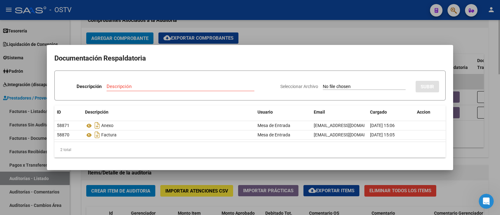
click at [331, 33] on div at bounding box center [250, 107] width 500 height 215
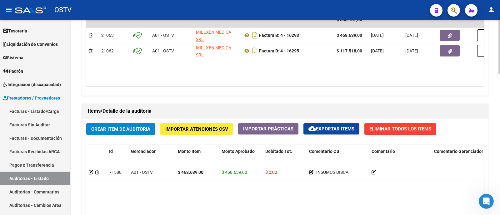
scroll to position [389, 0]
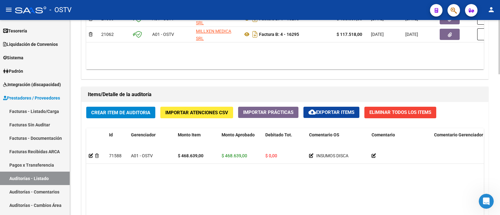
click at [128, 114] on button "Crear Item de Auditoria" at bounding box center [120, 113] width 69 height 12
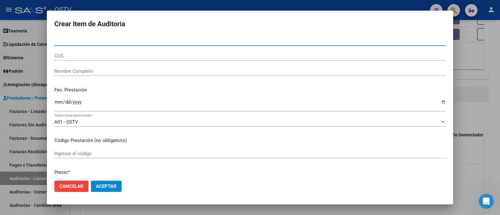
paste input "04547623"
type input "04547623"
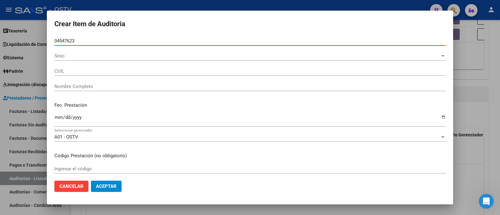
type input "20045476236"
type input "ALEÑA ROBERTO ALFONSO"
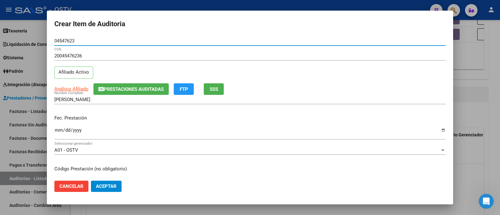
type input "04547623"
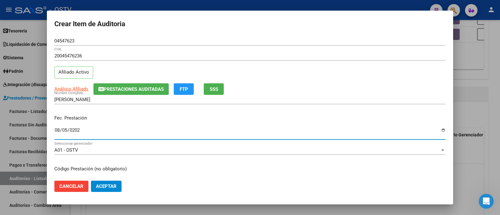
type input "2025-08-05"
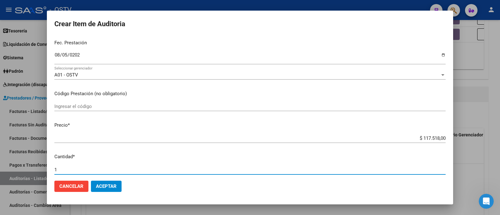
scroll to position [202, 0]
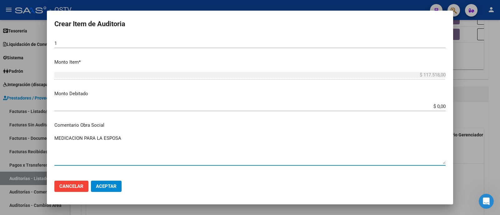
type textarea "MEDICACION PARA LA ESPOSA"
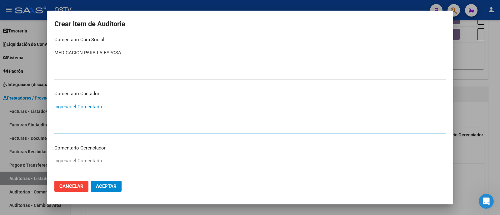
scroll to position [396, 0]
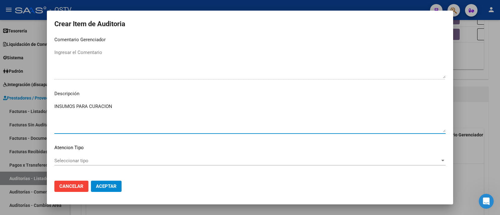
type textarea "INSUMOS PARA CURACION"
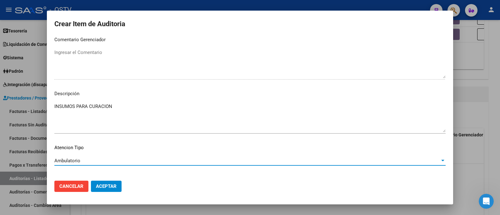
click at [109, 190] on button "Aceptar" at bounding box center [106, 186] width 31 height 11
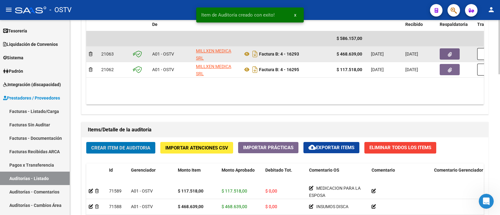
scroll to position [311, 0]
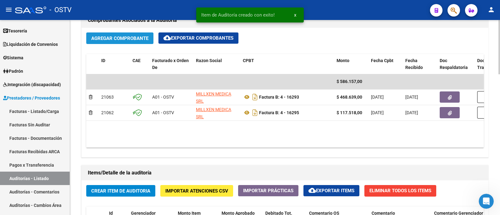
click at [117, 40] on button "Agregar Comprobante" at bounding box center [119, 39] width 67 height 12
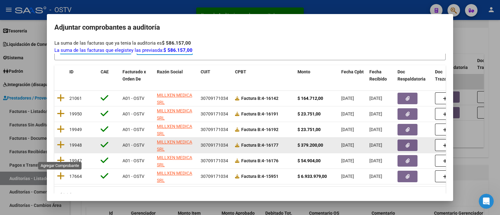
scroll to position [78, 0]
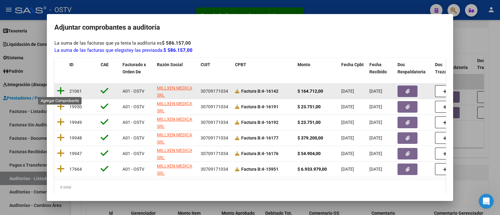
click at [64, 89] on icon at bounding box center [61, 91] width 8 height 9
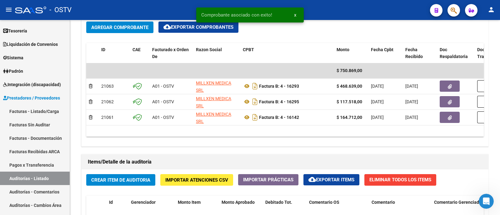
scroll to position [311, 0]
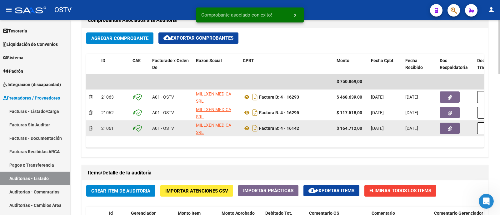
click at [442, 127] on button "button" at bounding box center [450, 128] width 20 height 11
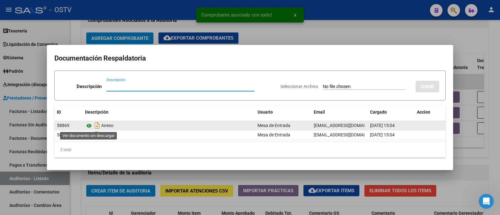
click at [91, 124] on icon at bounding box center [89, 126] width 8 height 8
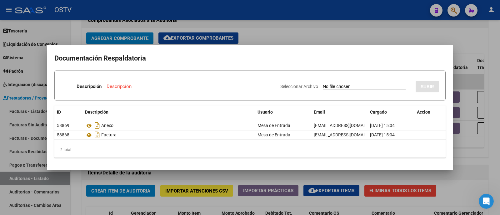
click at [269, 29] on div at bounding box center [250, 107] width 500 height 215
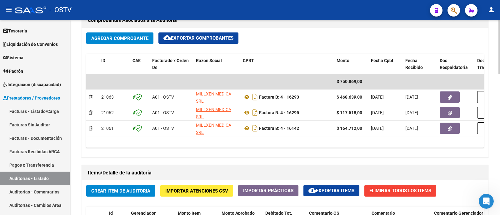
scroll to position [389, 0]
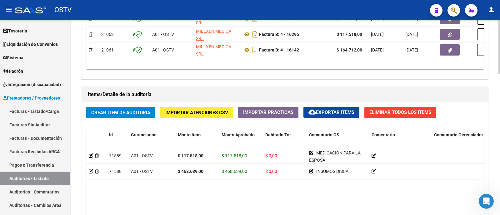
click at [136, 112] on span "Crear Item de Auditoria" at bounding box center [120, 113] width 59 height 6
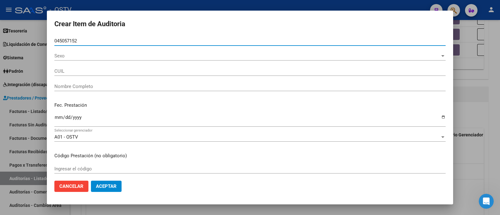
type input "04505715"
type input "20045057152"
type input "MENDAÑA EDUARDO JULIO"
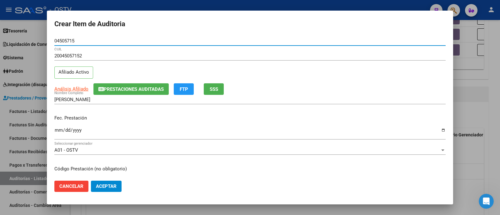
type input "04505715"
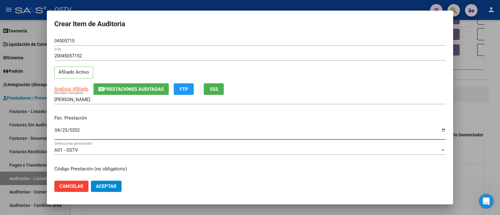
type input "2025-04-25"
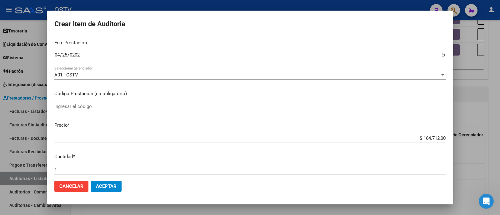
scroll to position [202, 0]
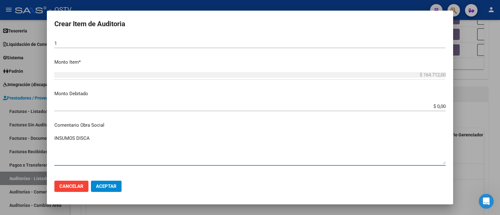
type textarea "INSUMOS DISCA"
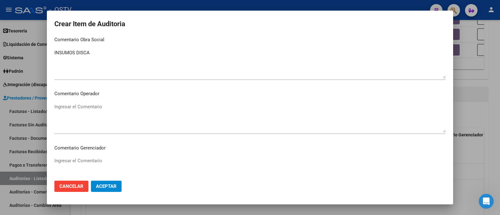
scroll to position [396, 0]
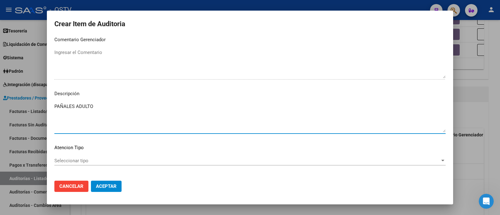
type textarea "PAÑALES ADULTO"
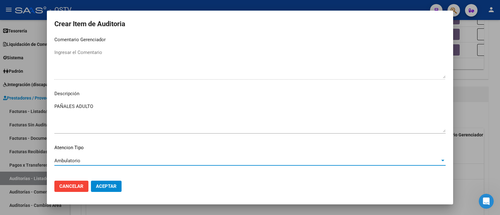
click at [103, 185] on span "Aceptar" at bounding box center [106, 187] width 21 height 6
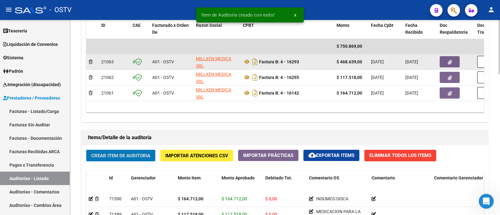
scroll to position [311, 0]
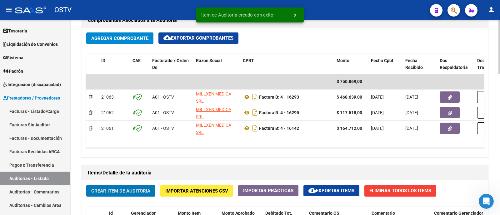
click at [129, 38] on span "Agregar Comprobante" at bounding box center [119, 39] width 57 height 6
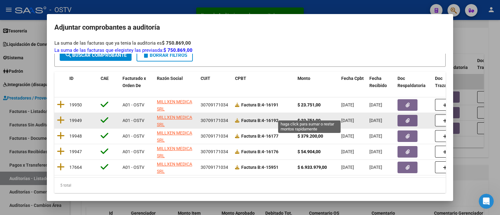
scroll to position [74, 0]
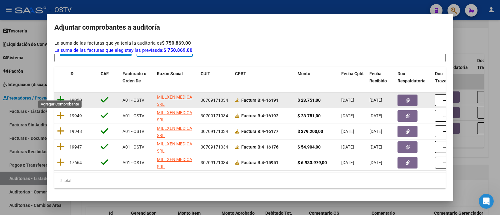
click at [63, 96] on icon at bounding box center [61, 100] width 8 height 9
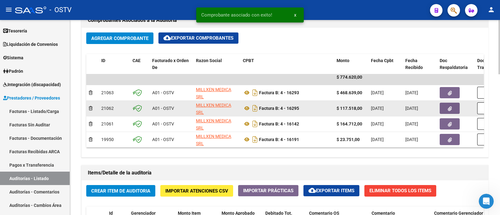
scroll to position [10, 0]
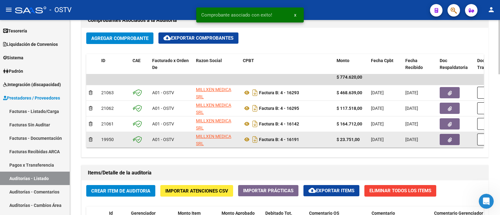
click at [452, 134] on button "button" at bounding box center [450, 139] width 20 height 11
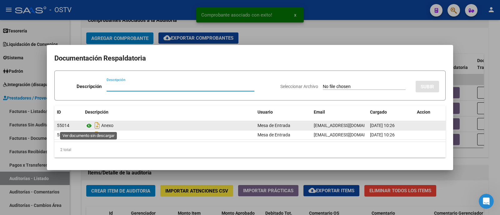
click at [89, 124] on icon at bounding box center [89, 126] width 8 height 8
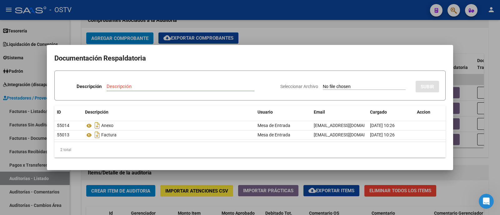
click at [267, 32] on div at bounding box center [250, 107] width 500 height 215
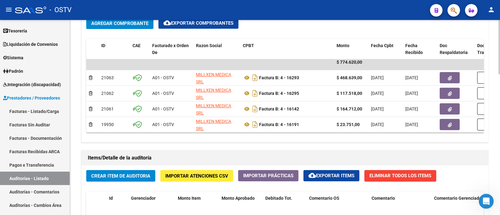
scroll to position [389, 0]
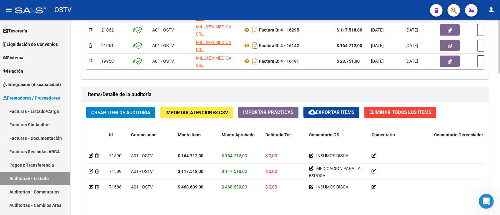
click at [118, 110] on span "Crear Item de Auditoria" at bounding box center [120, 113] width 59 height 6
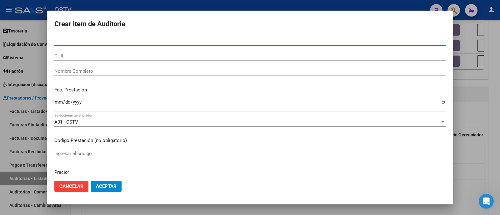
paste input "04547623"
type input "04547623"
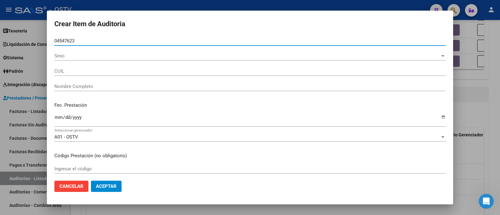
type input "20045476236"
type input "ALEÑA ROBERTO ALFONSO"
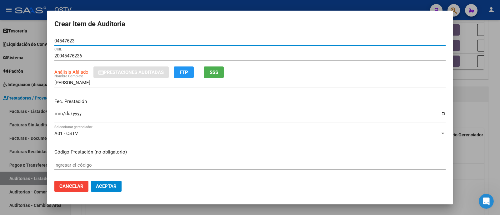
type input "04547623"
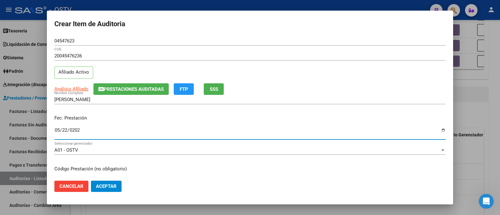
type input "2025-05-22"
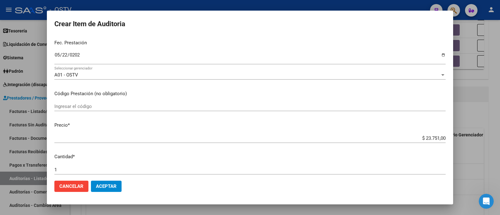
scroll to position [202, 0]
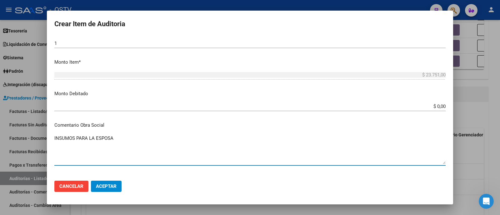
type textarea "INSUMOS PARA LA ESPOSA"
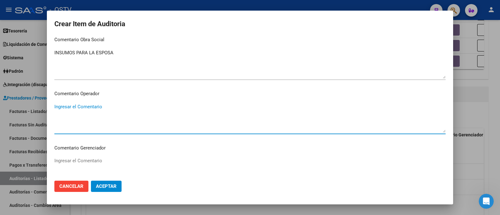
scroll to position [396, 0]
type textarea "INSUMOS PARA CURACION"
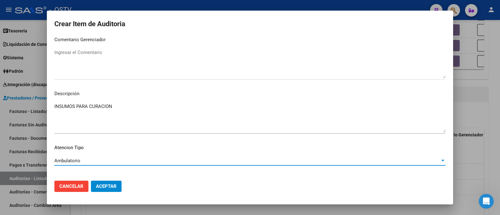
click at [107, 187] on span "Aceptar" at bounding box center [106, 187] width 21 height 6
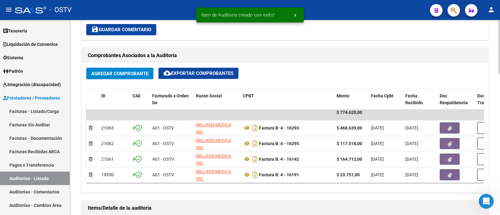
scroll to position [272, 0]
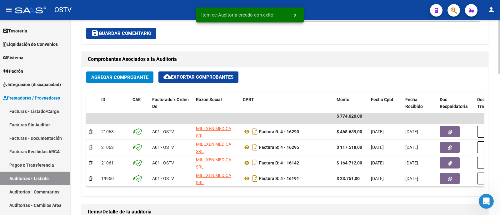
click at [134, 77] on span "Agregar Comprobante" at bounding box center [119, 78] width 57 height 6
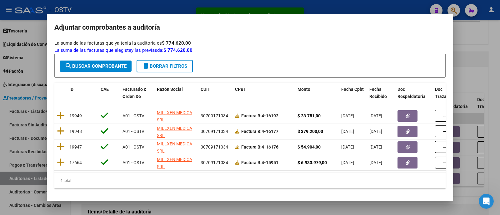
scroll to position [59, 0]
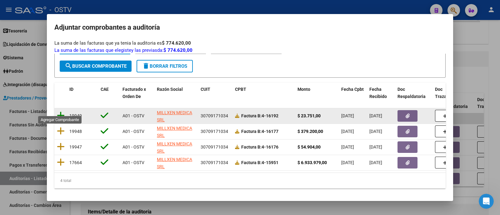
type input "-1"
click at [59, 111] on icon at bounding box center [61, 115] width 8 height 9
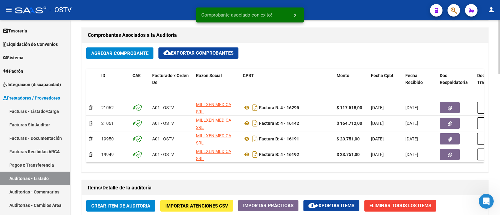
scroll to position [311, 0]
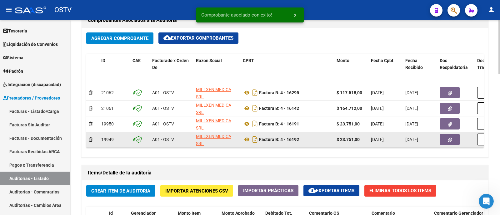
click at [442, 135] on button "button" at bounding box center [450, 139] width 20 height 11
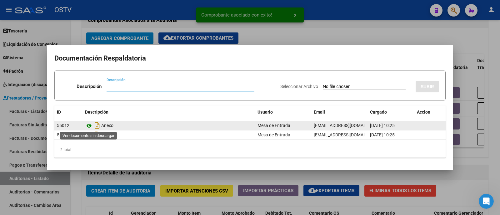
click at [88, 126] on icon at bounding box center [89, 126] width 8 height 8
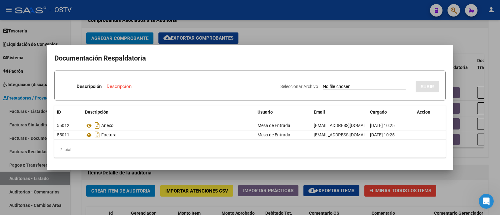
click at [260, 34] on div at bounding box center [250, 107] width 500 height 215
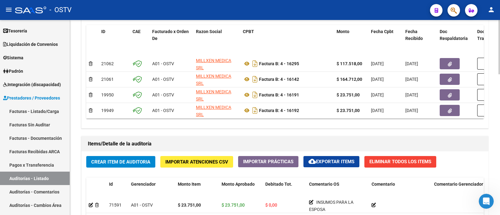
scroll to position [389, 0]
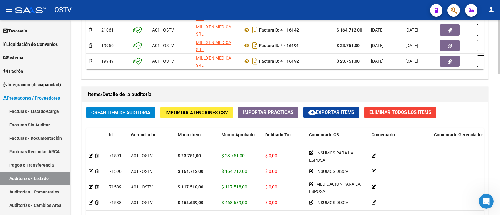
click at [139, 113] on span "Crear Item de Auditoria" at bounding box center [120, 113] width 59 height 6
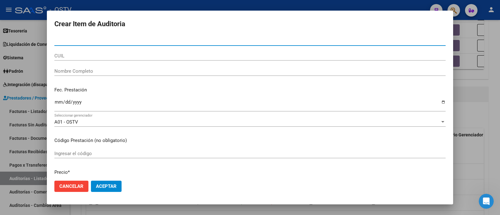
paste input "04547623"
type input "04547623"
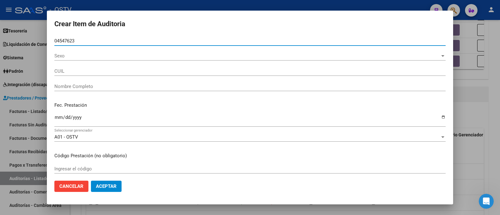
type input "20045476236"
type input "ALEÑA ROBERTO ALFONSO"
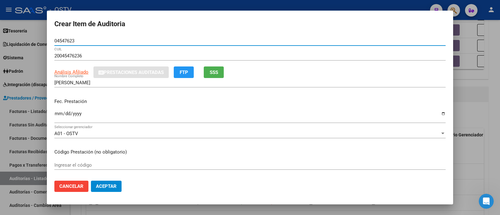
type input "04547623"
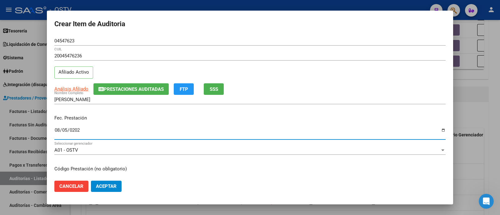
type input "2025-08-05"
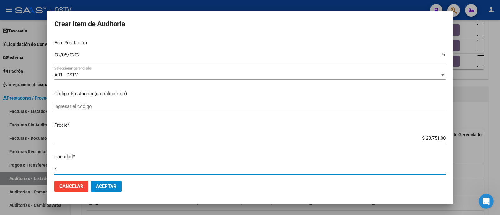
scroll to position [202, 0]
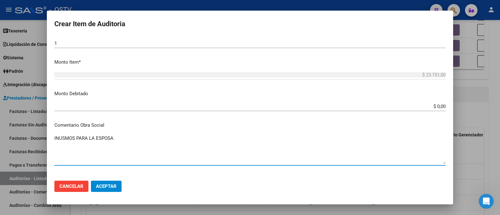
type textarea "INUSMOS PARA LA ESPOSA"
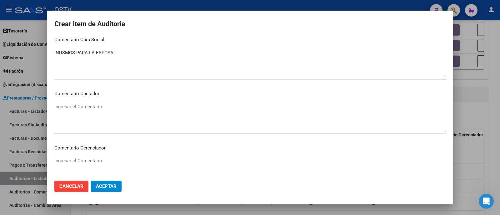
scroll to position [396, 0]
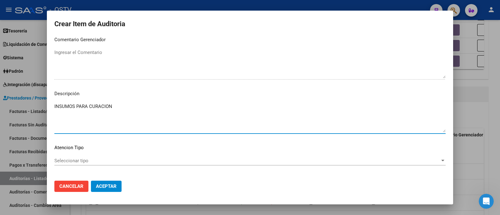
type textarea "INSUMOS PARA CURACION"
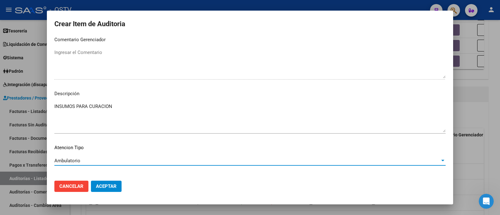
click at [111, 184] on span "Aceptar" at bounding box center [106, 187] width 21 height 6
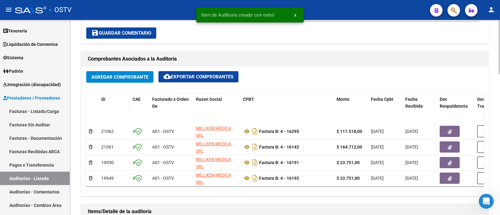
scroll to position [272, 0]
click at [128, 76] on span "Agregar Comprobante" at bounding box center [119, 78] width 57 height 6
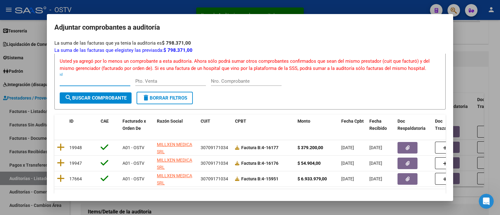
scroll to position [43, 0]
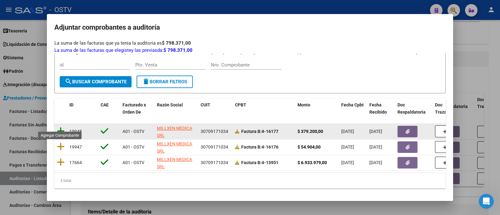
click at [64, 127] on icon at bounding box center [61, 131] width 8 height 9
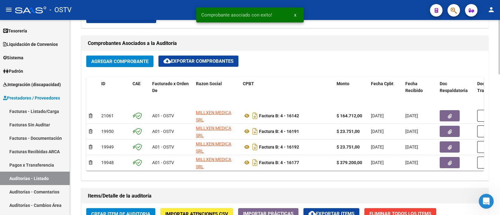
scroll to position [311, 0]
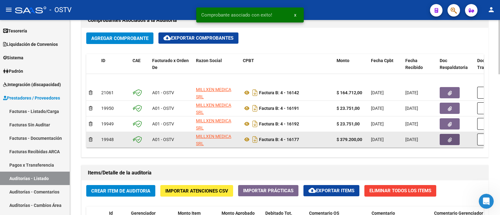
click at [452, 134] on button "button" at bounding box center [450, 139] width 20 height 11
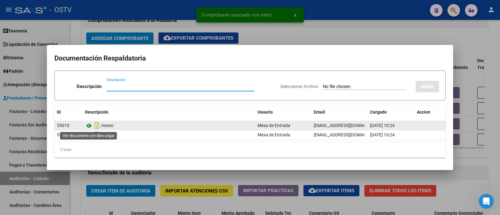
click at [91, 126] on icon at bounding box center [89, 126] width 8 height 8
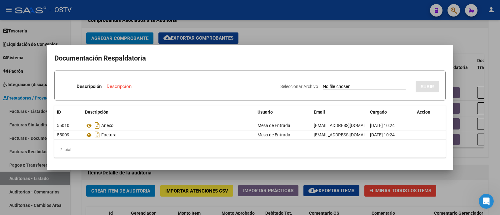
click at [288, 36] on div at bounding box center [250, 107] width 500 height 215
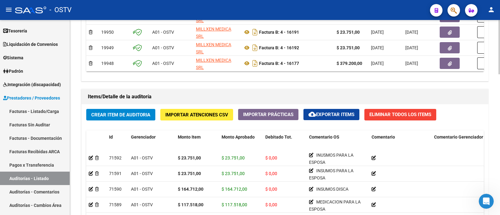
scroll to position [389, 0]
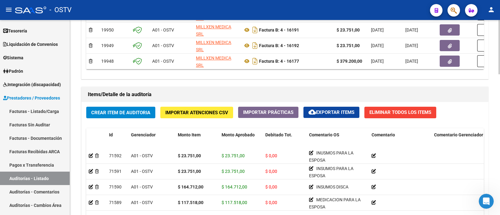
click at [140, 110] on span "Crear Item de Auditoria" at bounding box center [120, 113] width 59 height 6
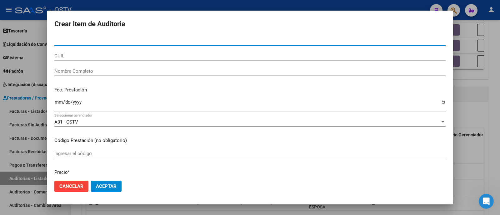
paste input "04547623"
type input "04547623"
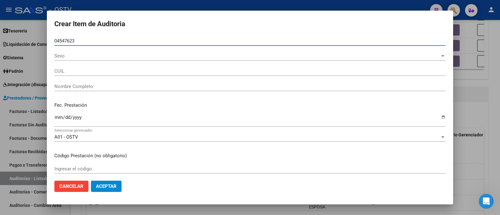
type input "20045476236"
type input "ALEÑA ROBERTO ALFONSO"
type input "04547623"
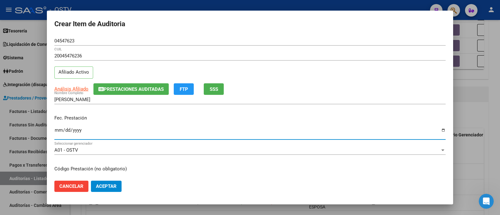
click at [67, 130] on input "Ingresar la fecha" at bounding box center [249, 133] width 391 height 10
click at [78, 131] on input "0005-05-09" at bounding box center [249, 133] width 391 height 10
type input "2025-05-09"
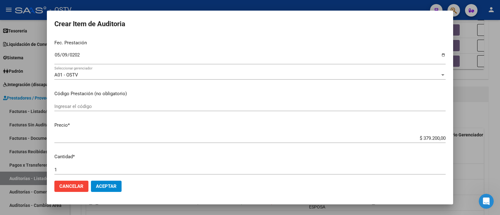
scroll to position [202, 0]
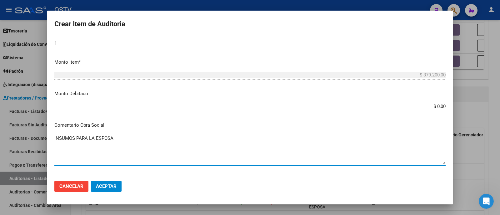
type textarea "INSUMOS PARA LA ESPOSA"
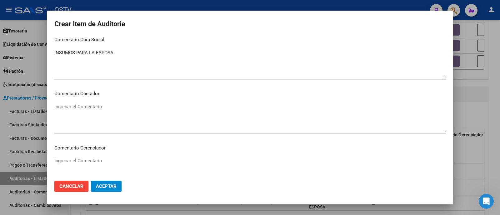
scroll to position [396, 0]
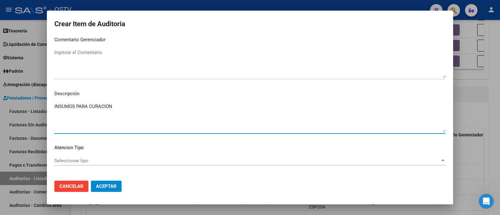
type textarea "INSUMOS PARA CURACION"
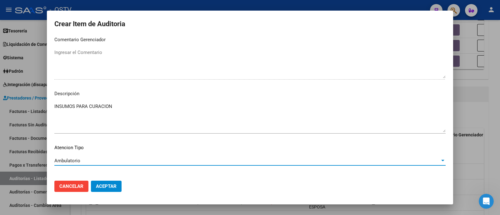
click at [115, 184] on span "Aceptar" at bounding box center [106, 187] width 21 height 6
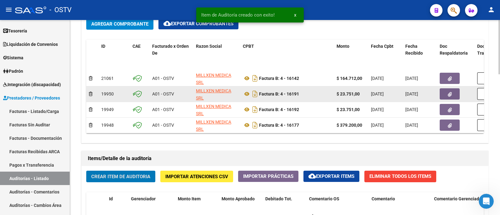
scroll to position [311, 0]
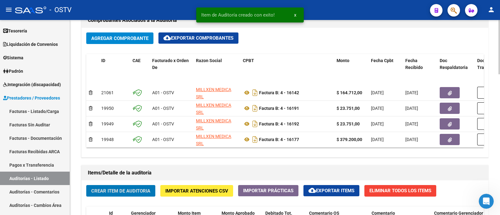
click at [128, 36] on span "Agregar Comprobante" at bounding box center [119, 39] width 57 height 6
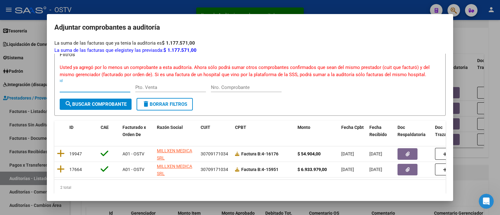
scroll to position [28, 0]
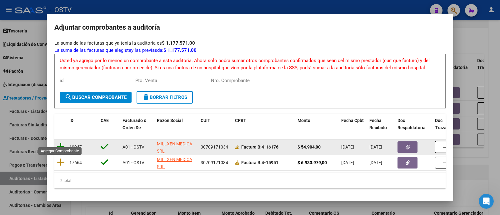
click at [61, 143] on icon at bounding box center [61, 147] width 8 height 9
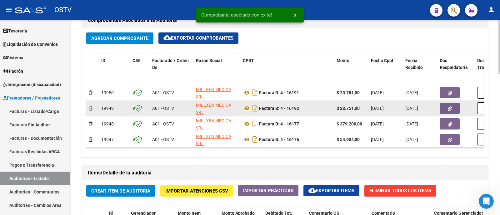
scroll to position [57, 0]
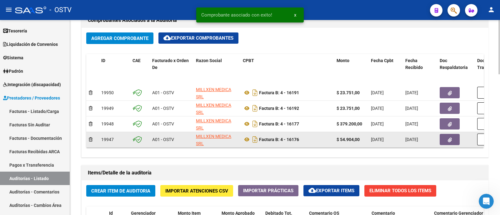
click at [456, 134] on button "button" at bounding box center [450, 139] width 20 height 11
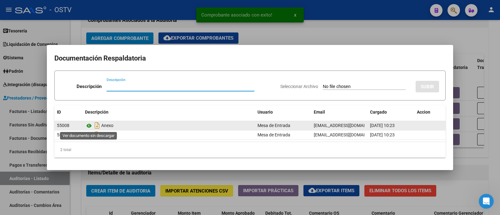
click at [90, 127] on icon at bounding box center [89, 126] width 8 height 8
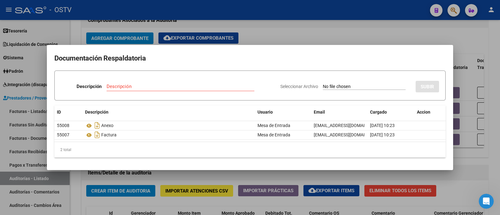
click at [279, 36] on div at bounding box center [250, 107] width 500 height 215
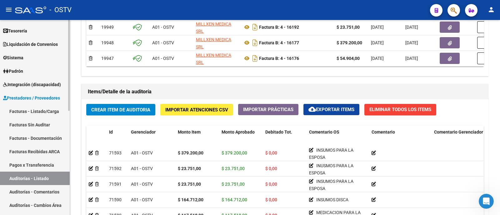
scroll to position [389, 0]
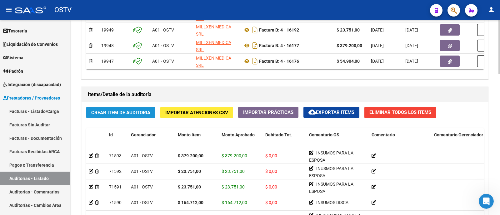
click at [111, 107] on button "Crear Item de Auditoria" at bounding box center [120, 113] width 69 height 12
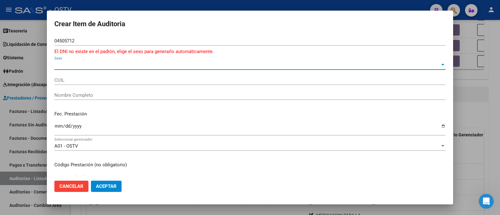
click at [94, 42] on input "04505712" at bounding box center [249, 41] width 391 height 6
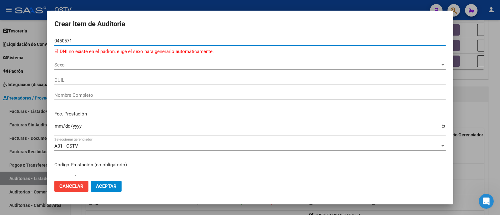
type input "04505715"
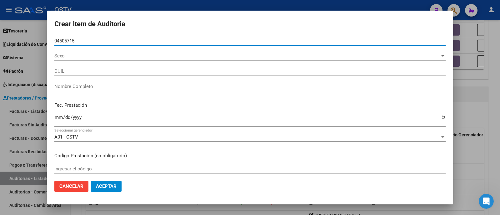
type input "20045057152"
type input "MENDAÑA EDUARDO JULIO"
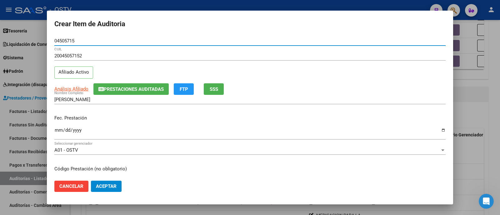
type input "04505715"
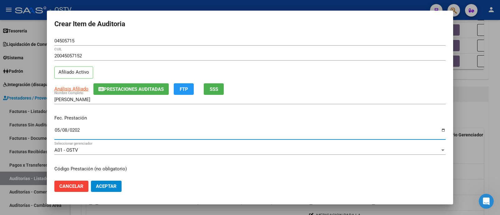
type input "2025-05-08"
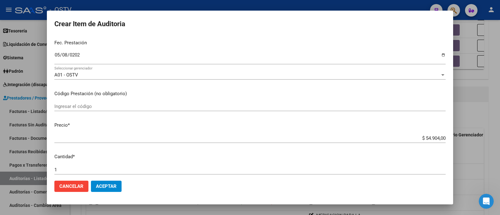
scroll to position [202, 0]
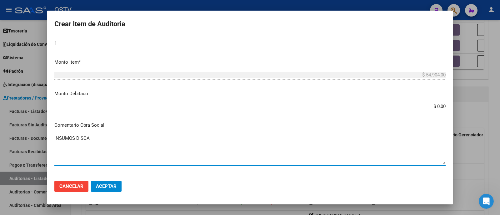
type textarea "INSUMOS DISCA"
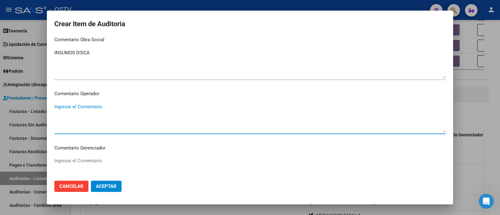
scroll to position [396, 0]
type textarea "PAÑALES ADULTO"
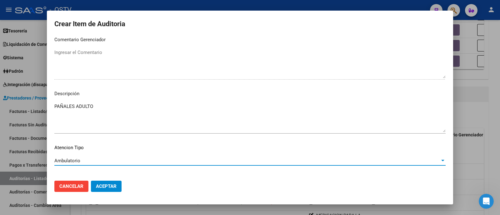
click at [115, 188] on span "Aceptar" at bounding box center [106, 187] width 21 height 6
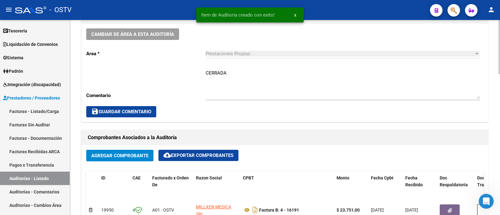
scroll to position [194, 0]
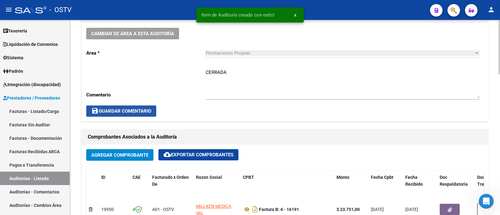
click at [139, 112] on span "save Guardar Comentario" at bounding box center [121, 111] width 60 height 6
click at [32, 176] on link "Auditorías - Listado" at bounding box center [35, 178] width 70 height 13
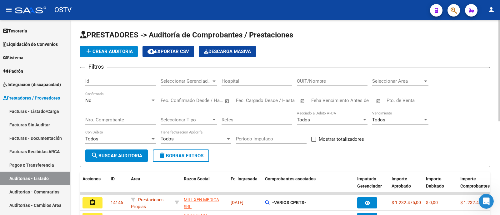
click at [126, 51] on span "add Crear Auditoría" at bounding box center [109, 52] width 48 height 6
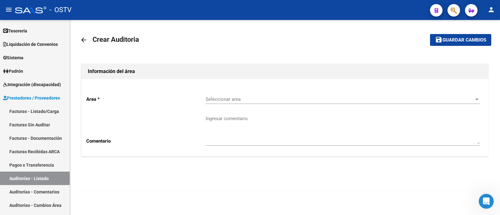
click at [249, 93] on div "Seleccionar area Seleccionar area" at bounding box center [343, 97] width 274 height 13
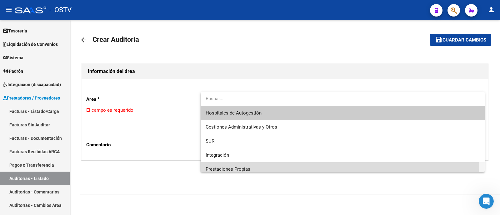
click at [245, 164] on span "Prestaciones Propias" at bounding box center [343, 170] width 274 height 14
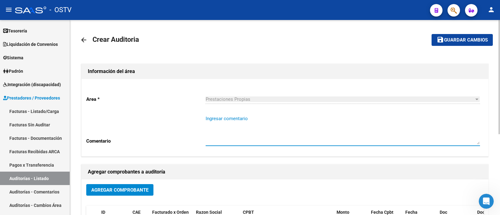
drag, startPoint x: 244, startPoint y: 127, endPoint x: 252, endPoint y: 123, distance: 9.7
click at [244, 127] on textarea "Ingresar comentario" at bounding box center [343, 129] width 274 height 29
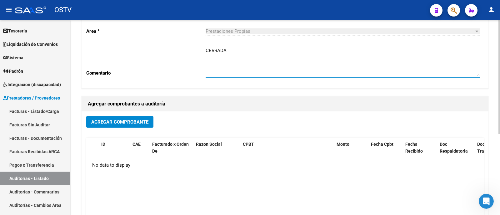
scroll to position [78, 0]
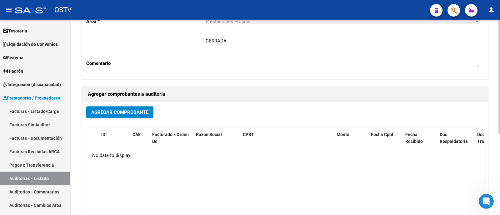
type textarea "CERRADA"
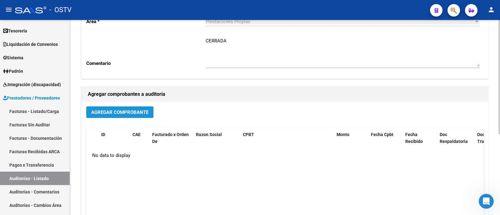
click at [144, 111] on span "Agregar Comprobante" at bounding box center [119, 113] width 57 height 6
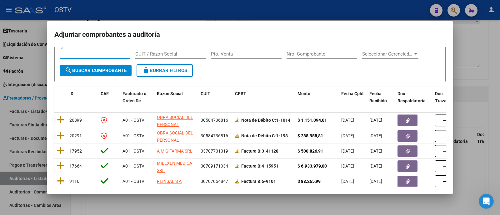
scroll to position [39, 0]
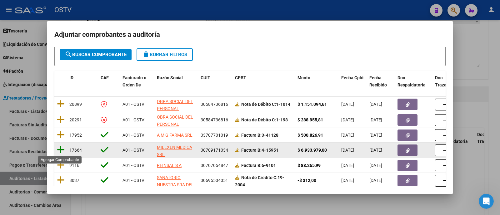
click at [60, 150] on icon at bounding box center [61, 150] width 8 height 9
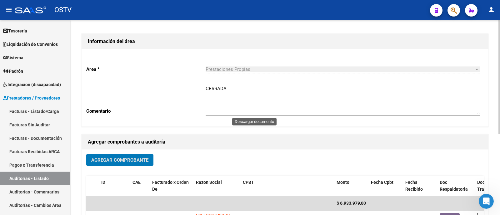
scroll to position [0, 0]
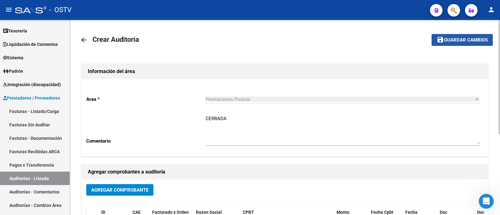
click at [455, 43] on button "save Guardar cambios" at bounding box center [462, 40] width 61 height 12
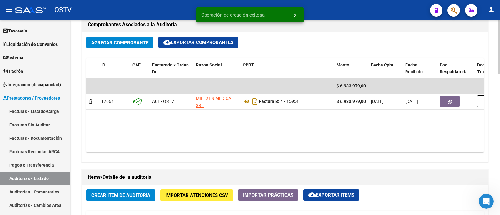
scroll to position [312, 0]
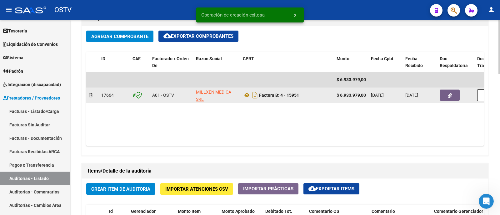
click at [453, 94] on button "button" at bounding box center [450, 95] width 20 height 11
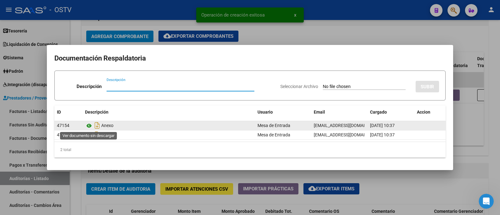
click at [89, 126] on icon at bounding box center [89, 126] width 8 height 8
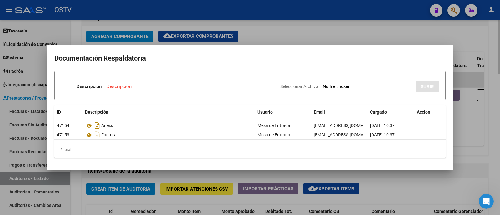
drag, startPoint x: 291, startPoint y: 32, endPoint x: 280, endPoint y: 43, distance: 15.0
click at [292, 39] on div at bounding box center [250, 107] width 500 height 215
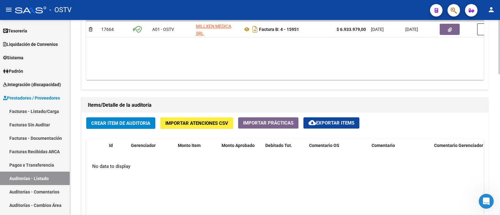
scroll to position [391, 0]
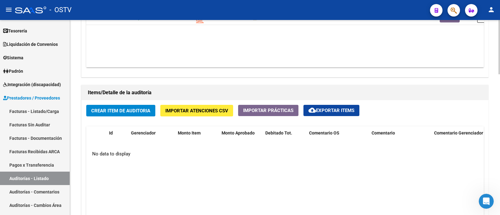
click at [141, 108] on span "Crear Item de Auditoria" at bounding box center [120, 111] width 59 height 6
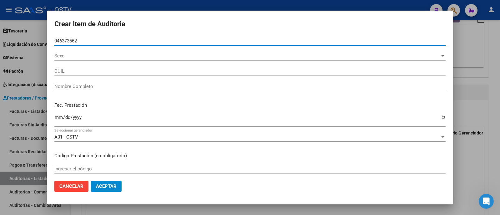
type input "04637356"
type input "20046373562"
type input "BOSSIO ANGEL ABEL"
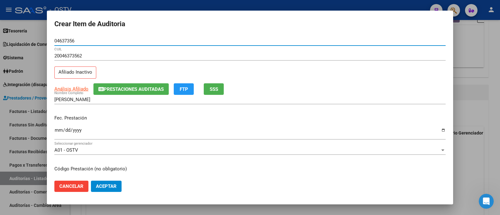
type input "04637356"
click at [58, 130] on input "Ingresar la fecha" at bounding box center [249, 133] width 391 height 10
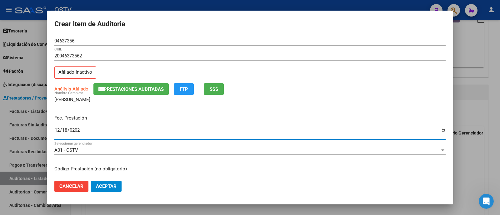
type input "2024-12-18"
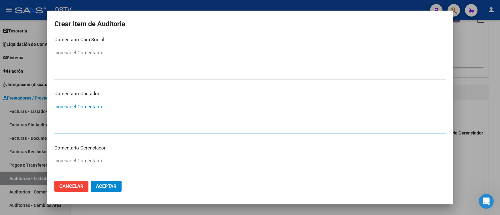
scroll to position [396, 0]
type textarea "PEMBROLIZUMAB"
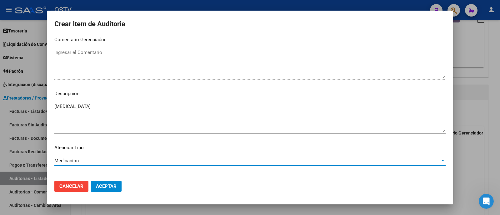
click at [111, 185] on span "Aceptar" at bounding box center [106, 187] width 21 height 6
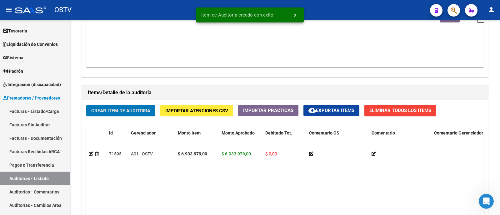
scroll to position [391, 0]
click at [118, 6] on div "- OSTV" at bounding box center [220, 10] width 410 height 14
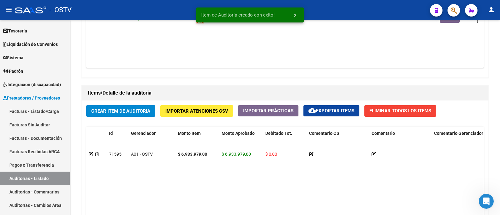
click at [110, 12] on div "- OSTV" at bounding box center [220, 10] width 410 height 14
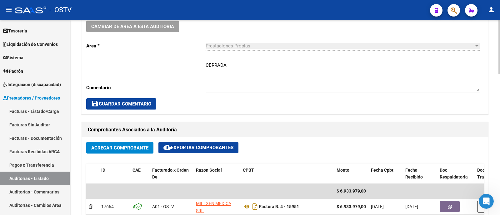
scroll to position [117, 0]
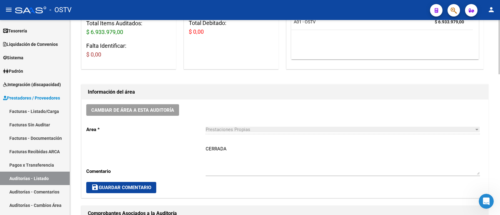
click at [254, 163] on textarea "CERRADA" at bounding box center [343, 160] width 274 height 29
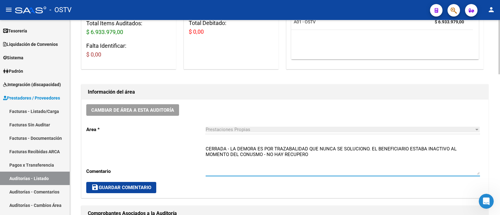
type textarea "CERRADA - LA DEMORA ES POR TRAZABALIDAD QUE NUNCA SE SOLUCIONO. EL BENEFICIARIO…"
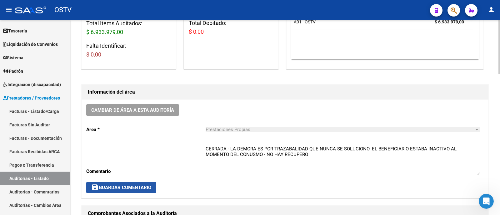
click at [123, 188] on span "save Guardar Comentario" at bounding box center [121, 188] width 60 height 6
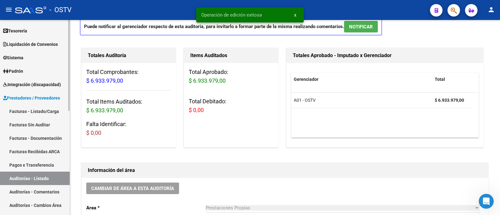
scroll to position [78, 0]
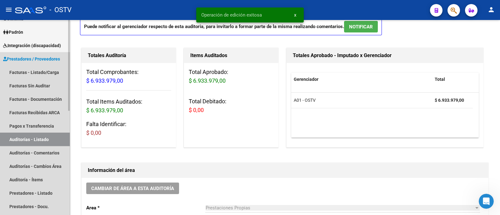
click at [48, 136] on link "Auditorías - Listado" at bounding box center [35, 139] width 70 height 13
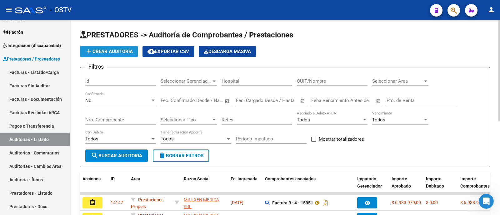
click at [118, 52] on span "add Crear Auditoría" at bounding box center [109, 52] width 48 height 6
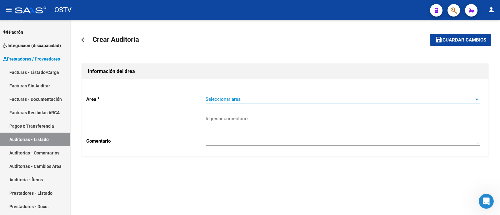
click at [226, 99] on span "Seleccionar area" at bounding box center [340, 100] width 269 height 6
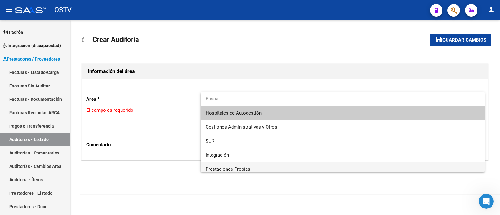
click at [261, 168] on span "Prestaciones Propias" at bounding box center [343, 170] width 274 height 14
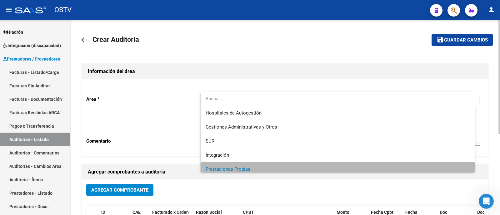
scroll to position [4, 0]
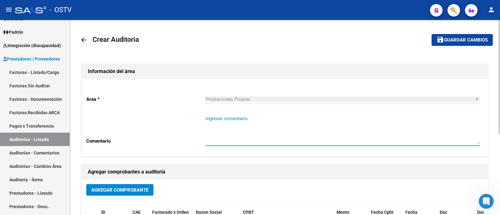
drag, startPoint x: 240, startPoint y: 131, endPoint x: 230, endPoint y: 141, distance: 14.1
click at [240, 130] on textarea "Ingresar comentario" at bounding box center [343, 129] width 274 height 29
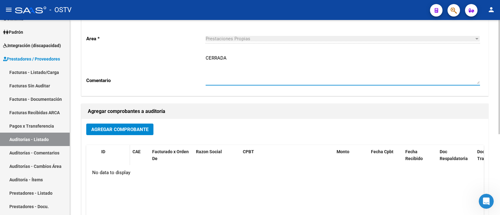
scroll to position [78, 0]
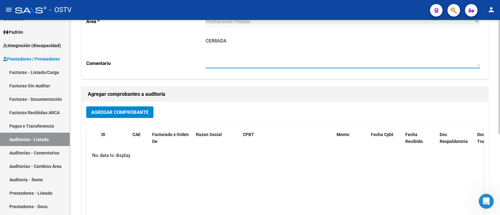
type textarea "CERRADA"
click at [123, 108] on button "Agregar Comprobante" at bounding box center [119, 113] width 67 height 12
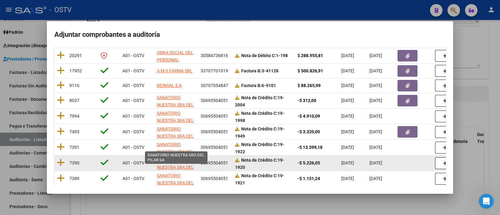
scroll to position [92, 0]
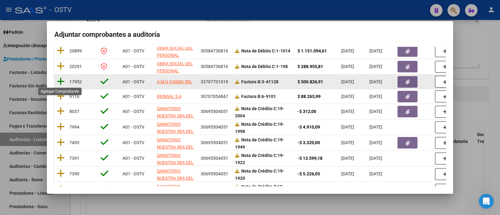
click at [63, 82] on icon at bounding box center [61, 81] width 8 height 9
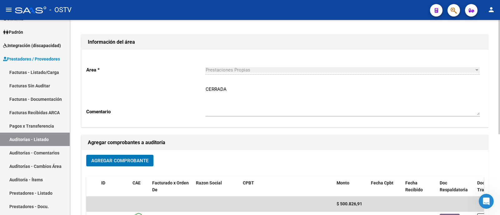
scroll to position [21, 0]
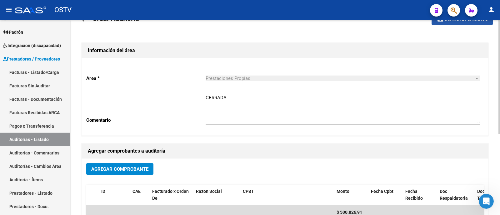
click at [468, 21] on span "Guardar cambios" at bounding box center [466, 20] width 44 height 6
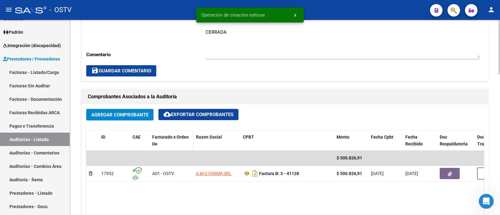
scroll to position [234, 0]
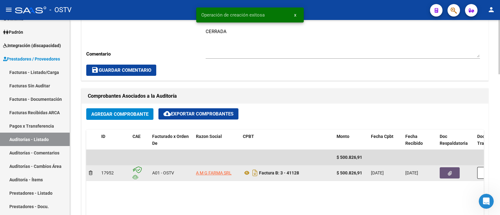
click at [456, 174] on button "button" at bounding box center [450, 173] width 20 height 11
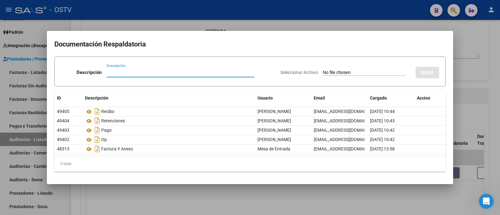
click at [138, 25] on div at bounding box center [250, 107] width 500 height 215
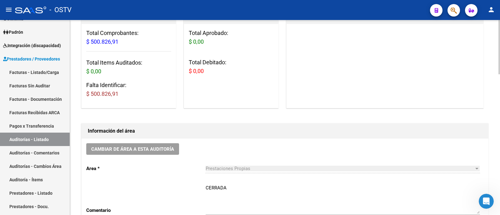
scroll to position [0, 0]
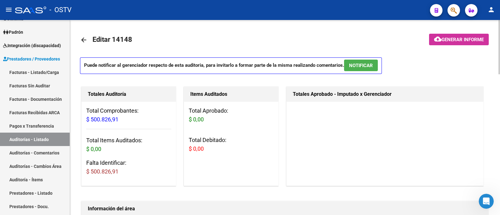
click at [85, 41] on mat-icon "arrow_back" at bounding box center [84, 40] width 8 height 8
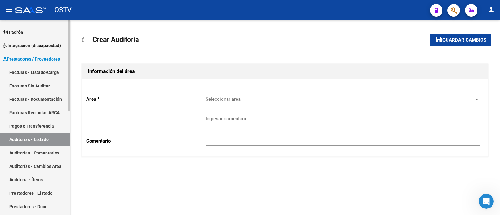
click at [47, 139] on link "Auditorías - Listado" at bounding box center [35, 139] width 70 height 13
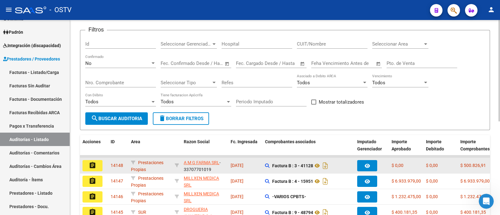
scroll to position [78, 0]
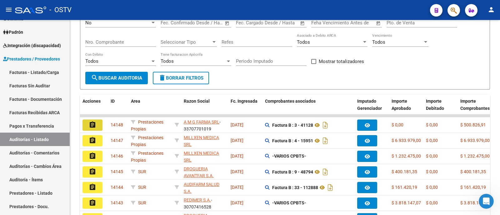
click at [98, 126] on button "assignment" at bounding box center [93, 125] width 20 height 11
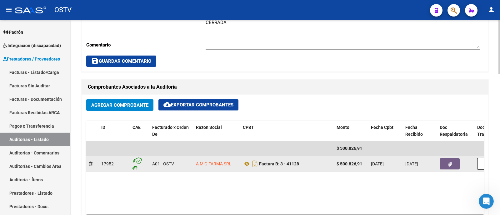
scroll to position [273, 0]
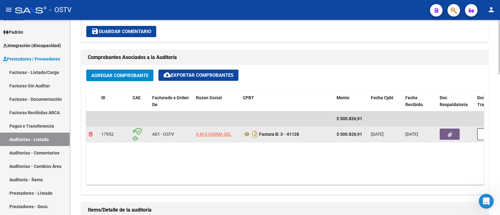
click at [90, 133] on icon at bounding box center [91, 134] width 4 height 4
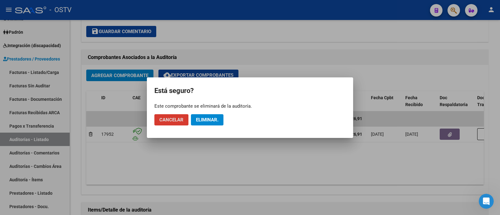
click at [219, 121] on button "Eliminar." at bounding box center [207, 119] width 33 height 11
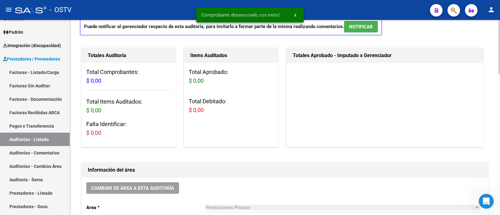
scroll to position [0, 0]
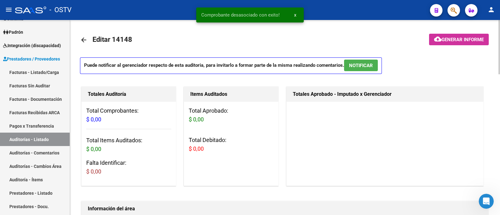
click at [80, 40] on mat-icon "arrow_back" at bounding box center [84, 40] width 8 height 8
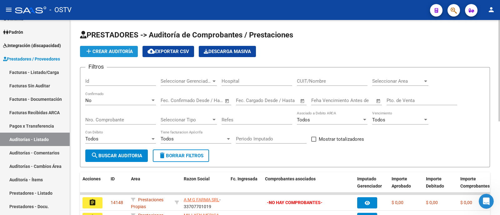
click at [111, 51] on span "add Crear Auditoría" at bounding box center [109, 52] width 48 height 6
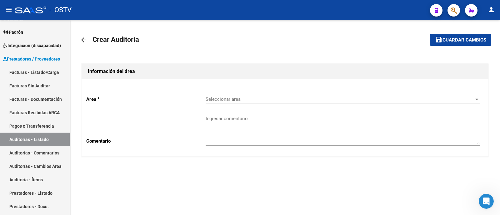
click at [239, 103] on div "Seleccionar area Seleccionar area" at bounding box center [343, 97] width 274 height 13
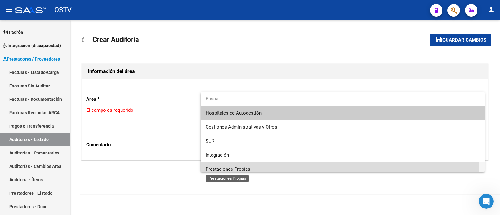
click at [242, 170] on span "Prestaciones Propias" at bounding box center [228, 170] width 45 height 6
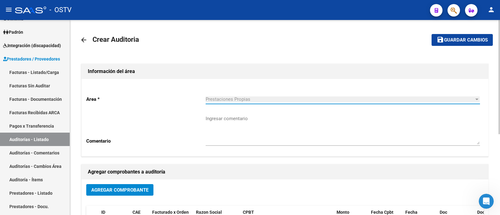
click at [139, 191] on span "Agregar Comprobante" at bounding box center [119, 191] width 57 height 6
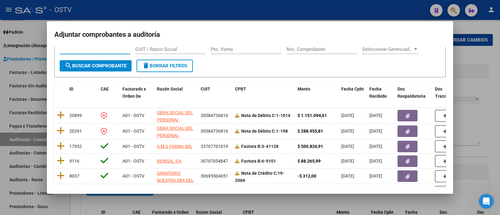
scroll to position [78, 0]
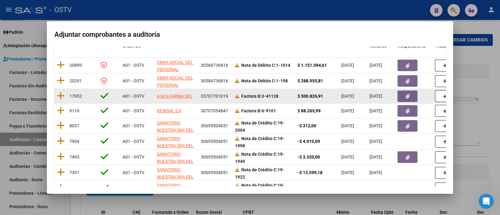
drag, startPoint x: 279, startPoint y: 98, endPoint x: 267, endPoint y: 99, distance: 12.9
click at [267, 99] on div "Factura B: 3-41128" at bounding box center [264, 96] width 58 height 7
copy strong "41128"
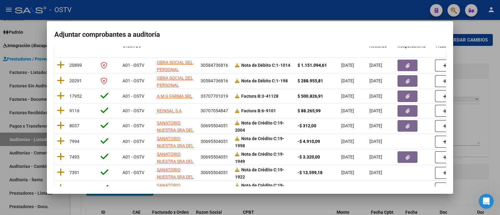
click at [165, 15] on div at bounding box center [250, 107] width 500 height 215
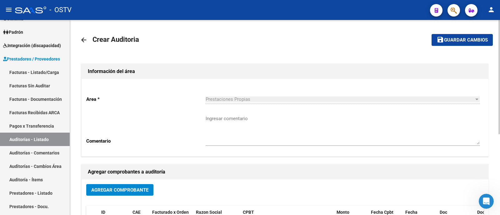
click at [135, 192] on span "Agregar Comprobante" at bounding box center [119, 191] width 57 height 6
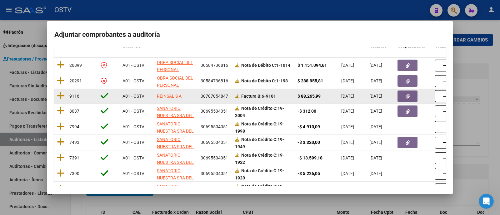
drag, startPoint x: 267, startPoint y: 95, endPoint x: 283, endPoint y: 95, distance: 15.6
click at [283, 95] on div "Factura B: 6-9101" at bounding box center [264, 96] width 58 height 7
copy strong "9101"
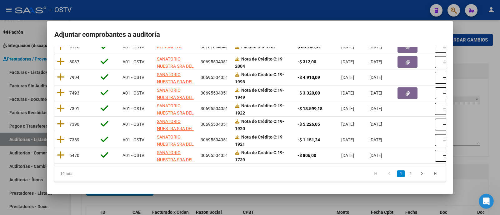
scroll to position [133, 0]
click at [407, 176] on link "2" at bounding box center [411, 174] width 8 height 7
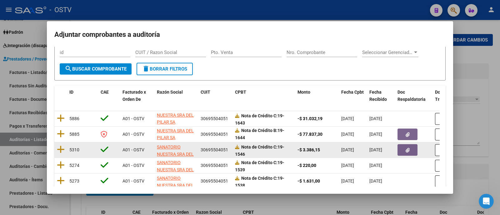
scroll to position [103, 0]
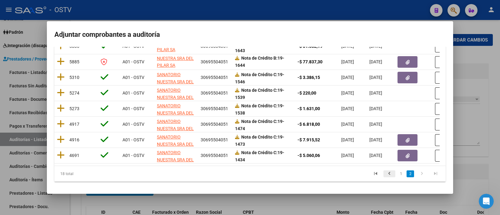
click at [385, 173] on icon "go to previous page" at bounding box center [389, 175] width 8 height 8
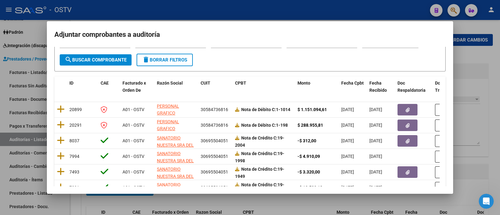
scroll to position [0, 0]
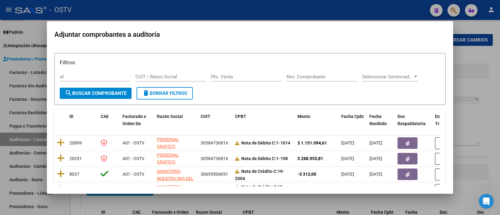
click at [164, 16] on div at bounding box center [250, 107] width 500 height 215
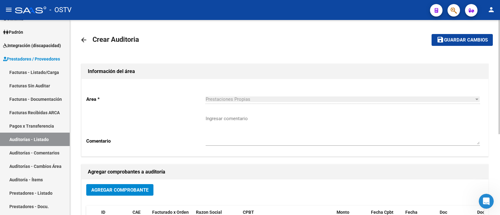
click at [86, 38] on mat-icon "arrow_back" at bounding box center [84, 40] width 8 height 8
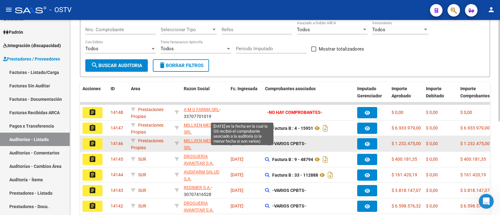
scroll to position [78, 0]
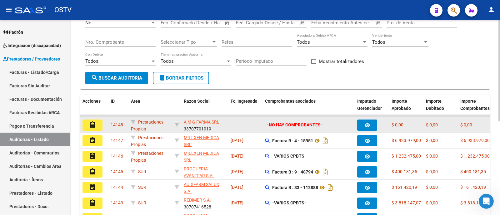
click at [88, 124] on button "assignment" at bounding box center [93, 125] width 20 height 11
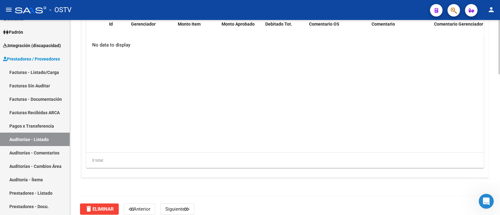
scroll to position [506, 0]
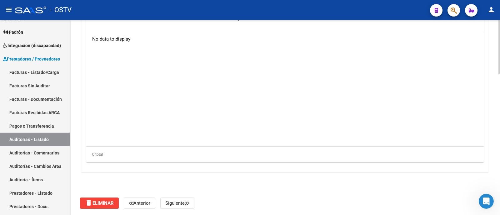
click at [93, 205] on button "delete Eliminar" at bounding box center [99, 203] width 39 height 11
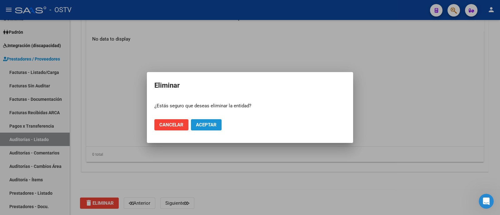
click at [217, 120] on button "Aceptar" at bounding box center [206, 124] width 31 height 11
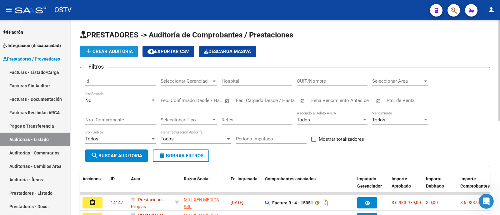
click at [123, 54] on span "add Crear Auditoría" at bounding box center [109, 52] width 48 height 6
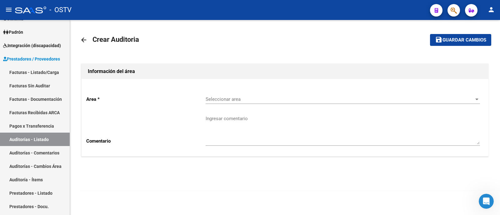
click at [238, 99] on span "Seleccionar area" at bounding box center [340, 100] width 269 height 6
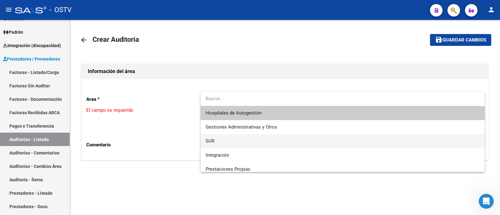
click at [245, 140] on span "SUR" at bounding box center [343, 141] width 274 height 14
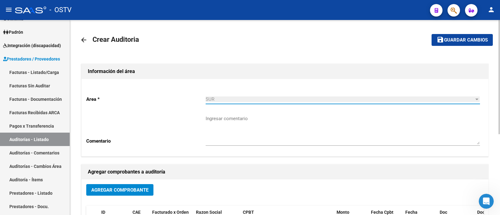
click at [239, 132] on textarea "Ingresar comentario" at bounding box center [343, 129] width 274 height 29
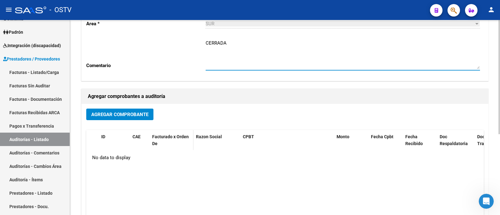
scroll to position [78, 0]
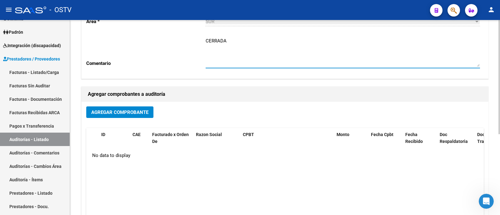
type textarea "CERRADA"
click at [133, 110] on span "Agregar Comprobante" at bounding box center [119, 113] width 57 height 6
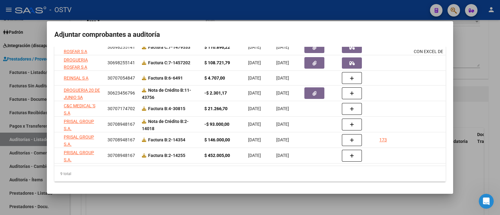
scroll to position [0, 0]
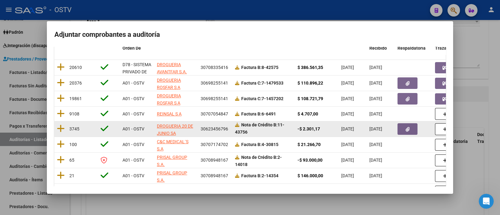
drag, startPoint x: 233, startPoint y: 132, endPoint x: 250, endPoint y: 133, distance: 16.9
click at [250, 133] on datatable-body-cell "Nota de Crédito B: 11-43756" at bounding box center [264, 129] width 63 height 15
copy strong "43756"
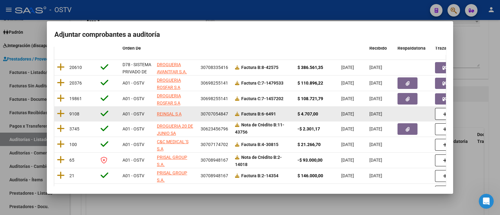
drag, startPoint x: 267, startPoint y: 112, endPoint x: 280, endPoint y: 112, distance: 13.1
click at [280, 112] on div "Factura B: 6-6491" at bounding box center [264, 114] width 58 height 7
copy strong "6491"
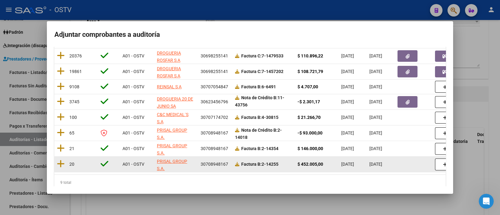
scroll to position [115, 0]
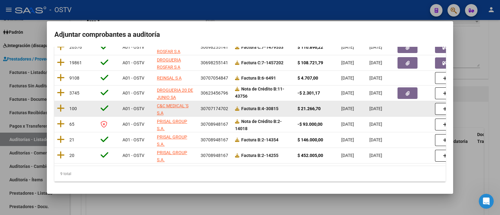
drag, startPoint x: 266, startPoint y: 105, endPoint x: 282, endPoint y: 105, distance: 16.3
click at [282, 105] on div "Factura B: 4-30815" at bounding box center [264, 108] width 58 height 7
copy strong "30815"
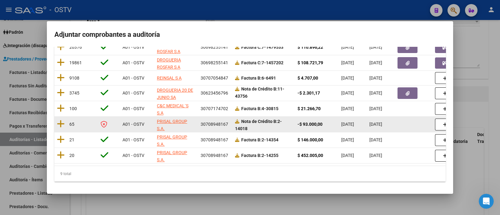
scroll to position [0, 0]
drag, startPoint x: 236, startPoint y: 125, endPoint x: 252, endPoint y: 125, distance: 16.0
click at [252, 125] on div "Nota de Crédito B: 2-14018" at bounding box center [264, 124] width 58 height 13
copy strong "14018"
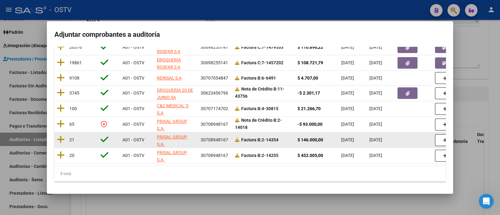
drag, startPoint x: 267, startPoint y: 137, endPoint x: 283, endPoint y: 137, distance: 15.6
click at [283, 137] on div "Factura B: 2-14354" at bounding box center [264, 140] width 58 height 7
copy strong "14354"
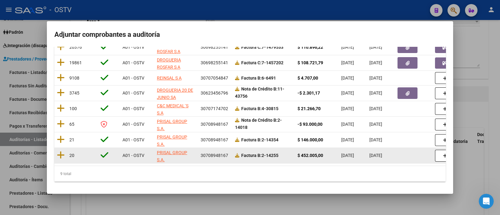
drag, startPoint x: 267, startPoint y: 149, endPoint x: 281, endPoint y: 151, distance: 14.2
click at [281, 152] on div "Factura B: 2-14255" at bounding box center [264, 155] width 58 height 7
copy strong "14255"
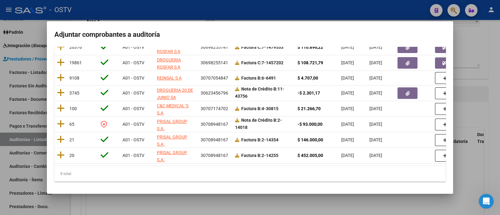
click at [169, 16] on div at bounding box center [250, 107] width 500 height 215
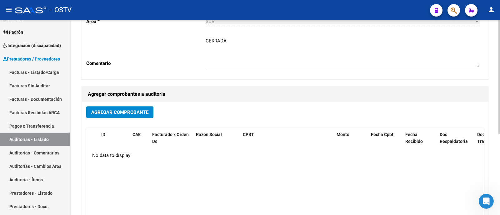
click at [128, 113] on span "Agregar Comprobante" at bounding box center [119, 113] width 57 height 6
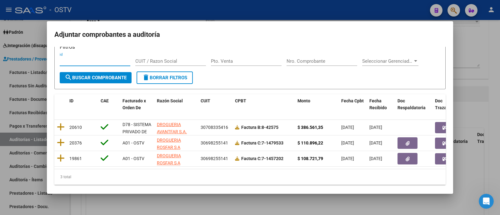
scroll to position [24, 0]
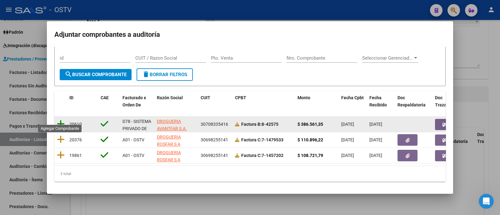
click at [57, 120] on icon at bounding box center [61, 124] width 8 height 9
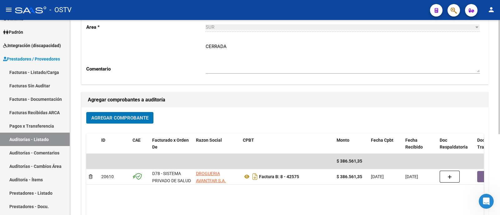
scroll to position [0, 0]
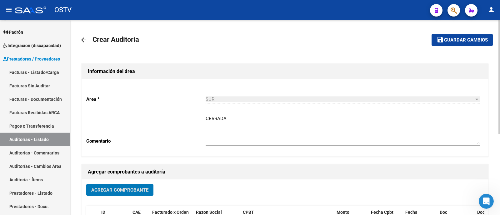
click at [446, 40] on span "Guardar cambios" at bounding box center [466, 41] width 44 height 6
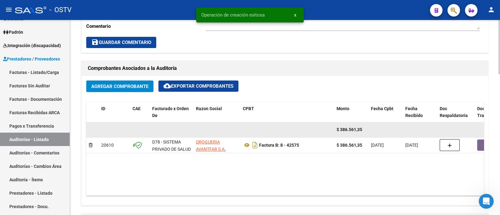
scroll to position [273, 0]
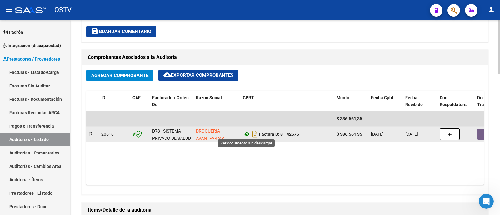
click at [246, 133] on icon at bounding box center [247, 135] width 8 height 8
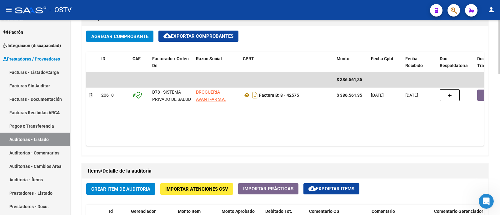
scroll to position [352, 0]
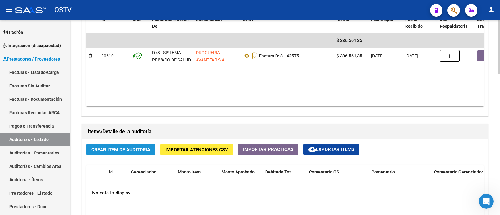
click at [126, 147] on span "Crear Item de Auditoria" at bounding box center [120, 150] width 59 height 6
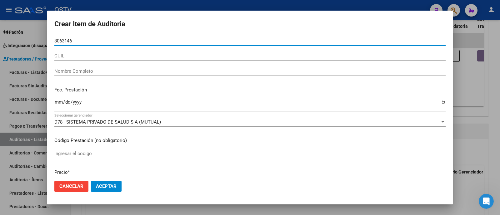
type input "30631463"
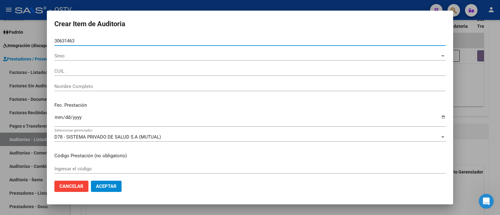
type input "20306314638"
type input "FLORES OSACAR MAXIMILIANO -"
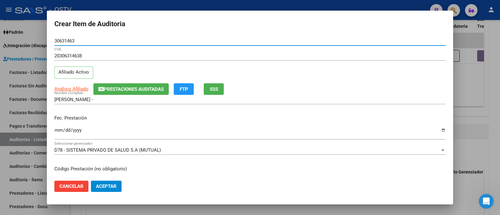
type input "30631463"
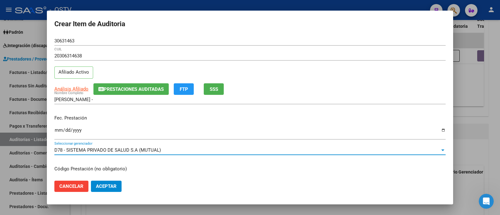
drag, startPoint x: 164, startPoint y: 150, endPoint x: 48, endPoint y: 146, distance: 116.4
click at [48, 146] on mat-dialog-content "30631463 Nro Documento 20306314638 CUIL Afiliado Activo Análisis Afiliado Prest…" at bounding box center [250, 106] width 406 height 140
copy span "D78 - SISTEMA PRIVADO DE SALUD S.A (MUTUAL)"
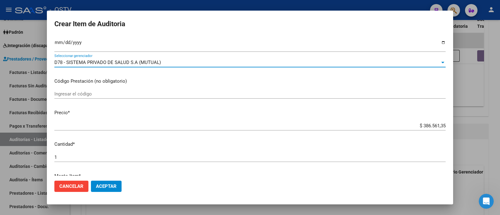
scroll to position [39, 0]
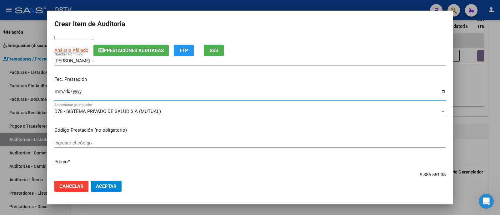
click at [58, 89] on input "Ingresar la fecha" at bounding box center [249, 94] width 391 height 10
type input "2025-04-24"
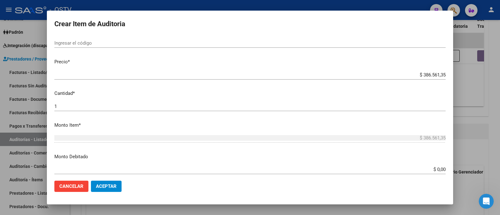
scroll to position [234, 0]
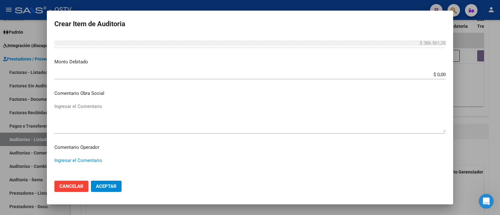
click at [109, 116] on textarea "Ingresar el Comentario" at bounding box center [249, 117] width 391 height 29
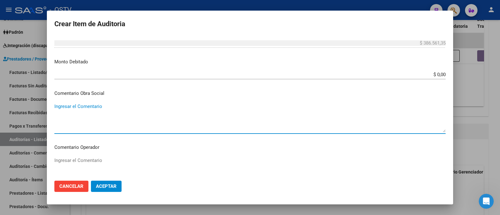
paste textarea "D78 - SISTEMA PRIVADO DE SALUD S.A (MUTUAL)"
click at [55, 106] on textarea "D78 - SISTEMA PRIVADO DE SALUD S.A (MUTUAL)" at bounding box center [249, 117] width 391 height 29
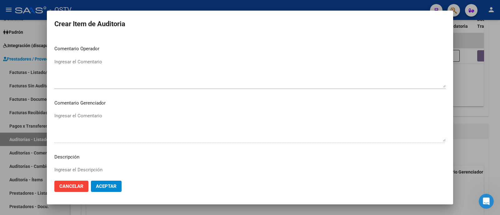
scroll to position [351, 0]
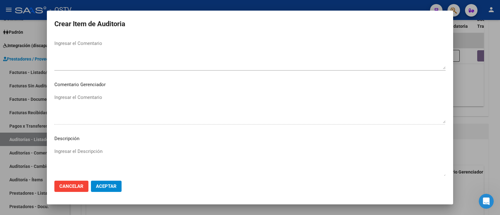
type textarea "MEDICACION HIV - D78 - SISTEMA PRIVADO DE SALUD S.A (MUTUAL)"
drag, startPoint x: 98, startPoint y: 145, endPoint x: 96, endPoint y: 154, distance: 9.3
click at [98, 146] on mat-dialog-content "30631463 Nro Documento 20306314638 CUIL Afiliado Activo Análisis Afiliado Prest…" at bounding box center [250, 106] width 406 height 140
click at [95, 155] on textarea "Ingresar el Descripción" at bounding box center [249, 162] width 391 height 29
click at [86, 160] on textarea "Ingresar el Descripción" at bounding box center [249, 162] width 391 height 29
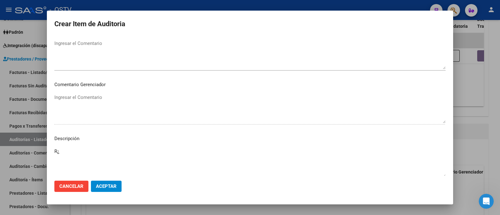
type textarea "R"
type textarea "TRI-ZEVUVIR"
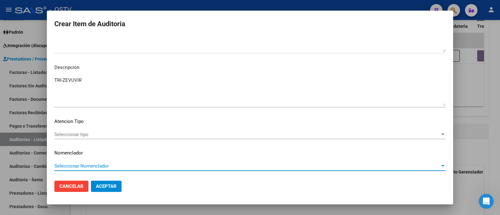
click at [91, 133] on span "Seleccionar tipo" at bounding box center [247, 135] width 386 height 6
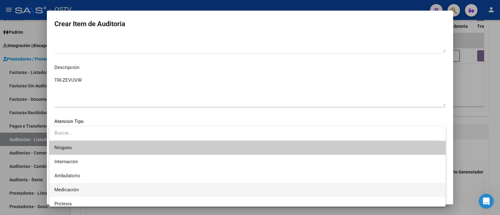
click at [80, 190] on span "Medicación" at bounding box center [247, 190] width 386 height 14
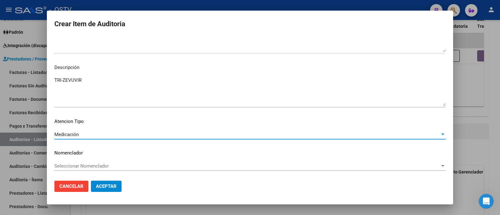
click at [113, 187] on span "Aceptar" at bounding box center [106, 187] width 21 height 6
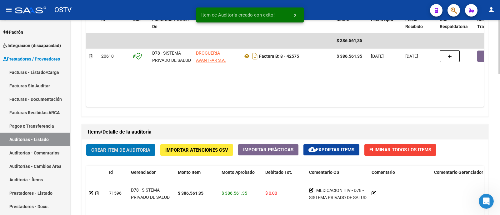
scroll to position [352, 0]
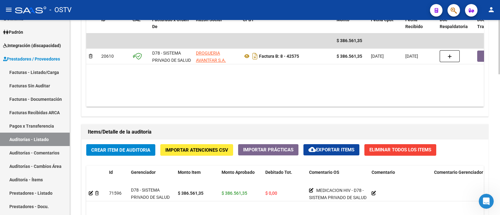
click at [284, 88] on datatable-body "$ 386.561,35 20610 D78 - SISTEMA PRIVADO DE SALUD S.A (MUTUAL) DROGUERIA AVANTF…" at bounding box center [285, 70] width 398 height 74
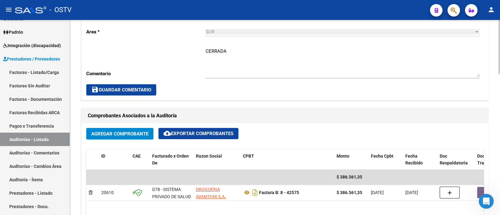
scroll to position [195, 0]
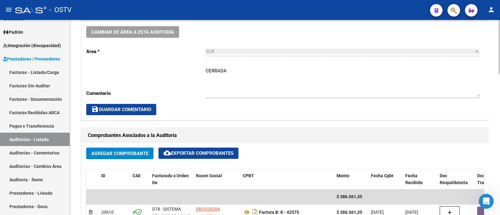
click at [147, 105] on button "save Guardar Comentario" at bounding box center [121, 109] width 70 height 11
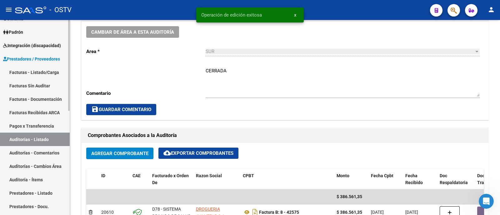
click at [43, 141] on link "Auditorías - Listado" at bounding box center [35, 139] width 70 height 13
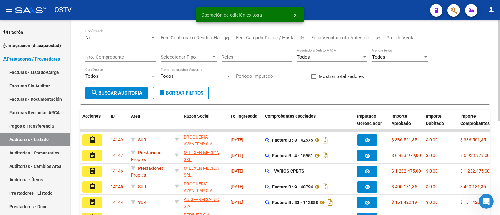
scroll to position [24, 0]
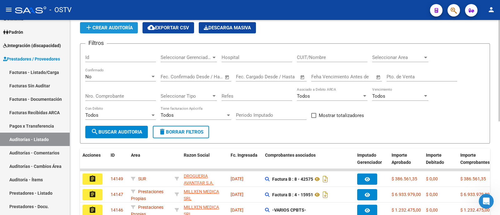
click at [113, 28] on span "add Crear Auditoría" at bounding box center [109, 28] width 48 height 6
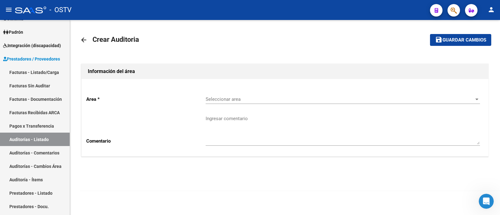
click at [244, 99] on span "Seleccionar area" at bounding box center [340, 100] width 269 height 6
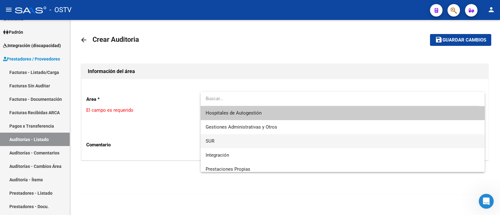
click at [227, 146] on span "SUR" at bounding box center [343, 141] width 274 height 14
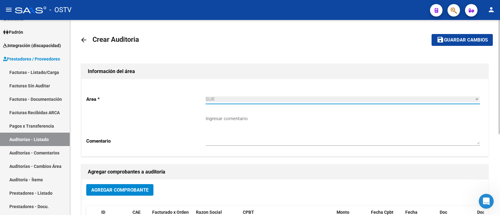
click at [234, 141] on textarea "Ingresar comentario" at bounding box center [343, 129] width 274 height 29
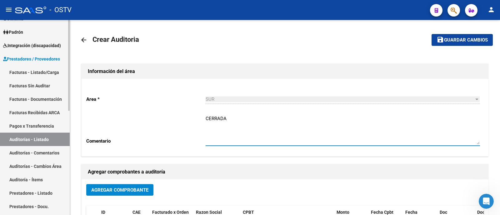
type textarea "CERRADA"
click at [53, 136] on link "Auditorías - Listado" at bounding box center [35, 139] width 70 height 13
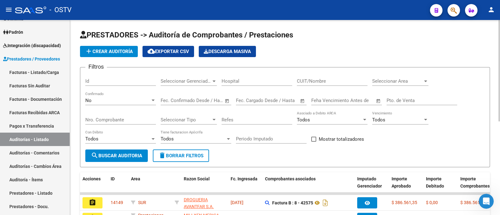
scroll to position [78, 0]
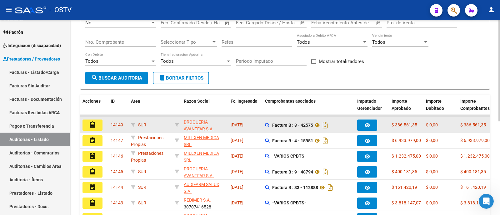
click at [98, 123] on button "assignment" at bounding box center [93, 125] width 20 height 11
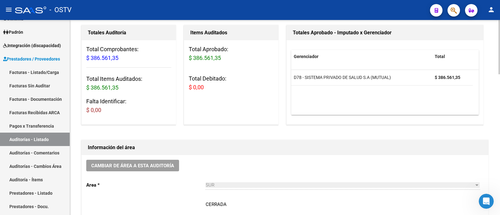
scroll to position [117, 0]
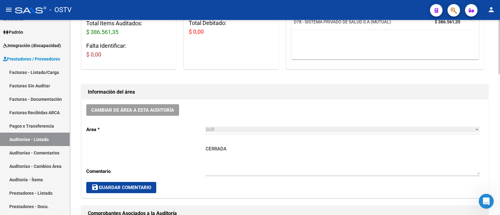
click at [265, 162] on textarea "CERRADA" at bounding box center [343, 160] width 274 height 29
paste textarea "D78 - SISTEMA PRIVADO DE SALUD S.A (MUTUAL)"
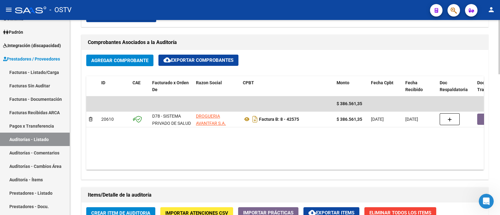
scroll to position [312, 0]
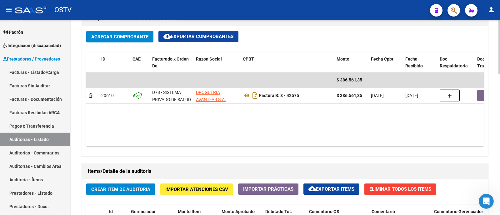
type textarea "CERRADA - D78 - SISTEMA PRIVADO DE SALUD S.A (MUTUAL)"
drag, startPoint x: 256, startPoint y: 138, endPoint x: 332, endPoint y: 139, distance: 75.7
click at [332, 139] on datatable-body "$ 386.561,35 20610 D78 - SISTEMA PRIVADO DE SALUD S.A (MUTUAL) DROGUERIA AVANTF…" at bounding box center [285, 110] width 398 height 74
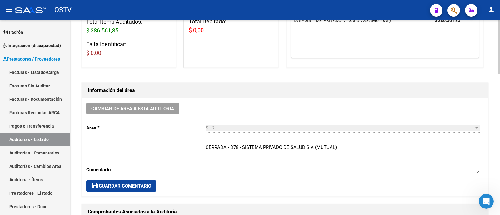
scroll to position [117, 0]
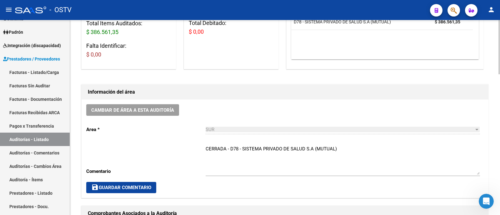
click at [147, 186] on span "save Guardar Comentario" at bounding box center [121, 188] width 60 height 6
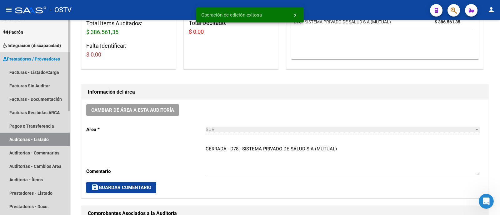
click at [41, 140] on link "Auditorías - Listado" at bounding box center [35, 139] width 70 height 13
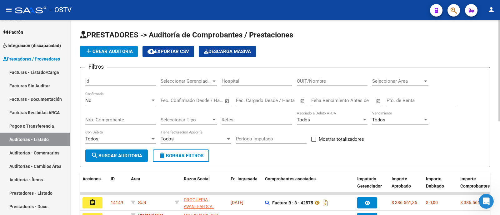
click at [117, 48] on button "add Crear Auditoría" at bounding box center [109, 51] width 58 height 11
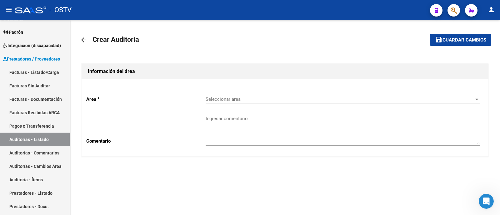
click at [249, 103] on div "Seleccionar area Seleccionar area" at bounding box center [343, 100] width 274 height 19
click at [247, 99] on span "Seleccionar area" at bounding box center [340, 100] width 269 height 6
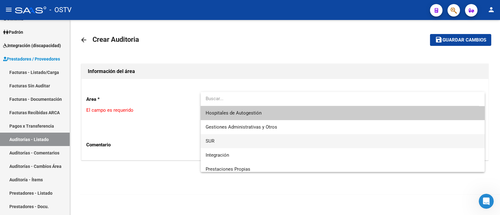
click at [232, 140] on span "SUR" at bounding box center [343, 141] width 274 height 14
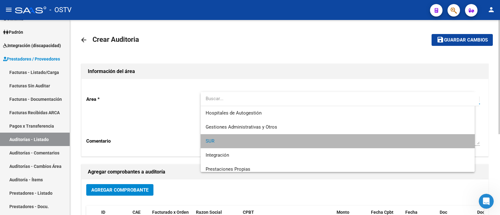
click at [234, 140] on textarea "Ingresar comentario" at bounding box center [343, 129] width 274 height 29
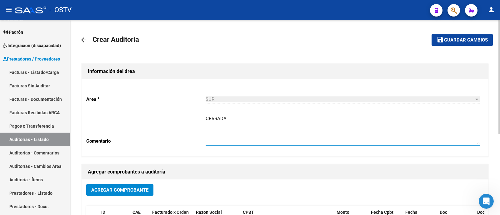
type textarea "CERRADA"
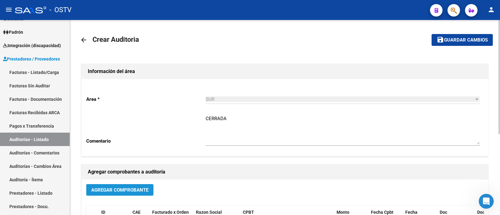
click at [138, 190] on span "Agregar Comprobante" at bounding box center [119, 191] width 57 height 6
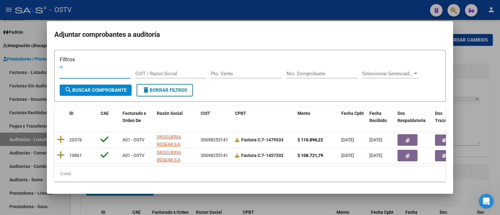
scroll to position [9, 0]
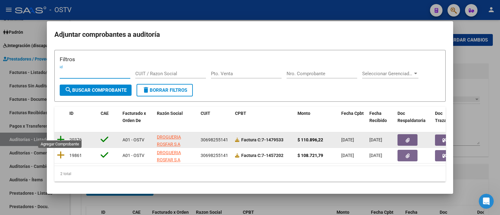
click at [62, 135] on icon at bounding box center [61, 139] width 8 height 9
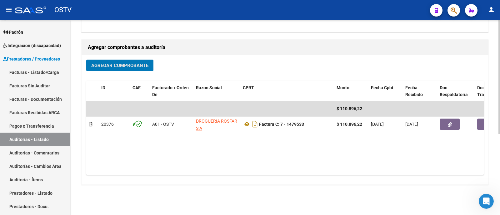
scroll to position [138, 0]
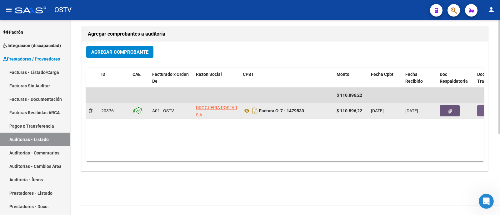
click at [454, 110] on button "button" at bounding box center [450, 110] width 20 height 11
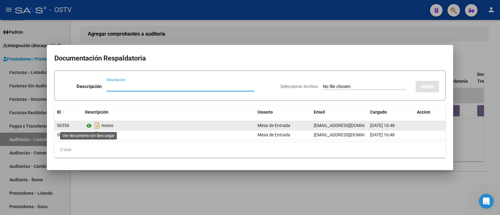
click at [89, 126] on icon at bounding box center [89, 126] width 8 height 8
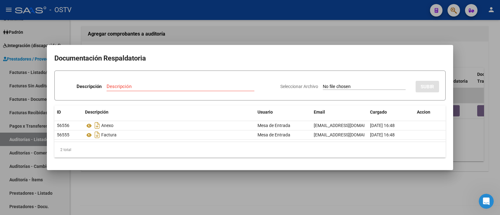
click at [204, 40] on div at bounding box center [250, 107] width 500 height 215
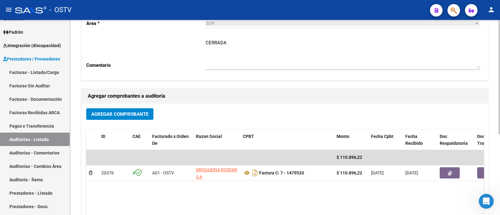
scroll to position [0, 0]
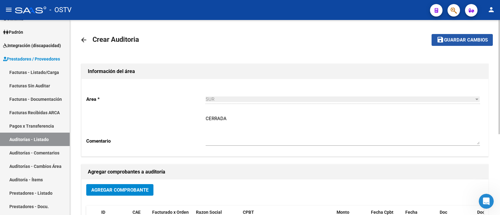
click at [445, 41] on span "Guardar cambios" at bounding box center [466, 41] width 44 height 6
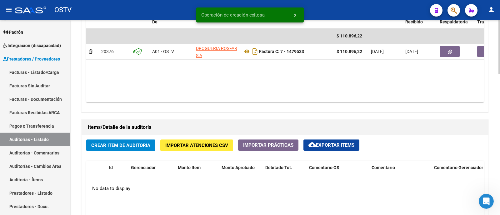
scroll to position [430, 0]
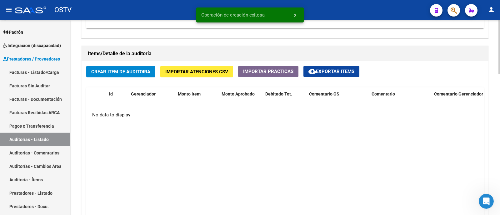
click at [120, 72] on button "Crear Item de Auditoria" at bounding box center [120, 72] width 69 height 12
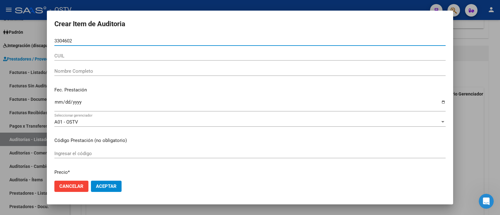
type input "33046021"
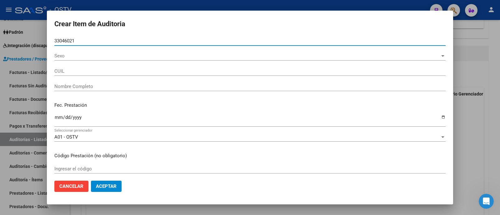
type input "20330460211"
type input "NUNEZ CESAR DAVID"
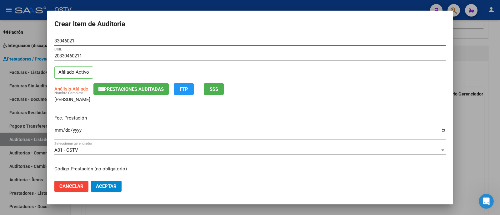
type input "33046021"
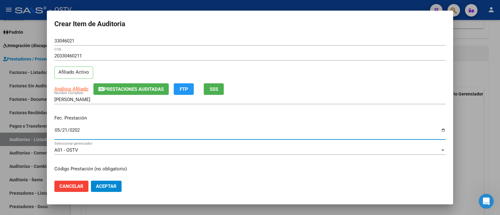
type input "2025-05-21"
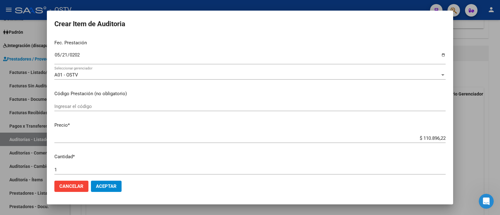
scroll to position [202, 0]
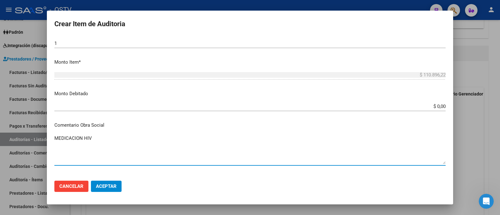
type textarea "MEDICACION HIV"
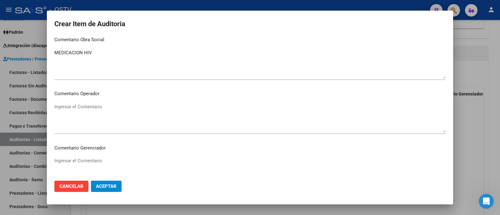
scroll to position [396, 0]
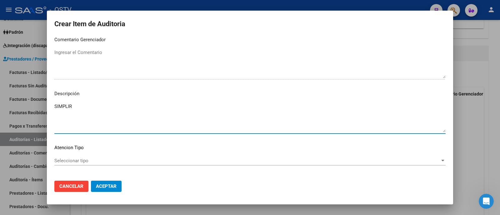
type textarea "SIMPLIR"
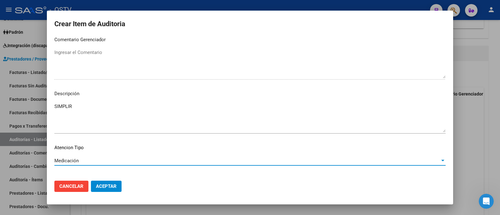
click at [104, 184] on span "Aceptar" at bounding box center [106, 187] width 21 height 6
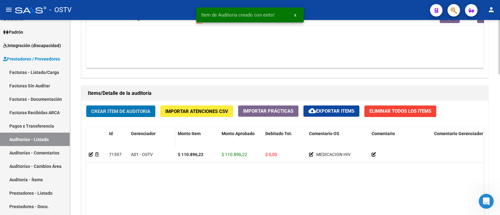
scroll to position [313, 0]
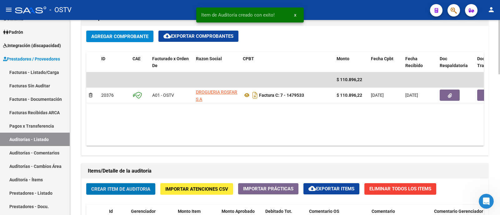
click at [126, 39] on button "Agregar Comprobante" at bounding box center [119, 37] width 67 height 12
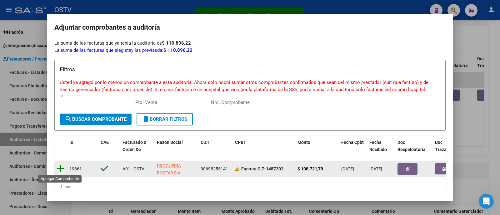
click at [61, 165] on icon at bounding box center [61, 168] width 8 height 9
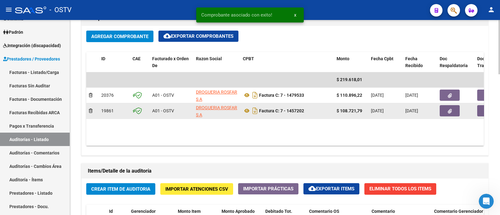
click at [455, 110] on button "button" at bounding box center [450, 110] width 20 height 11
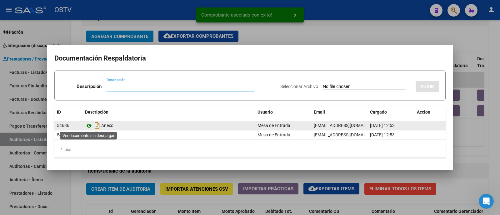
click at [91, 125] on icon at bounding box center [89, 126] width 8 height 8
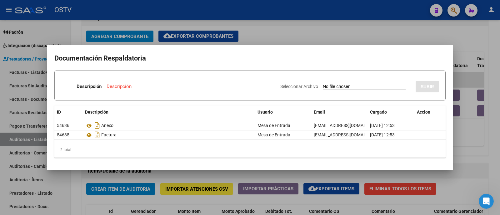
click at [298, 30] on div at bounding box center [250, 107] width 500 height 215
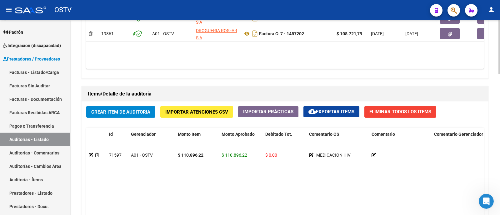
scroll to position [391, 0]
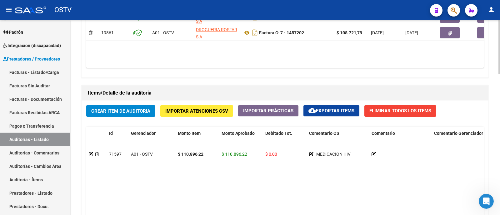
click at [133, 108] on span "Crear Item de Auditoria" at bounding box center [120, 111] width 59 height 6
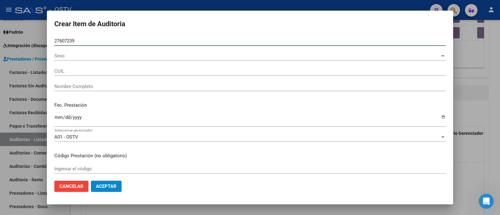
type input "27607239"
type input "20276072391"
type input "PONCE MARIANO ALEJANDRO"
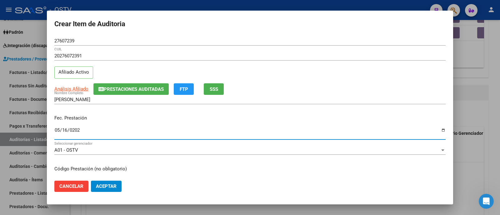
type input "2025-05-16"
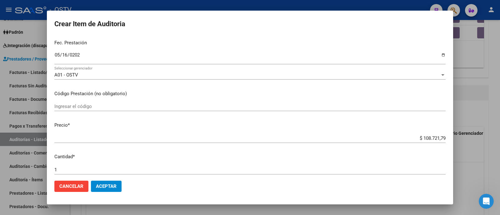
scroll to position [202, 0]
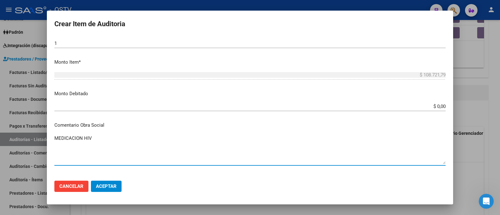
type textarea "MEDICACION HIV"
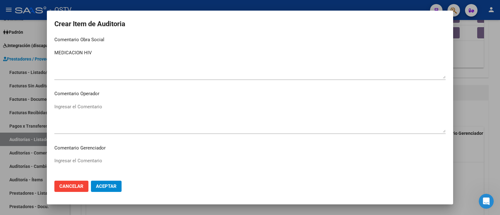
scroll to position [396, 0]
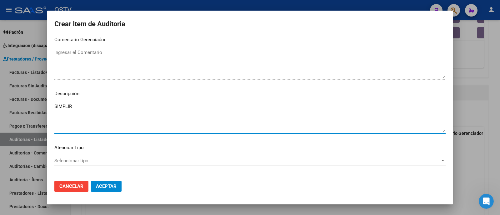
type textarea "SIMPLIR"
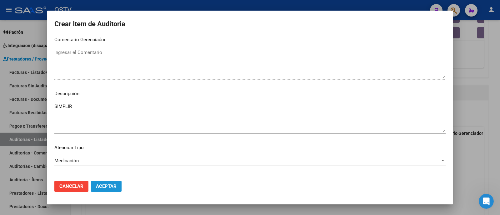
click at [96, 185] on span "Aceptar" at bounding box center [106, 187] width 21 height 6
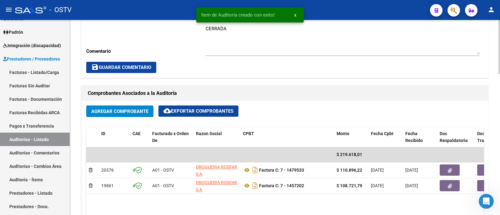
scroll to position [234, 0]
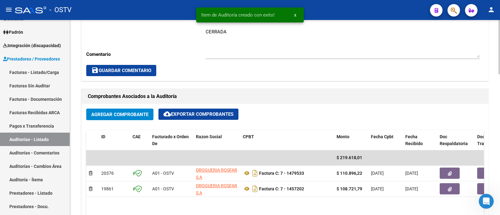
click at [131, 72] on span "save Guardar Comentario" at bounding box center [121, 71] width 60 height 6
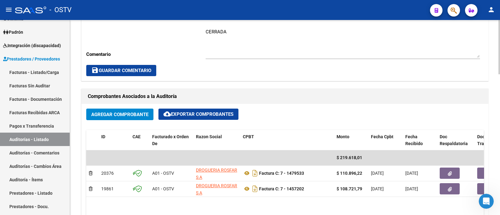
click at [116, 69] on span "save Guardar Comentario" at bounding box center [121, 71] width 60 height 6
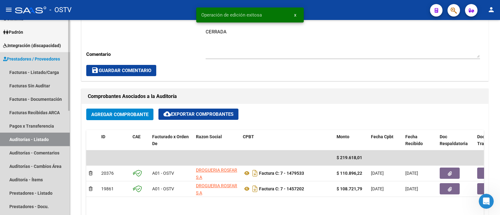
click at [48, 139] on link "Auditorías - Listado" at bounding box center [35, 139] width 70 height 13
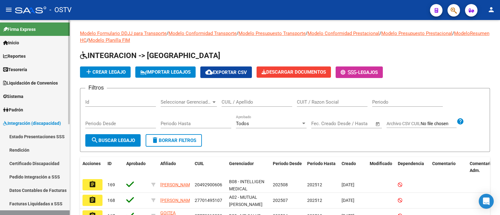
click at [39, 120] on span "Integración (discapacidad)" at bounding box center [32, 123] width 58 height 7
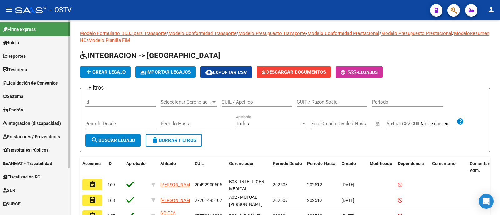
click at [40, 133] on span "Prestadores / Proveedores" at bounding box center [31, 136] width 57 height 7
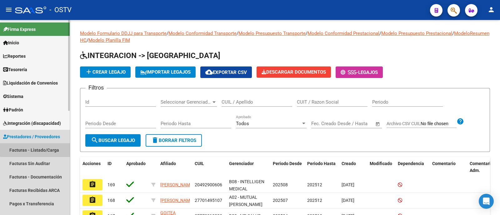
drag, startPoint x: 50, startPoint y: 148, endPoint x: 50, endPoint y: 152, distance: 3.5
click at [50, 149] on link "Facturas - Listado/Carga" at bounding box center [35, 149] width 70 height 13
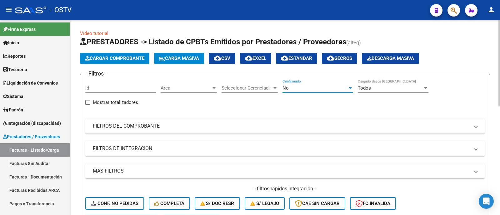
click at [322, 88] on div "No" at bounding box center [315, 88] width 65 height 6
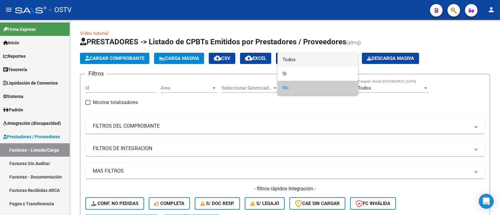
click at [312, 56] on span "Todos" at bounding box center [318, 60] width 71 height 14
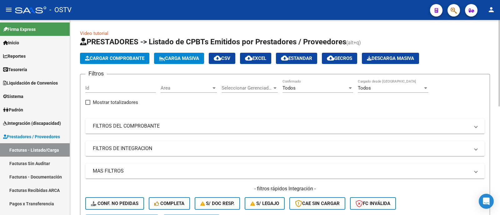
click at [291, 115] on div "Filtros Id Area Area Seleccionar Gerenciador Seleccionar Gerenciador Todos Conf…" at bounding box center [285, 147] width 400 height 136
click at [288, 123] on mat-expansion-panel-header "FILTROS DEL COMPROBANTE" at bounding box center [285, 126] width 400 height 15
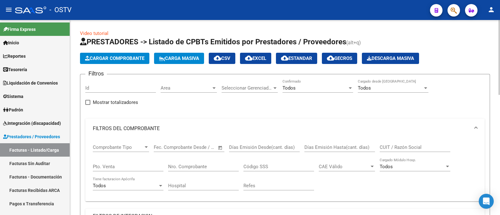
click at [211, 164] on input "Nro. Comprobante" at bounding box center [203, 167] width 71 height 6
paste input "13345"
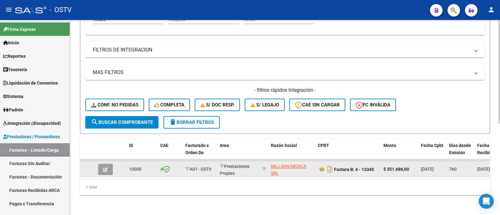
scroll to position [172, 0]
type input "13345"
click at [108, 168] on icon "button" at bounding box center [105, 170] width 5 height 5
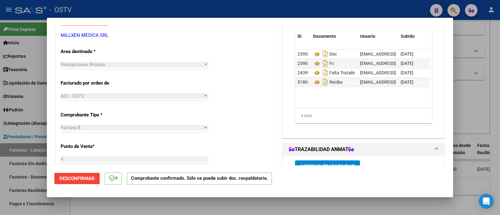
scroll to position [117, 0]
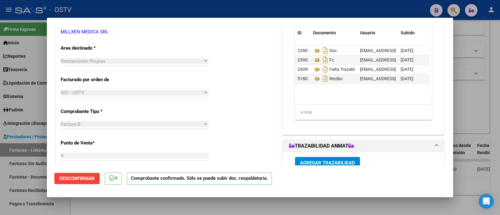
click at [93, 179] on span "Desconfirmar" at bounding box center [76, 179] width 35 height 6
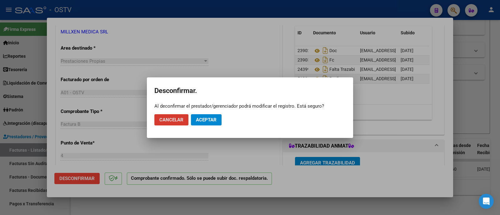
click at [211, 119] on span "Aceptar" at bounding box center [206, 120] width 21 height 6
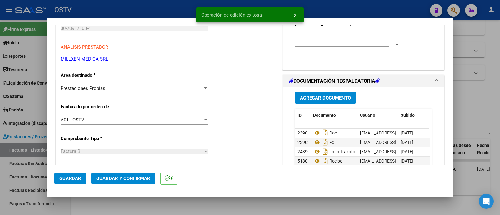
scroll to position [78, 0]
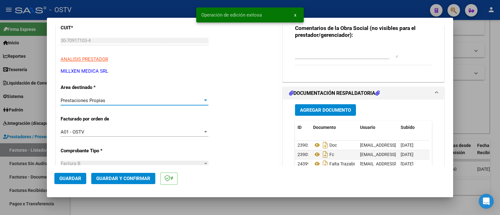
click at [114, 101] on div "Prestaciones Propias" at bounding box center [132, 101] width 142 height 6
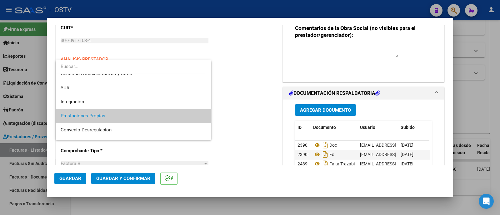
scroll to position [74, 0]
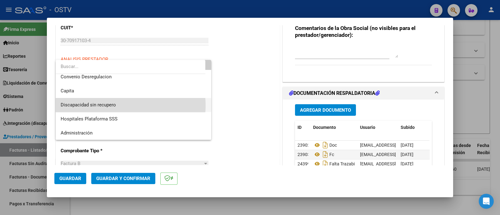
click at [121, 106] on span "Discapacidad sin recupero" at bounding box center [134, 105] width 146 height 14
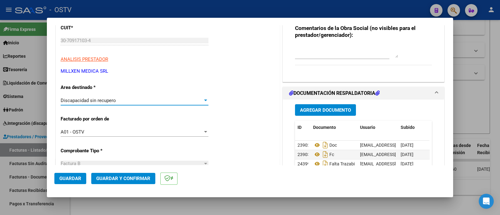
click at [135, 179] on span "Guardar y Confirmar" at bounding box center [123, 179] width 54 height 6
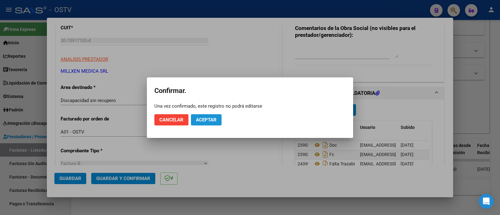
click at [210, 116] on button "Aceptar" at bounding box center [206, 119] width 31 height 11
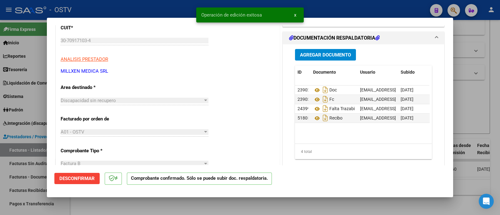
click at [174, 12] on div at bounding box center [250, 107] width 500 height 215
type input "$ 0,00"
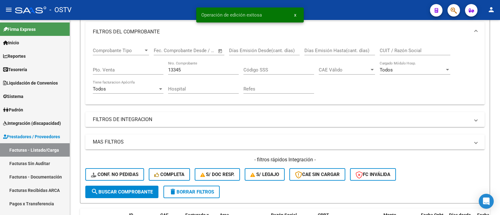
scroll to position [94, 0]
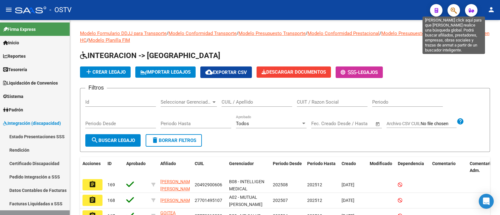
click at [451, 10] on icon "button" at bounding box center [454, 10] width 6 height 7
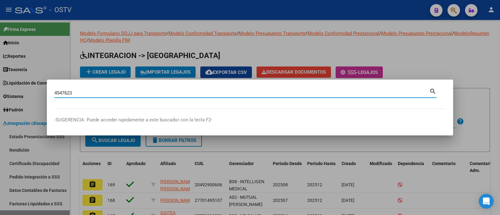
type input "4547623"
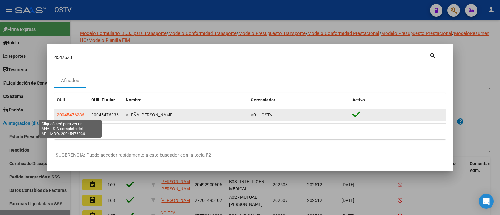
click at [80, 113] on span "20045476236" at bounding box center [71, 115] width 28 height 5
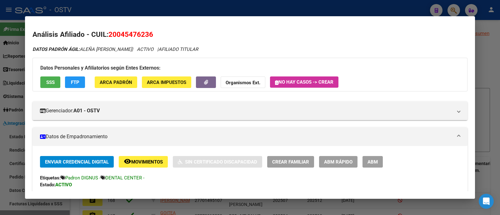
drag, startPoint x: 119, startPoint y: 33, endPoint x: 149, endPoint y: 33, distance: 30.0
click at [149, 33] on span "20045476236" at bounding box center [130, 34] width 45 height 8
copy span "04547623"
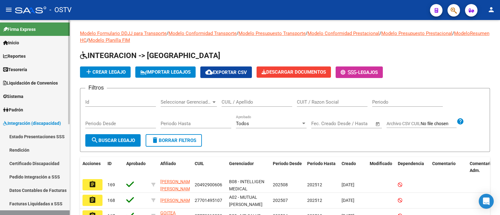
click at [47, 121] on span "Integración (discapacidad)" at bounding box center [32, 123] width 58 height 7
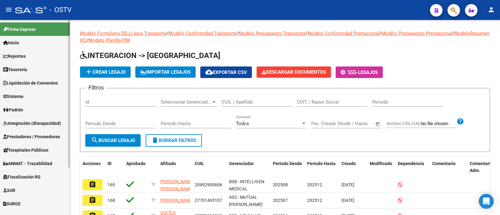
click at [42, 140] on span "Prestadores / Proveedores" at bounding box center [31, 136] width 57 height 7
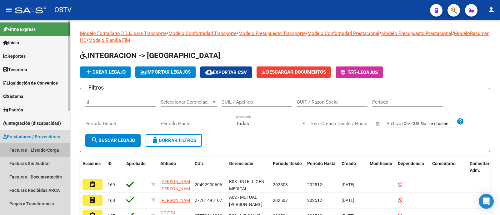
click at [43, 147] on link "Facturas - Listado/Carga" at bounding box center [35, 149] width 70 height 13
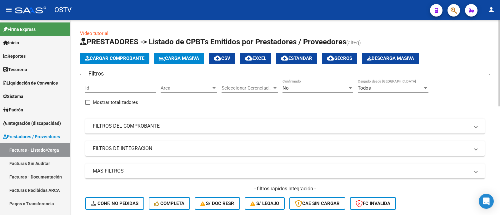
click at [308, 87] on div "No" at bounding box center [315, 88] width 65 height 6
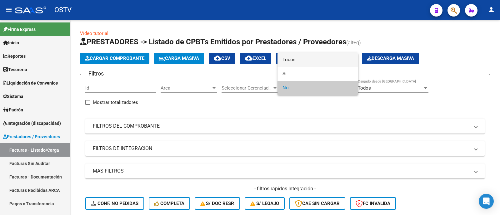
click at [307, 60] on span "Todos" at bounding box center [318, 60] width 71 height 14
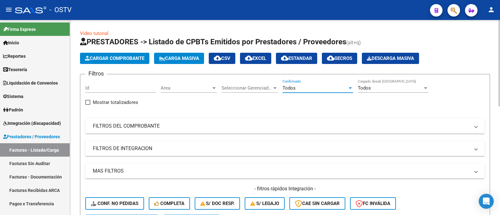
click at [174, 126] on mat-panel-title "FILTROS DEL COMPROBANTE" at bounding box center [281, 126] width 377 height 7
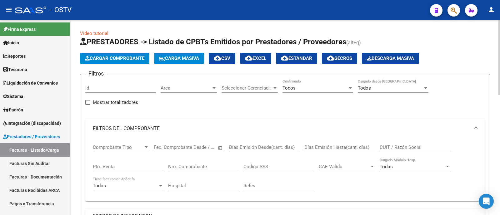
click at [201, 166] on input "Nro. Comprobante" at bounding box center [203, 167] width 71 height 6
paste input "41128"
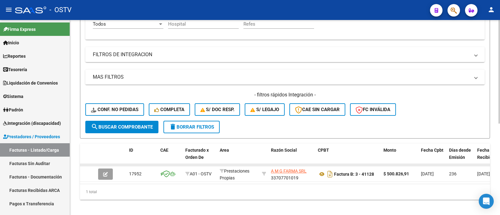
scroll to position [172, 0]
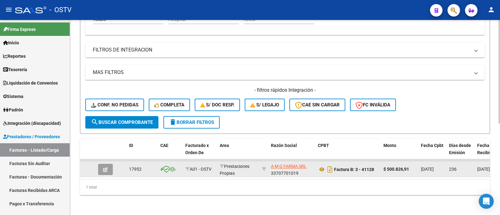
type input "41128"
click at [105, 168] on icon "button" at bounding box center [105, 170] width 5 height 5
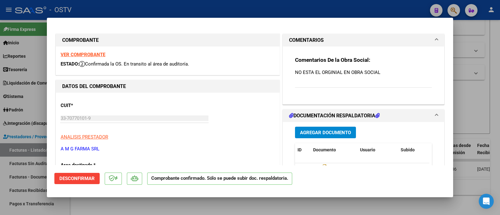
click at [87, 181] on span "Desconfirmar" at bounding box center [76, 179] width 35 height 6
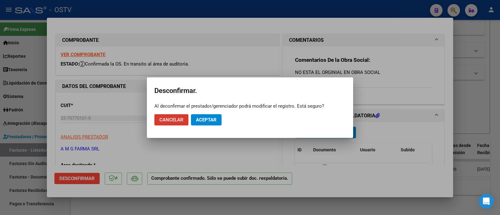
click at [212, 118] on span "Aceptar" at bounding box center [206, 120] width 21 height 6
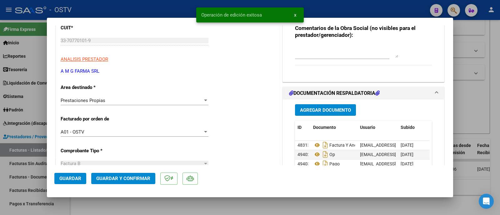
scroll to position [78, 0]
click at [123, 100] on div "Prestaciones Propias" at bounding box center [132, 101] width 142 height 6
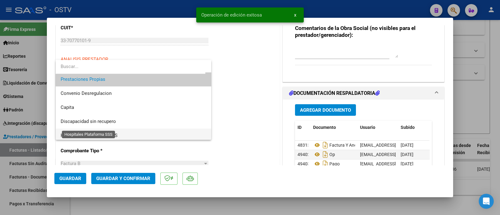
scroll to position [74, 0]
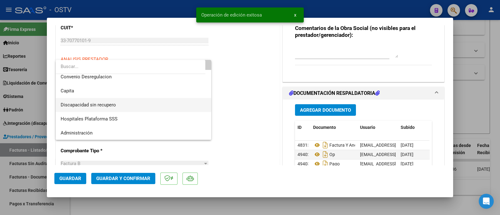
click at [131, 103] on span "Discapacidad sin recupero" at bounding box center [134, 105] width 146 height 14
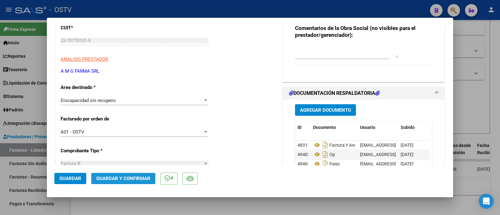
click at [141, 179] on span "Guardar y Confirmar" at bounding box center [123, 179] width 54 height 6
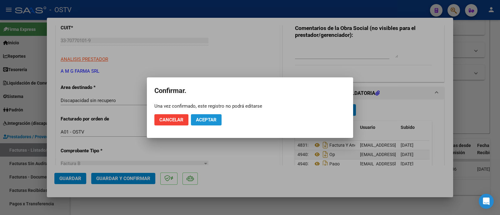
click at [200, 119] on span "Aceptar" at bounding box center [206, 120] width 21 height 6
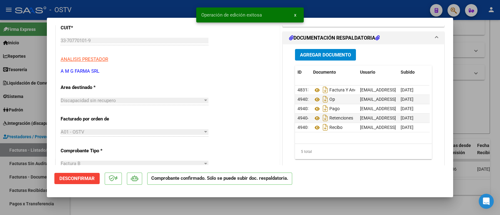
click at [149, 9] on div at bounding box center [250, 107] width 500 height 215
type input "$ 0,00"
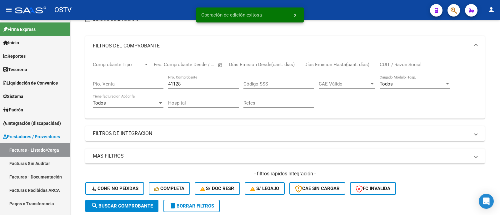
scroll to position [55, 0]
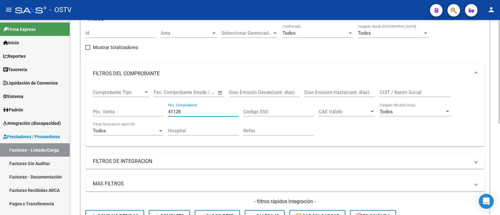
drag, startPoint x: 191, startPoint y: 115, endPoint x: 157, endPoint y: 111, distance: 34.3
click at [158, 111] on div "Comprobante Tipo Comprobante Tipo Fecha inicio – Fecha fin Fec. Comprobante Des…" at bounding box center [285, 113] width 385 height 58
paste input "9101"
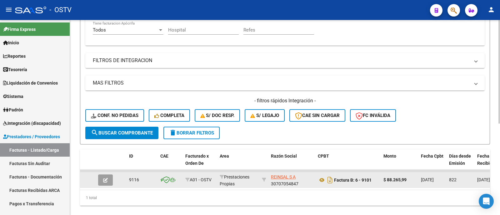
scroll to position [172, 0]
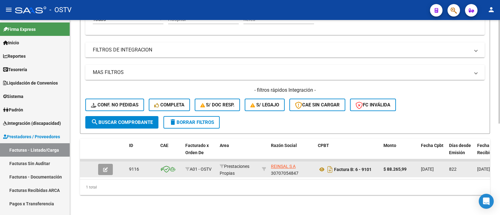
type input "9101"
click at [108, 164] on button "button" at bounding box center [105, 169] width 15 height 11
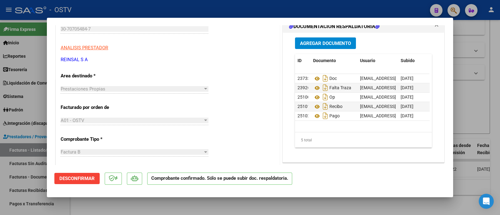
scroll to position [78, 0]
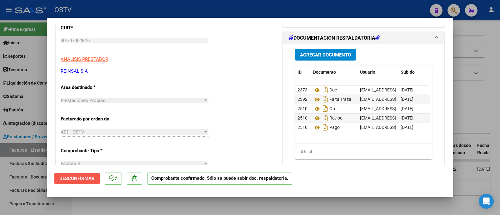
click at [68, 177] on span "Desconfirmar" at bounding box center [76, 179] width 35 height 6
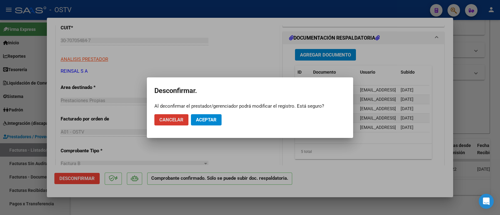
click at [213, 119] on span "Aceptar" at bounding box center [206, 120] width 21 height 6
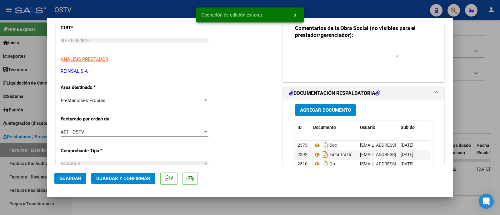
click at [133, 98] on div "Prestaciones Propias" at bounding box center [132, 101] width 142 height 6
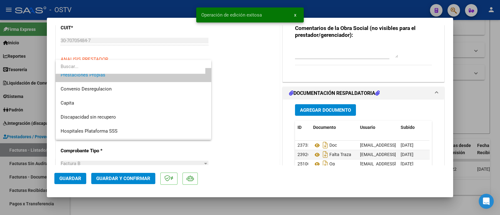
scroll to position [74, 0]
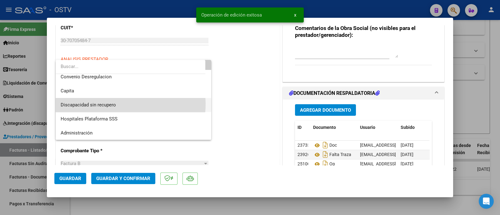
click at [124, 104] on span "Discapacidad sin recupero" at bounding box center [134, 105] width 146 height 14
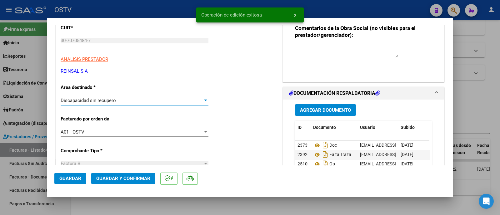
click at [128, 179] on span "Guardar y Confirmar" at bounding box center [123, 179] width 54 height 6
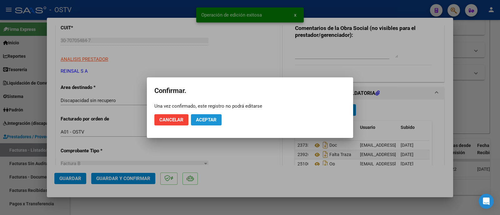
click at [199, 121] on span "Aceptar" at bounding box center [206, 120] width 21 height 6
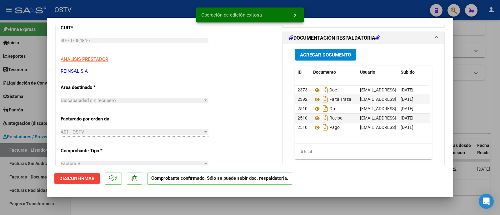
click at [136, 9] on div at bounding box center [250, 107] width 500 height 215
type input "$ 0,00"
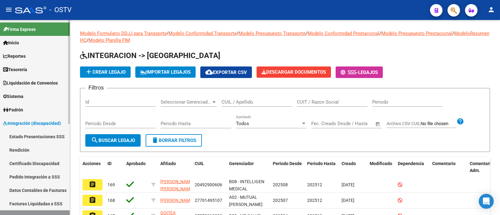
click at [50, 123] on span "Integración (discapacidad)" at bounding box center [32, 123] width 58 height 7
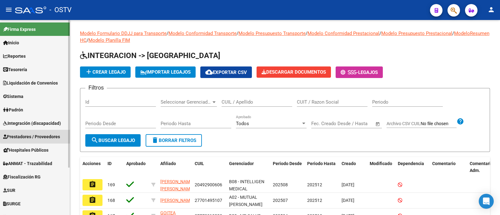
click at [52, 137] on span "Prestadores / Proveedores" at bounding box center [31, 136] width 57 height 7
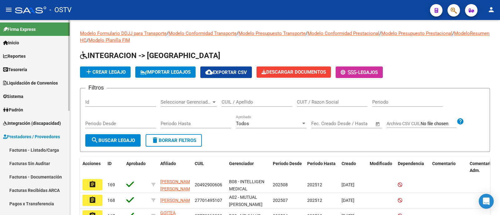
click at [53, 150] on link "Facturas - Listado/Carga" at bounding box center [35, 149] width 70 height 13
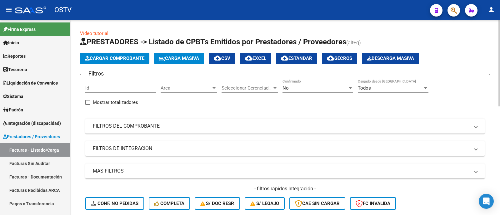
scroll to position [39, 0]
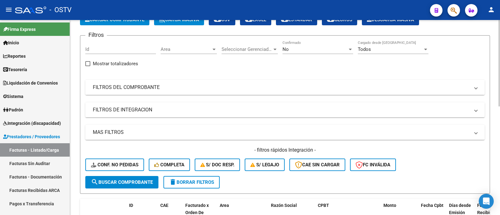
click at [158, 92] on mat-expansion-panel-header "FILTROS DEL COMPROBANTE" at bounding box center [285, 87] width 400 height 15
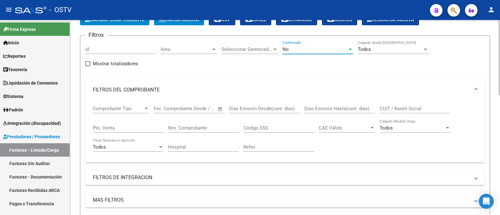
click at [292, 49] on div "No" at bounding box center [315, 50] width 65 height 6
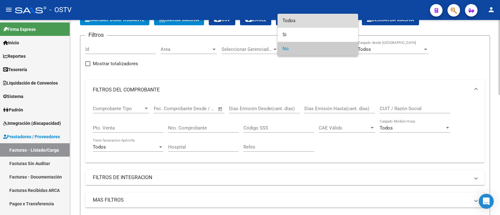
click at [302, 22] on span "Todos" at bounding box center [318, 21] width 71 height 14
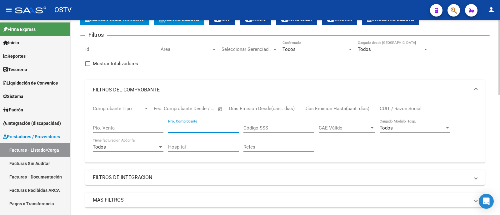
click at [216, 126] on input "Nro. Comprobante" at bounding box center [203, 128] width 71 height 6
paste input "43756"
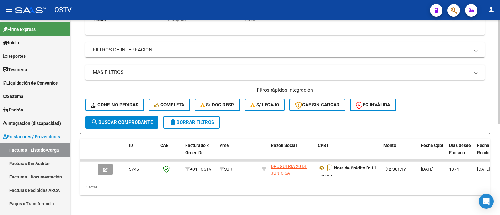
scroll to position [172, 0]
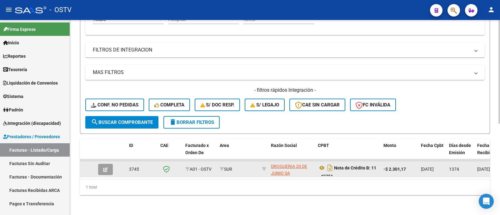
type input "43756"
click at [105, 168] on icon "button" at bounding box center [105, 170] width 5 height 5
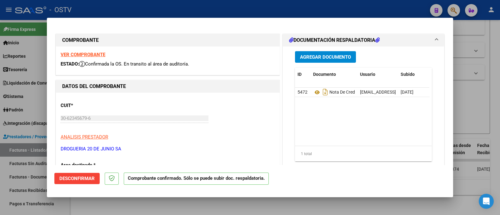
click at [89, 179] on span "Desconfirmar" at bounding box center [76, 179] width 35 height 6
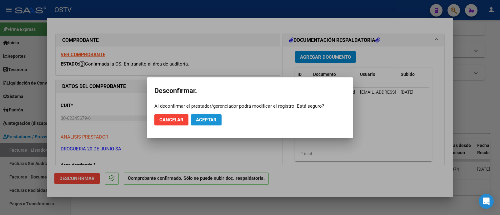
click at [207, 120] on span "Aceptar" at bounding box center [206, 120] width 21 height 6
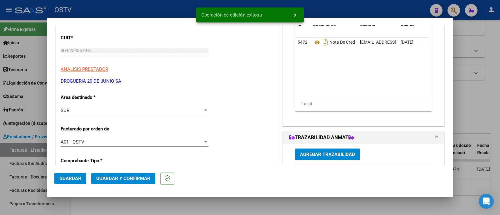
scroll to position [78, 0]
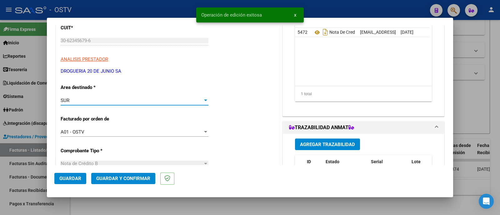
click at [109, 101] on div "SUR" at bounding box center [132, 101] width 142 height 6
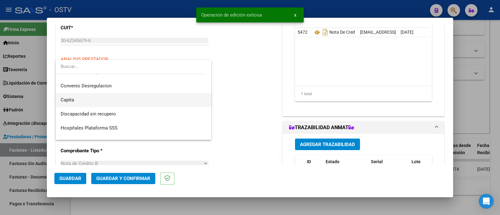
scroll to position [74, 0]
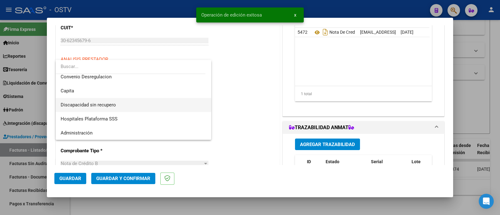
click span "Discapacidad sin recupero"
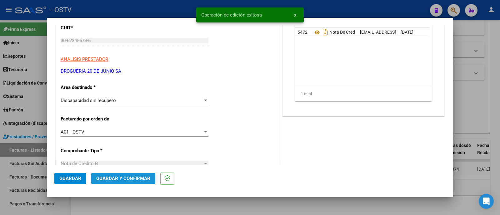
click span "Guardar y Confirmar"
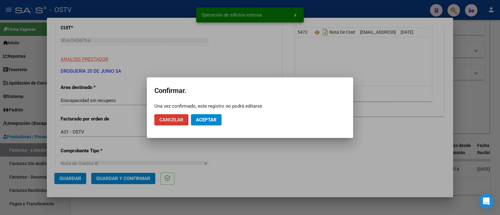
drag, startPoint x: 210, startPoint y: 124, endPoint x: 214, endPoint y: 117, distance: 8.0
click button "Aceptar"
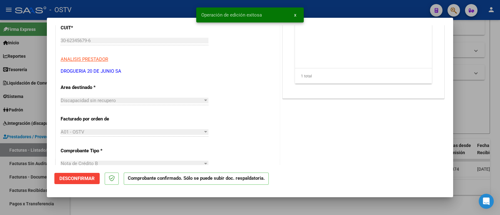
click div
type input "$ 0,00"
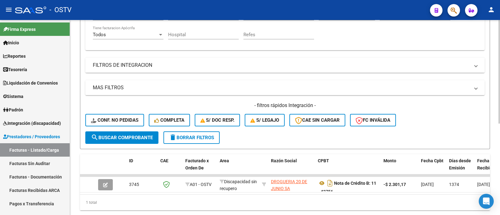
scroll to position [133, 0]
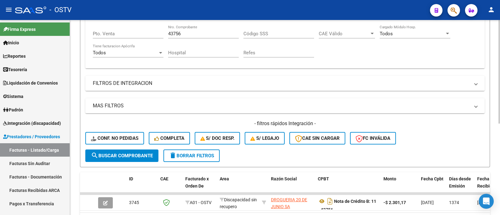
drag, startPoint x: 192, startPoint y: 37, endPoint x: 152, endPoint y: 37, distance: 40.6
click div "Comprobante Tipo Comprobante Tipo Fecha inicio – Fecha fin Fec. Comprobante Des…"
click input "43756"
drag, startPoint x: 190, startPoint y: 37, endPoint x: 172, endPoint y: 34, distance: 18.7
click div "43756 Nro. Comprobante"
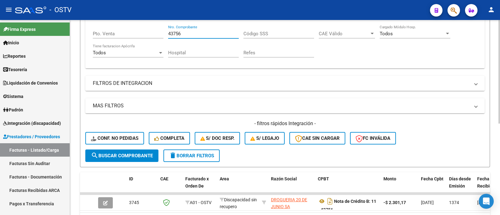
drag, startPoint x: 183, startPoint y: 32, endPoint x: 150, endPoint y: 34, distance: 32.6
click div "Comprobante Tipo Comprobante Tipo Fecha inicio – Fecha fin Fec. Comprobante Des…"
paste input "6491"
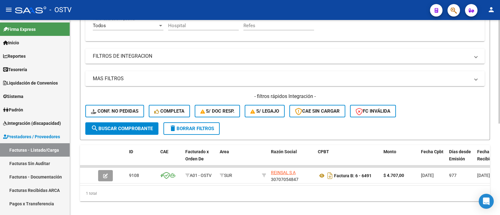
scroll to position [172, 0]
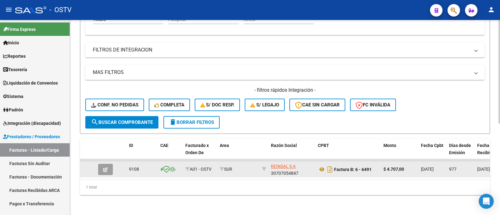
type input "6491"
click icon "button"
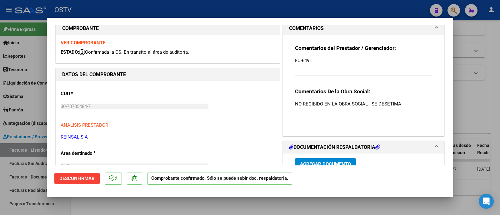
scroll to position [0, 0]
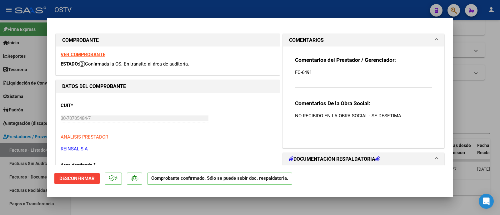
click span "Desconfirmar"
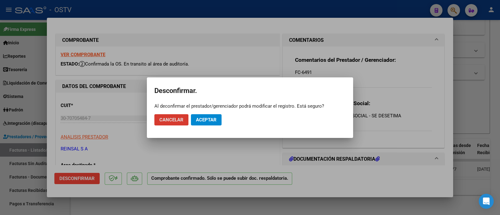
click span "Aceptar"
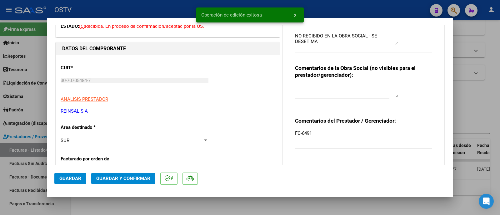
scroll to position [78, 0]
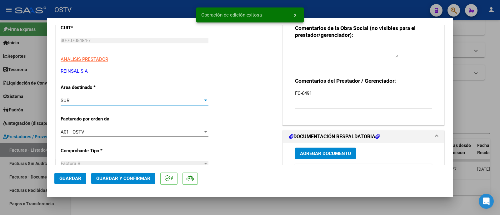
click div "SUR"
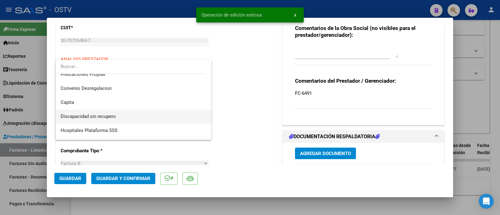
scroll to position [74, 0]
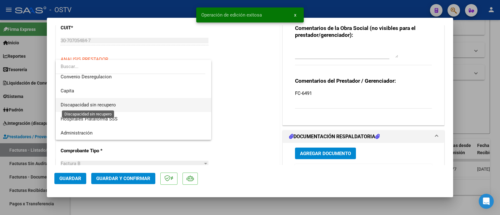
click span "Discapacidad sin recupero"
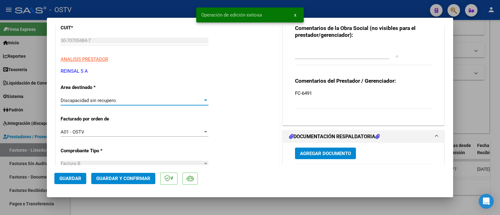
click span "Guardar y Confirmar"
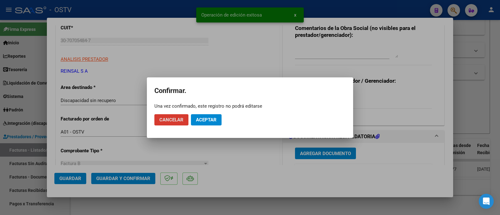
click span "Aceptar"
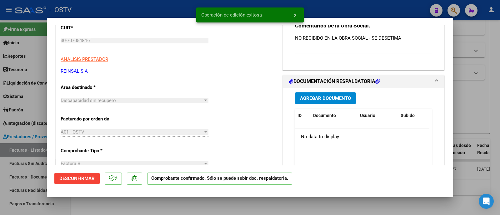
click div
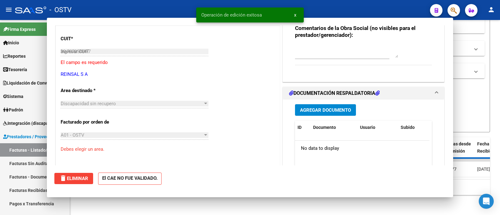
type input "$ 0,00"
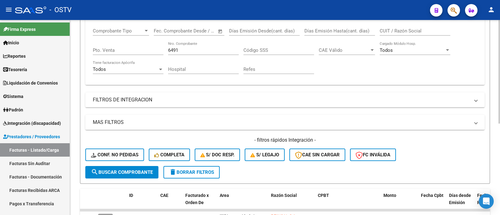
scroll to position [94, 0]
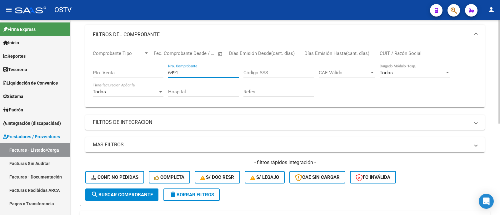
drag, startPoint x: 183, startPoint y: 73, endPoint x: 153, endPoint y: 75, distance: 30.7
click div "Comprobante Tipo Comprobante Tipo Fecha inicio – Fecha fin Fec. Comprobante Des…"
paste input "30815"
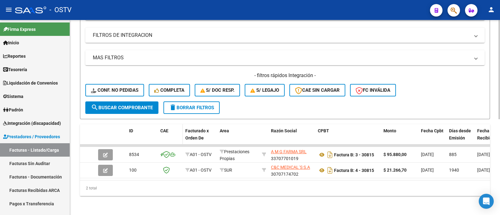
scroll to position [188, 0]
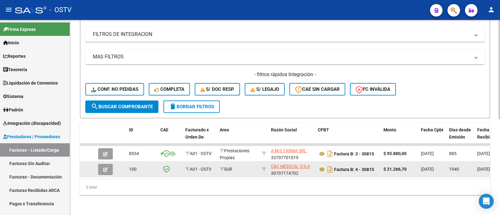
type input "30815"
click icon "button"
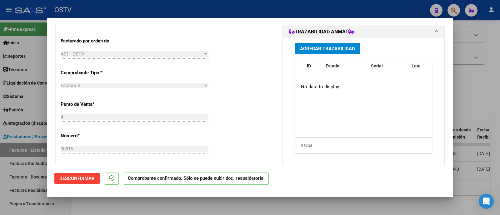
scroll to position [117, 0]
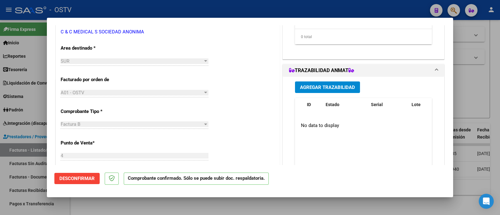
click button "Desconfirmar"
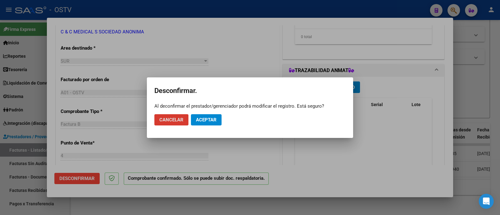
click button "Aceptar"
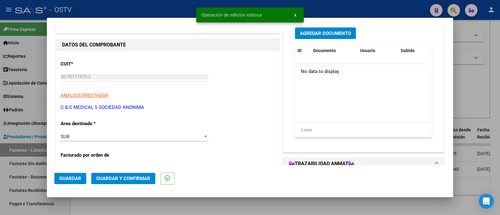
scroll to position [39, 0]
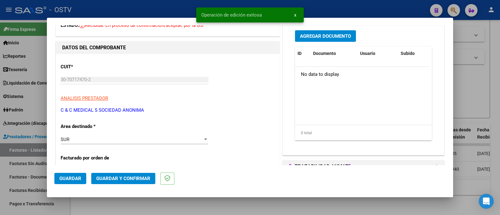
click div "SUR"
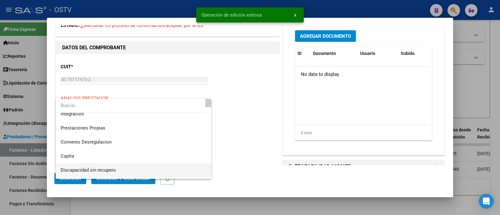
scroll to position [74, 0]
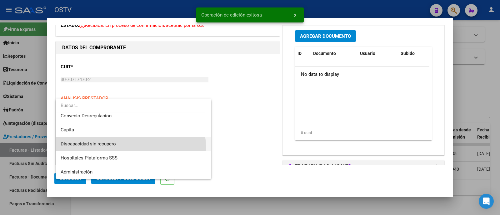
click span "Discapacidad sin recupero"
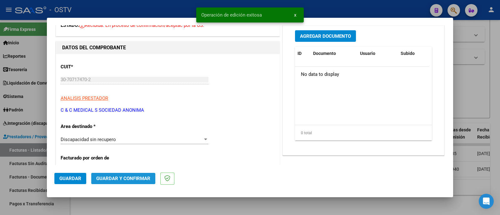
click span "Guardar y Confirmar"
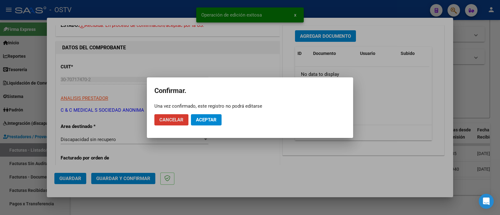
click button "Aceptar"
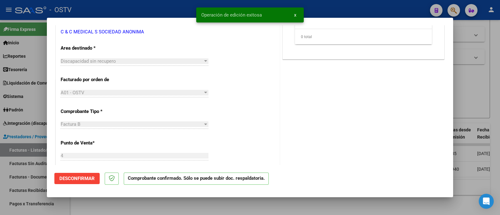
scroll to position [78, 0]
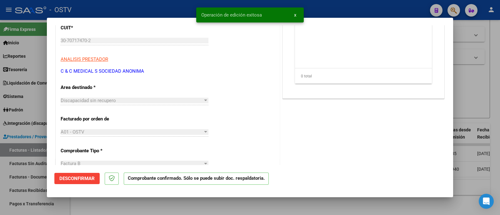
click div
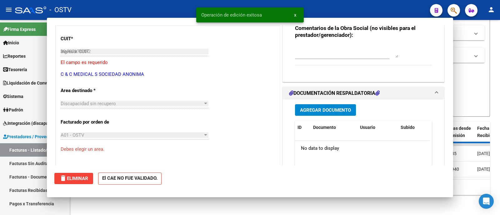
type input "$ 0,00"
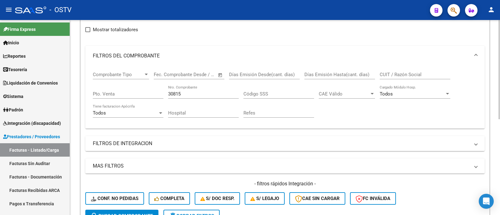
scroll to position [71, 0]
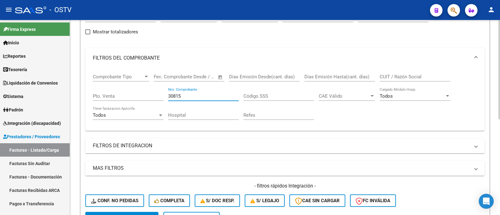
drag, startPoint x: 172, startPoint y: 99, endPoint x: 122, endPoint y: 107, distance: 50.5
click div "Comprobante Tipo Comprobante Tipo Fecha inicio – Fecha fin Fec. Comprobante Des…"
paste input "14018"
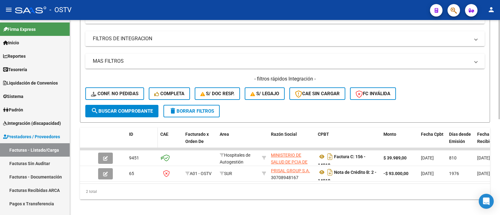
scroll to position [188, 0]
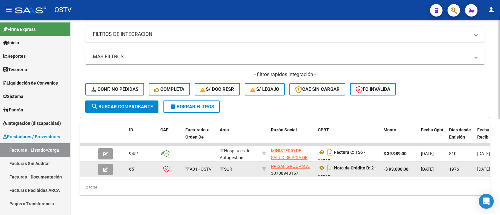
type input "14018"
click icon "button"
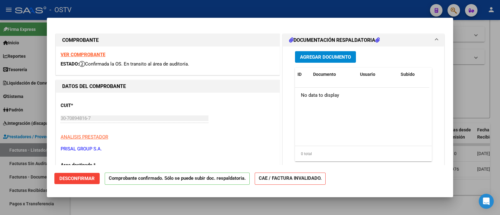
click span "Desconfirmar"
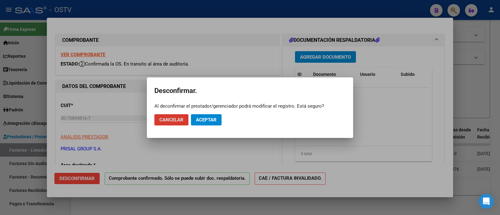
click span "Aceptar"
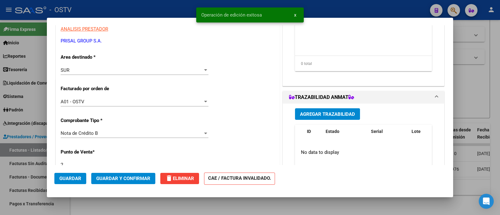
scroll to position [117, 0]
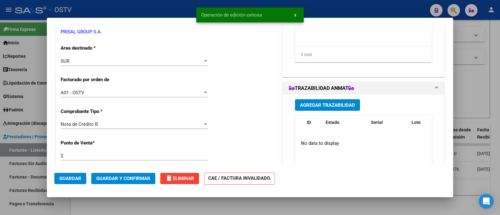
click div "SUR Seleccionar Area"
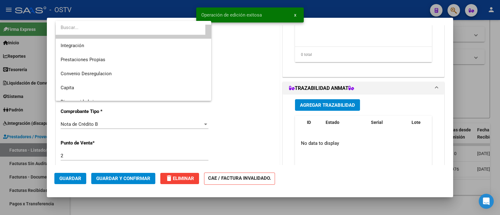
scroll to position [74, 0]
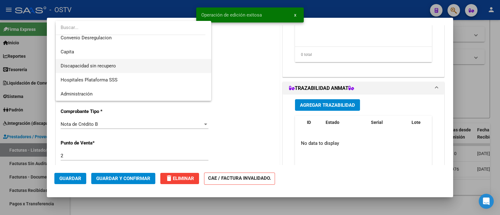
click span "Discapacidad sin recupero"
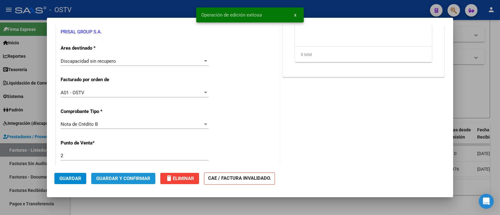
click span "Guardar y Confirmar"
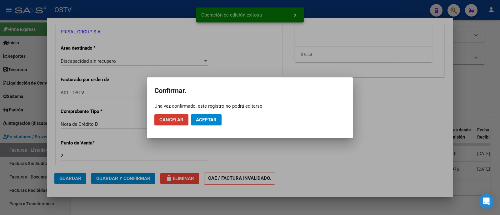
click span "Aceptar"
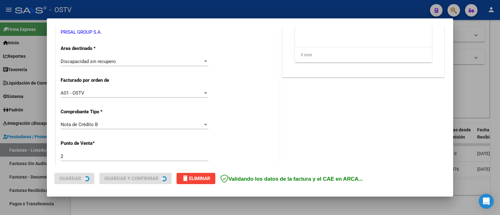
click div
type input "$ 0,00"
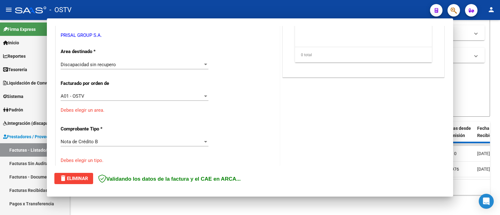
scroll to position [0, 0]
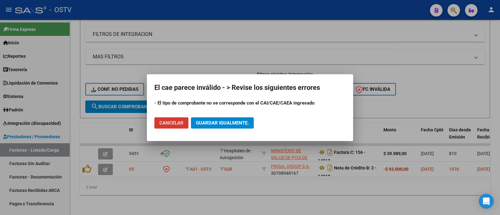
click span "Guardar igualmente."
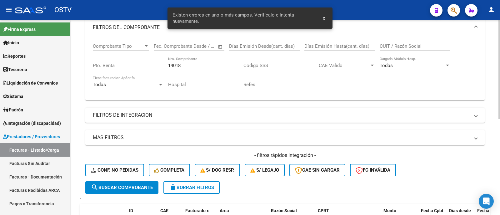
scroll to position [71, 0]
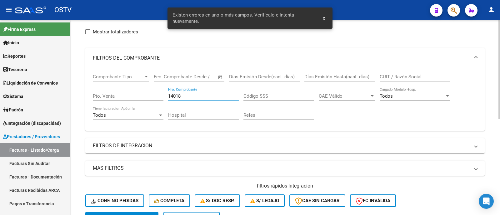
drag, startPoint x: 145, startPoint y: 96, endPoint x: 126, endPoint y: 96, distance: 19.4
click div "Comprobante Tipo Comprobante Tipo Fecha inicio – Fecha fin Fec. Comprobante Des…"
paste input "354"
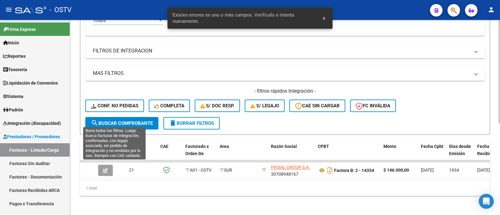
scroll to position [172, 0]
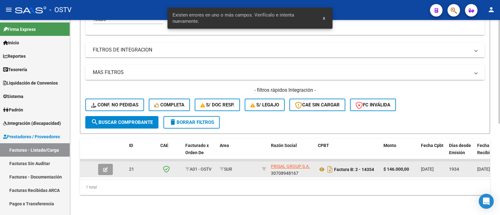
type input "14354"
click button "button"
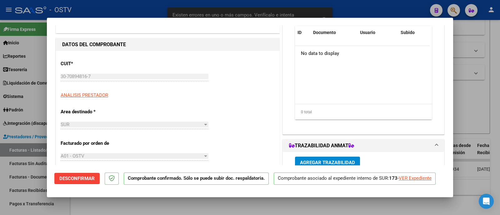
scroll to position [78, 0]
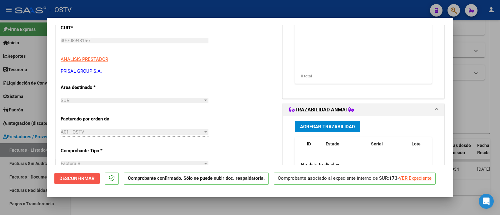
click span "Desconfirmar"
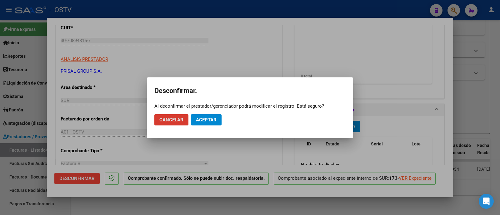
click span "Aceptar"
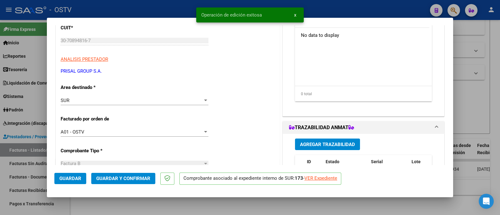
click div "SUR"
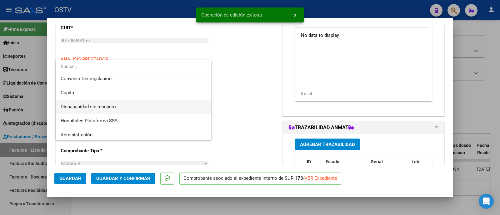
scroll to position [74, 0]
click span "Discapacidad sin recupero"
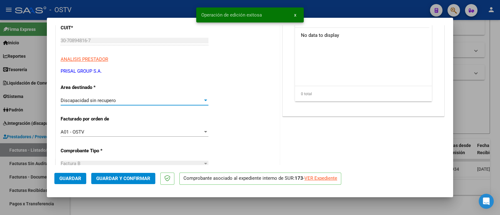
click span "Guardar y Confirmar"
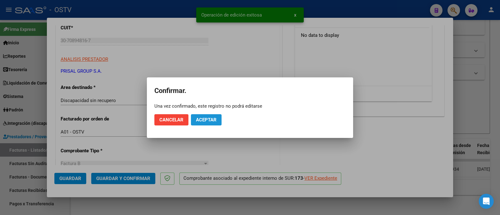
drag, startPoint x: 210, startPoint y: 116, endPoint x: 209, endPoint y: 120, distance: 3.7
click button "Aceptar"
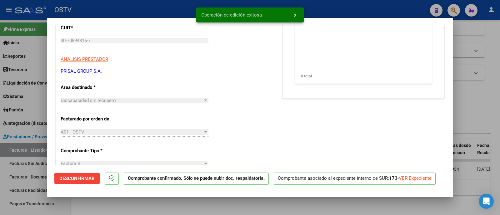
click div
type input "$ 0,00"
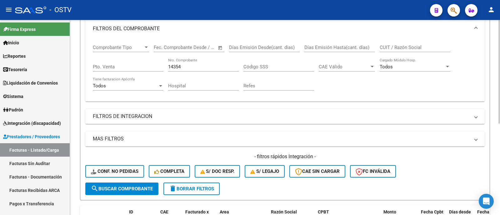
scroll to position [94, 0]
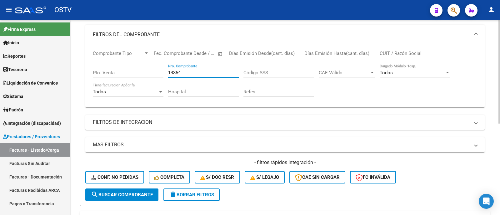
drag, startPoint x: 190, startPoint y: 73, endPoint x: 133, endPoint y: 73, distance: 57.8
click div "Comprobante Tipo Comprobante Tipo Fecha inicio – Fecha fin Fec. Comprobante Des…"
paste input "255"
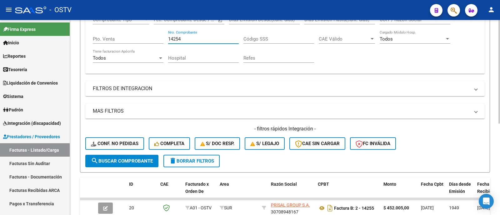
scroll to position [172, 0]
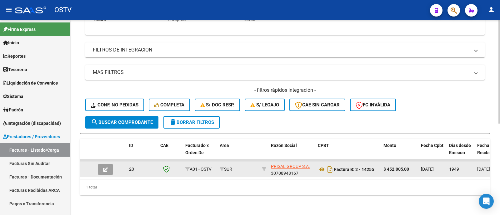
type input "14254"
click icon "button"
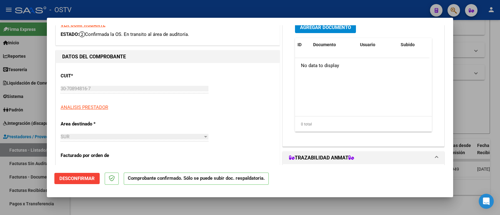
scroll to position [78, 0]
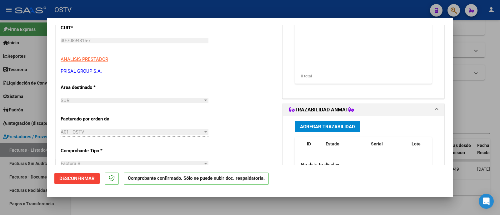
click span "Desconfirmar"
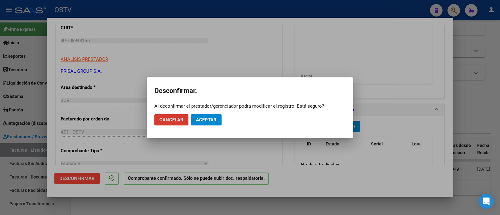
click span "Aceptar"
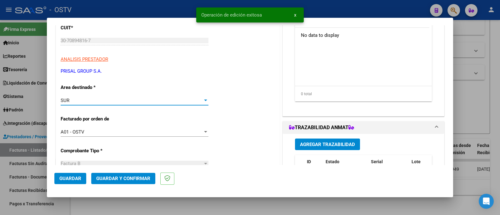
click div "SUR"
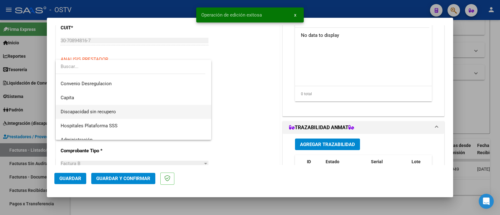
scroll to position [74, 0]
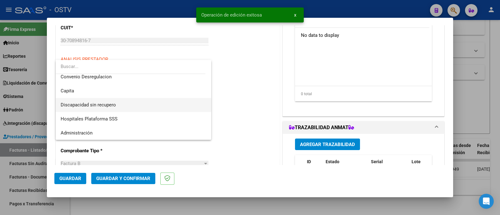
click span "Discapacidad sin recupero"
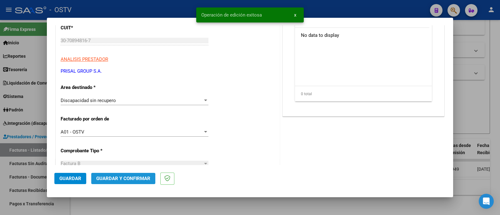
click span "Guardar y Confirmar"
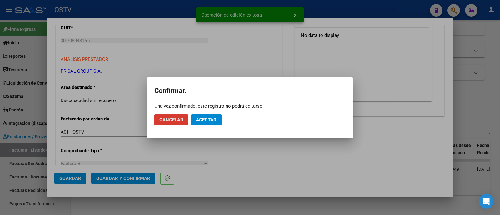
click span "Aceptar"
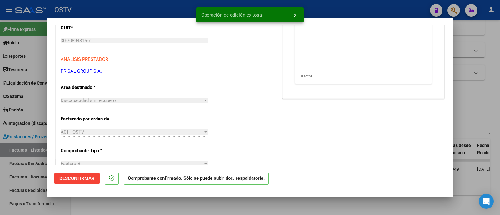
click div
type input "$ 0,00"
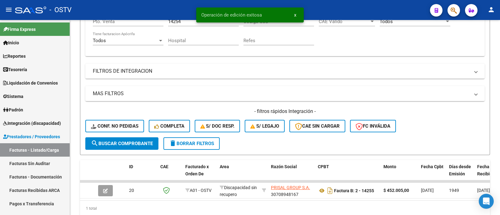
scroll to position [133, 0]
